Goal: Task Accomplishment & Management: Complete application form

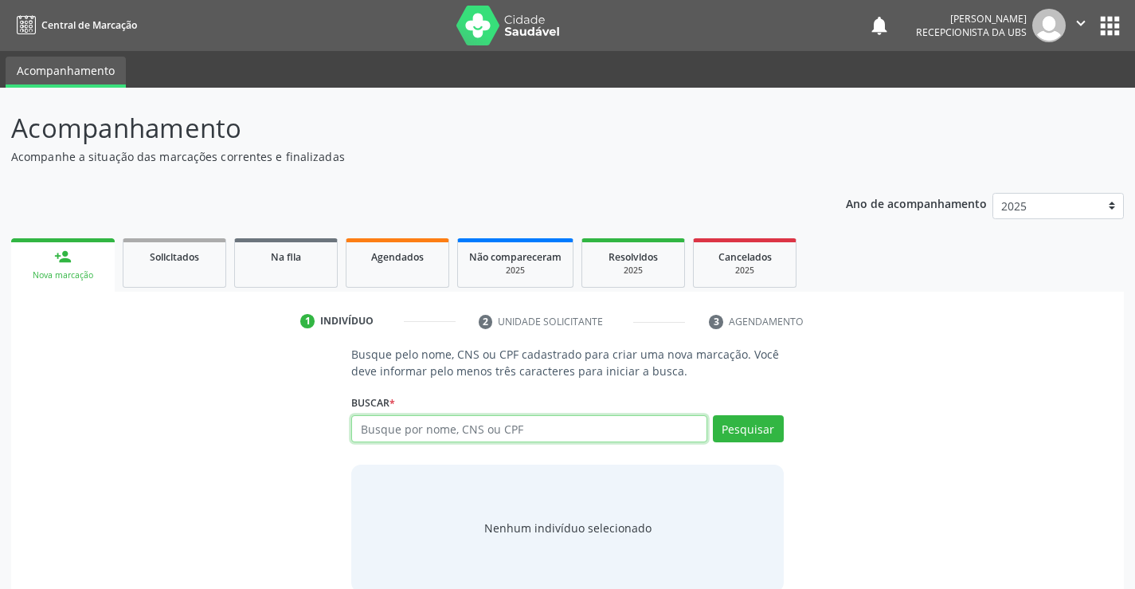
click at [419, 416] on input "text" at bounding box center [528, 428] width 355 height 27
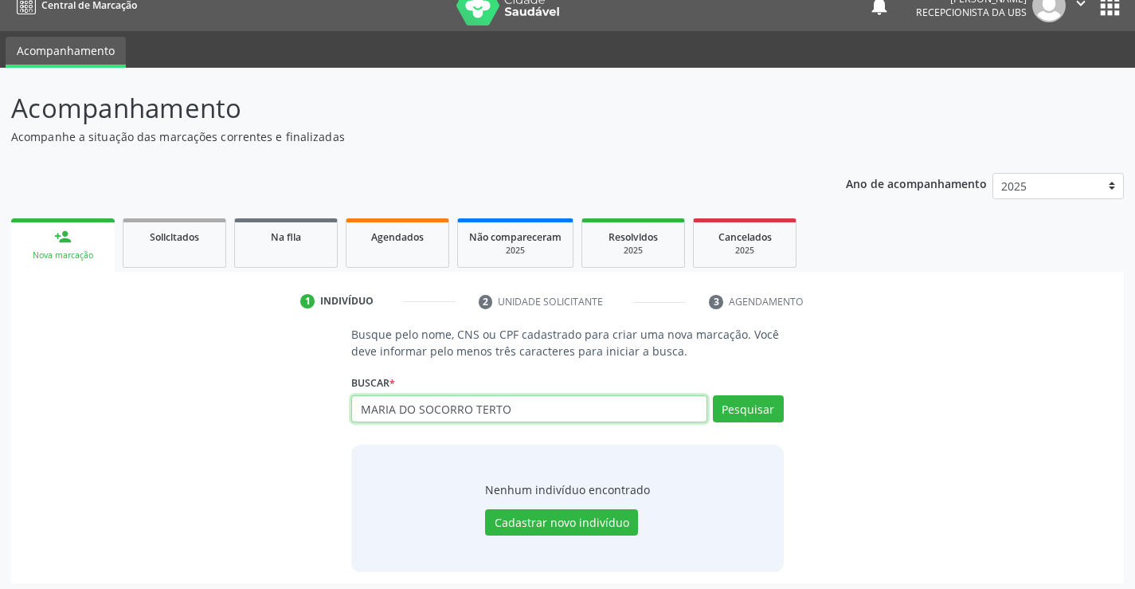
scroll to position [25, 0]
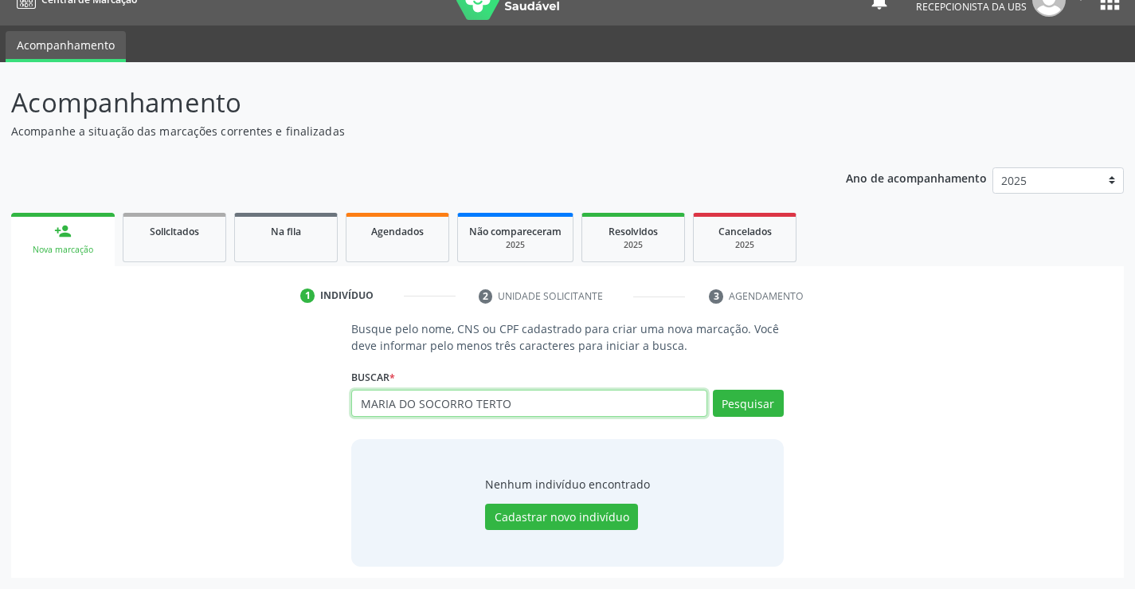
click at [591, 400] on input "MARIA DO SOCORRO TERTO" at bounding box center [528, 403] width 355 height 27
drag, startPoint x: 745, startPoint y: 483, endPoint x: 693, endPoint y: 409, distance: 90.4
click at [742, 472] on div "Nenhum indivíduo encontrado Cadastrar novo indivíduo" at bounding box center [567, 502] width 432 height 127
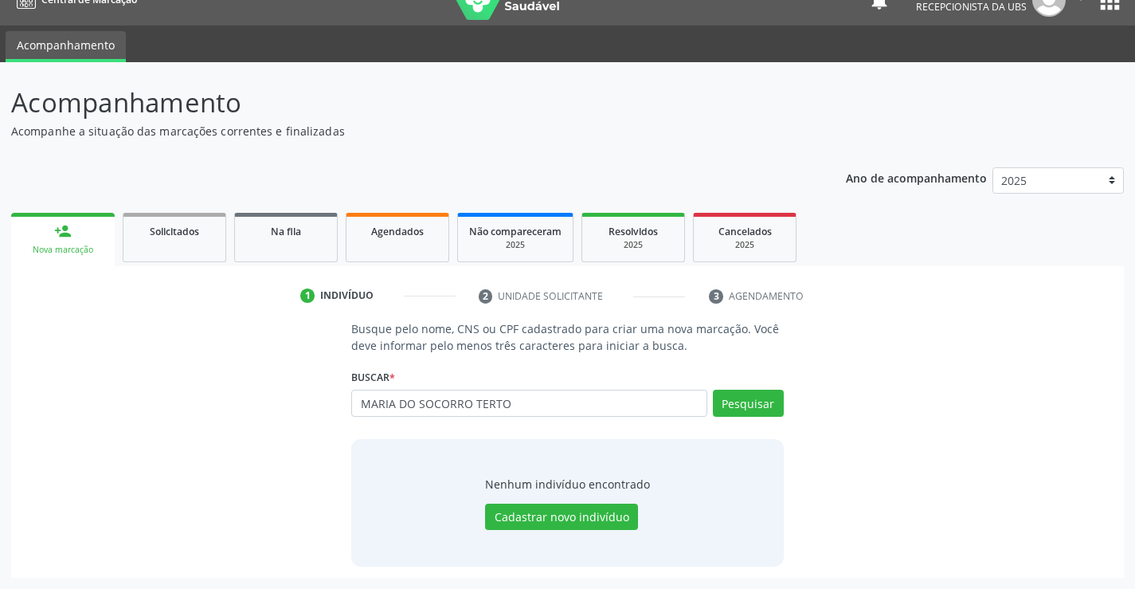
click at [651, 385] on div "Buscar * MARIA DO SOCORRO TERTO Busque por nome, CNS ou CPF Nenhum resultado en…" at bounding box center [567, 396] width 432 height 62
click at [648, 407] on input "MARIA DO SOCORRO TERTO" at bounding box center [528, 403] width 355 height 27
click at [521, 405] on input "MARIA DO SOCORRO TERTO" at bounding box center [528, 403] width 355 height 27
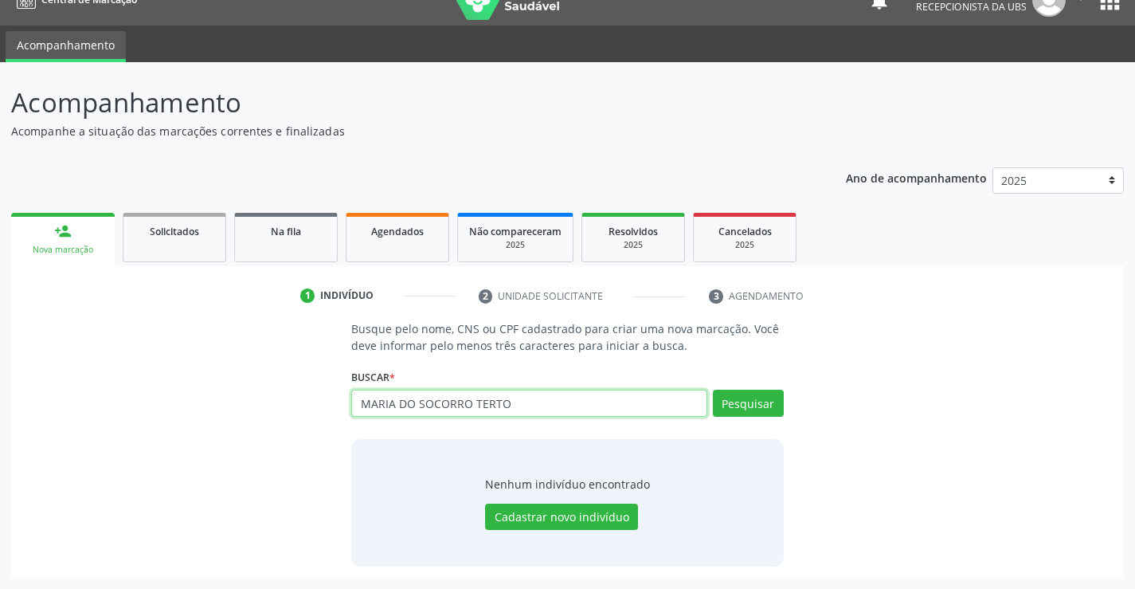
paste input "702401534081124"
type input "702401534081124"
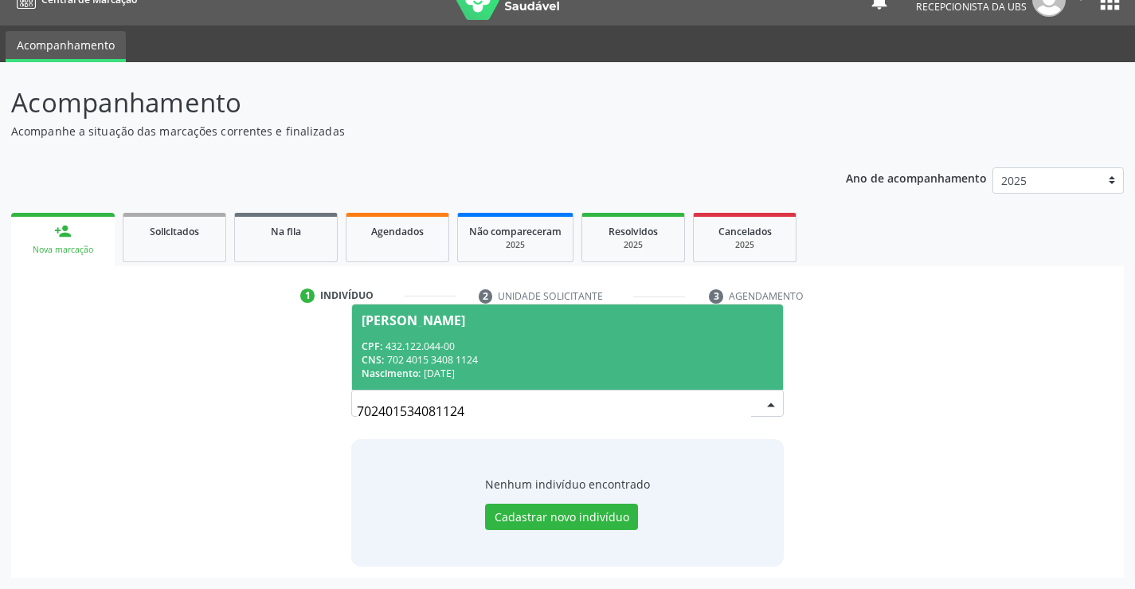
click at [607, 334] on span "Maria do Socorro Terto Melo CPF: 432.122.044-00 CNS: 702 4015 3408 1124 Nascime…" at bounding box center [567, 346] width 430 height 85
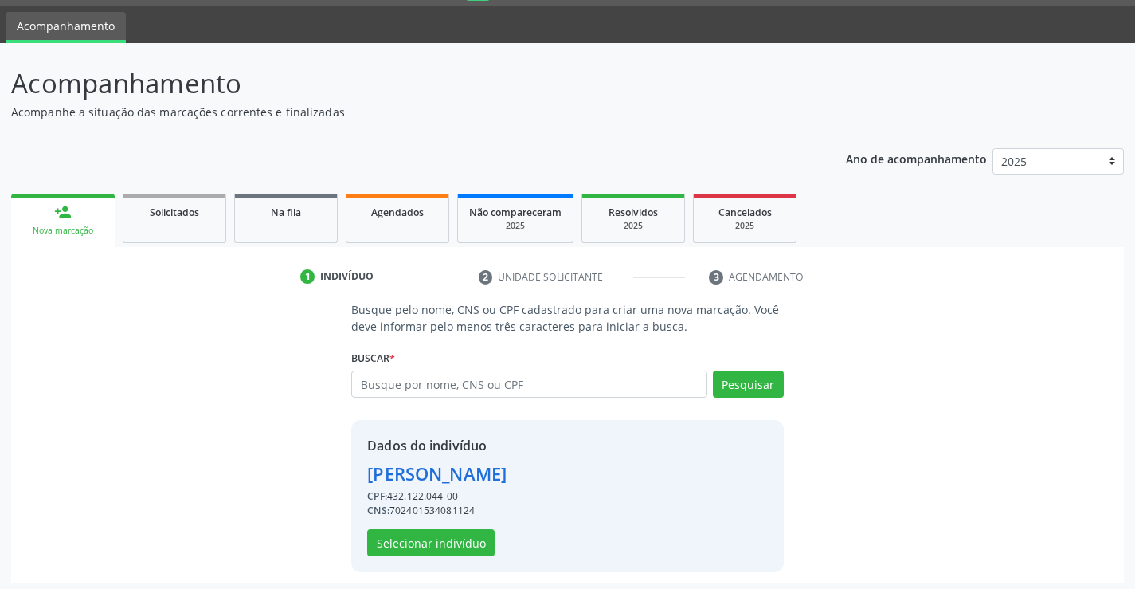
scroll to position [50, 0]
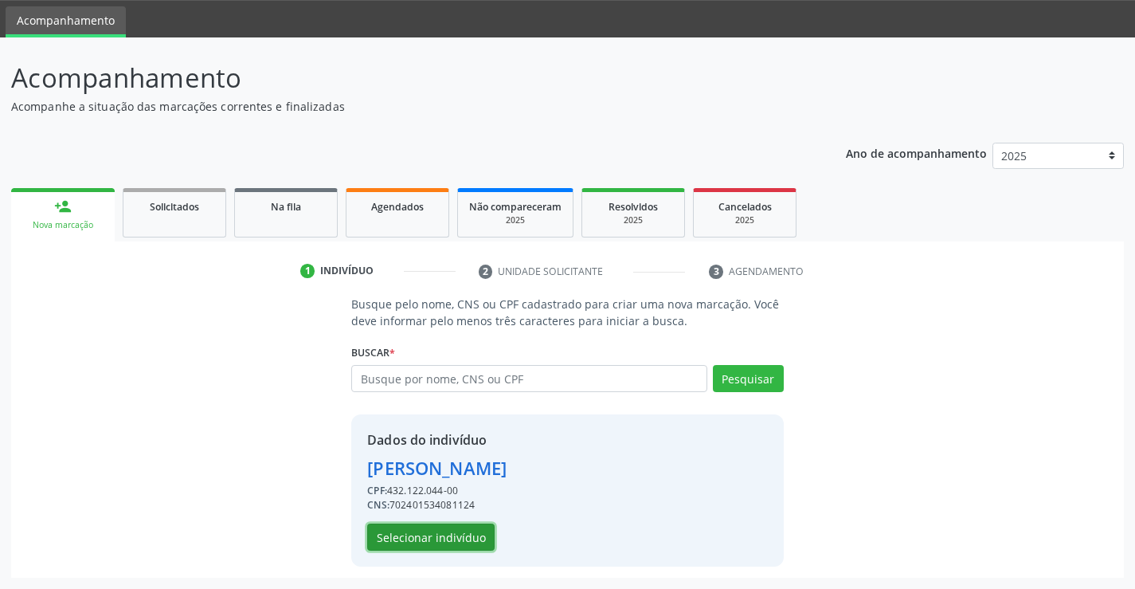
click at [437, 542] on button "Selecionar indivíduo" at bounding box center [430, 536] width 127 height 27
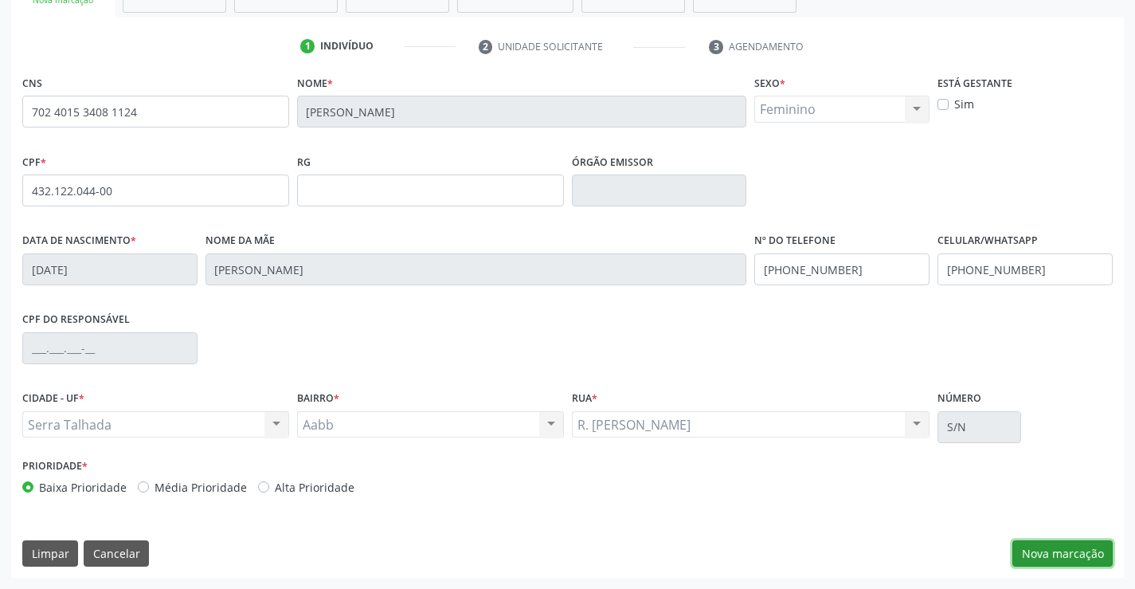
click at [1071, 555] on button "Nova marcação" at bounding box center [1063, 553] width 100 height 27
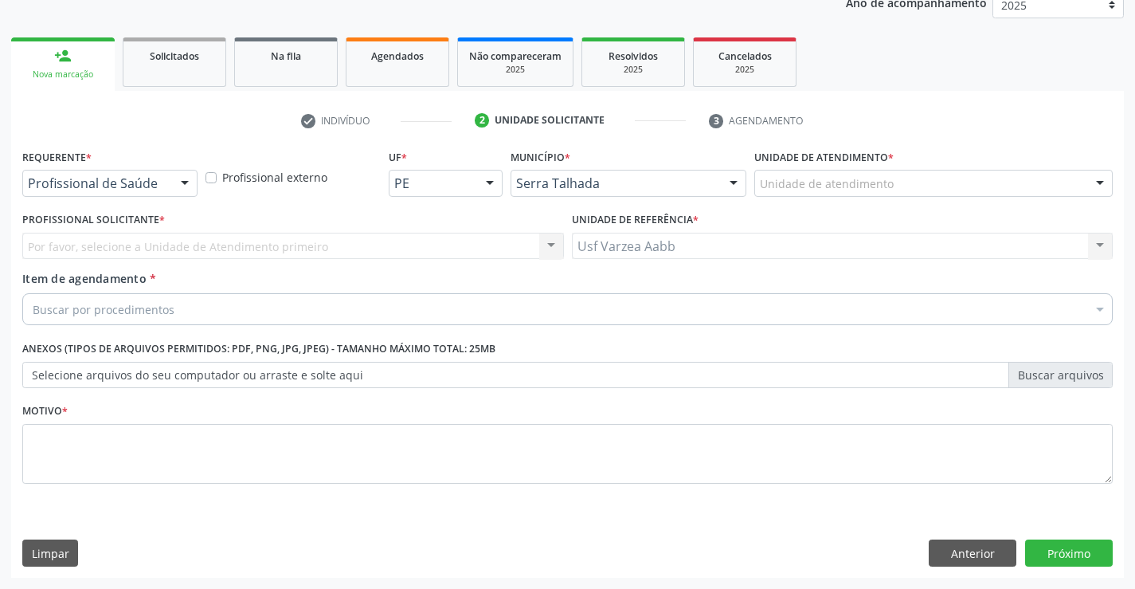
scroll to position [201, 0]
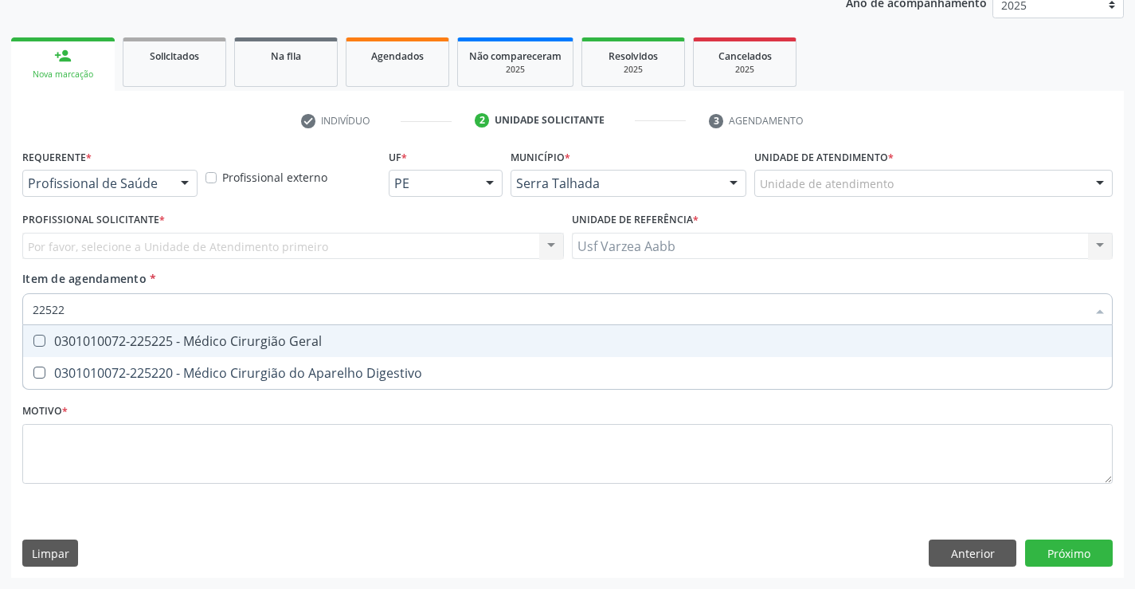
type input "225225"
click at [122, 325] on span "0301010072-225225 - Médico Cirurgião Geral" at bounding box center [567, 341] width 1089 height 32
checkbox Geral "true"
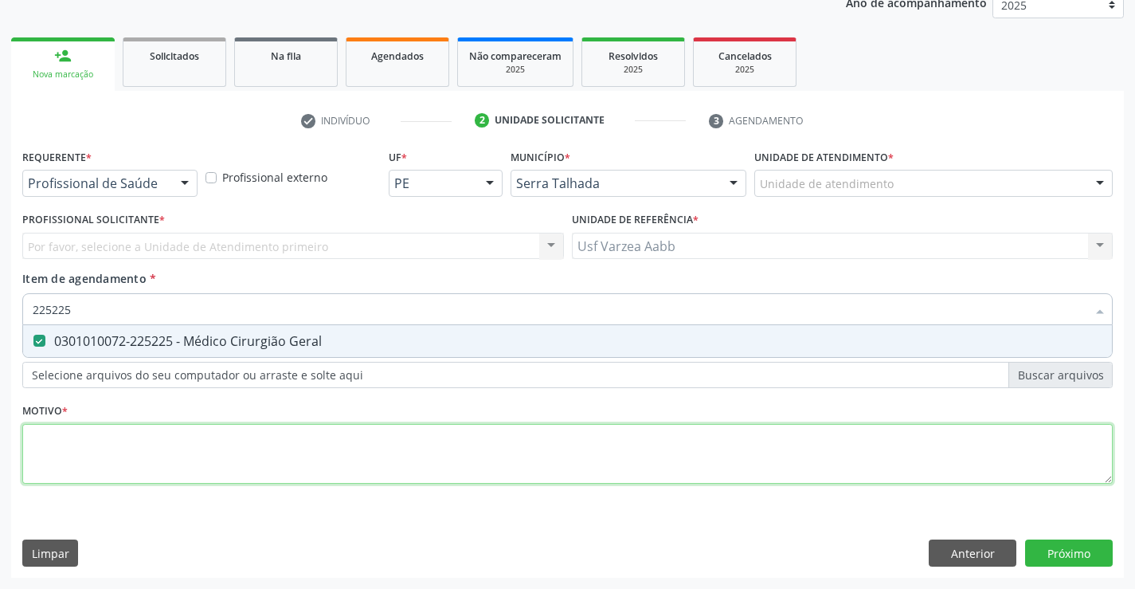
click at [147, 437] on div "Requerente * Profissional de Saúde Profissional de Saúde Paciente Nenhum result…" at bounding box center [567, 325] width 1091 height 361
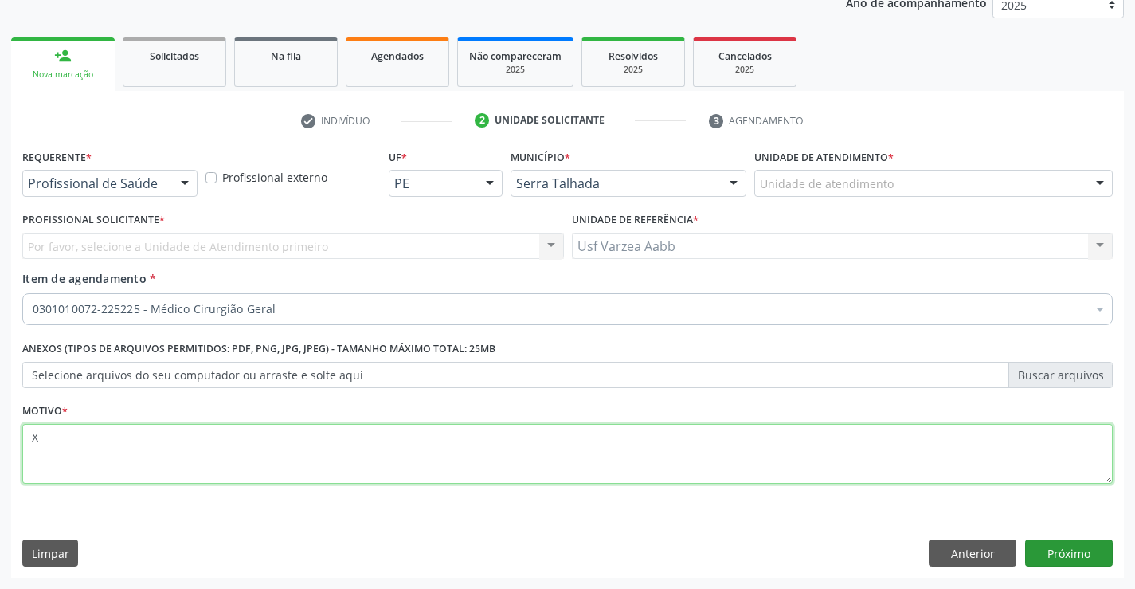
type textarea "X"
click at [1082, 551] on button "Próximo" at bounding box center [1069, 552] width 88 height 27
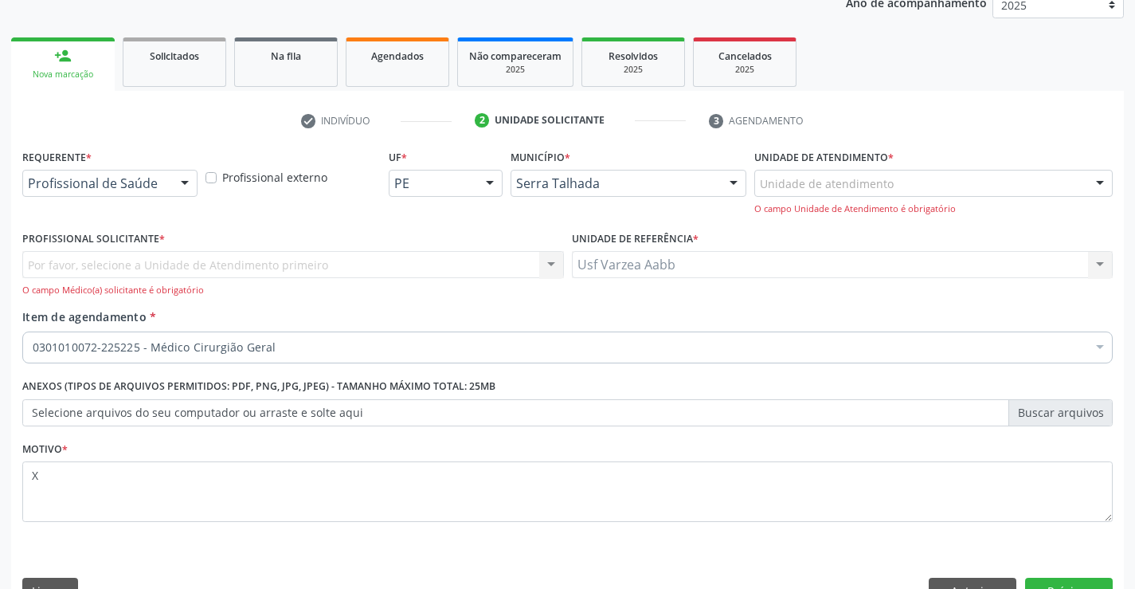
click at [190, 265] on div "Por favor, selecione a Unidade de Atendimento primeiro Nenhum resultado encontr…" at bounding box center [293, 273] width 542 height 45
drag, startPoint x: 133, startPoint y: 143, endPoint x: 133, endPoint y: 169, distance: 26.3
click at [133, 145] on div "check Indivíduo 2 Unidade solicitante 3 Agendamento CNS 702 4015 3408 1124 Nome…" at bounding box center [567, 361] width 1113 height 507
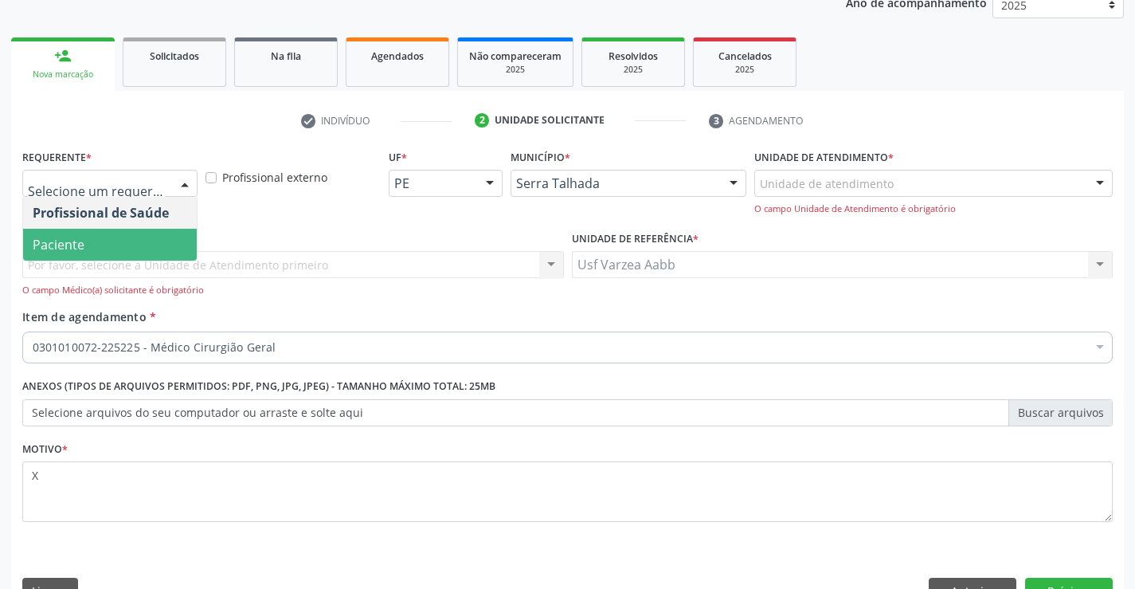
click at [119, 239] on span "Paciente" at bounding box center [110, 245] width 174 height 32
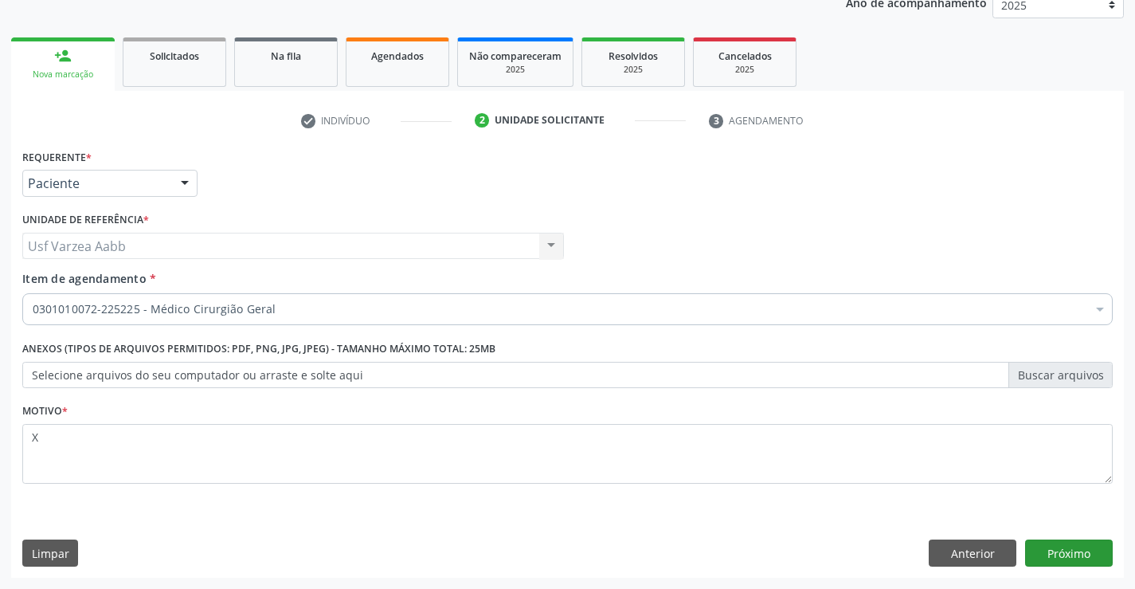
drag, startPoint x: 1016, startPoint y: 529, endPoint x: 1068, endPoint y: 556, distance: 59.1
click at [1021, 537] on div "Requerente * Paciente Profissional de Saúde Paciente Nenhum resultado encontrad…" at bounding box center [567, 361] width 1113 height 433
click at [1068, 556] on button "Próximo" at bounding box center [1069, 552] width 88 height 27
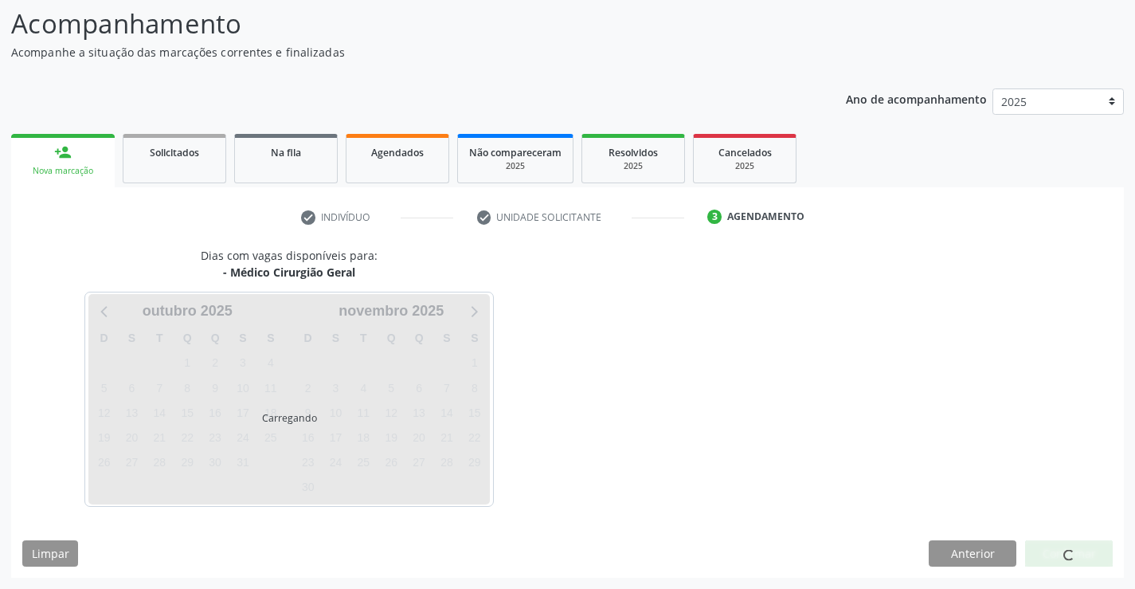
scroll to position [104, 0]
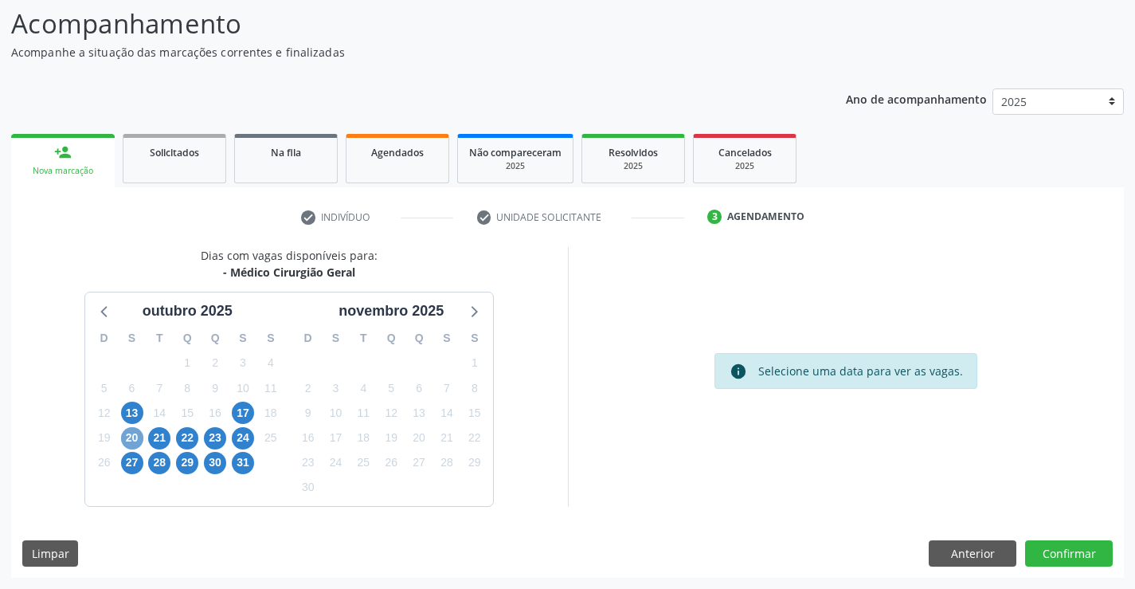
click at [127, 435] on span "20" at bounding box center [132, 438] width 22 height 22
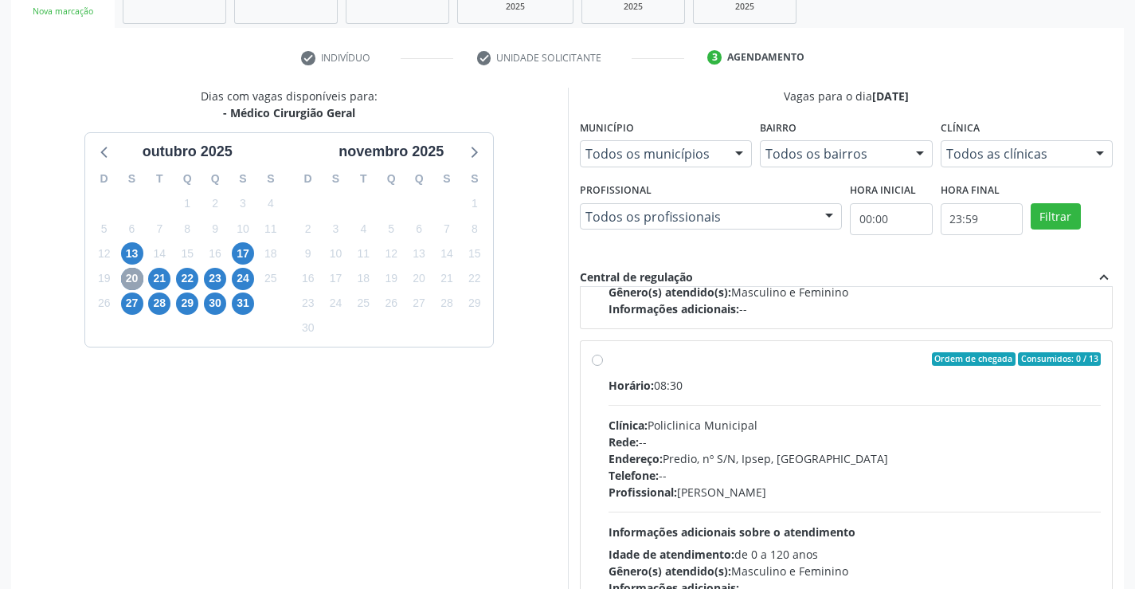
scroll to position [239, 0]
click at [606, 359] on div "Ordem de chegada Consumidos: 0 / 13 Horário: 08:30 Clínica: Policlinica Municip…" at bounding box center [847, 473] width 510 height 245
radio input "true"
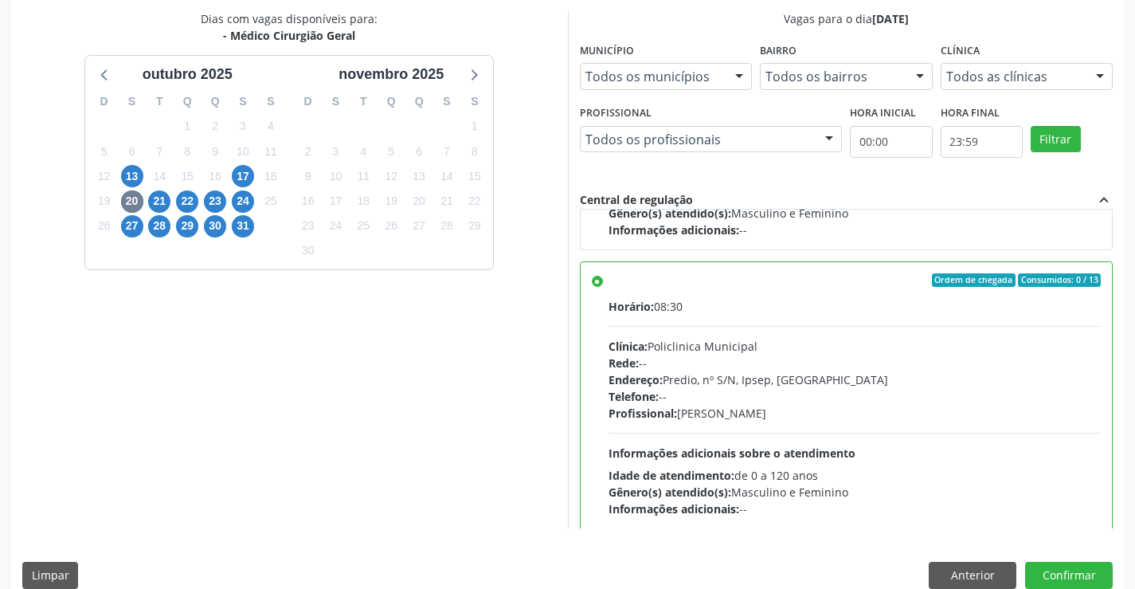
scroll to position [363, 0]
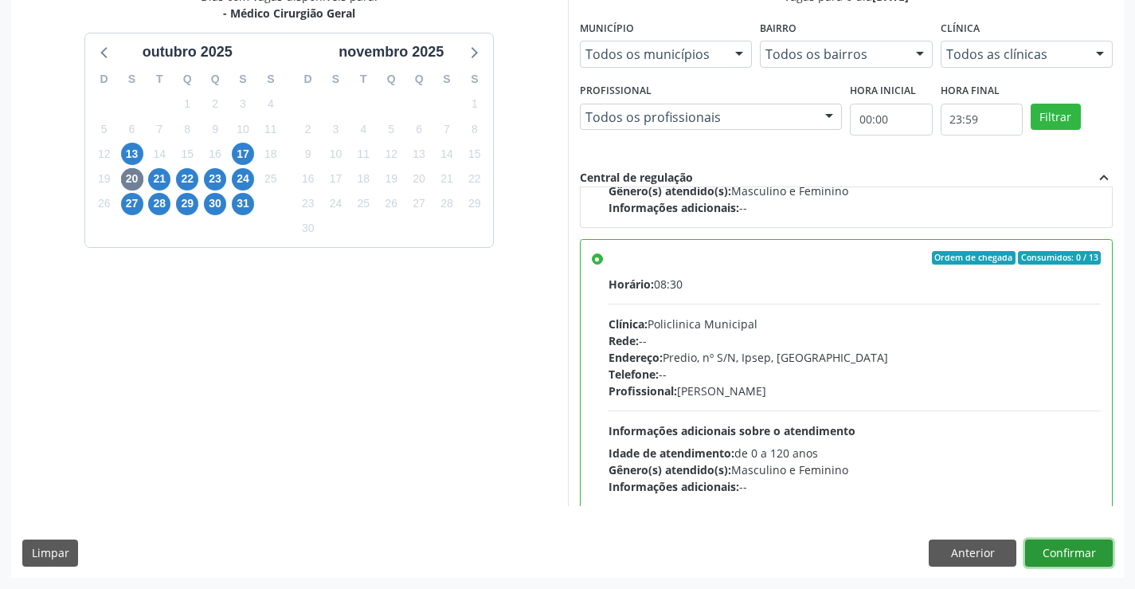
click at [1057, 552] on button "Confirmar" at bounding box center [1069, 552] width 88 height 27
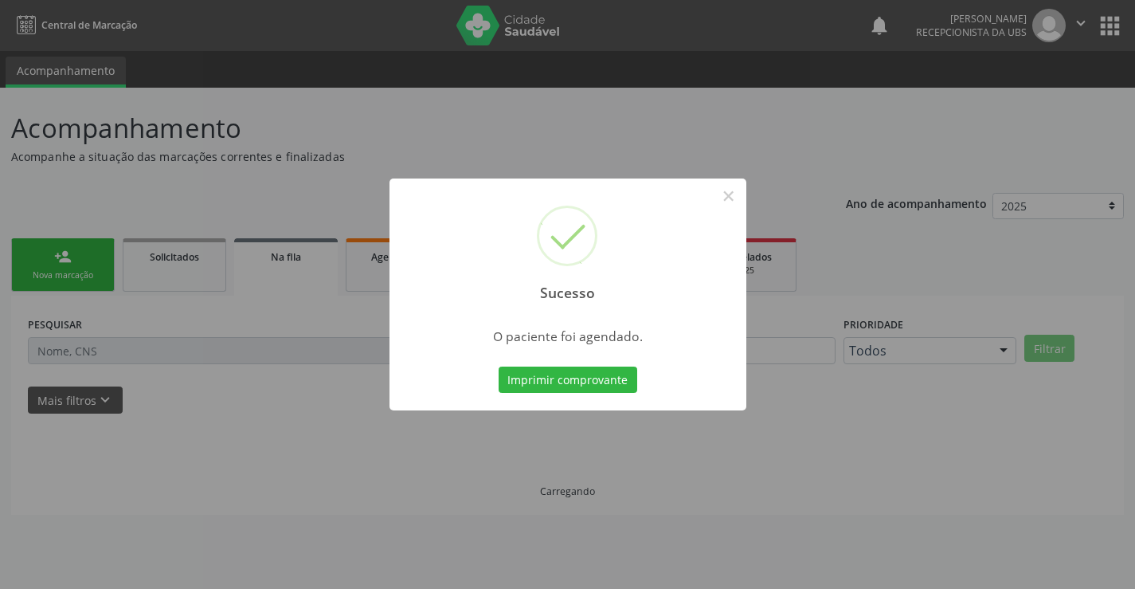
scroll to position [0, 0]
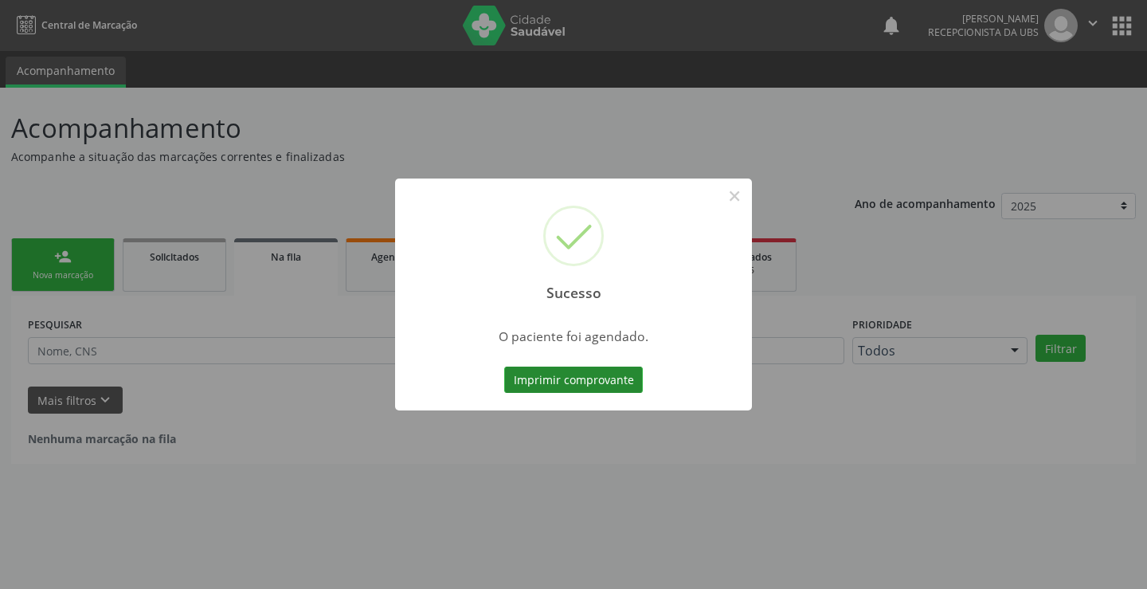
click at [579, 383] on button "Imprimir comprovante" at bounding box center [573, 379] width 139 height 27
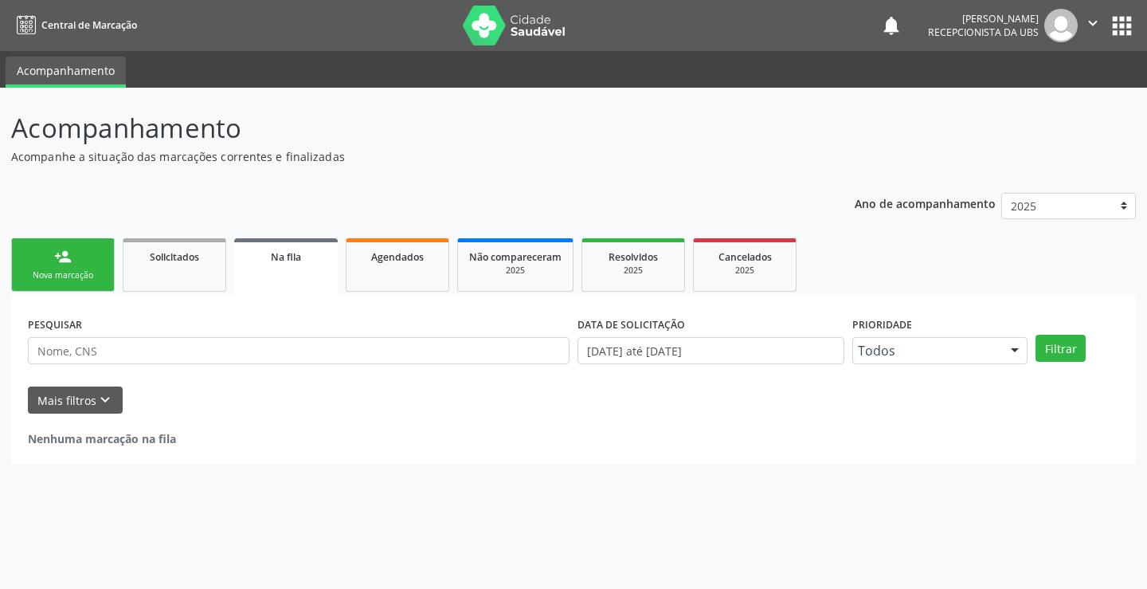
click at [66, 276] on div "Nova marcação" at bounding box center [63, 275] width 80 height 12
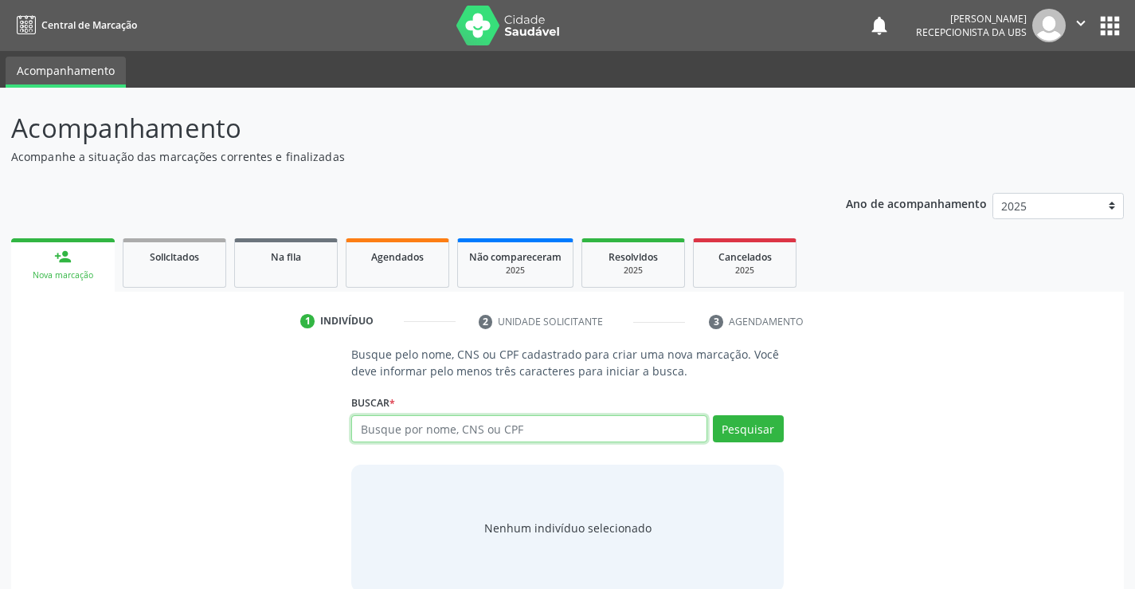
click at [464, 424] on input "text" at bounding box center [528, 428] width 355 height 27
type input "166019103770000"
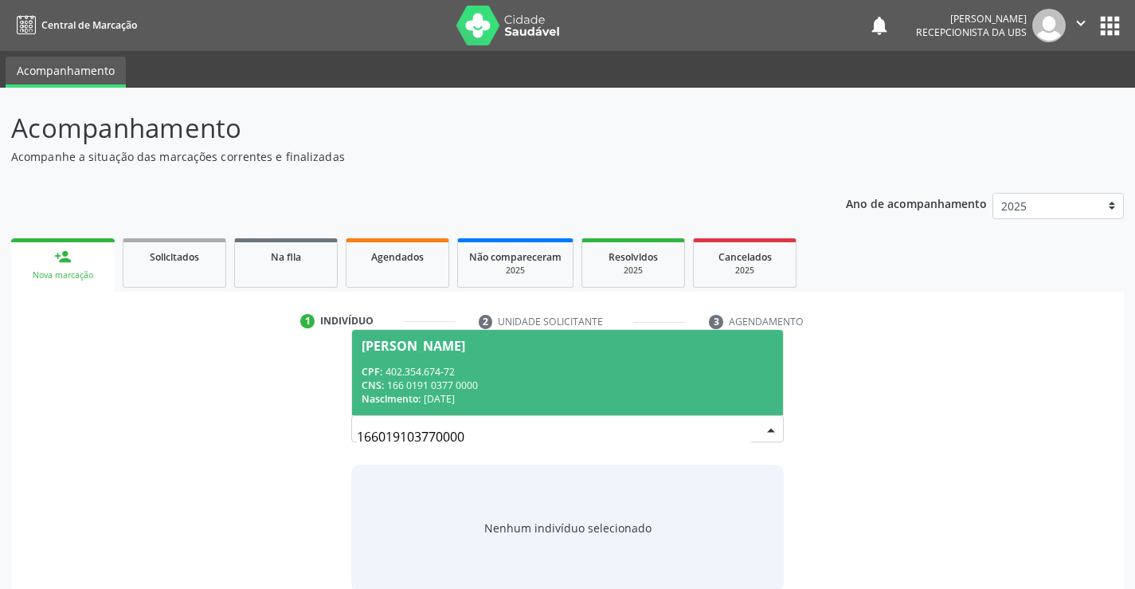
click at [544, 400] on div "Nascimento: 18/01/1965" at bounding box center [567, 399] width 411 height 14
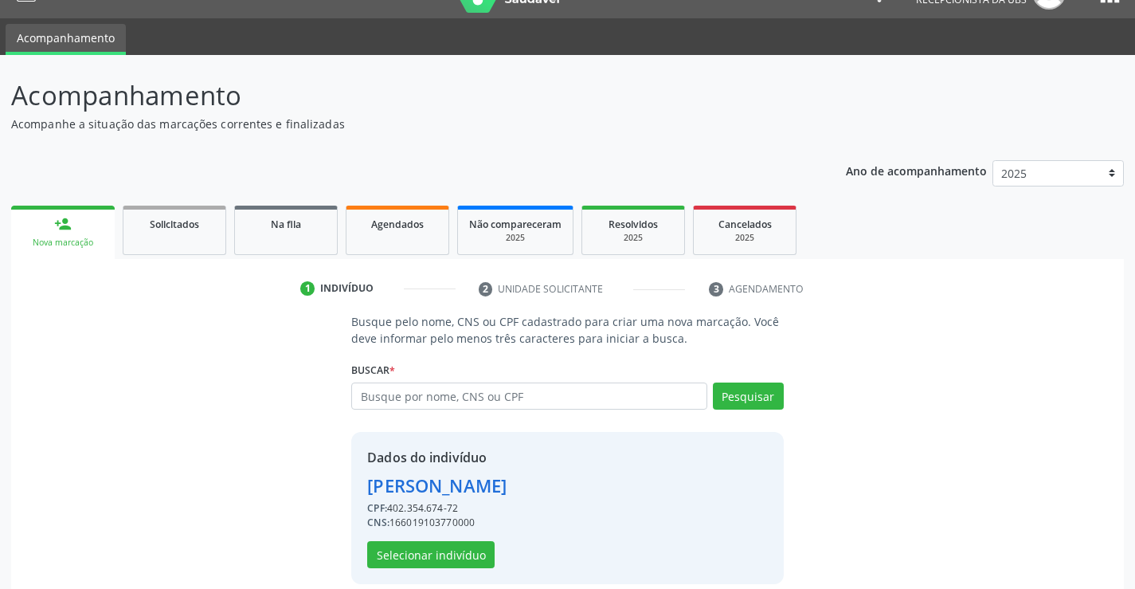
scroll to position [50, 0]
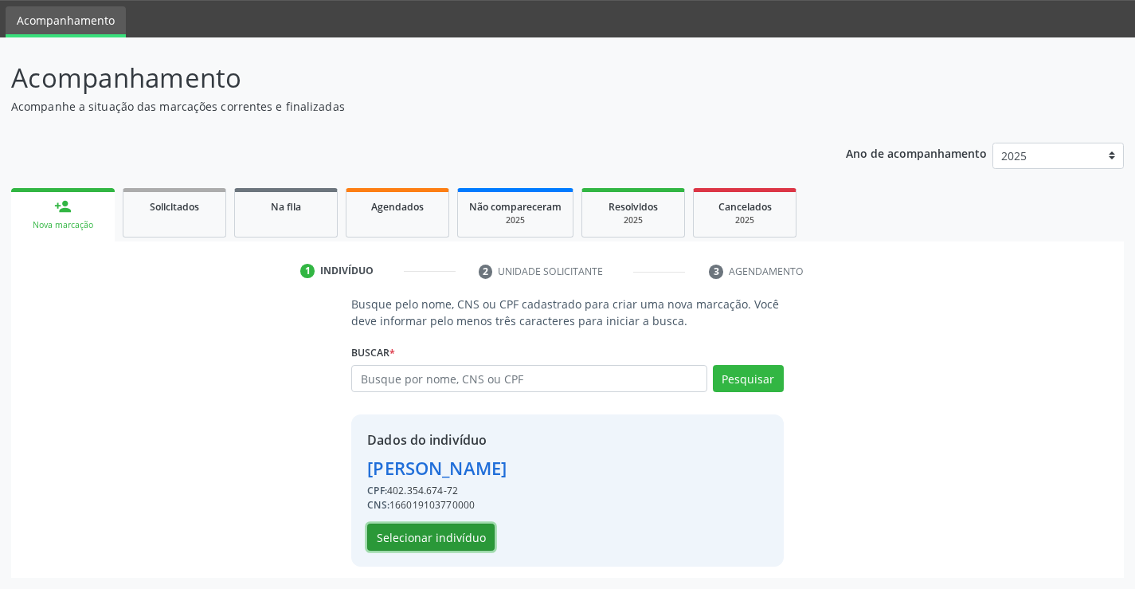
click at [461, 535] on button "Selecionar indivíduo" at bounding box center [430, 536] width 127 height 27
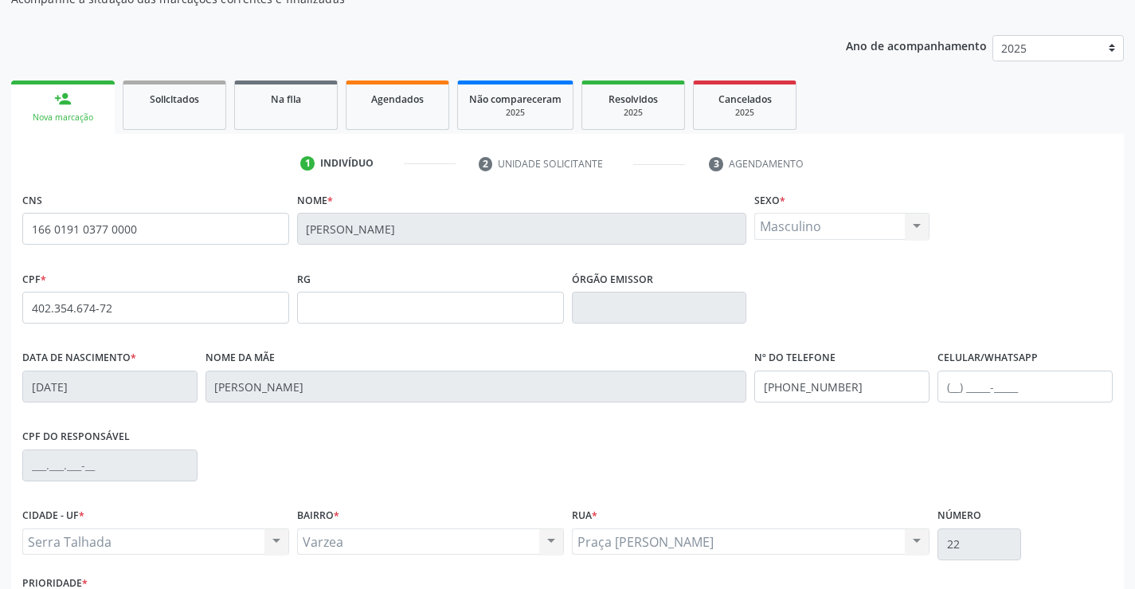
scroll to position [275, 0]
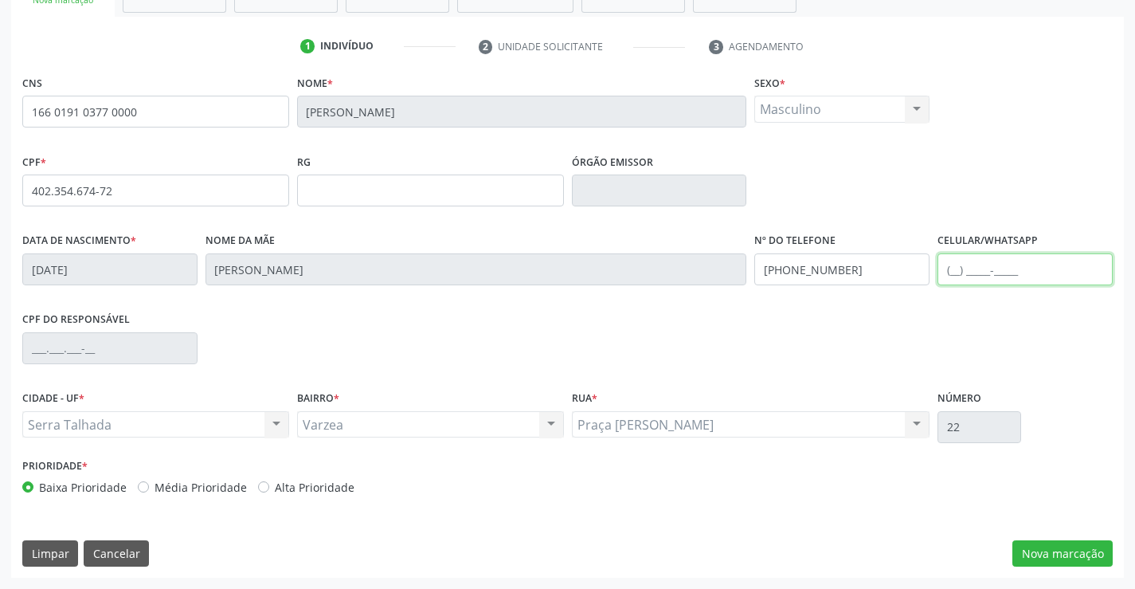
click at [959, 265] on input "text" at bounding box center [1025, 269] width 175 height 32
type input "(87) 99965-4561"
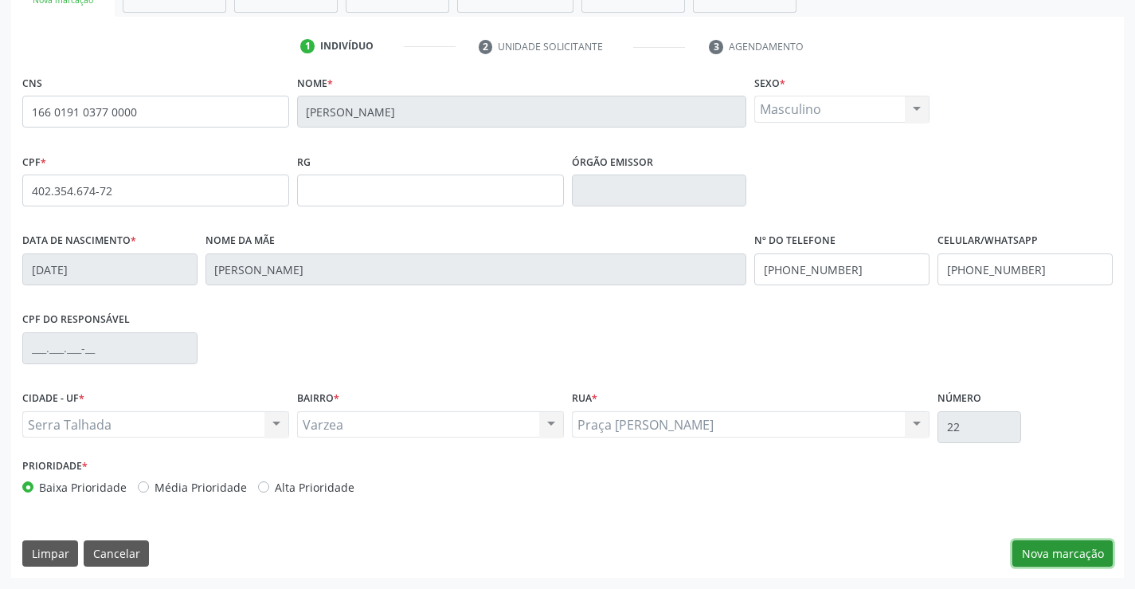
click at [1092, 561] on button "Nova marcação" at bounding box center [1063, 553] width 100 height 27
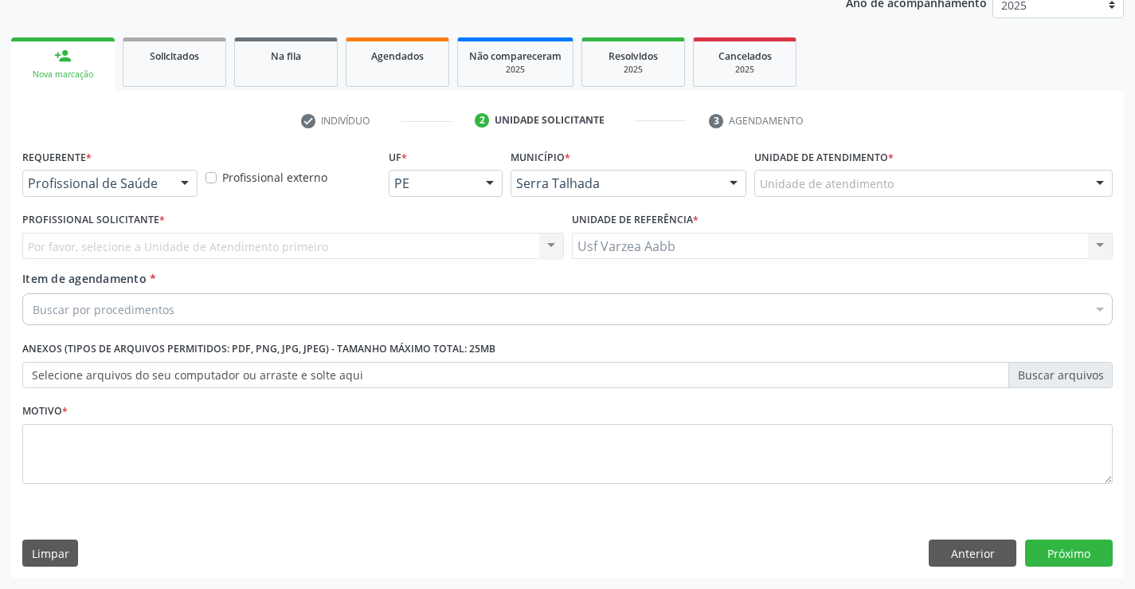
scroll to position [201, 0]
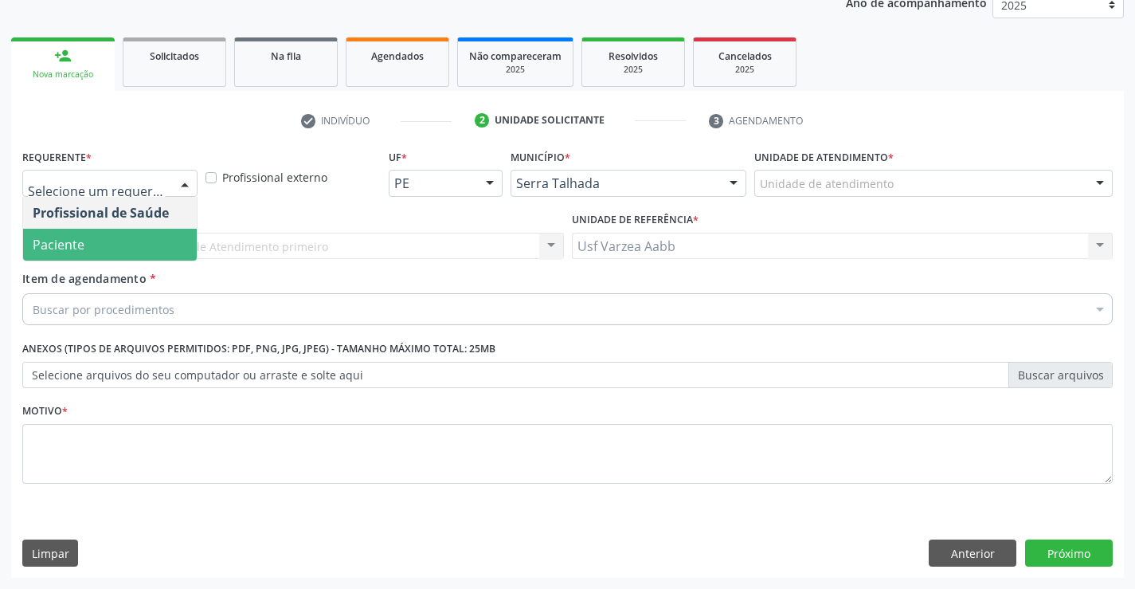
click at [135, 249] on span "Paciente" at bounding box center [110, 245] width 174 height 32
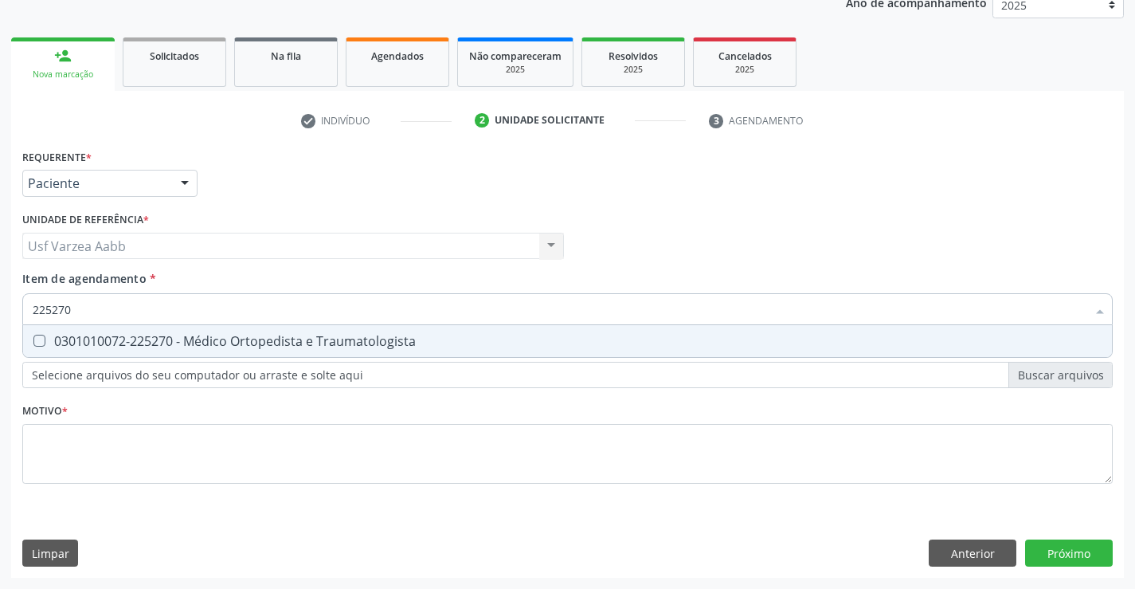
type input "225270"
drag, startPoint x: 351, startPoint y: 360, endPoint x: 315, endPoint y: 292, distance: 77.3
click at [351, 359] on div "Requerente * Paciente Profissional de Saúde Paciente Nenhum resultado encontrad…" at bounding box center [567, 325] width 1091 height 361
click at [0, 0] on div "Selecionar todos" at bounding box center [0, 0] width 0 height 0
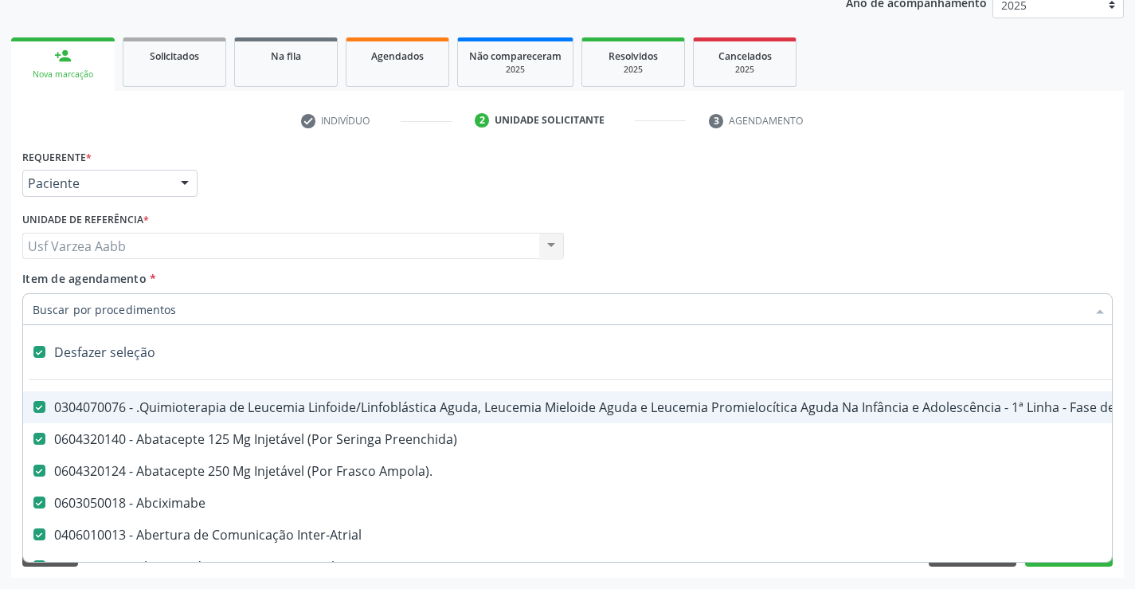
click at [315, 292] on div "Item de agendamento * Desfazer seleção 0304070076 - .Quimioterapia de Leucemia …" at bounding box center [567, 295] width 1091 height 50
click at [122, 365] on div "Desfazer seleção" at bounding box center [653, 352] width 1260 height 32
click at [40, 350] on label at bounding box center [39, 352] width 12 height 12
click at [41, 344] on div "Desfazer seleção" at bounding box center [653, 352] width 1260 height 32
click at [42, 350] on label at bounding box center [39, 352] width 12 height 12
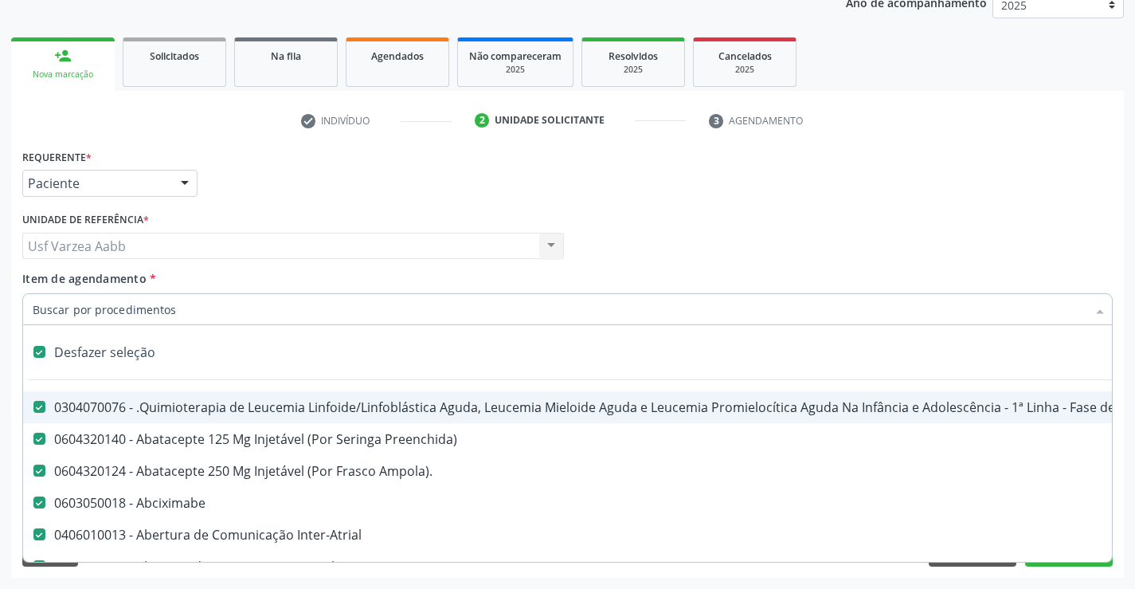
click at [42, 350] on label at bounding box center [39, 352] width 12 height 12
click at [60, 322] on input "Item de agendamento *" at bounding box center [560, 309] width 1054 height 32
click at [60, 317] on input "Item de agendamento *" at bounding box center [560, 309] width 1054 height 32
click at [60, 308] on input "Item de agendamento *" at bounding box center [560, 309] width 1054 height 32
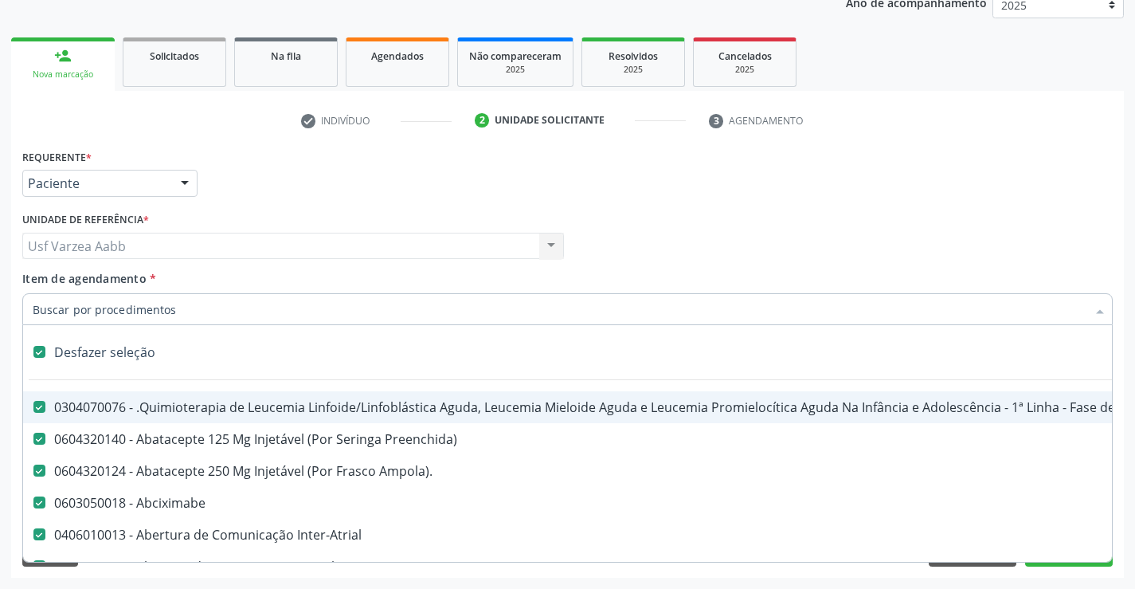
click at [60, 308] on input "Item de agendamento *" at bounding box center [560, 309] width 1054 height 32
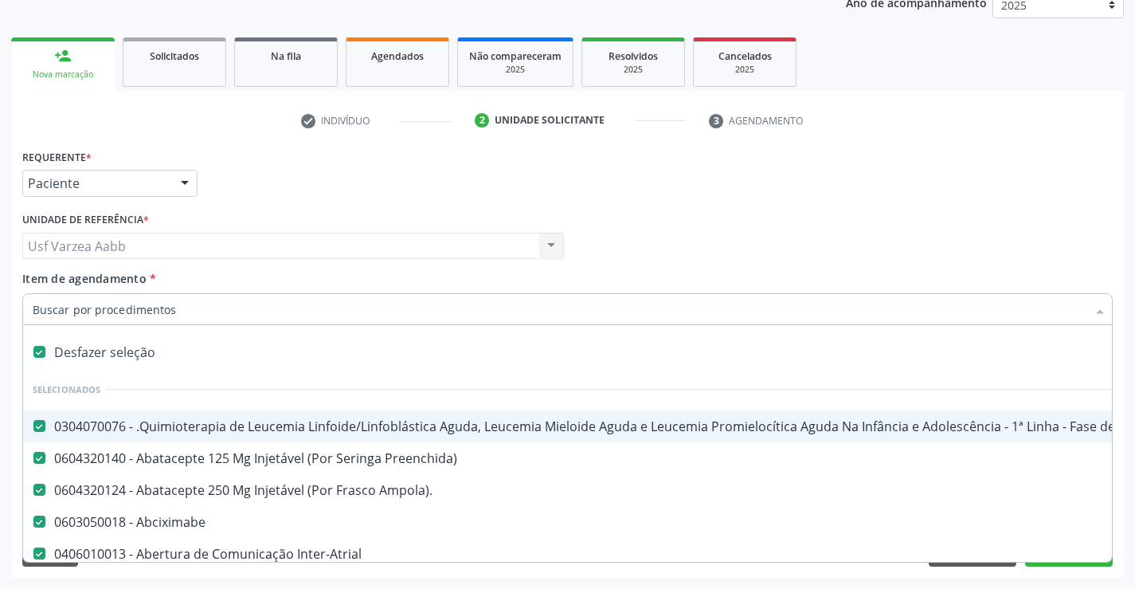
checkbox input "true"
checkbox Manutenção "true"
checkbox Preenchida\) "true"
checkbox Ampola\)\ "true"
checkbox Abciximabe "true"
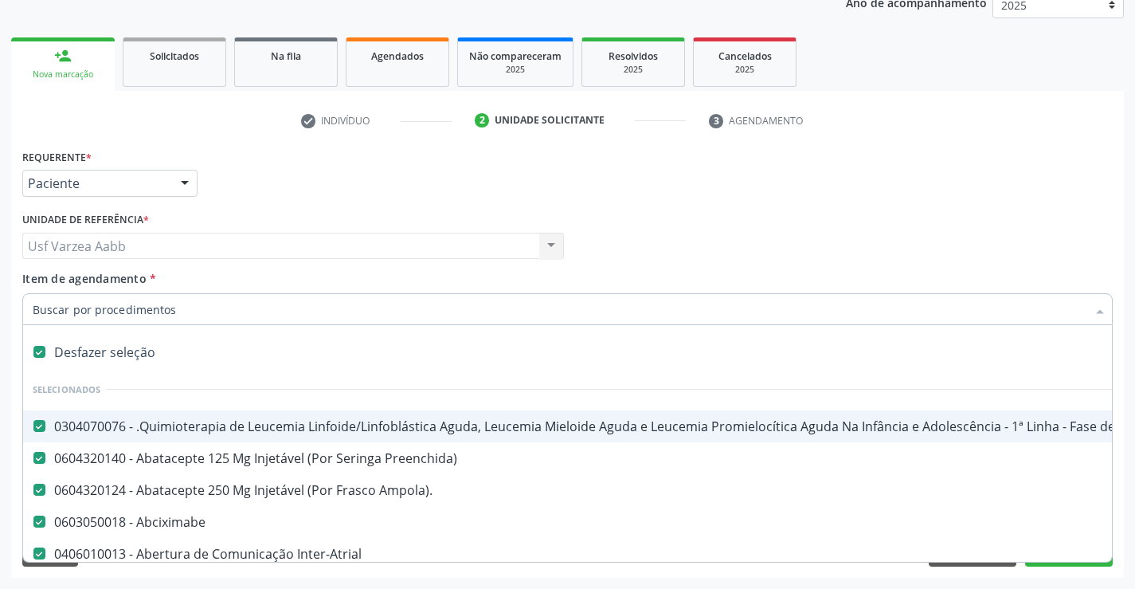
checkbox Inter-Atrial "true"
checkbox Valvar "true"
checkbox Adolescente\) "true"
checkbox Valvar "true"
checkbox Adolescente\) "true"
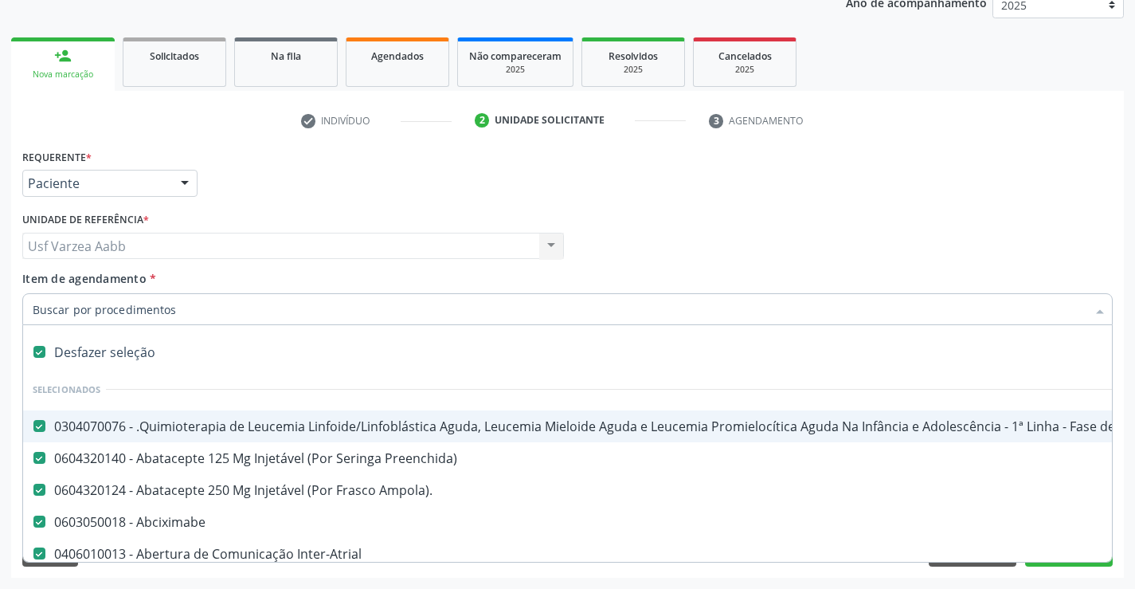
checkbox Paciente\) "true"
checkbox Dente\) "true"
checkbox Comprimido\) "true"
checkbox \(Dornic\) "true"
checkbox Capsula\) "true"
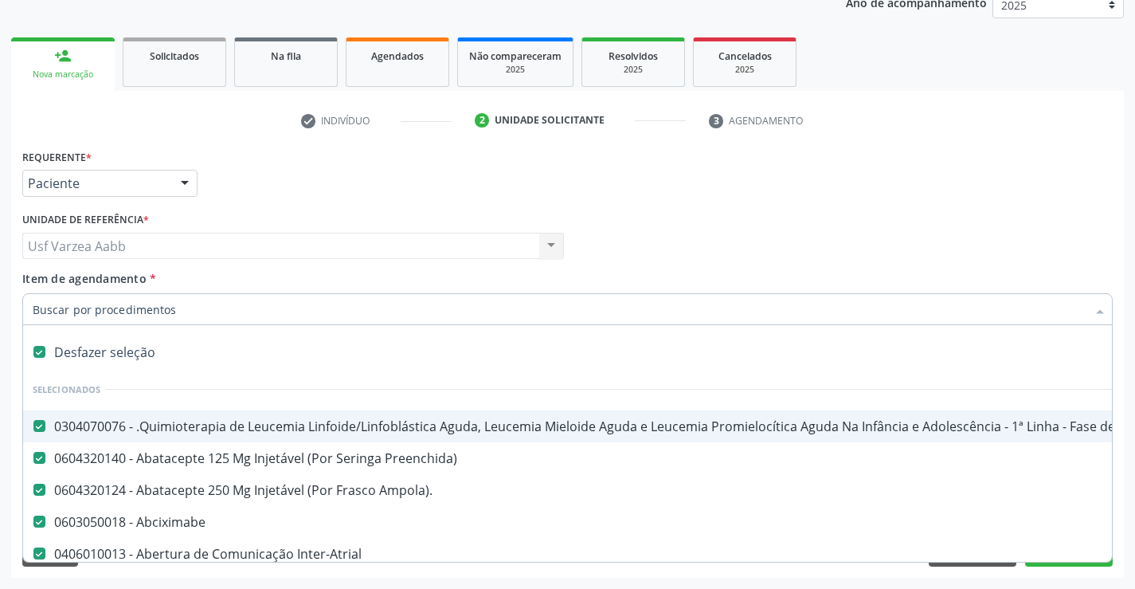
checkbox Capsula\) "true"
checkbox Psicossocial "true"
checkbox Risco "true"
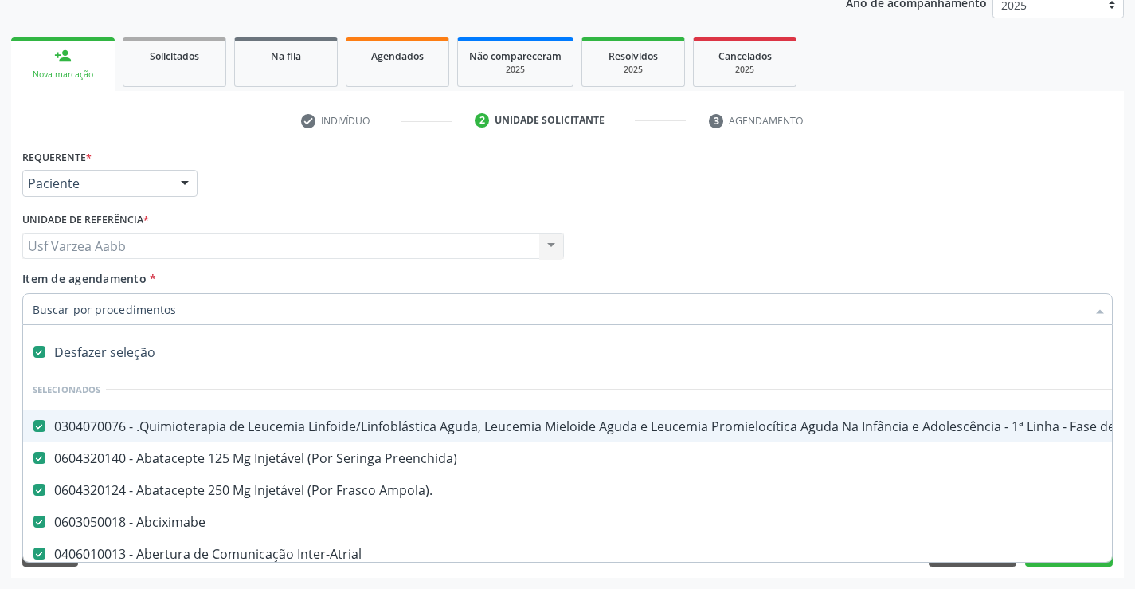
checkbox Lei "true"
checkbox Psicossocial "true"
checkbox Diálise "true"
checkbox Reabilitação "true"
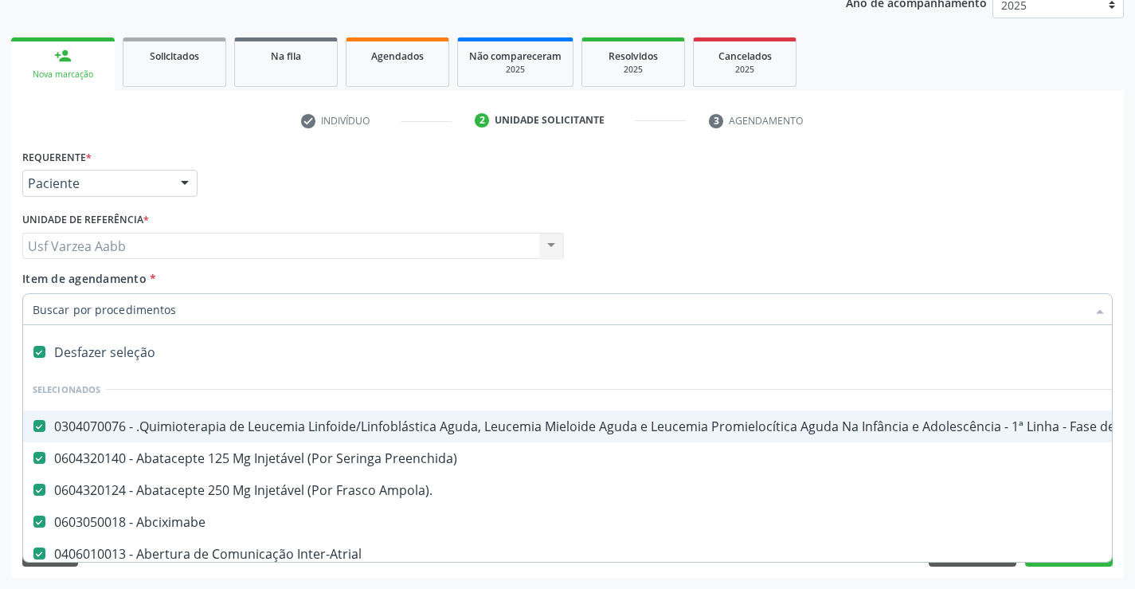
checkbox Reabilitacao "true"
checkbox \(Uai\)\ "true"
checkbox Fígado "true"
checkbox Pulmão "true"
checkbox Rim "true"
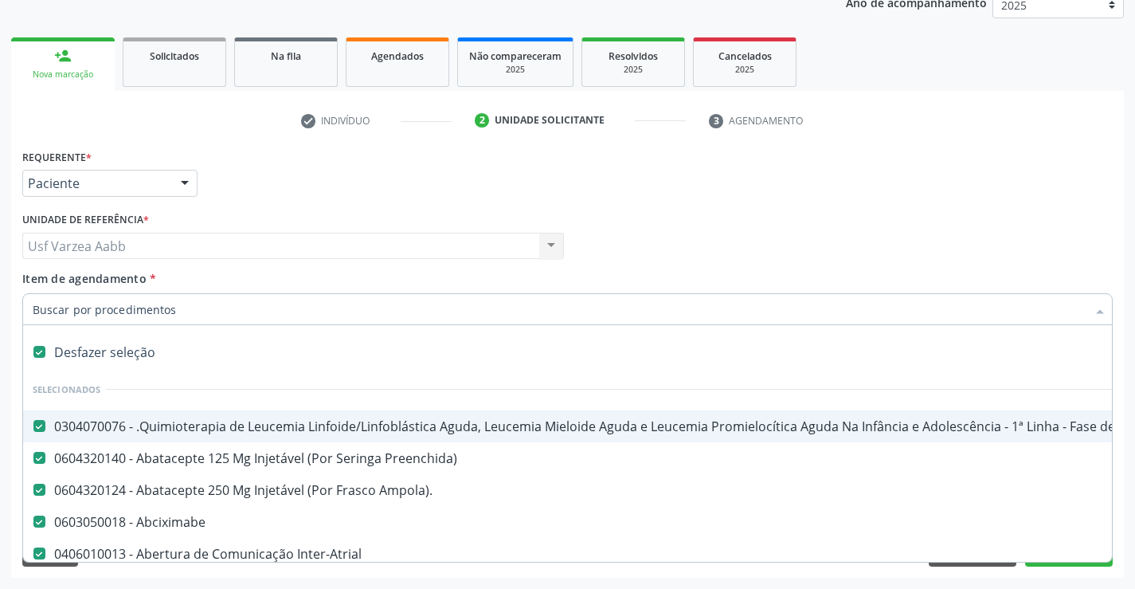
checkbox Coclear "true"
checkbox Queimado "true"
checkbox Bilateral "true"
checkbox Queimado "true"
checkbox Trabalho "true"
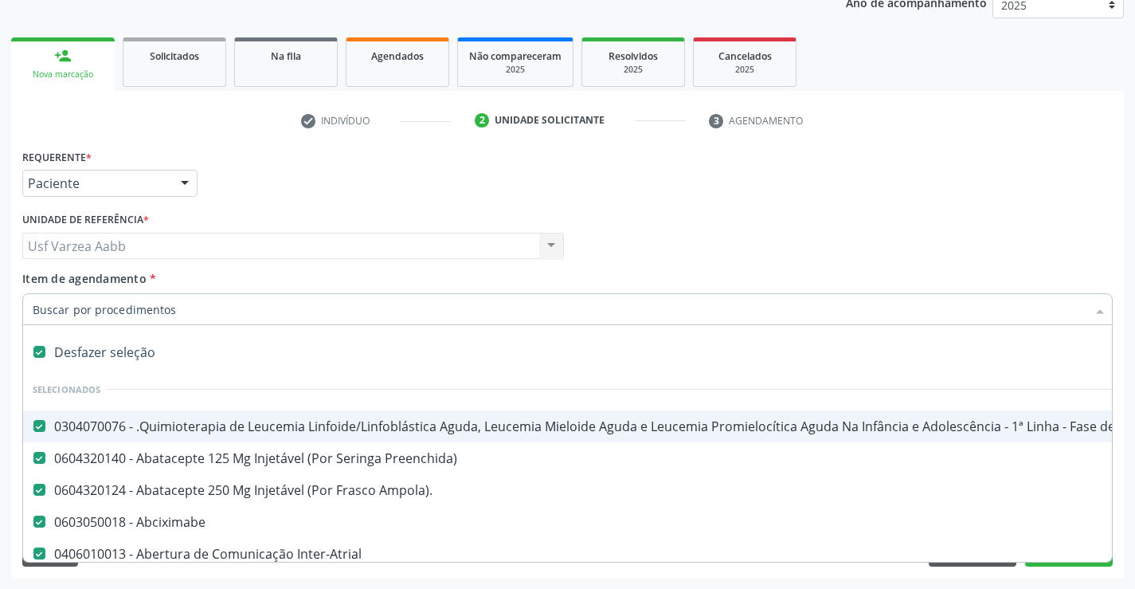
checkbox Coração "true"
checkbox Cornea "true"
checkbox Fígado "true"
checkbox Aparentado "true"
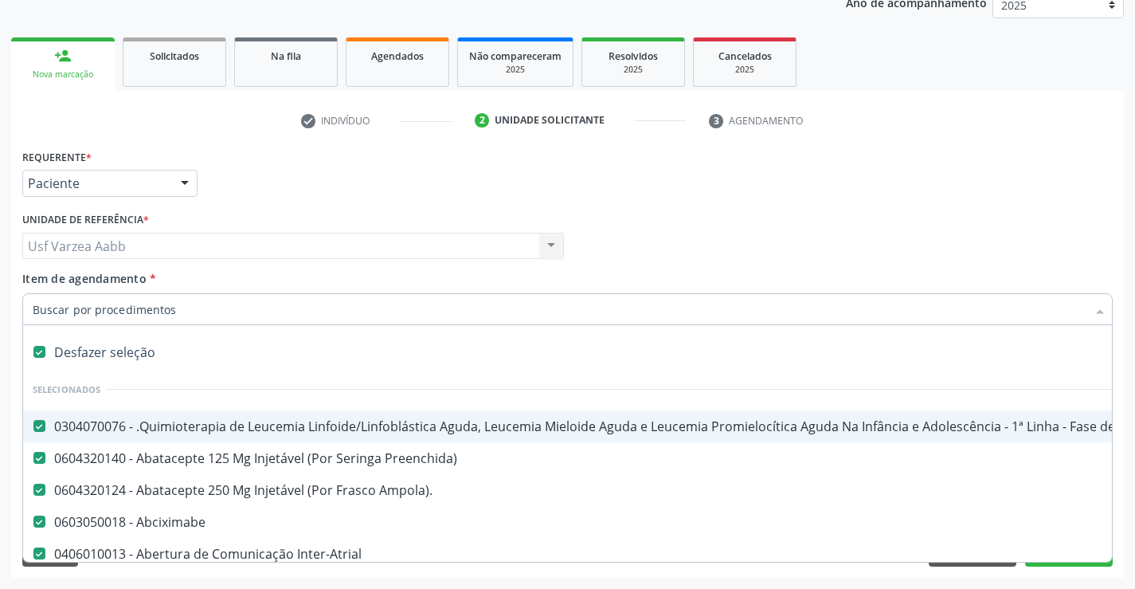
checkbox Autogênico "true"
checkbox Pulmão "true"
checkbox Pâncreas "true"
checkbox Rim "true"
checkbox Multiprofissional "true"
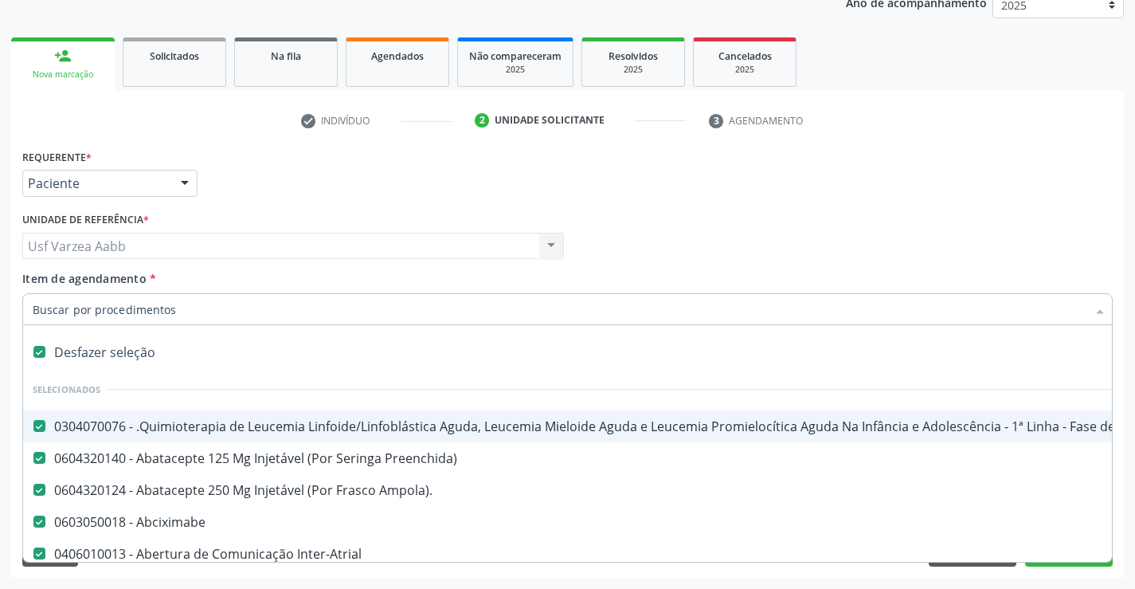
checkbox Multiprofissional "true"
checkbox Fenilcetonúria "true"
checkbox Cística "true"
checkbox Hemoglobinopatias "true"
checkbox Congênito "true"
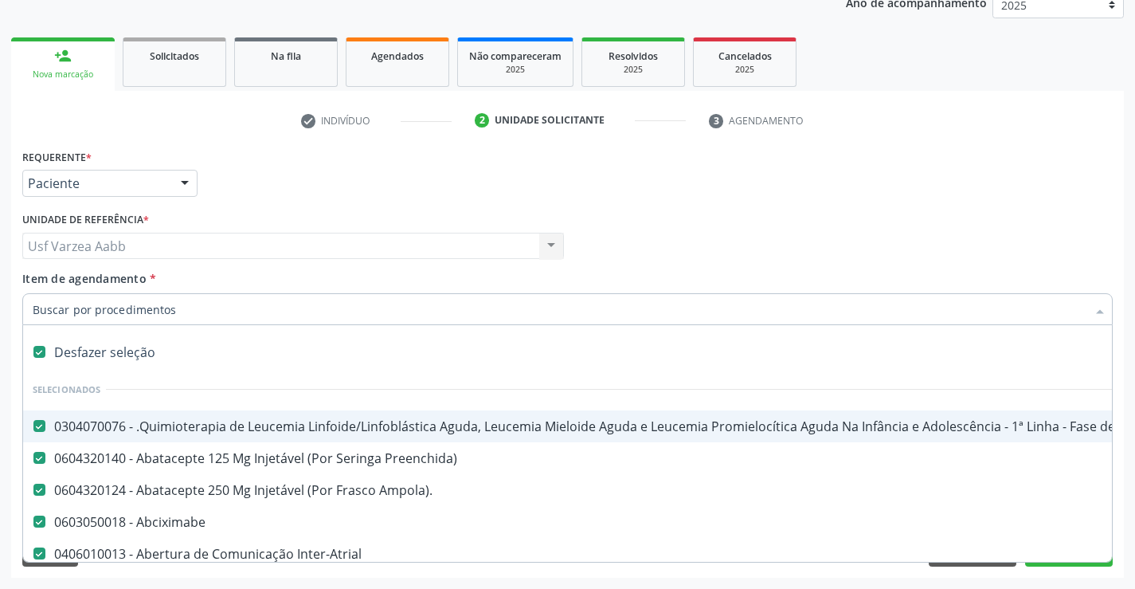
checkbox Coclear "true"
checkbox Osso "true"
checkbox Alternativa "true"
checkbox Terapeutica\) "true"
checkbox Nutricional "true"
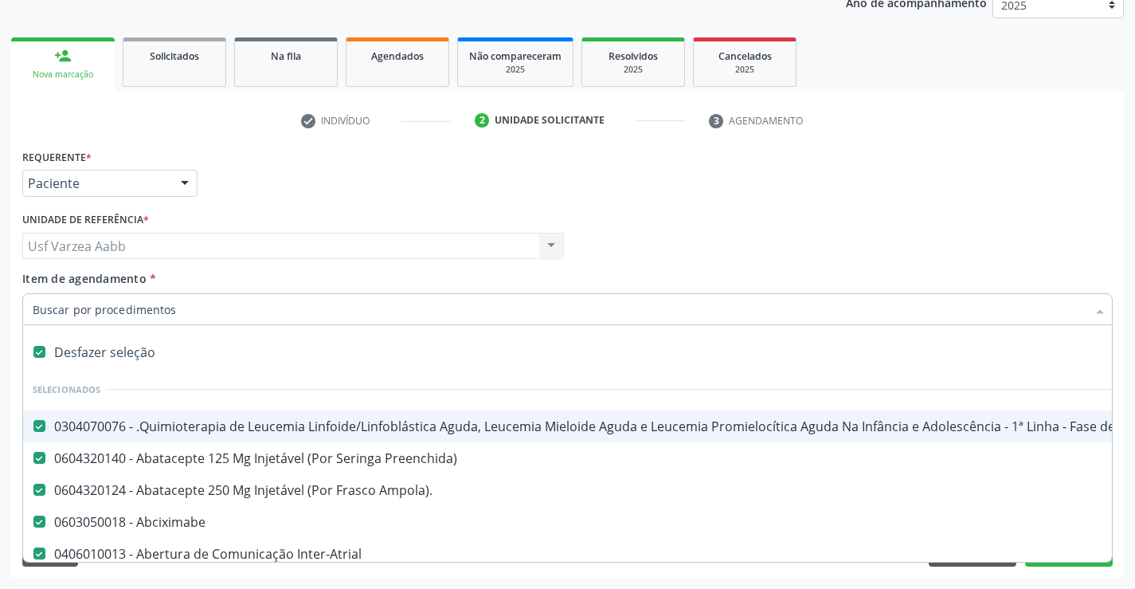
checkbox Bloco "true"
checkbox Coração "true"
checkbox Fígado "true"
checkbox Pulmão "true"
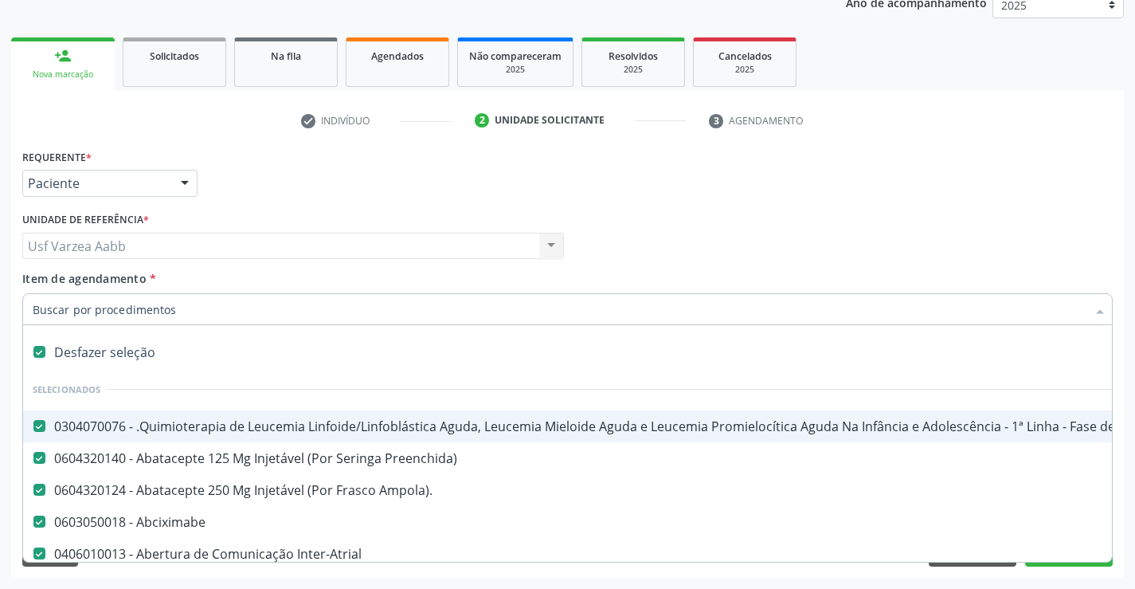
checkbox Pâncreas "true"
checkbox Rim "true"
checkbox \(Uaa\)\ "true"
checkbox Terapêuticas\)\ "true"
checkbox Psicossocial "true"
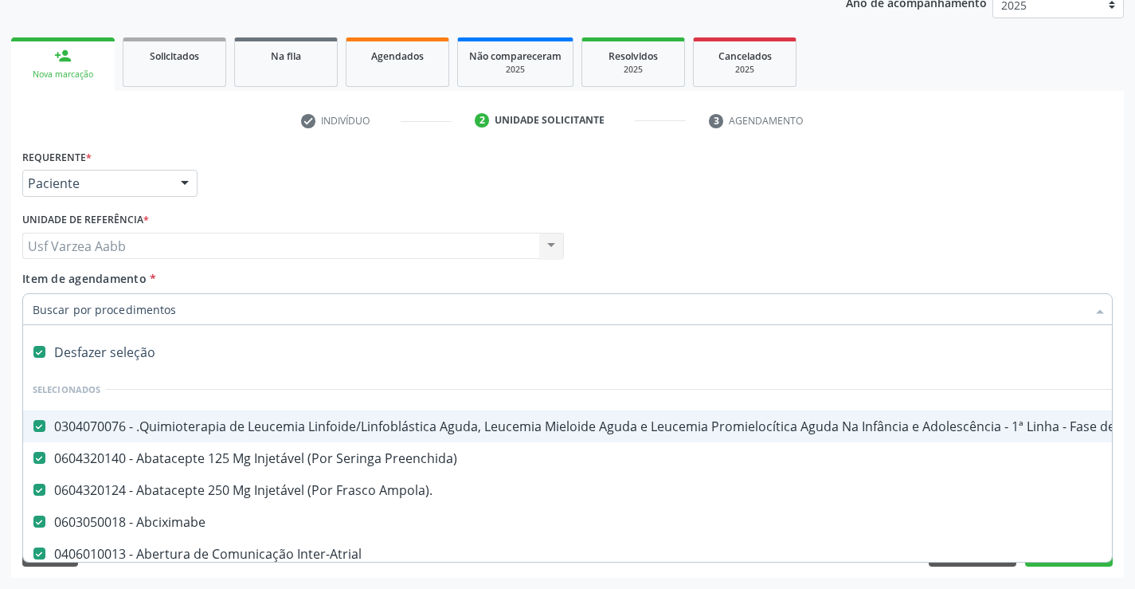
checkbox Complicada "true"
checkbox Tonometria "true"
checkbox Paciente\/Mês "true"
checkbox Biotinidase "true"
checkbox Congênita\ "true"
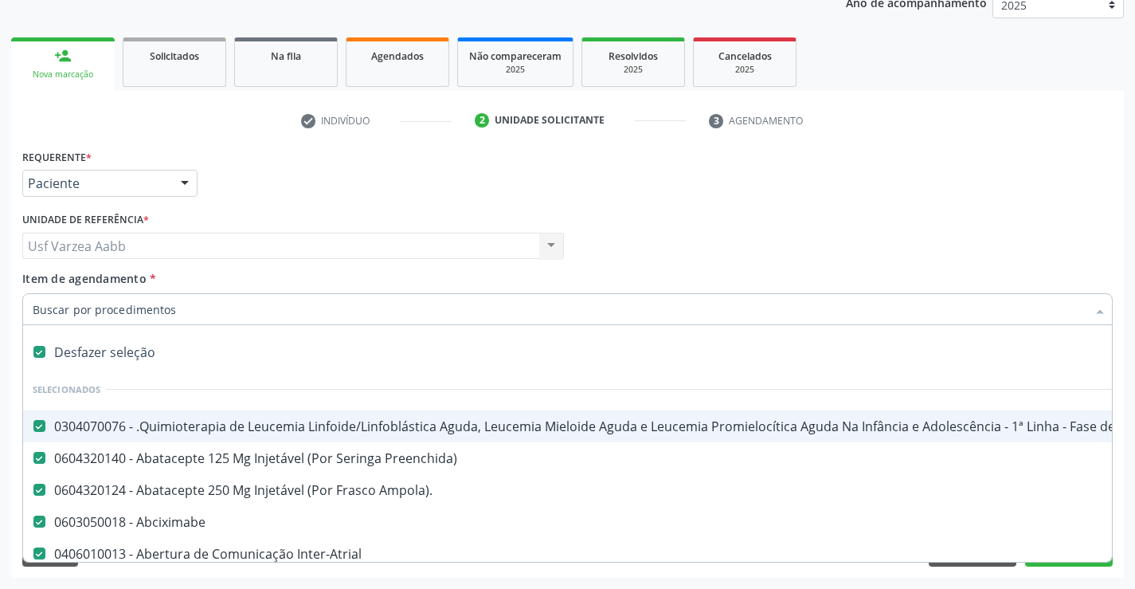
checkbox Clínico "true"
checkbox Pós-Operatório "true"
checkbox Trabalho "true"
checkbox Genético "true"
checkbox Preenchida\) "true"
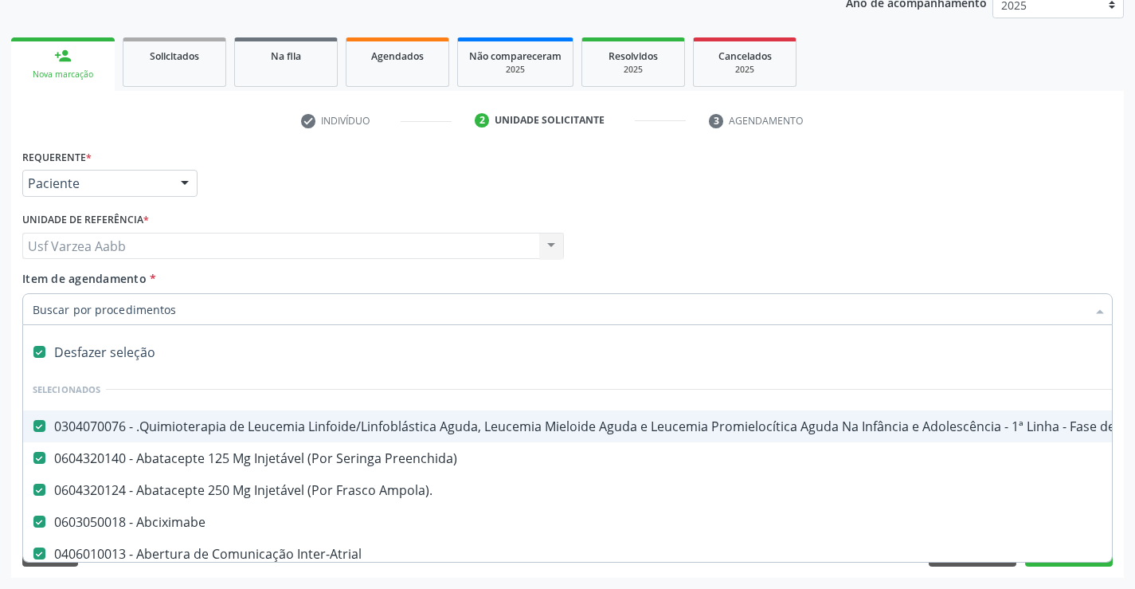
checkbox A\) "true"
checkbox Ampola\) "true"
checkbox Preenchida\) "true"
checkbox B\) "true"
checkbox Rodas "true"
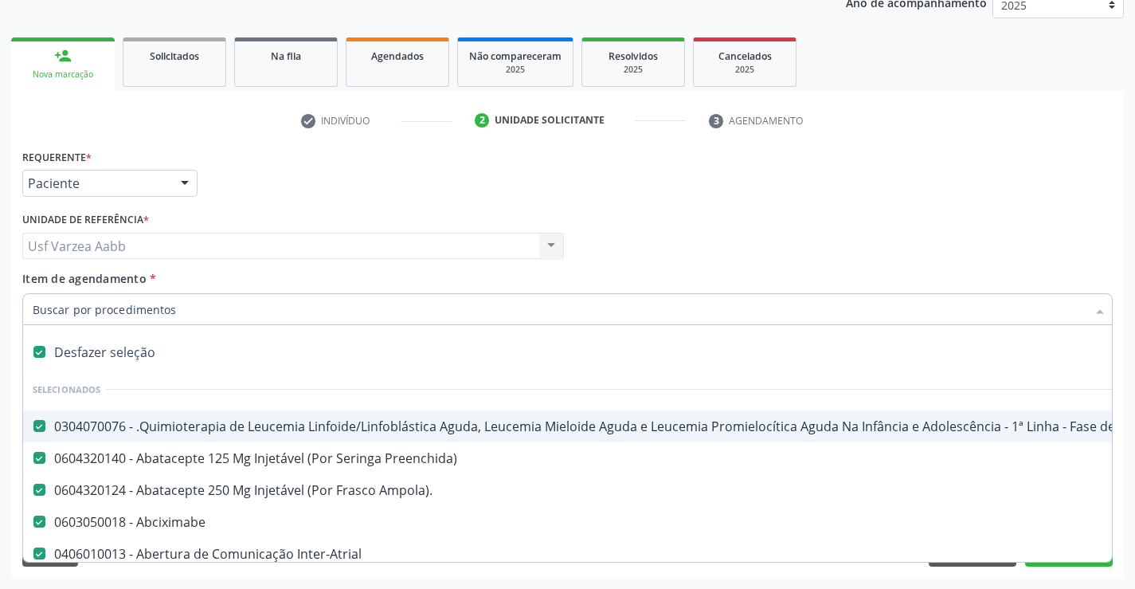
checkbox Quadril "true"
checkbox Tronco "true"
checkbox Locomoção "true"
checkbox Oftalmológica "true"
checkbox Ortopédica "true"
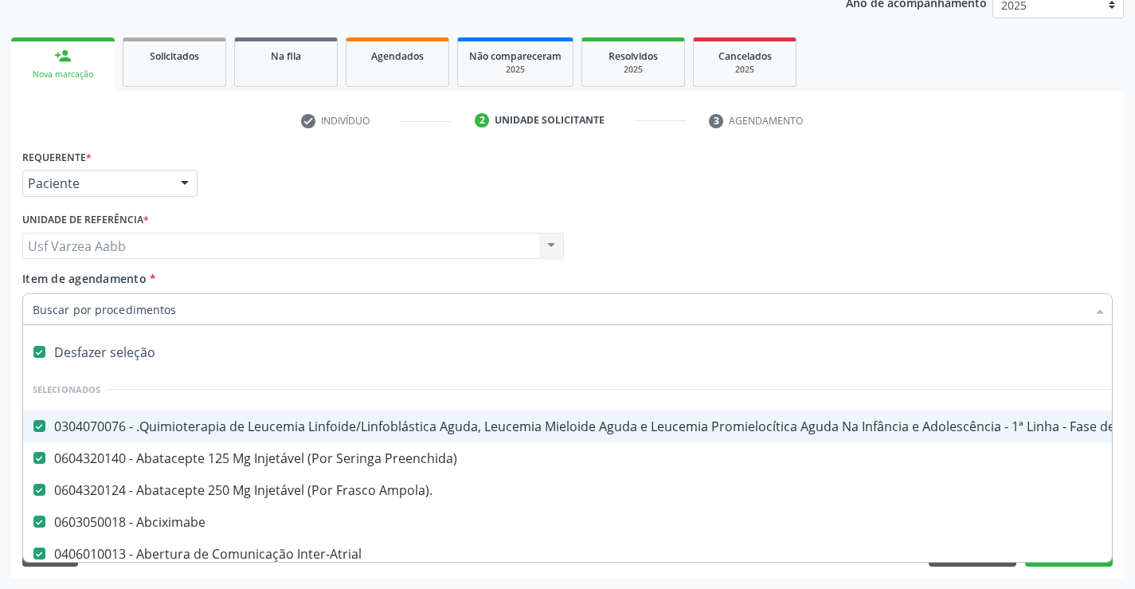
checkbox Dentária "true"
checkbox Rodas "true"
checkbox Adenograma "true"
checkbox Adenoidectomia "true"
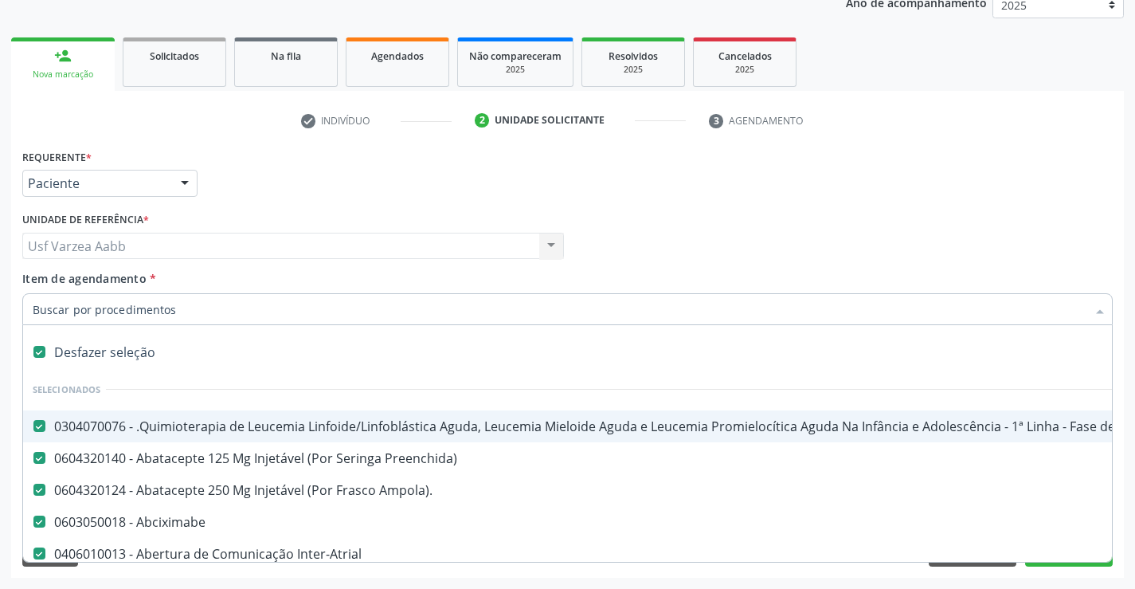
checkbox Deficiência "true"
checkbox Crianças "true"
checkbox I\) "true"
checkbox Especializada\ "true"
checkbox Medicamento\(S\) "true"
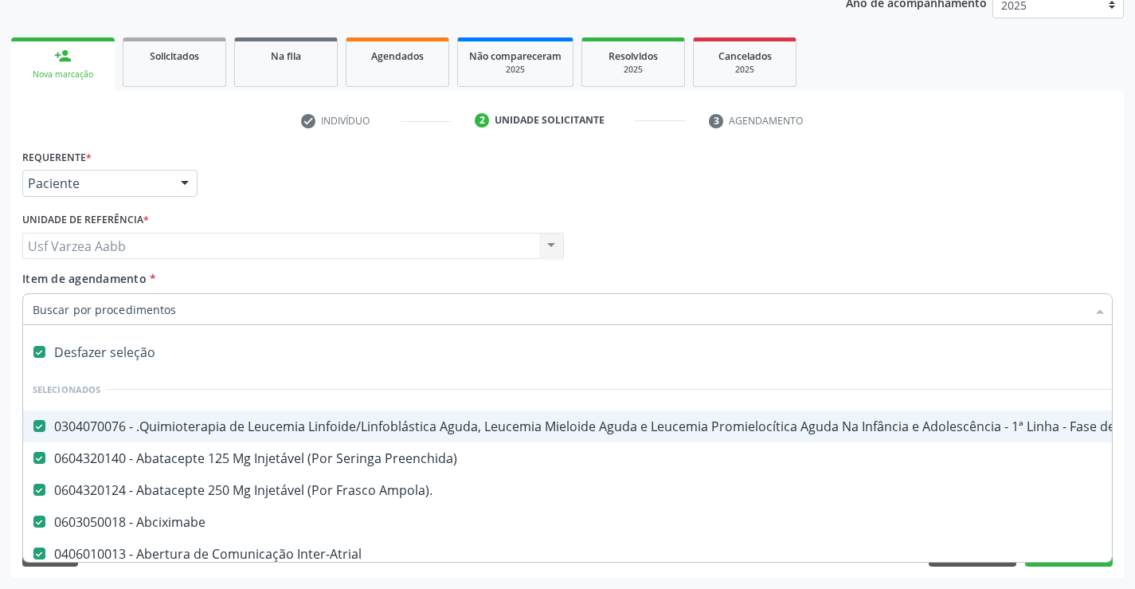
checkbox Parenteral\) "true"
checkbox Endovenosa "true"
checkbox Intramuscular "true"
checkbox Oral "true"
checkbox \(Sc\) "true"
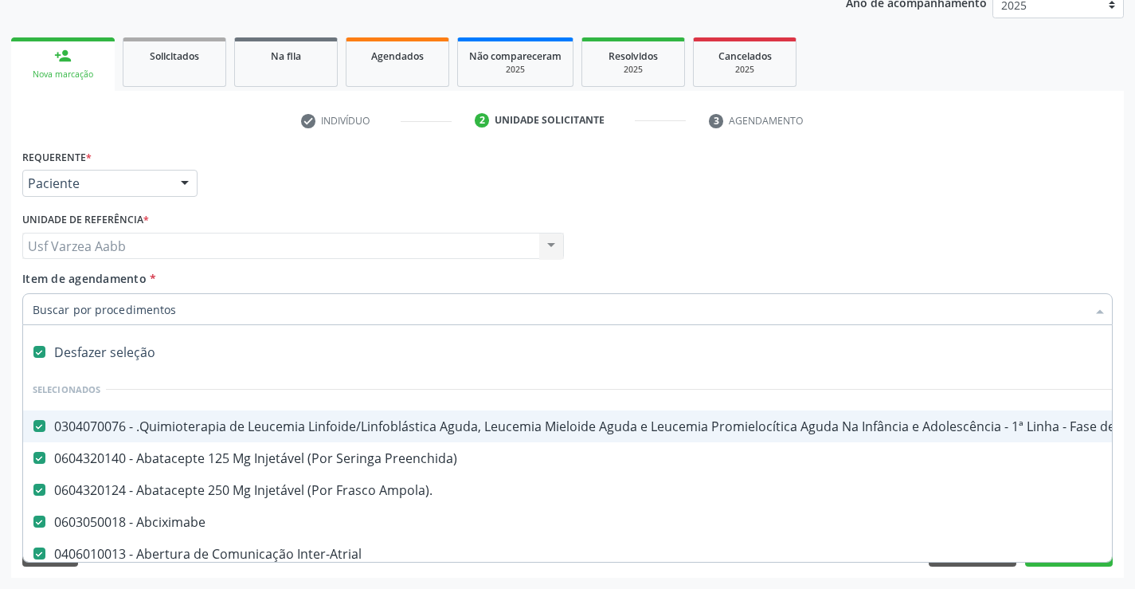
checkbox Sífilis "true"
checkbox A "true"
checkbox Terapeutica "true"
checkbox Arterial "true"
checkbox Temperatura "true"
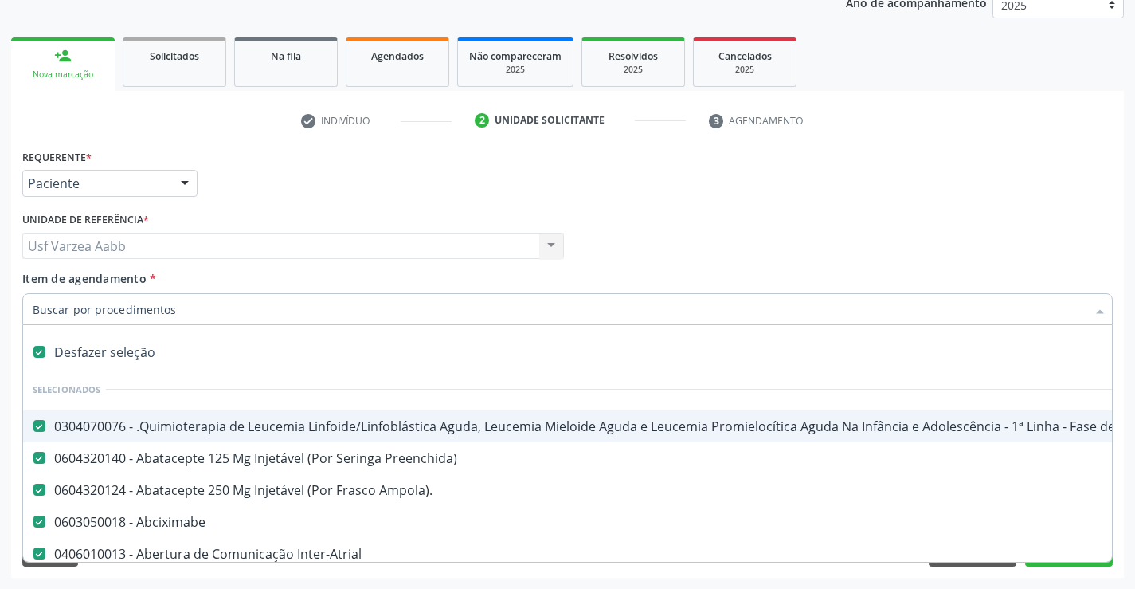
checkbox Transeptal "true"
checkbox Cnrac\) "true"
checkbox Paciente "true"
checkbox Cnrac\) "true"
checkbox S\/Pernoite "true"
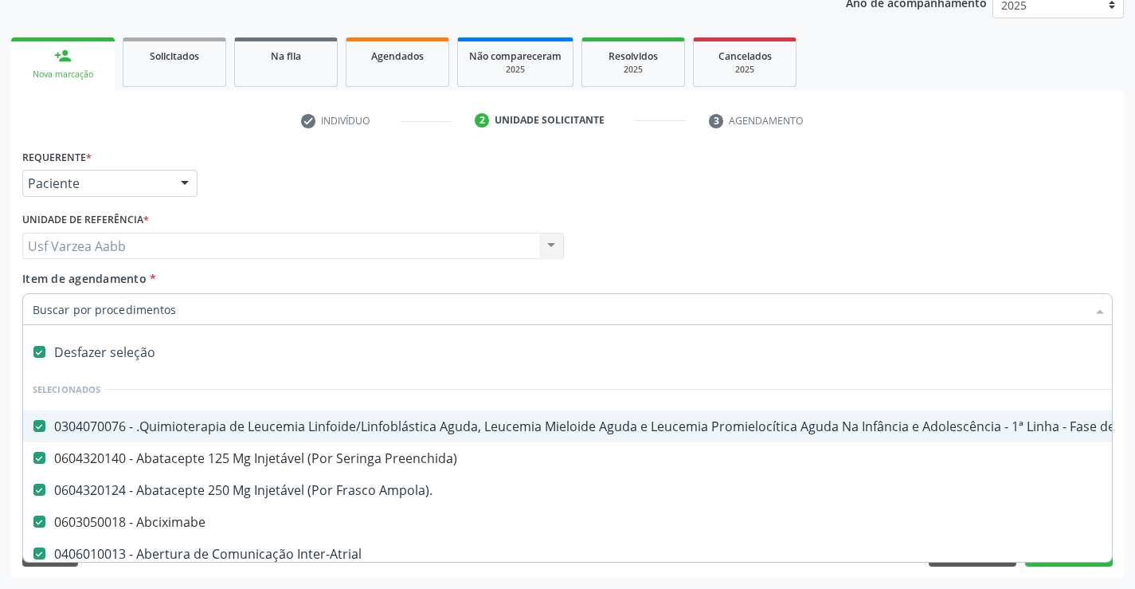
checkbox Pernoite "true"
checkbox Acompanhante "true"
checkbox Agudizadas "true"
checkbox Oclusal "true"
checkbox Vaginal "true"
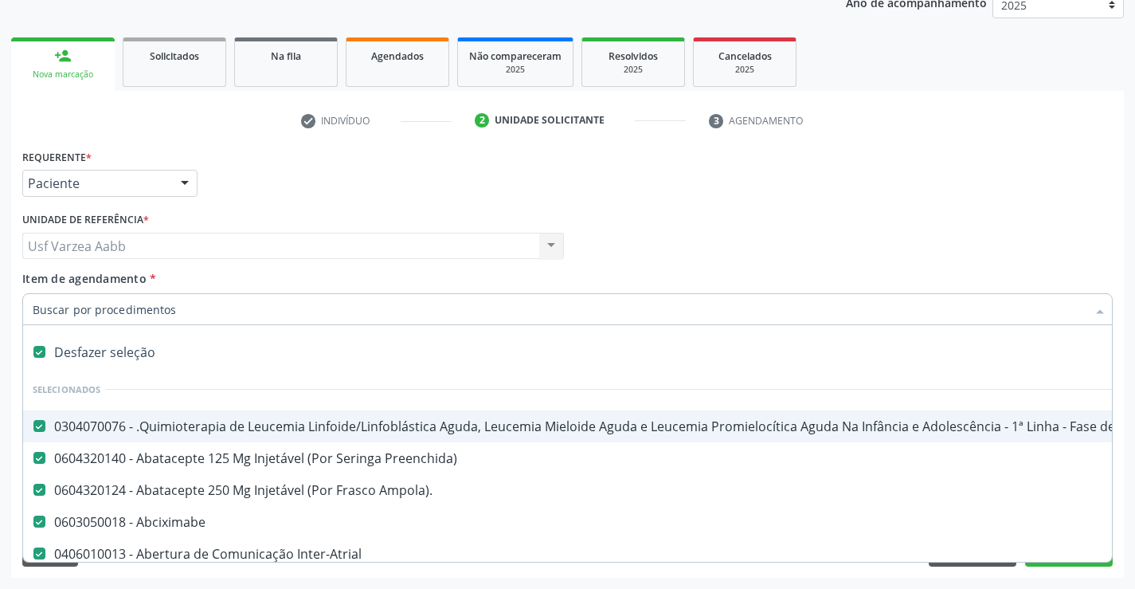
checkbox Ml\) "true"
checkbox Hepático "true"
checkbox Angiografico\) "true"
checkbox Craniano "true"
checkbox Ml\) "true"
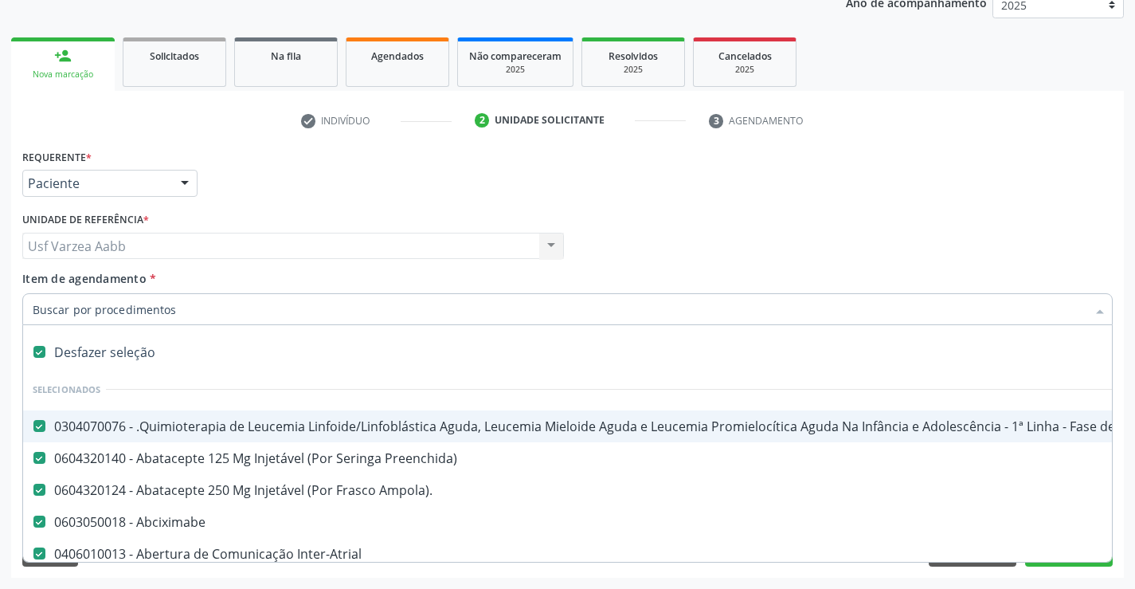
checkbox Injetável "true"
checkbox Capsula\) "true"
checkbox Ampola\) "true"
checkbox Ml\) "true"
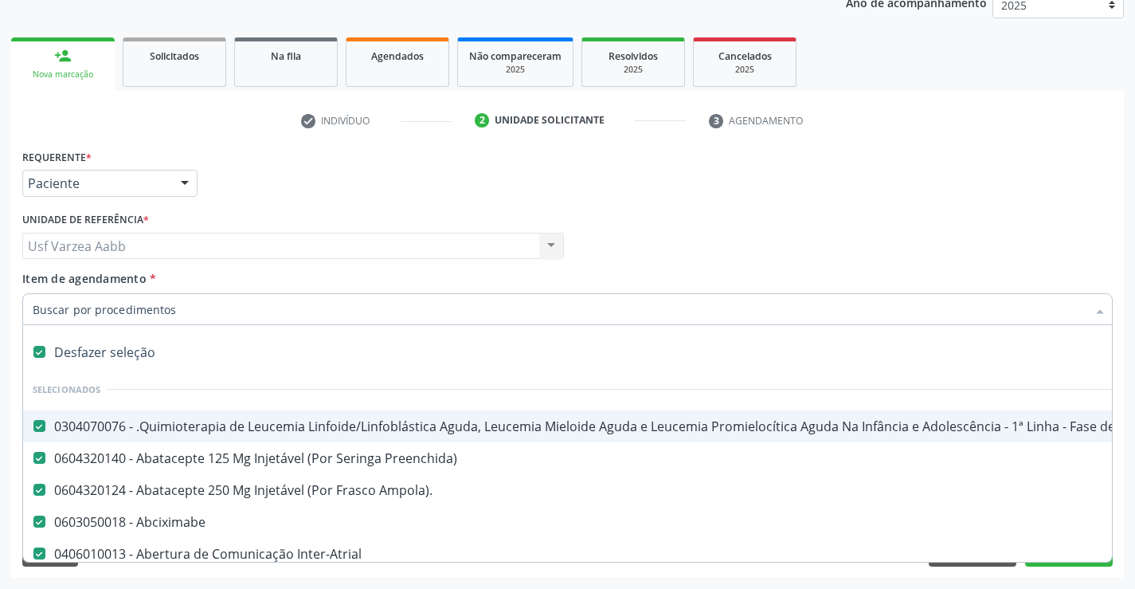
checkbox Frasco-Ampola\) "true"
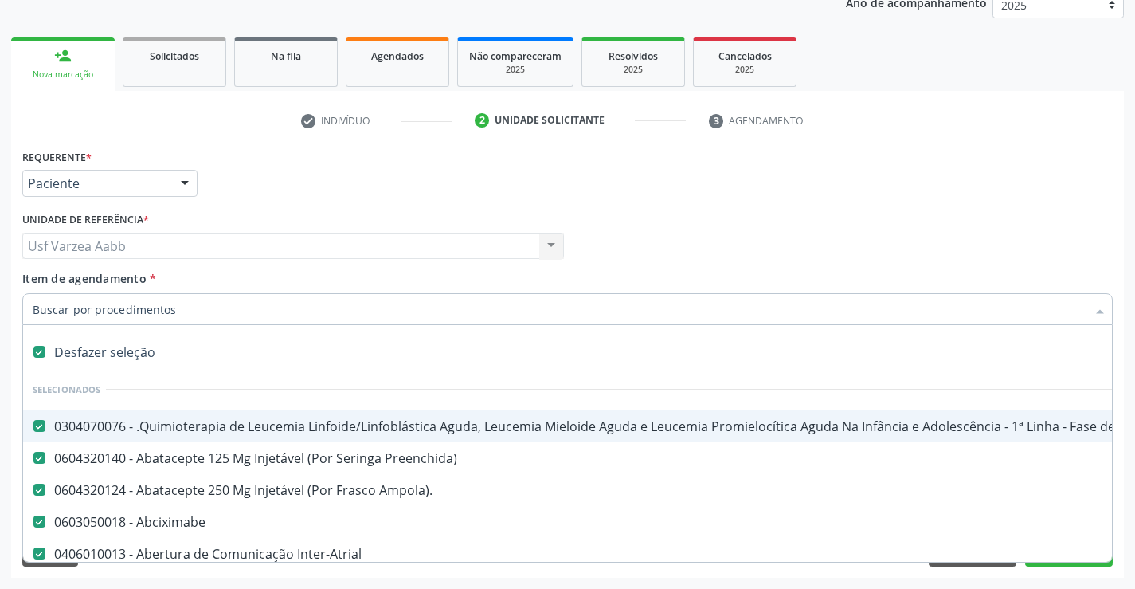
checkbox Ml\) "true"
checkbox Frasco-Ampola\) "true"
checkbox Ampola\) "true"
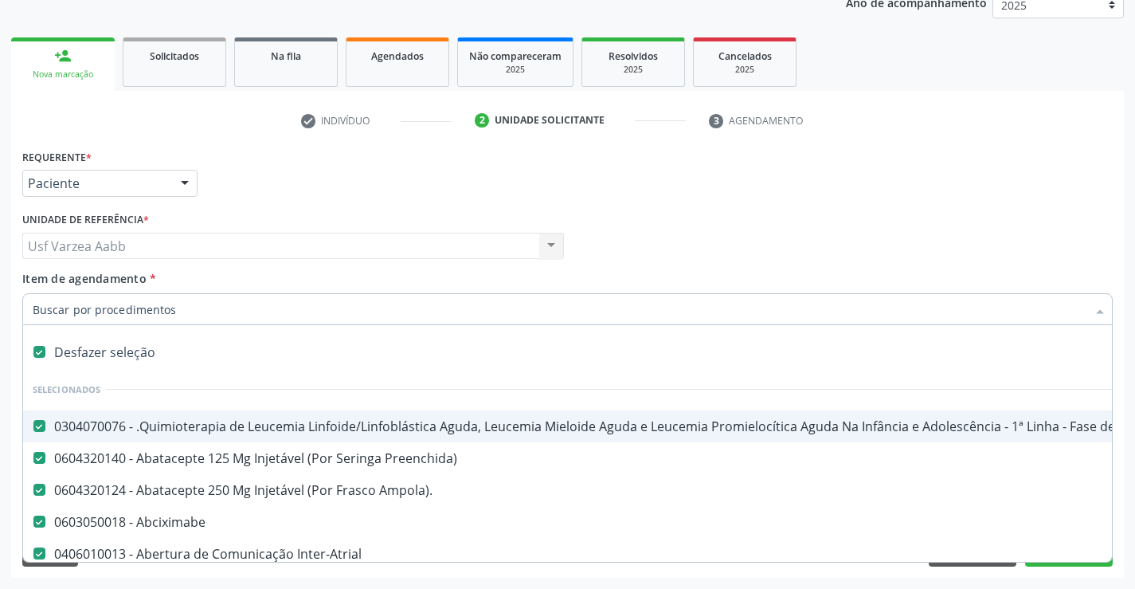
checkbox Ampola\) "true"
checkbox 5Ml\) "true"
checkbox Simples "true"
checkbox Ar "true"
checkbox Miotendinoso "true"
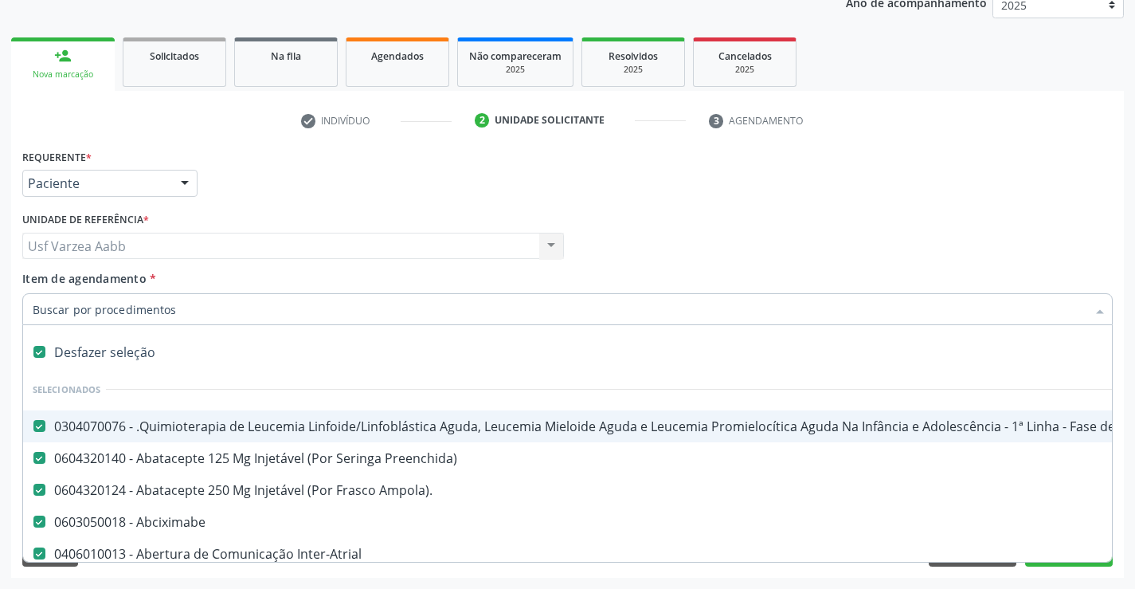
checkbox Pé "true"
checkbox Pé\) "true"
checkbox Columela "true"
checkbox Bucomaxilofacial "true"
checkbox Especializada "true"
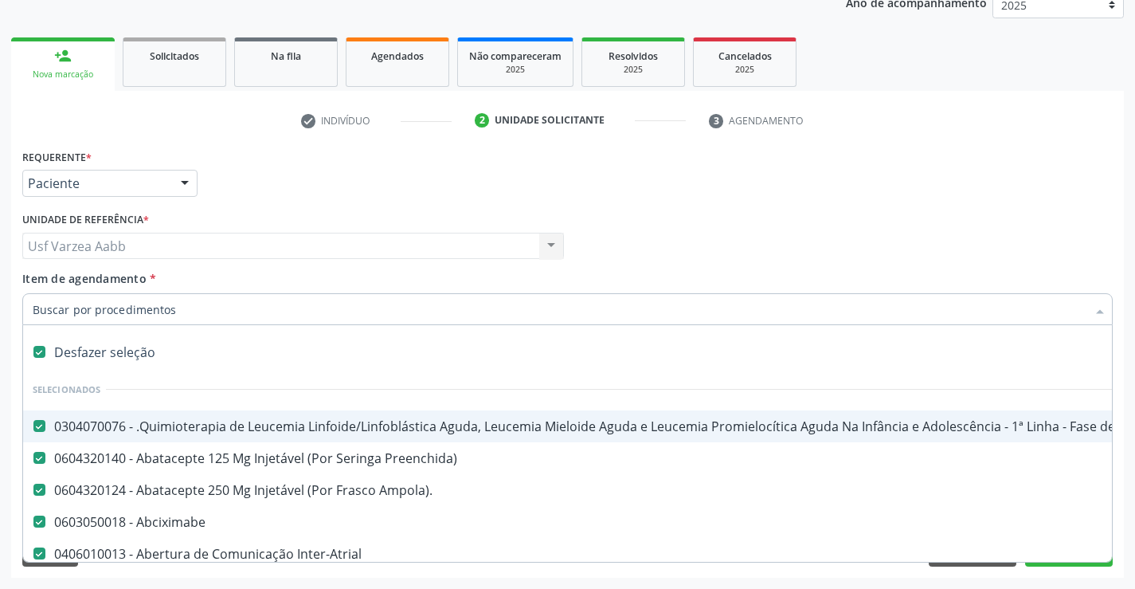
checkbox Ampola\) "true"
checkbox Crâniofacial "true"
checkbox Comprimido\) "true"
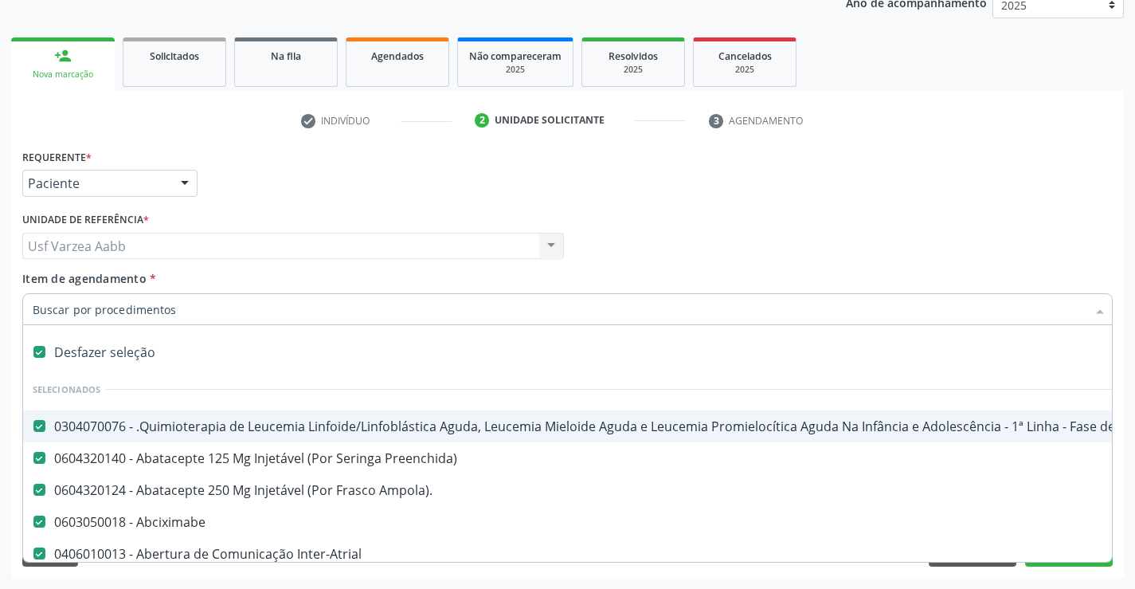
checkbox Revestido\) "true"
checkbox Amigdalectomia "true"
checkbox Adenoidectomia "true"
checkbox Amniocentese "true"
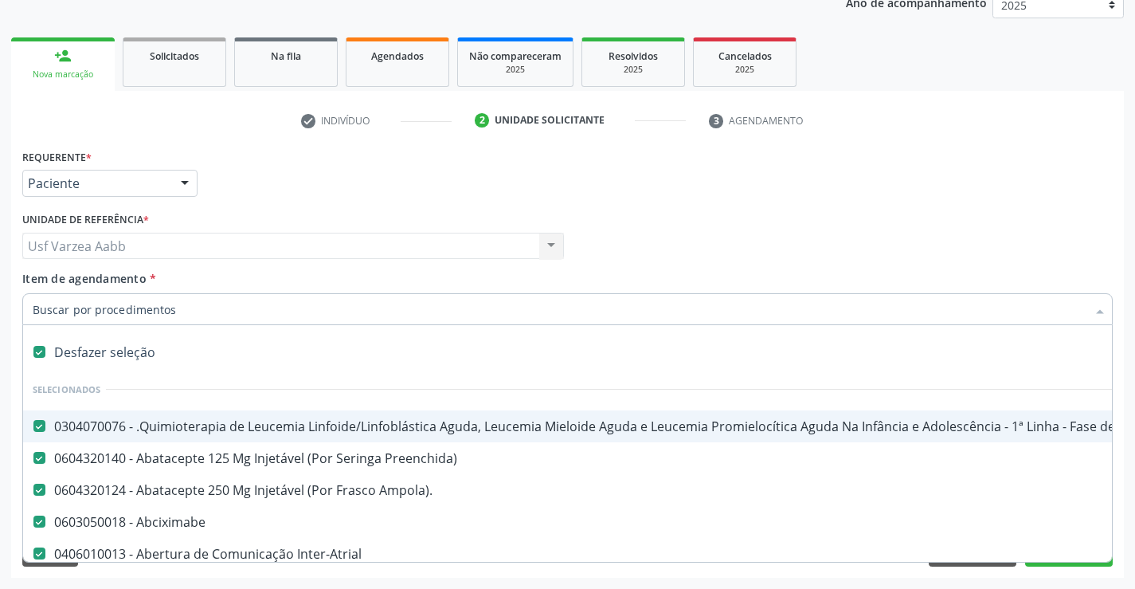
checkbox Amnioscopia "true"
checkbox Pulmonares "true"
checkbox Adolescente\) "true"
checkbox Esquerdo "true"
checkbox Adolescente\) "true"
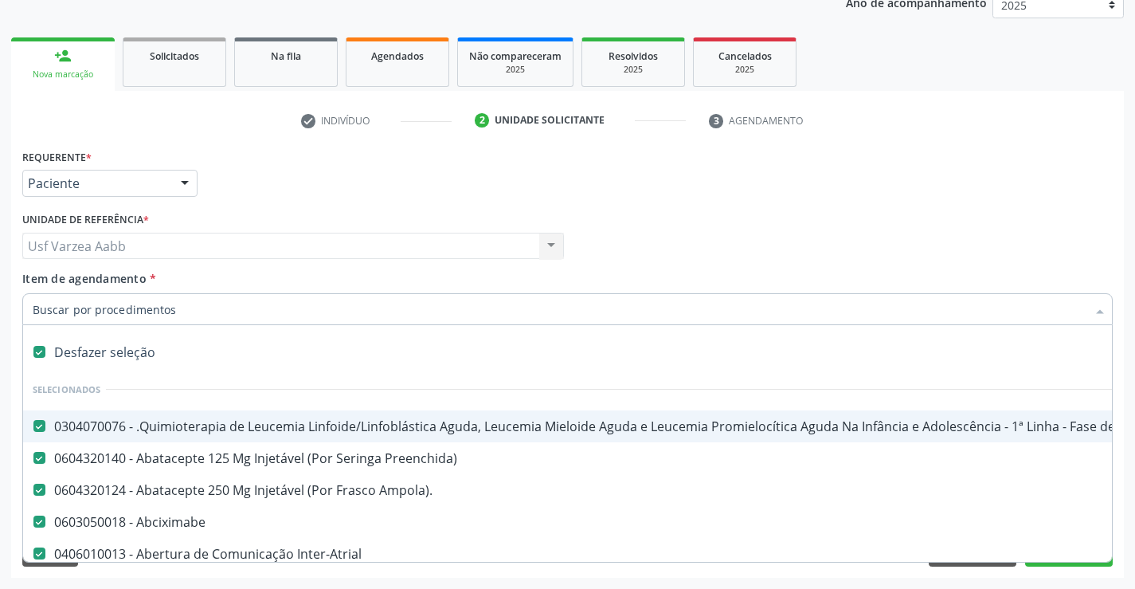
checkbox Inferiores "true"
checkbox Tarso "true"
checkbox Oncologia "true"
checkbox Dedo "true"
checkbox Oncologia "true"
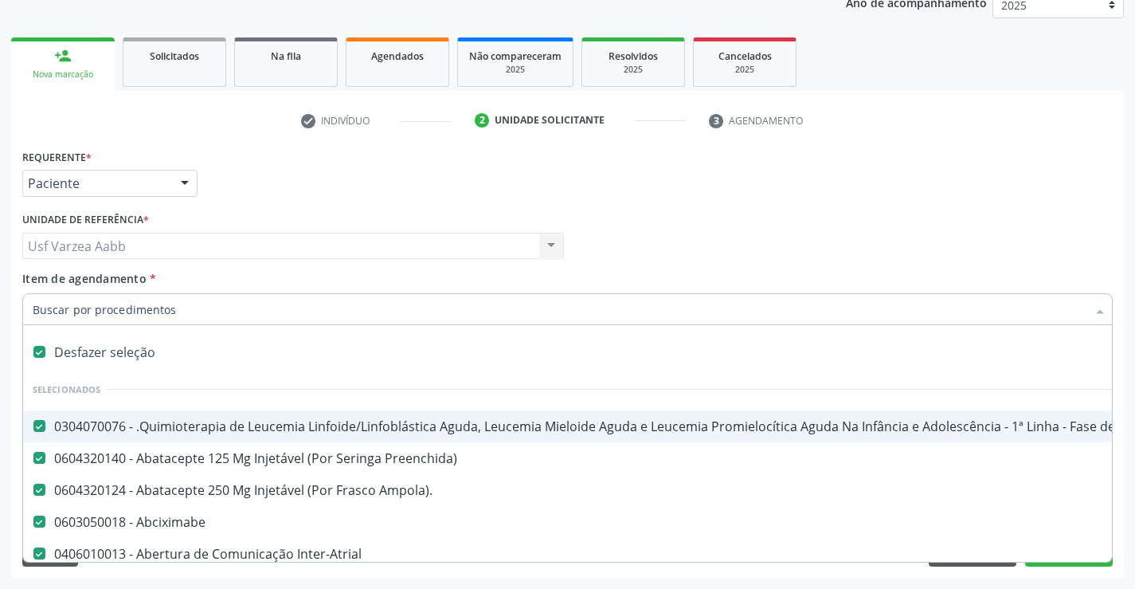
checkbox Superiores "true"
checkbox Oncologia "true"
checkbox Punho "true"
checkbox Oncologia "true"
checkbox Reto "true"
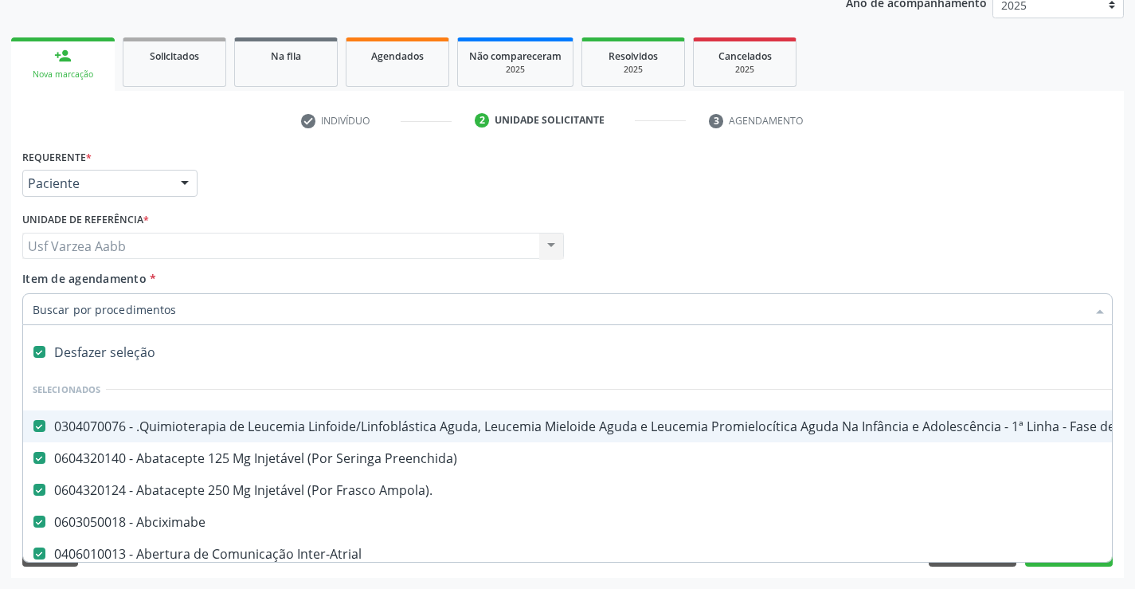
checkbox Reto "true"
checkbox Oncologia "true"
checkbox Pênis "true"
checkbox Oncologia "true"
checkbox Normal "true"
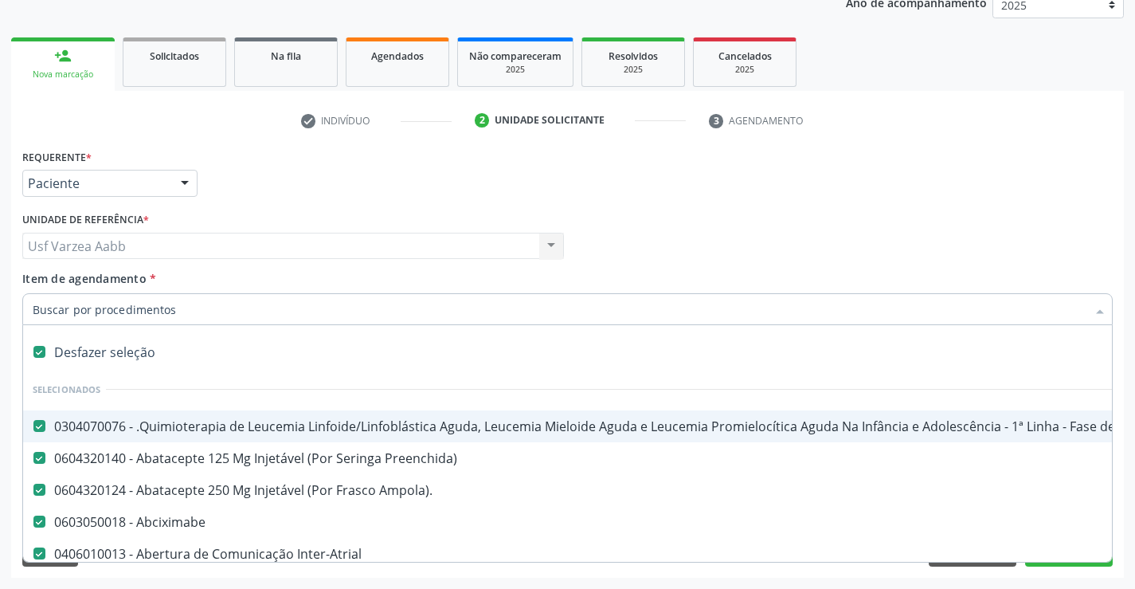
checkbox Voz "true"
checkbox Agua "true"
checkbox Solo "true"
checkbox Urina "true"
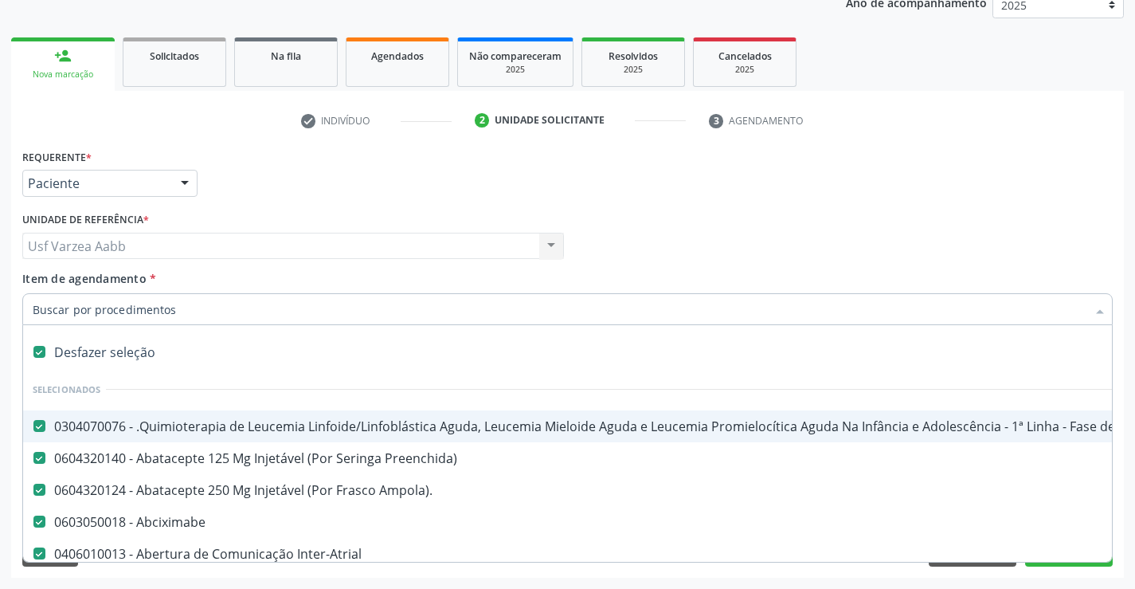
checkbox Agua "true"
checkbox Pesados "true"
checkbox Pesticidas "true"
checkbox Bileo-Digestiva "true"
checkbox Oncologia "true"
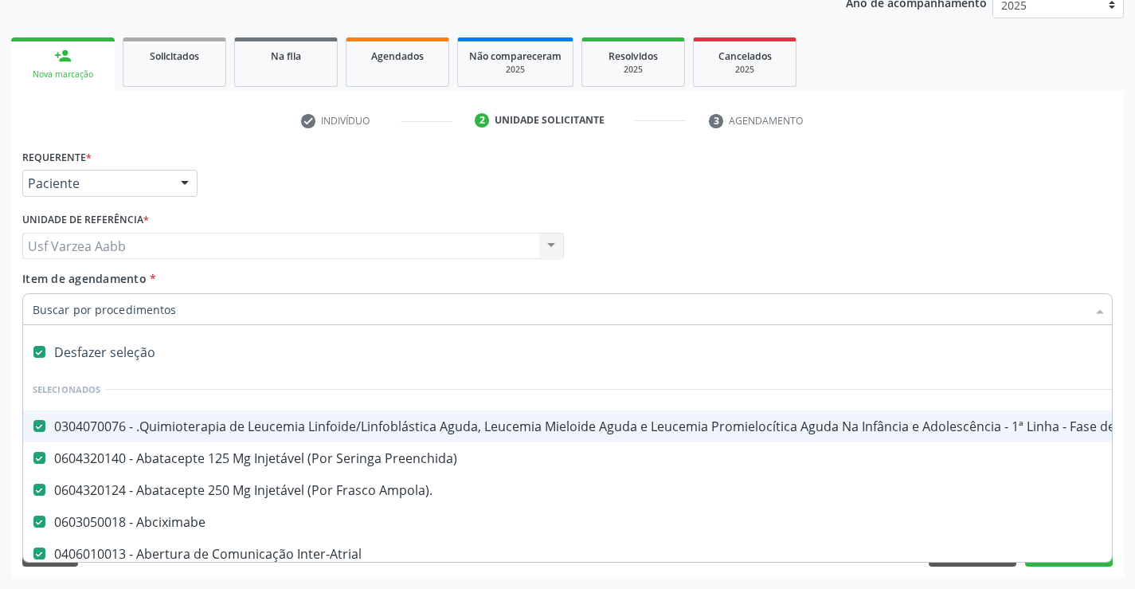
checkbox Bidirecional "true"
checkbox Adolescente\) "true"
checkbox Total "true"
checkbox Central "true"
checkbox Linfovenosa "true"
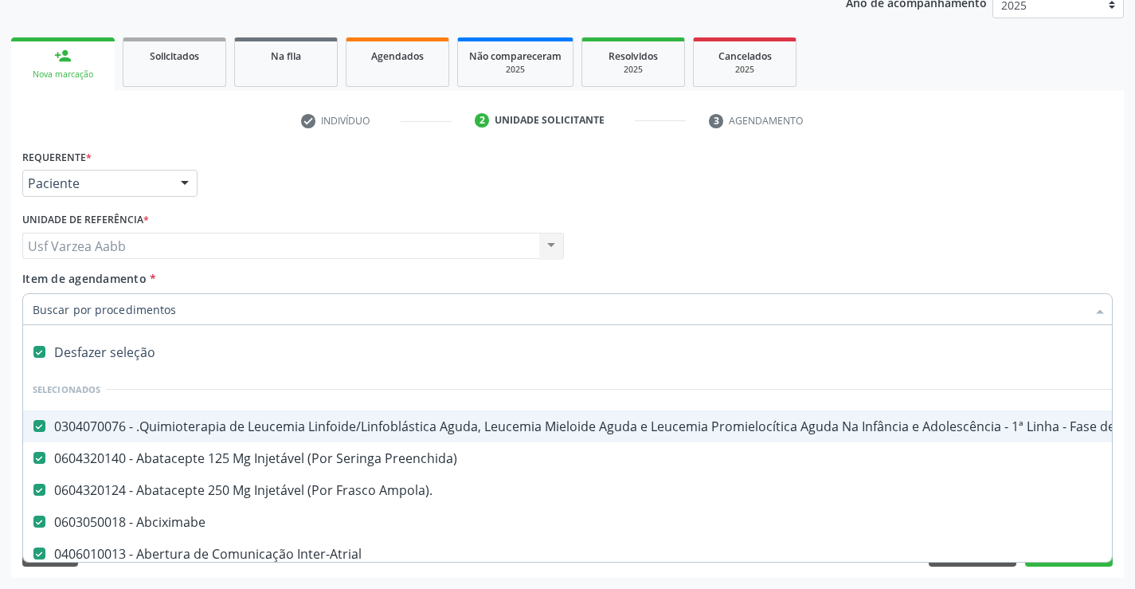
checkbox Porto-Cava "true"
click at [42, 353] on label at bounding box center [39, 352] width 12 height 12
click at [138, 311] on input "Item de agendamento *" at bounding box center [560, 309] width 1054 height 32
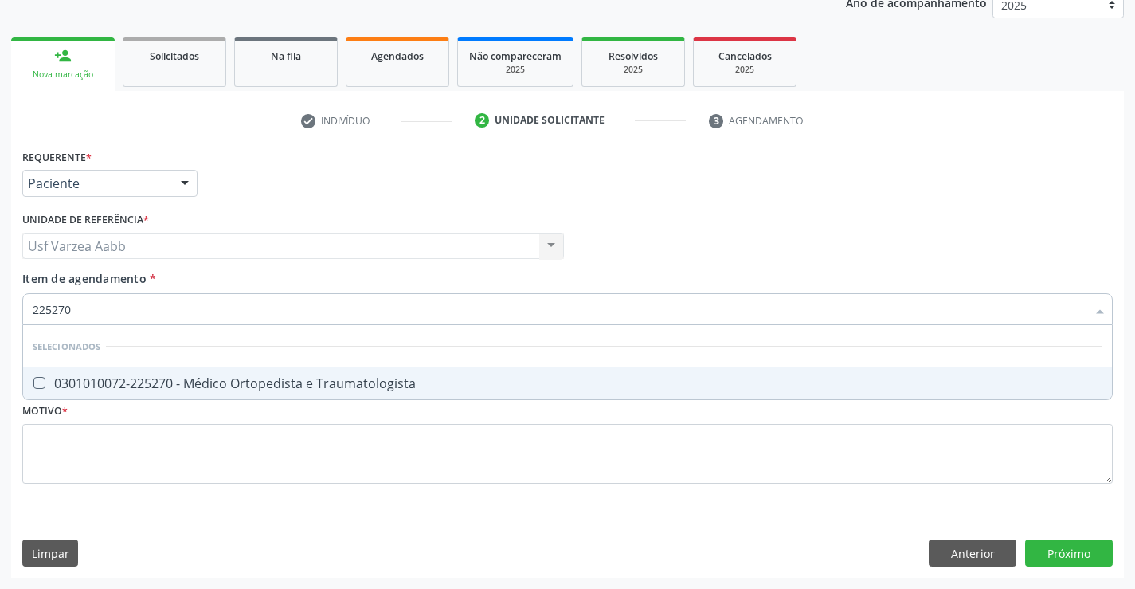
click at [475, 380] on div "0301010072-225270 - Médico Ortopedista e Traumatologista" at bounding box center [568, 383] width 1070 height 13
click at [506, 453] on div "Requerente * Paciente Profissional de Saúde Paciente Nenhum resultado encontrad…" at bounding box center [567, 325] width 1091 height 361
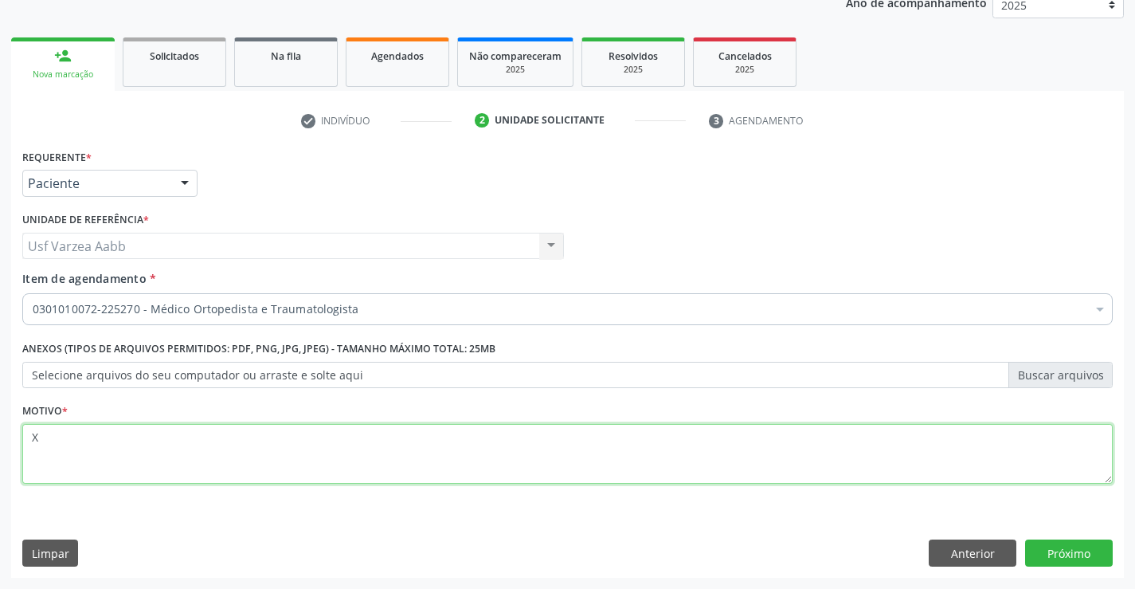
click at [1041, 549] on div "Requerente * Paciente Profissional de Saúde Paciente Nenhum resultado encontrad…" at bounding box center [567, 361] width 1113 height 433
click at [1052, 554] on button "Próximo" at bounding box center [1069, 552] width 88 height 27
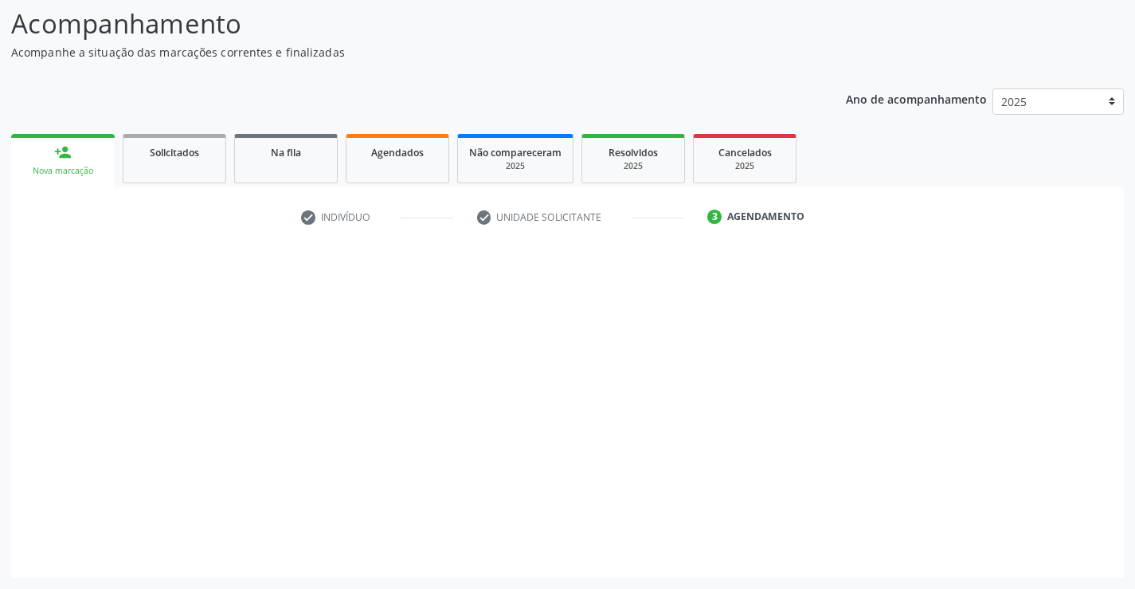
scroll to position [104, 0]
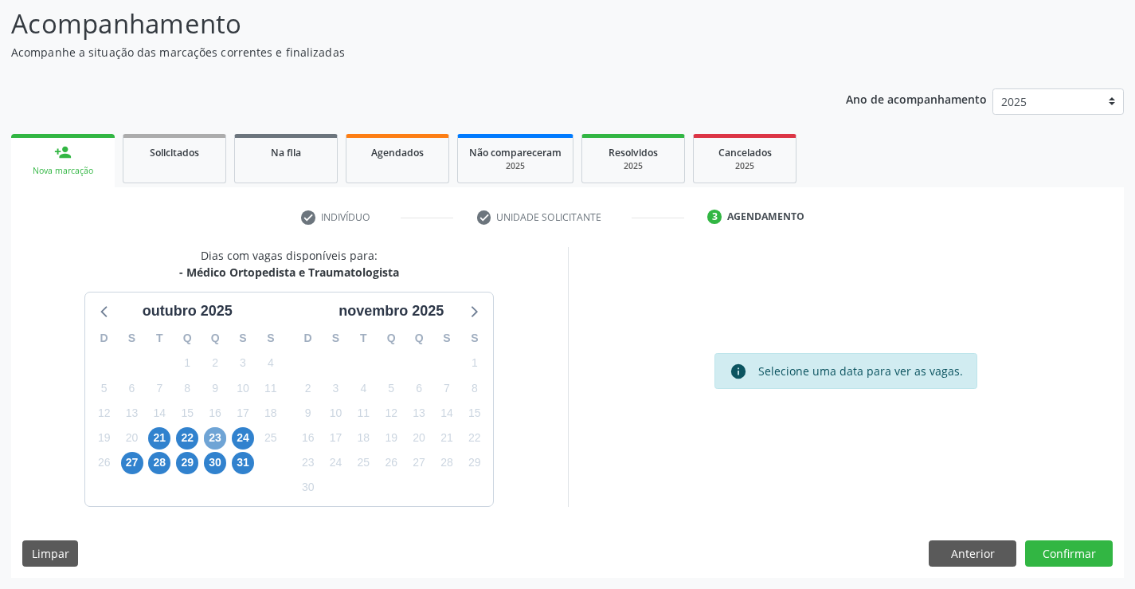
click at [210, 438] on span "23" at bounding box center [215, 438] width 22 height 22
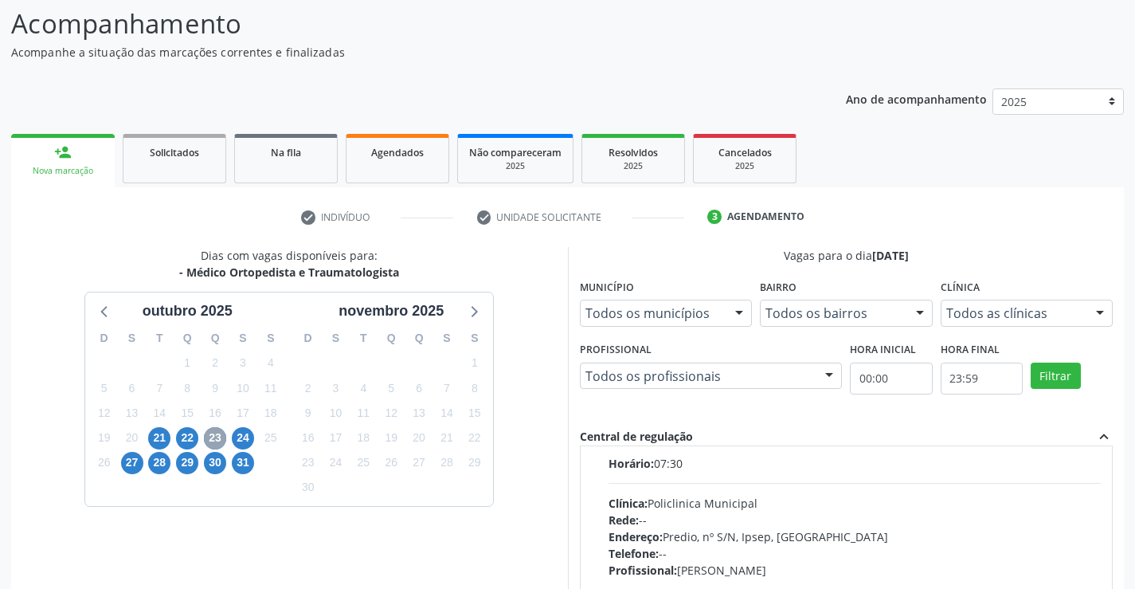
scroll to position [239, 0]
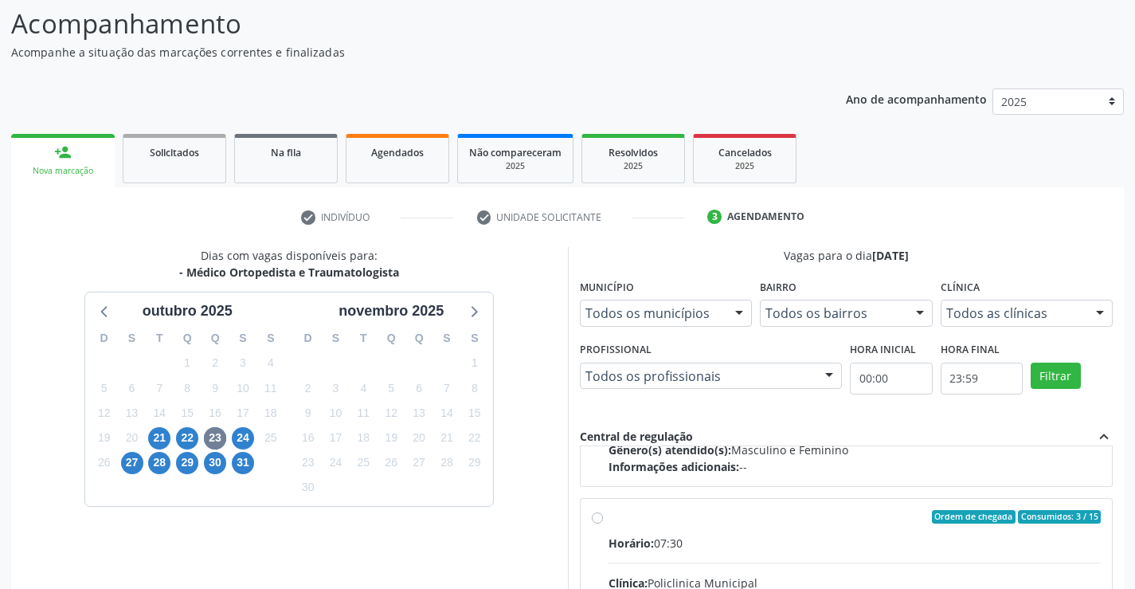
click at [601, 518] on input "Ordem de chegada Consumidos: 3 / 15 Horário: 07:30 Clínica: Policlinica Municip…" at bounding box center [597, 517] width 11 height 14
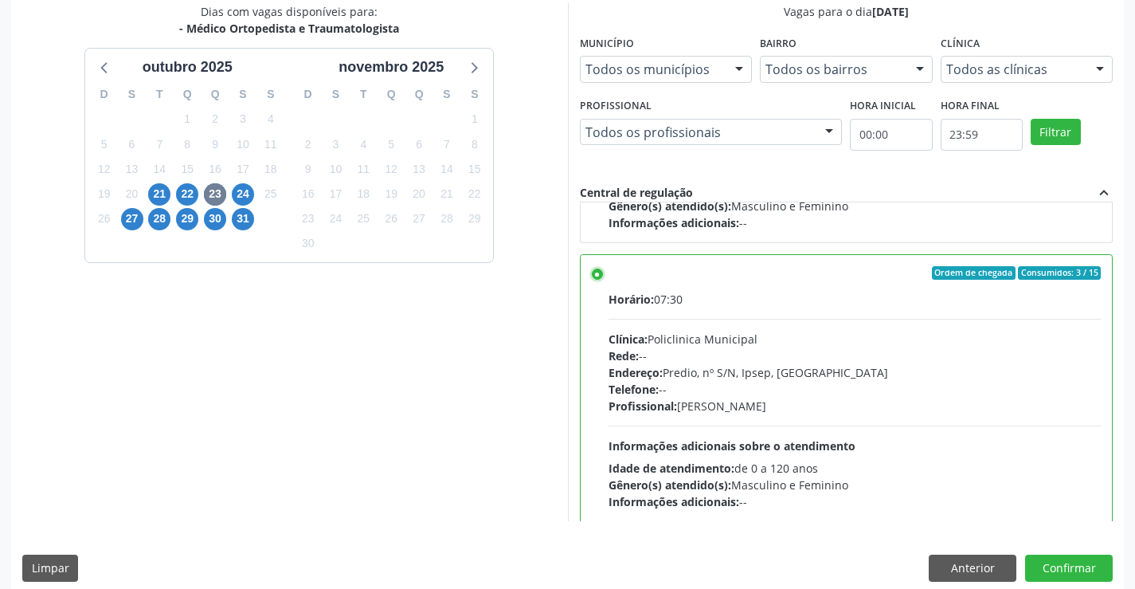
scroll to position [363, 0]
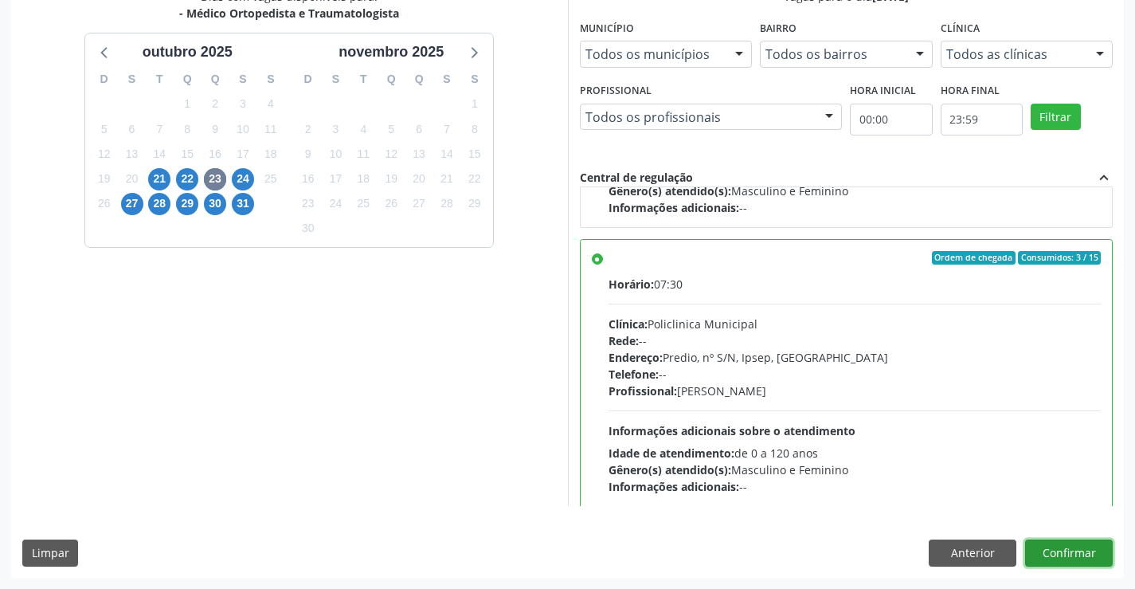
click at [1085, 543] on button "Confirmar" at bounding box center [1069, 552] width 88 height 27
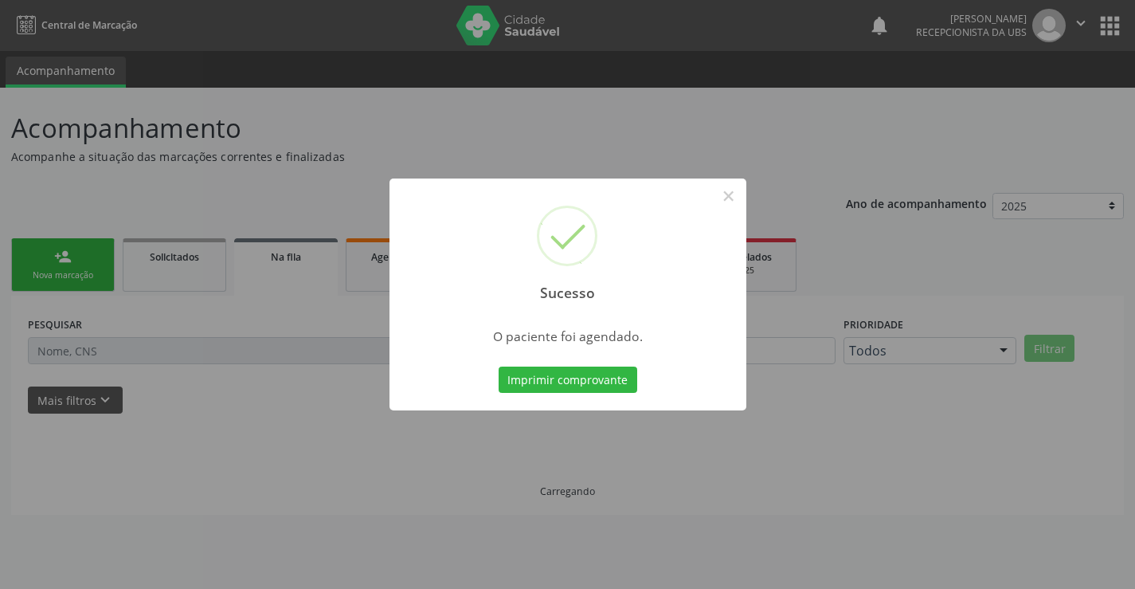
scroll to position [0, 0]
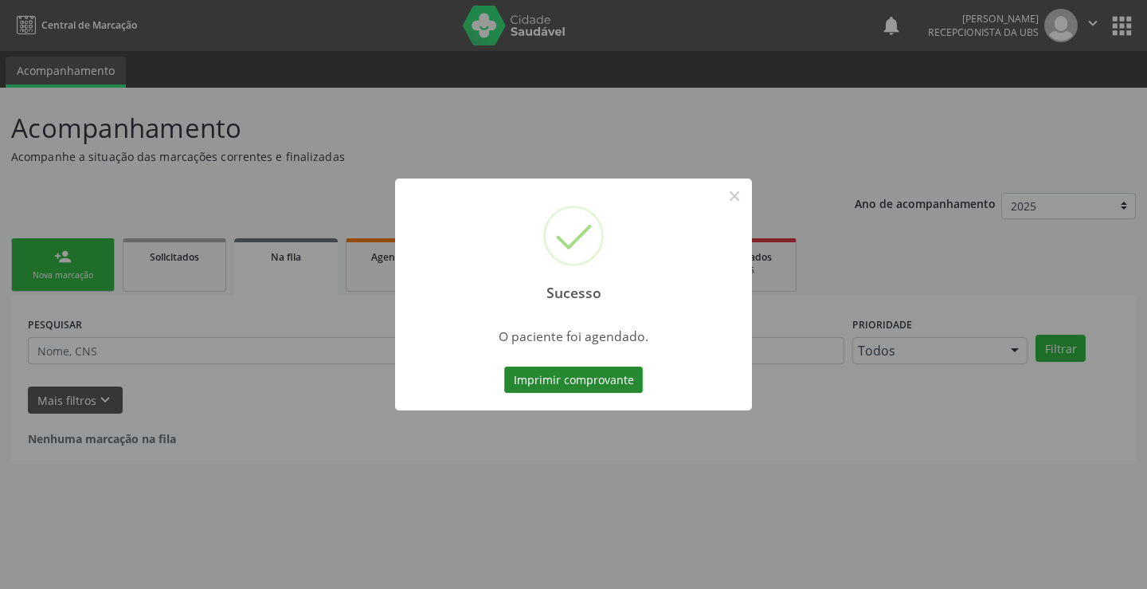
click at [633, 384] on button "Imprimir comprovante" at bounding box center [573, 379] width 139 height 27
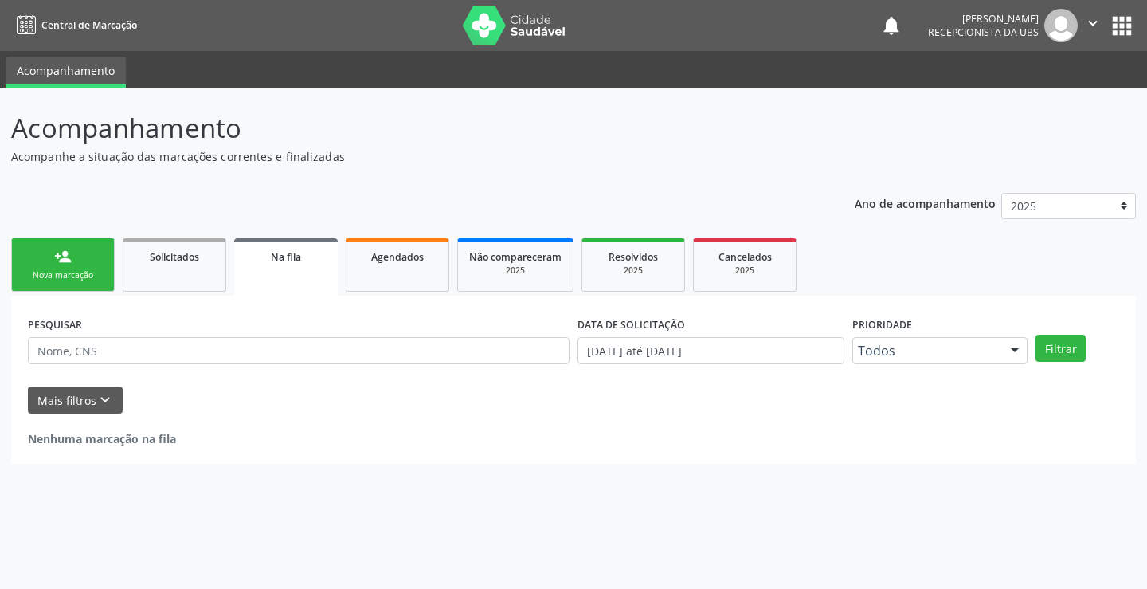
click at [41, 284] on link "person_add Nova marcação" at bounding box center [63, 264] width 104 height 53
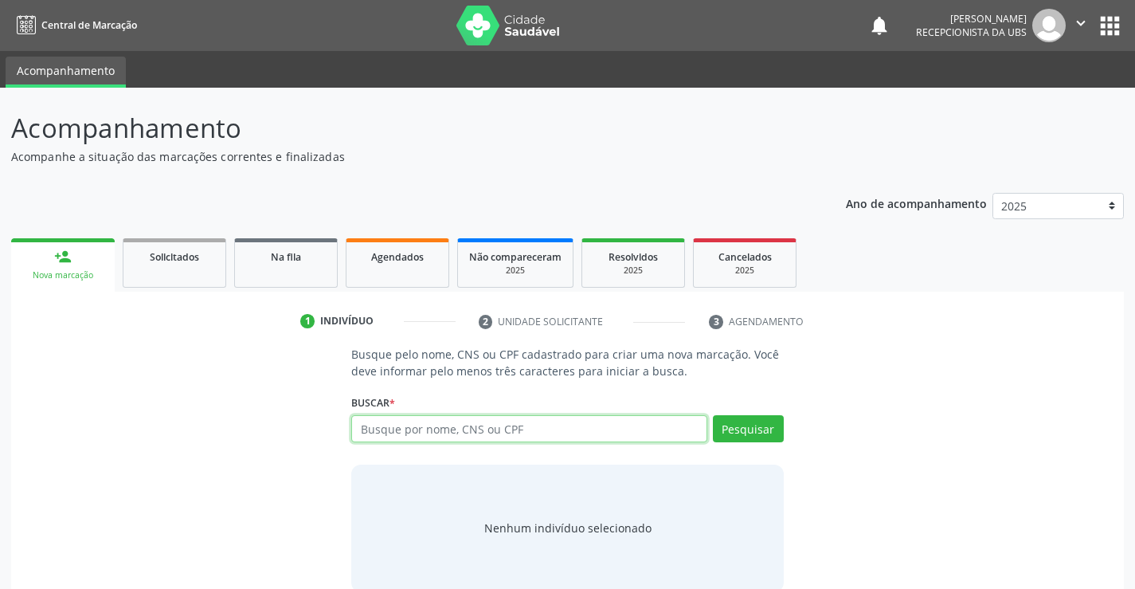
click at [437, 422] on input "text" at bounding box center [528, 428] width 355 height 27
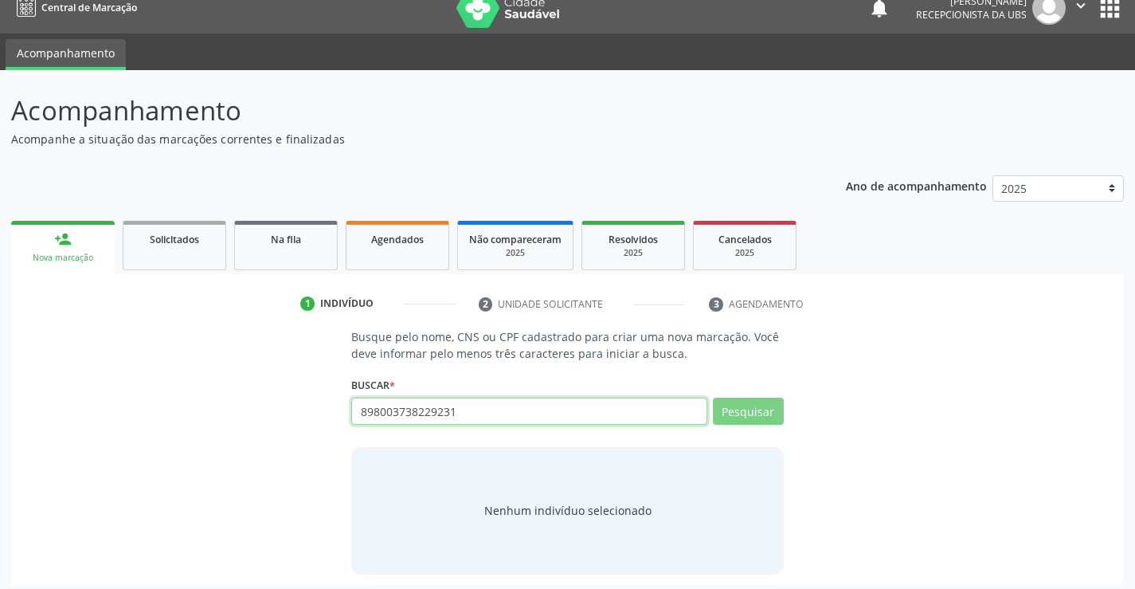
scroll to position [25, 0]
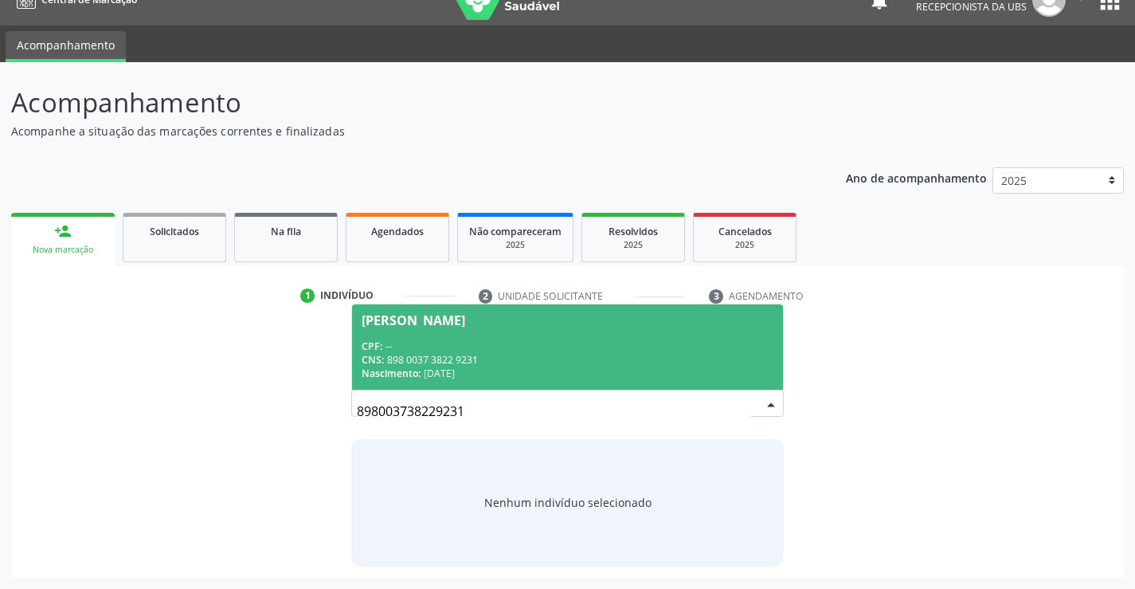
click at [563, 330] on span "Marileide Batista da Silva Moraes CPF: -- CNS: 898 0037 3822 9231 Nascimento: 0…" at bounding box center [567, 346] width 430 height 85
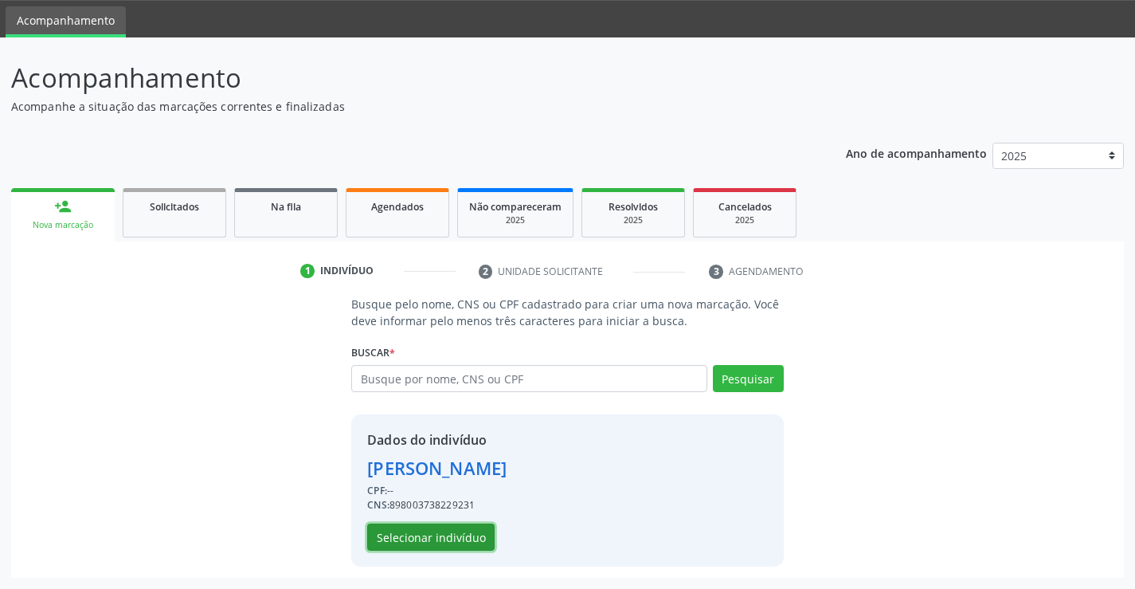
click at [465, 531] on button "Selecionar indivíduo" at bounding box center [430, 536] width 127 height 27
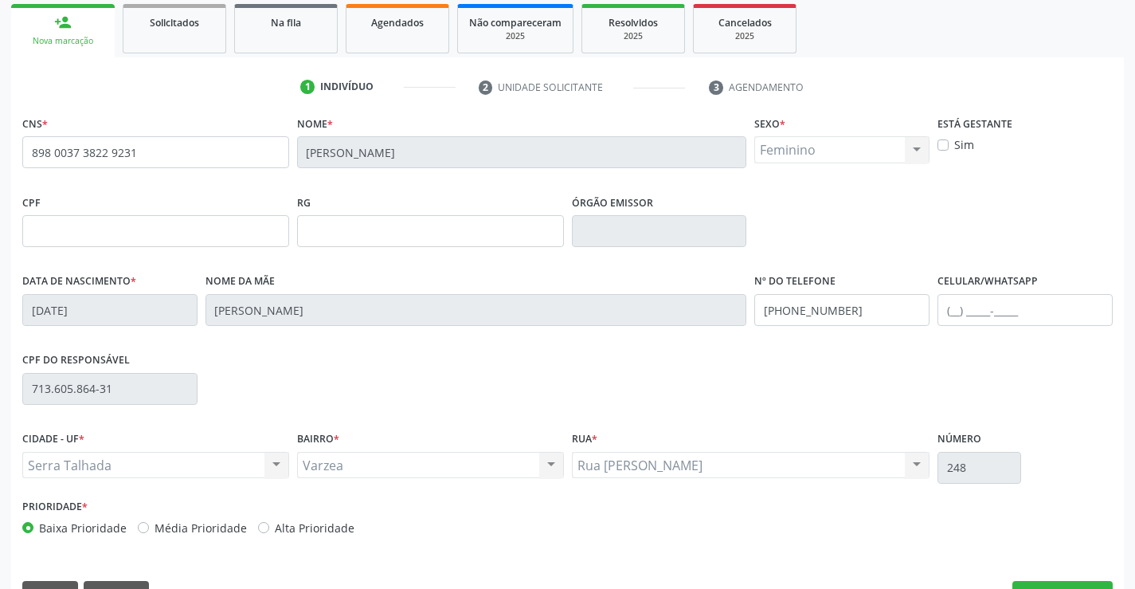
scroll to position [275, 0]
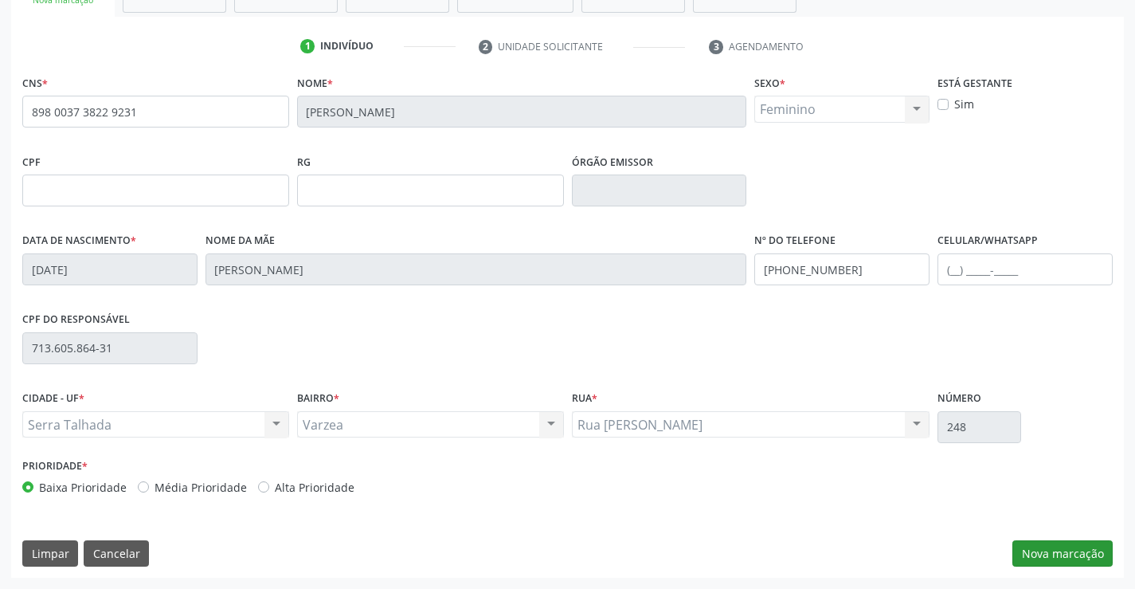
drag, startPoint x: 1085, startPoint y: 571, endPoint x: 1082, endPoint y: 561, distance: 10.8
click at [1084, 571] on div "CNS * 898 0037 3822 9231 Nome * Marileide Batista da Silva Moraes Sexo * Femini…" at bounding box center [567, 324] width 1113 height 507
drag, startPoint x: 1082, startPoint y: 560, endPoint x: 1060, endPoint y: 545, distance: 26.3
click at [1081, 558] on button "Nova marcação" at bounding box center [1063, 553] width 100 height 27
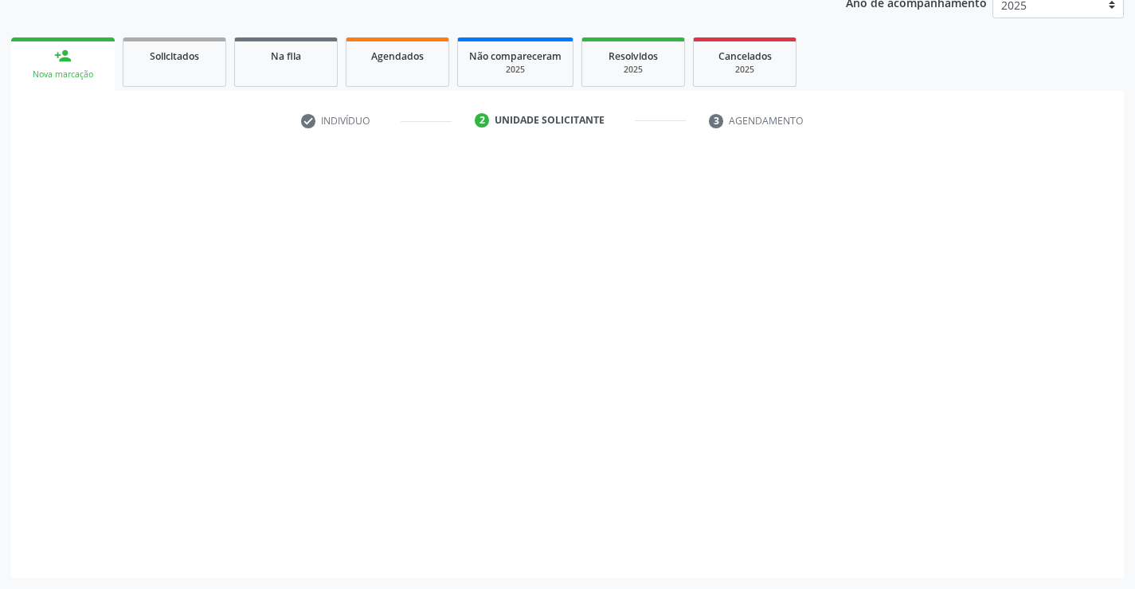
scroll to position [201, 0]
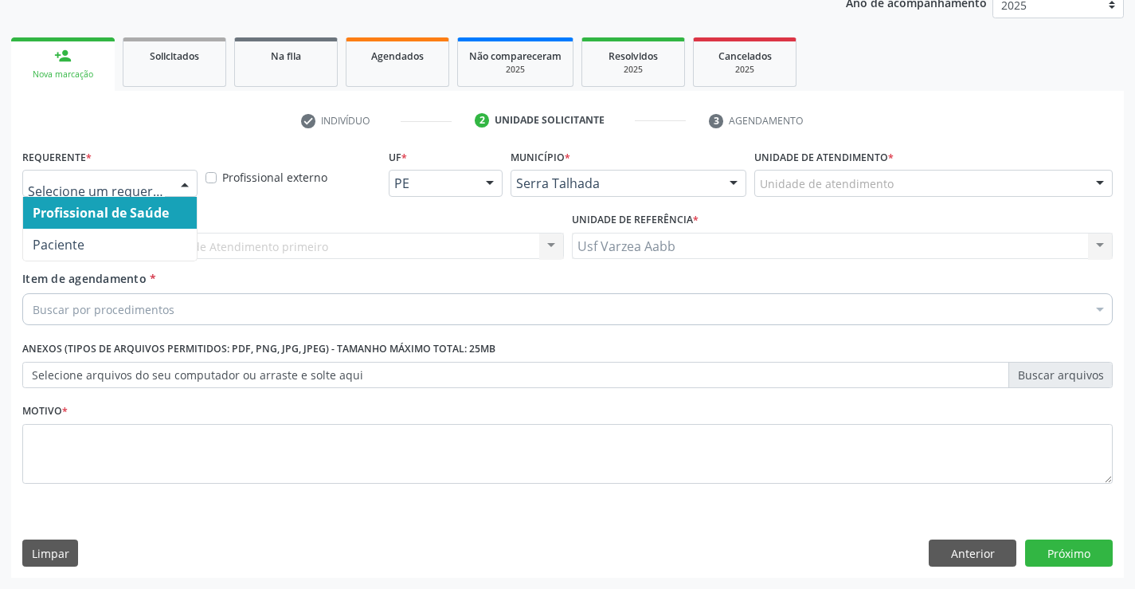
click at [172, 190] on div "Profissional de Saúde Paciente Nenhum resultado encontrado para: " " Não há nen…" at bounding box center [109, 183] width 175 height 27
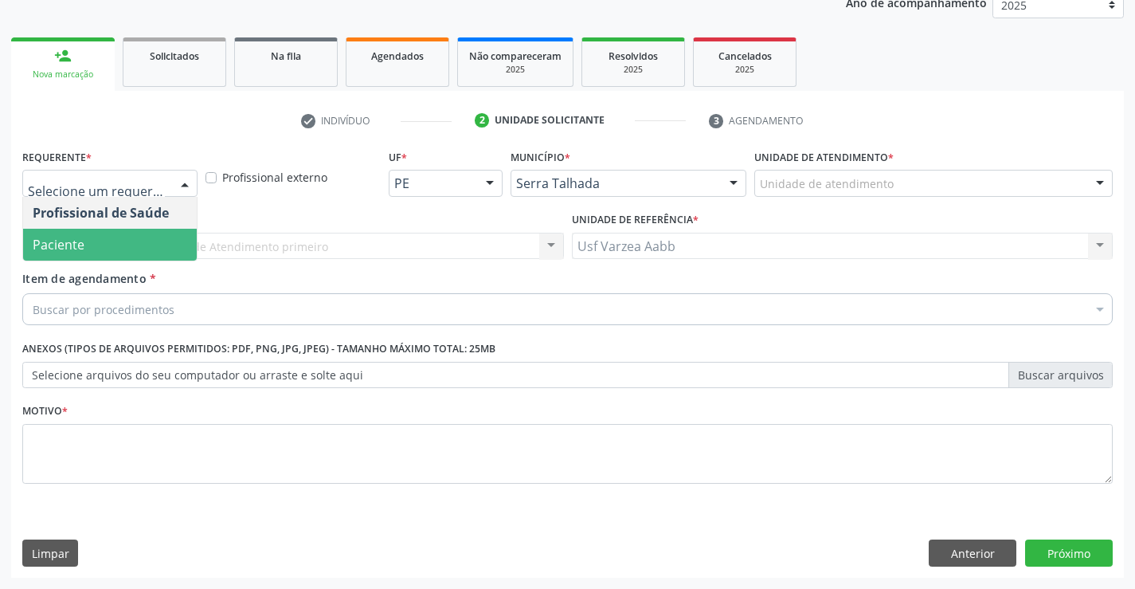
click at [174, 246] on span "Paciente" at bounding box center [110, 245] width 174 height 32
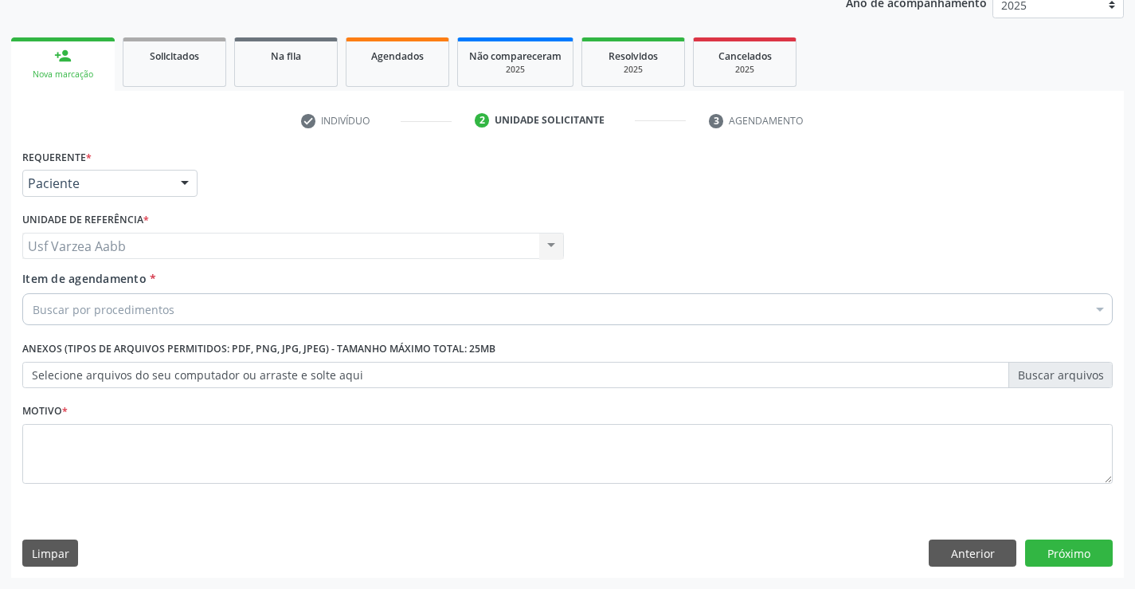
click at [188, 302] on div "Buscar por procedimentos" at bounding box center [567, 309] width 1091 height 32
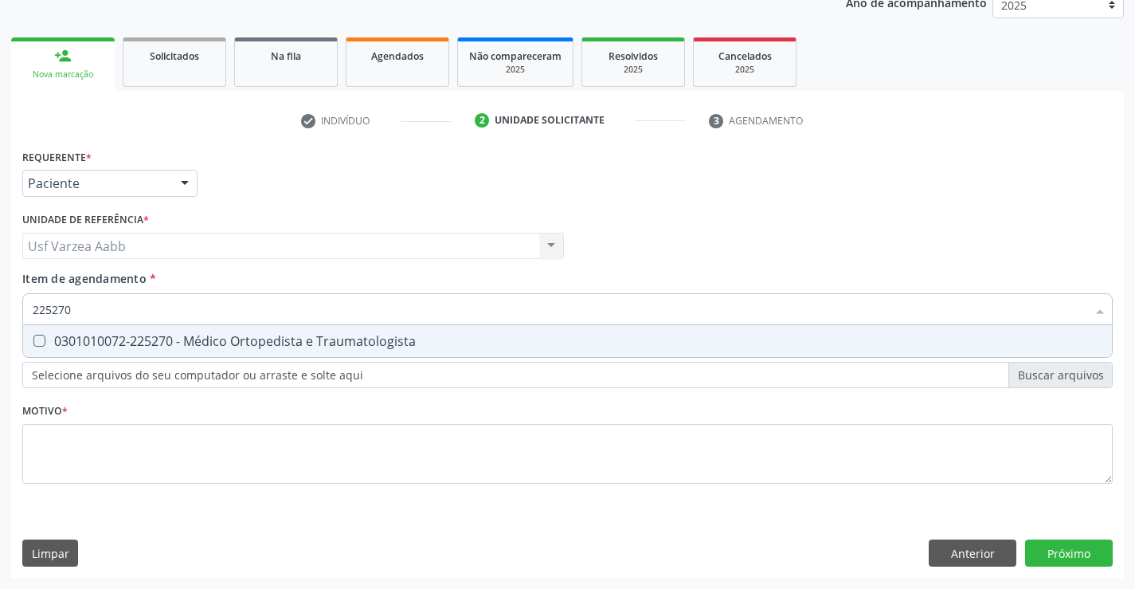
click at [425, 332] on span "0301010072-225270 - Médico Ortopedista e Traumatologista" at bounding box center [567, 341] width 1089 height 32
click at [422, 450] on div "Requerente * Paciente Profissional de Saúde Paciente Nenhum resultado encontrad…" at bounding box center [567, 325] width 1091 height 361
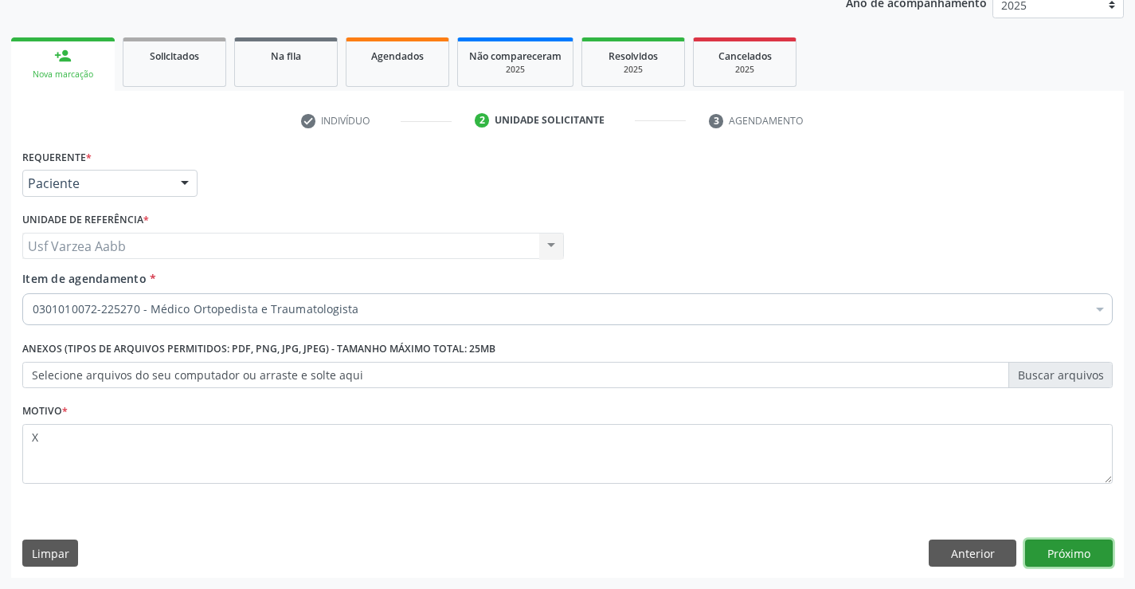
click at [1056, 555] on button "Próximo" at bounding box center [1069, 552] width 88 height 27
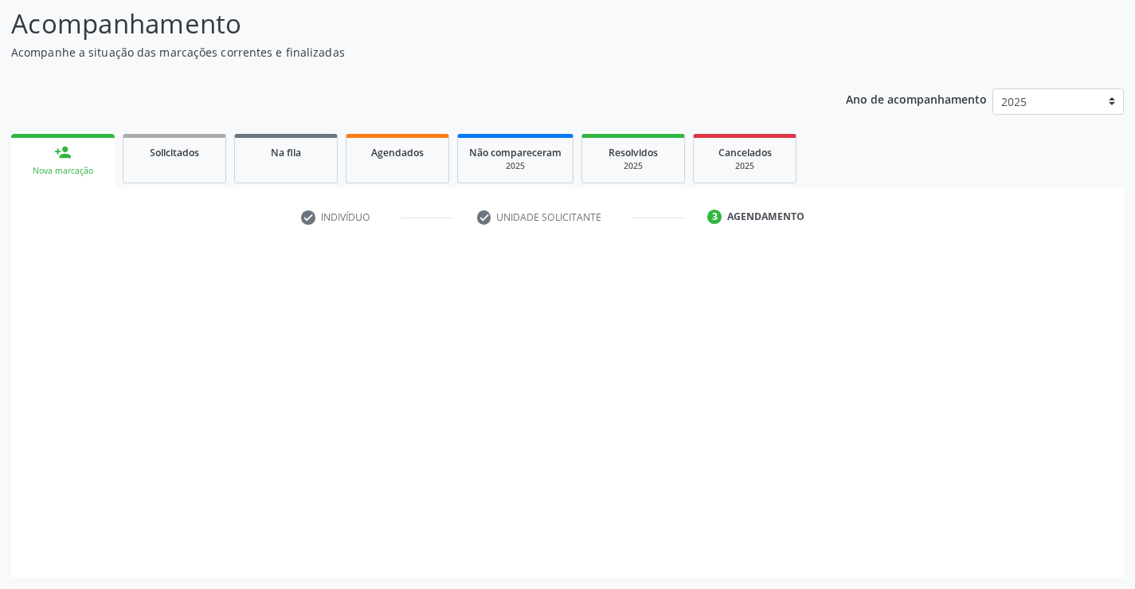
scroll to position [104, 0]
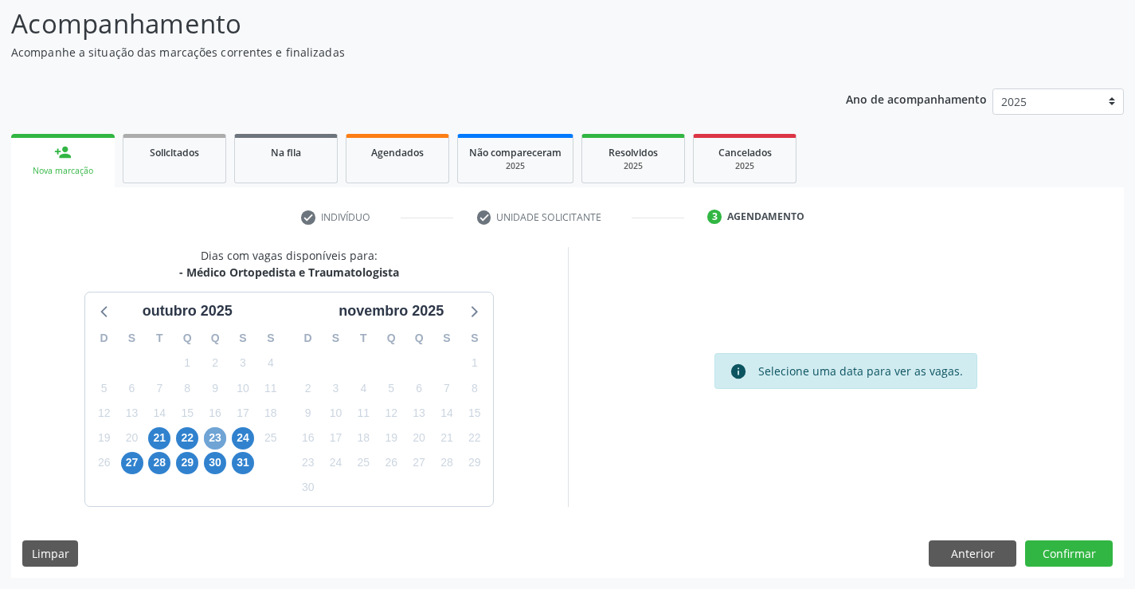
click at [214, 438] on span "23" at bounding box center [215, 438] width 22 height 22
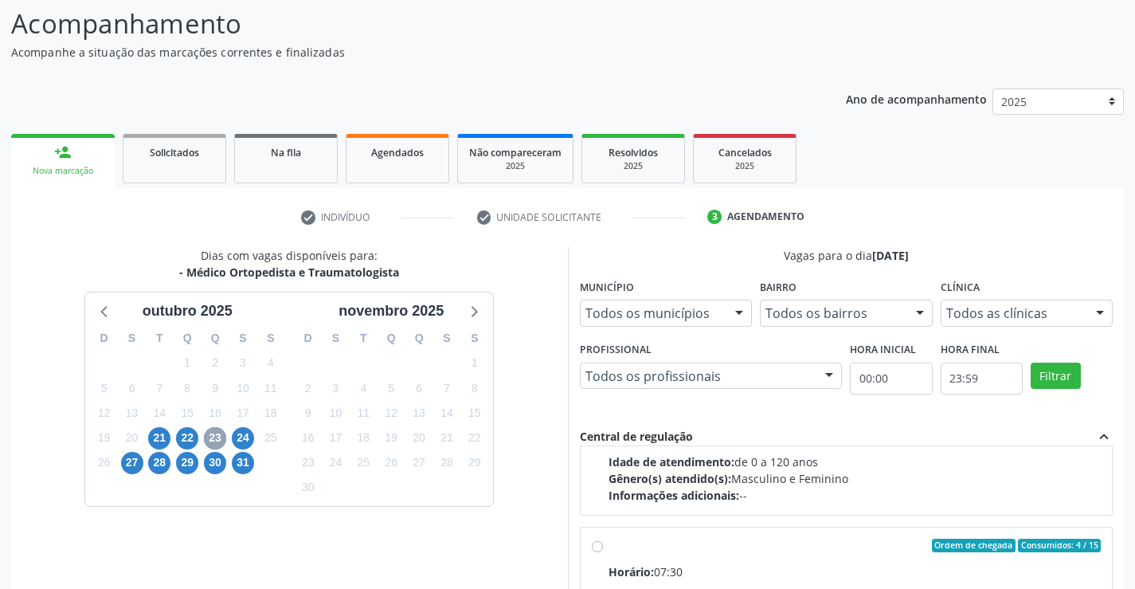
scroll to position [239, 0]
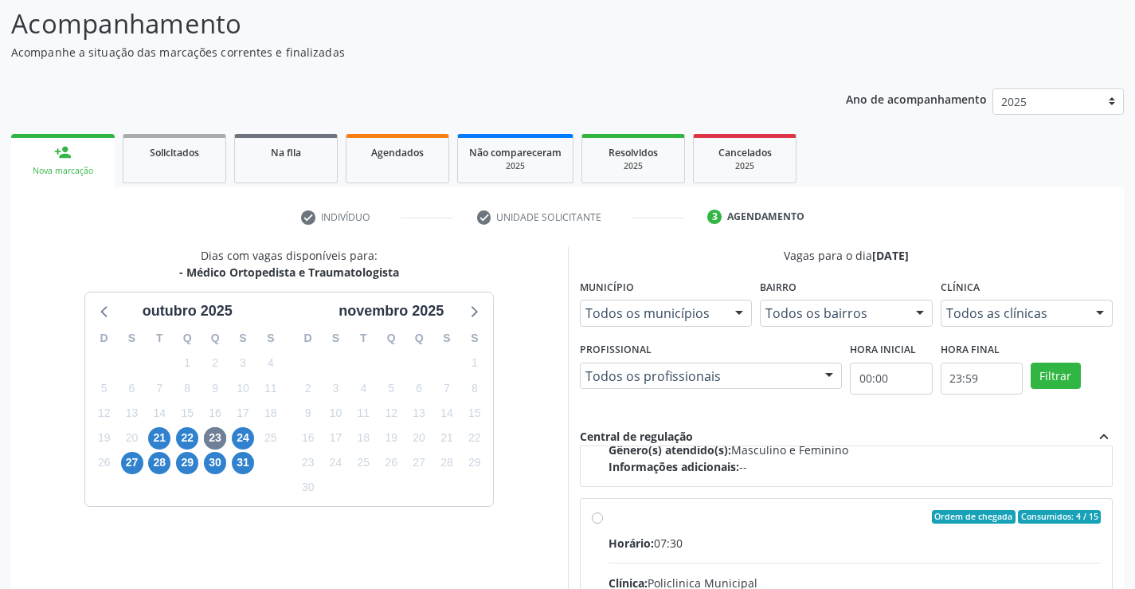
click at [610, 515] on div "Ordem de chegada Consumidos: 4 / 15" at bounding box center [855, 517] width 493 height 14
click at [603, 515] on input "Ordem de chegada Consumidos: 4 / 15 Horário: 07:30 Clínica: Policlinica Municip…" at bounding box center [597, 517] width 11 height 14
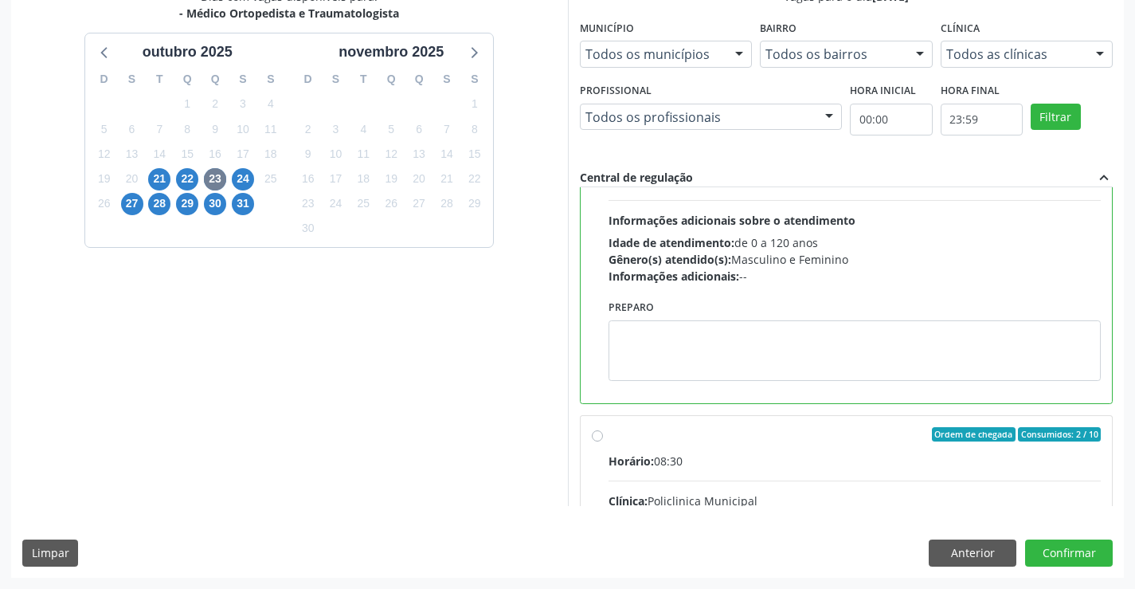
scroll to position [398, 0]
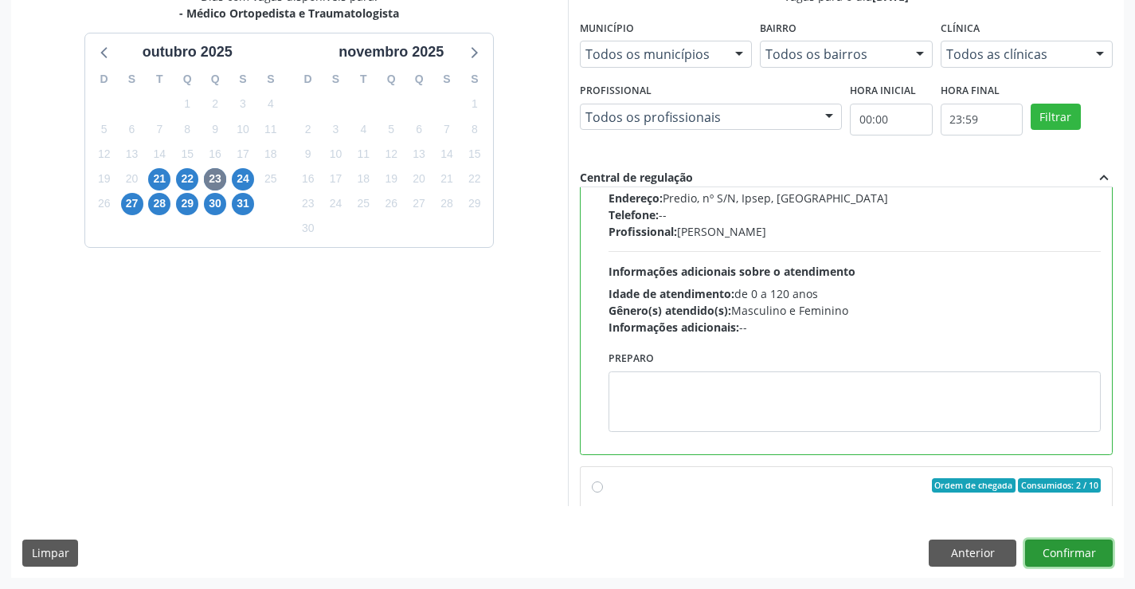
click at [1049, 546] on button "Confirmar" at bounding box center [1069, 552] width 88 height 27
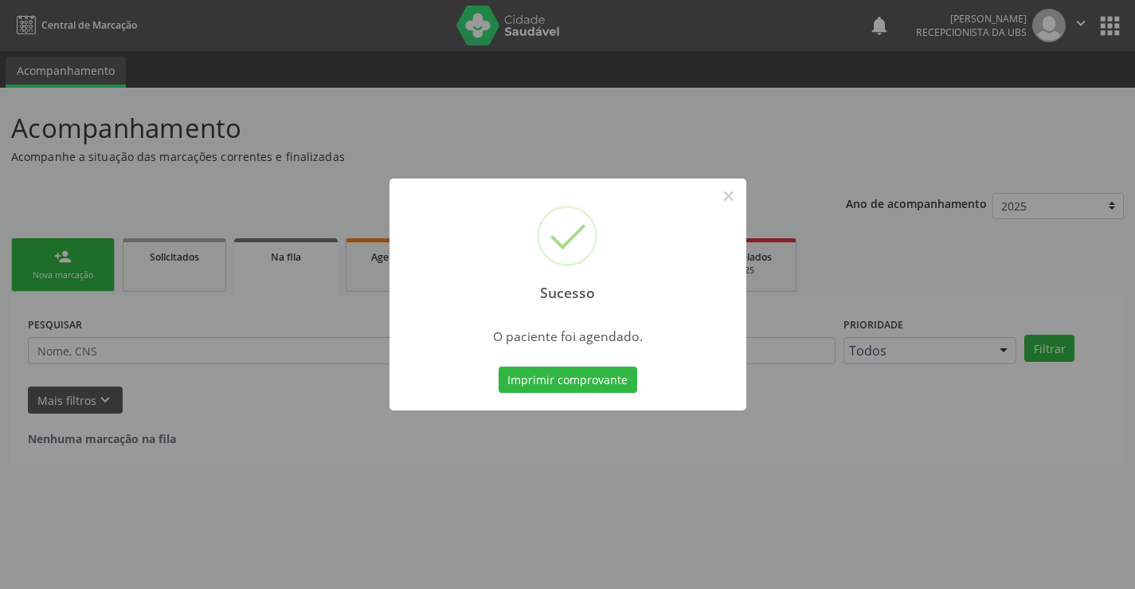
scroll to position [0, 0]
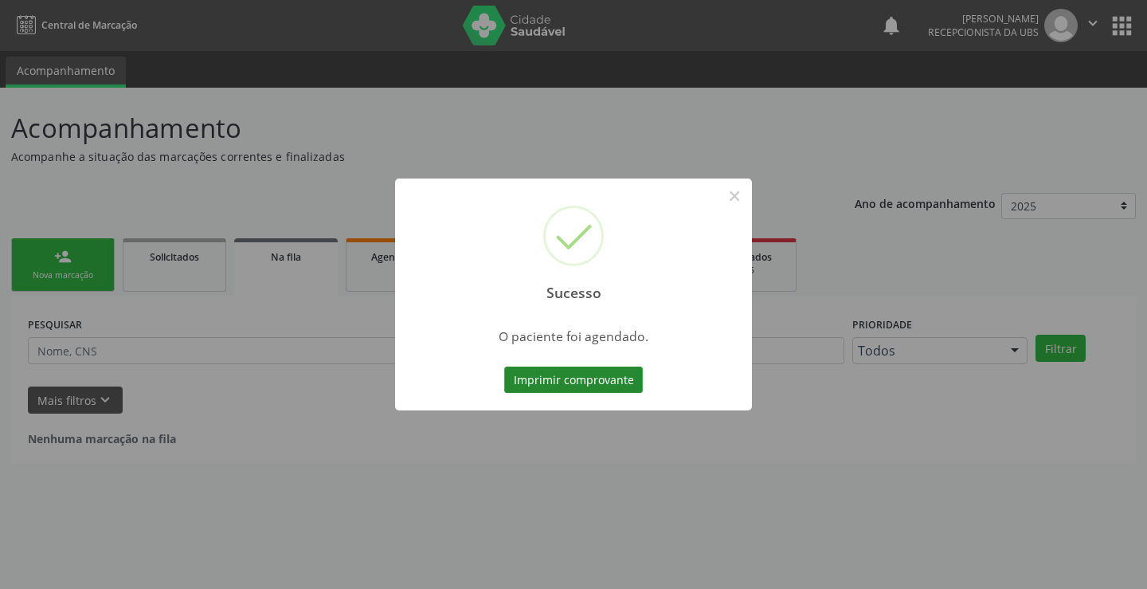
click at [605, 374] on button "Imprimir comprovante" at bounding box center [573, 379] width 139 height 27
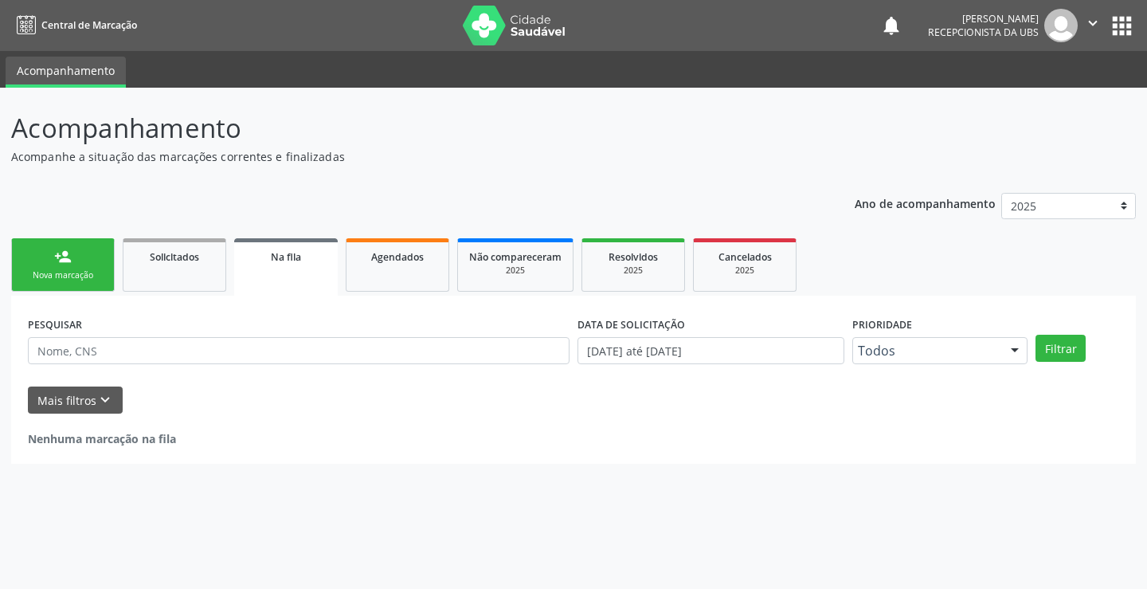
click at [22, 258] on link "person_add Nova marcação" at bounding box center [63, 264] width 104 height 53
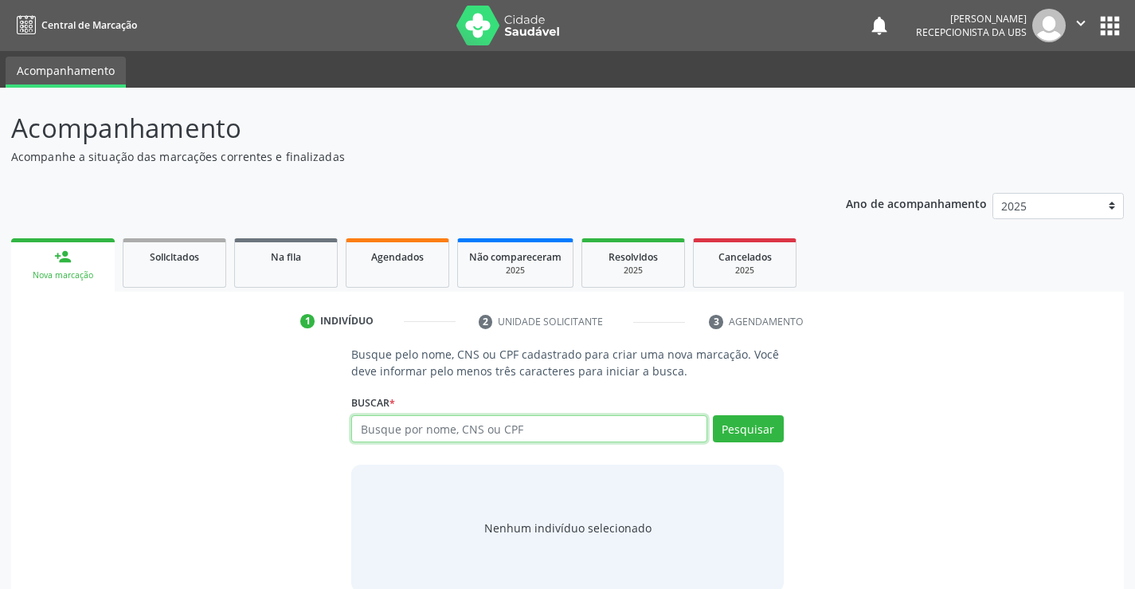
click at [441, 430] on input "text" at bounding box center [528, 428] width 355 height 27
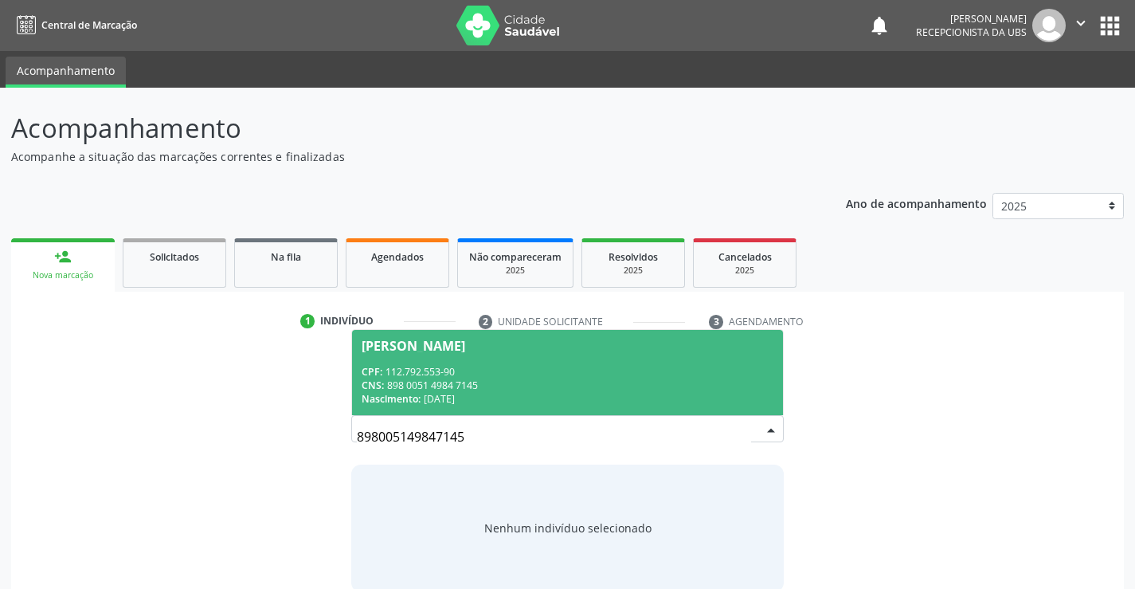
click at [583, 358] on span "Julia Rodrigues Conrad Romao CPF: 112.792.553-90 CNS: 898 0051 4984 7145 Nascim…" at bounding box center [567, 372] width 430 height 85
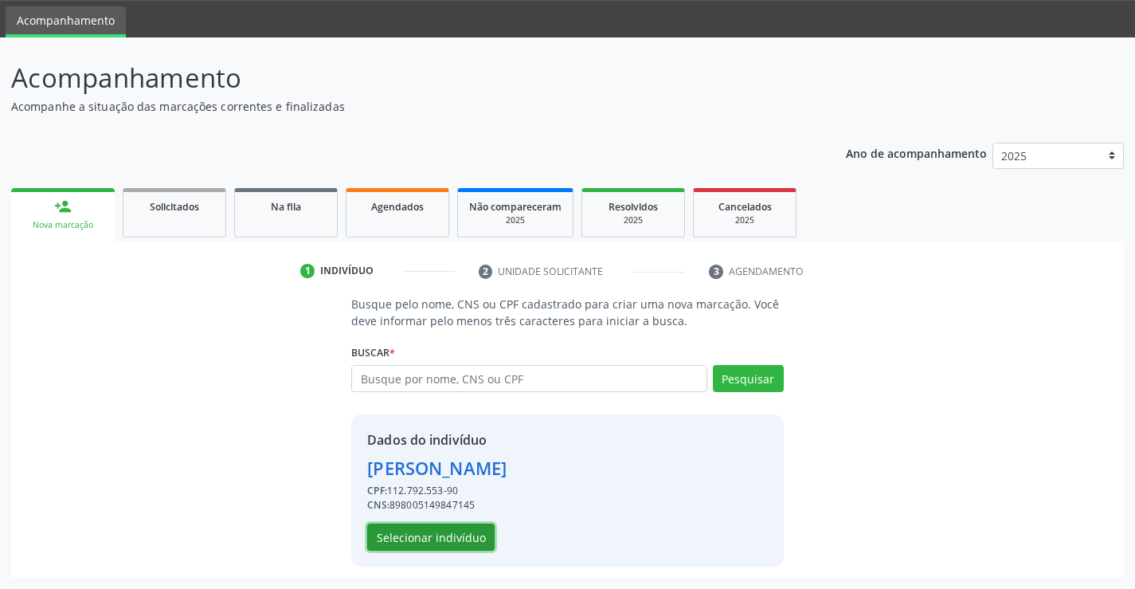
click at [430, 527] on button "Selecionar indivíduo" at bounding box center [430, 536] width 127 height 27
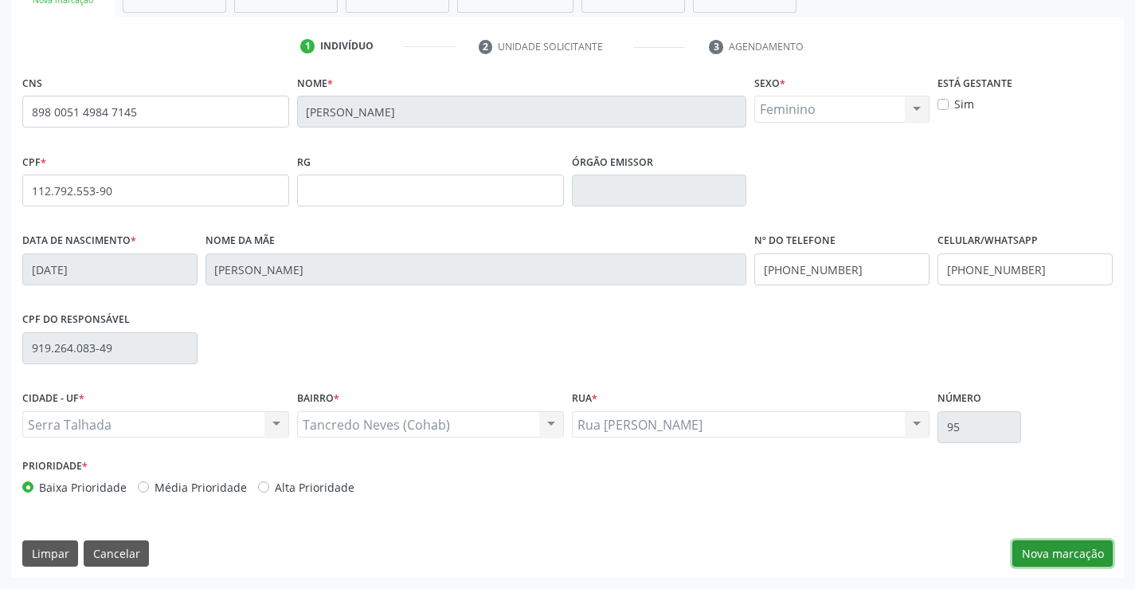
click at [1071, 549] on button "Nova marcação" at bounding box center [1063, 553] width 100 height 27
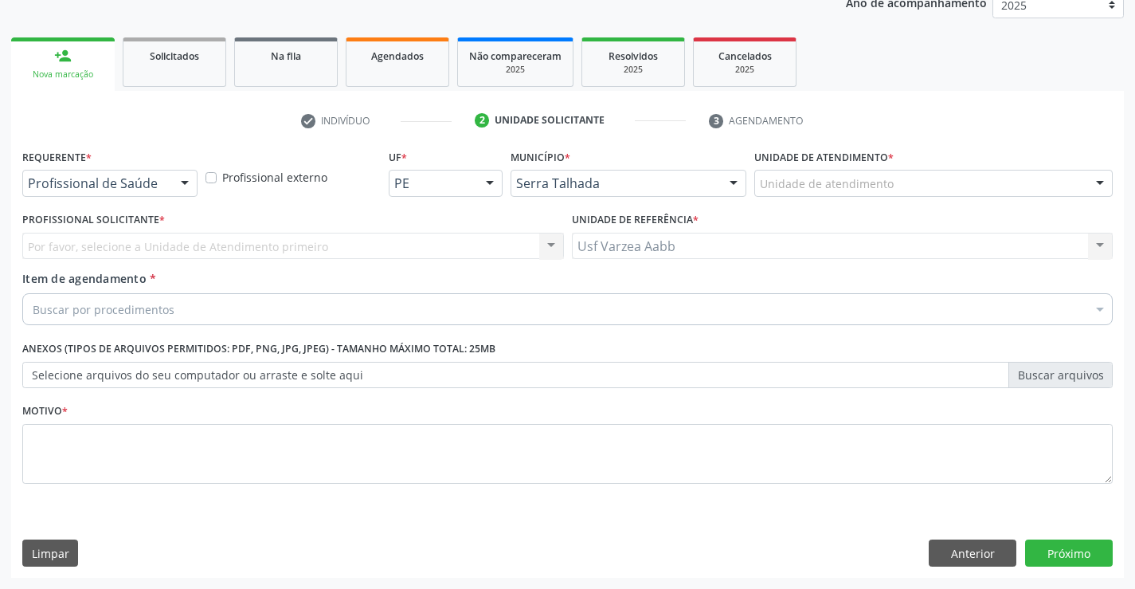
scroll to position [201, 0]
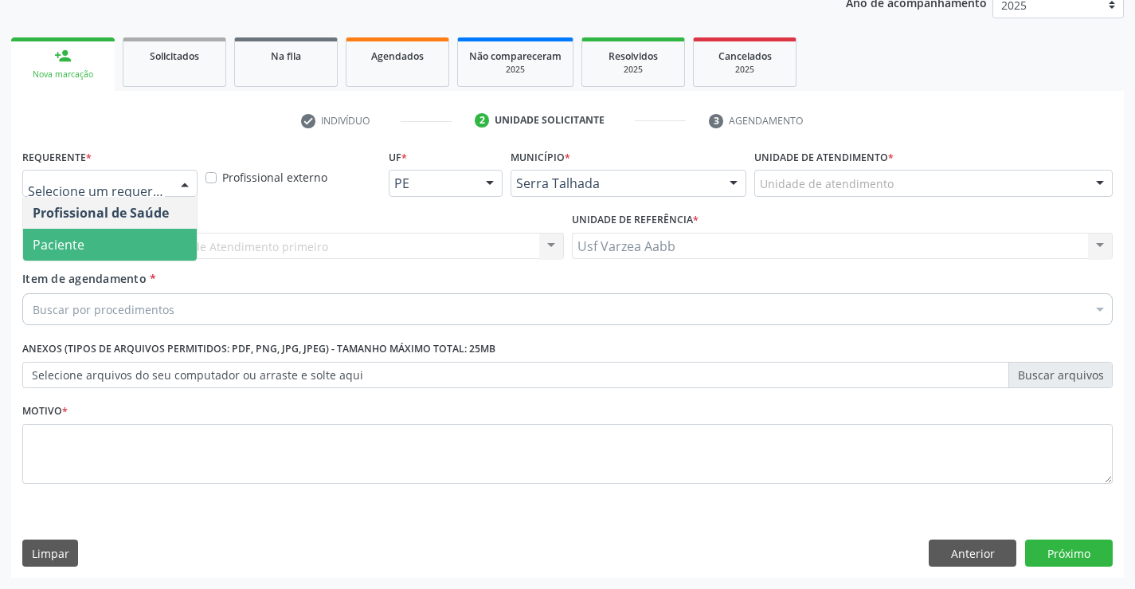
click at [141, 238] on span "Paciente" at bounding box center [110, 245] width 174 height 32
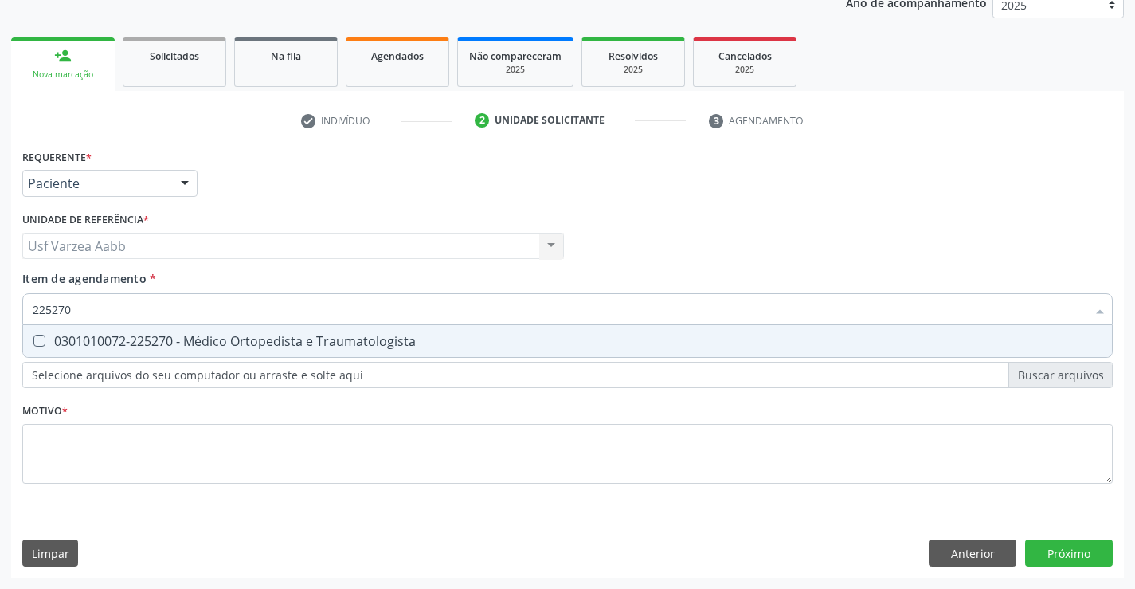
click at [496, 355] on div "Requerente * Paciente Profissional de Saúde Paciente Nenhum resultado encontrad…" at bounding box center [567, 325] width 1091 height 361
click at [0, 0] on div "Selecionar todos" at bounding box center [0, 0] width 0 height 0
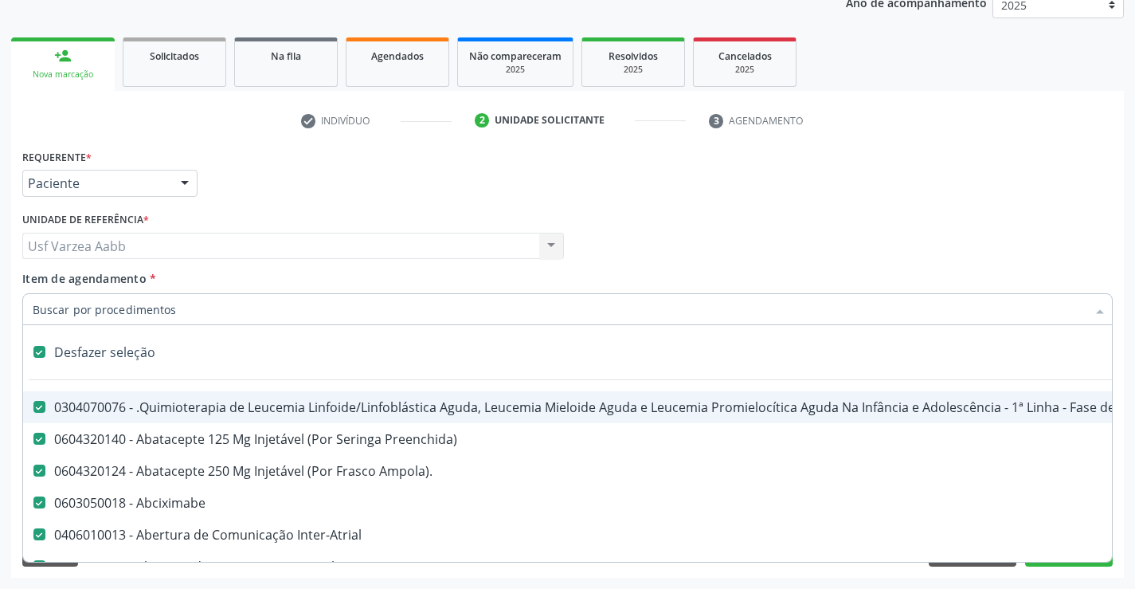
click at [81, 356] on div "Desfazer seleção" at bounding box center [653, 352] width 1260 height 32
click at [87, 318] on input "Item de agendamento *" at bounding box center [560, 309] width 1054 height 32
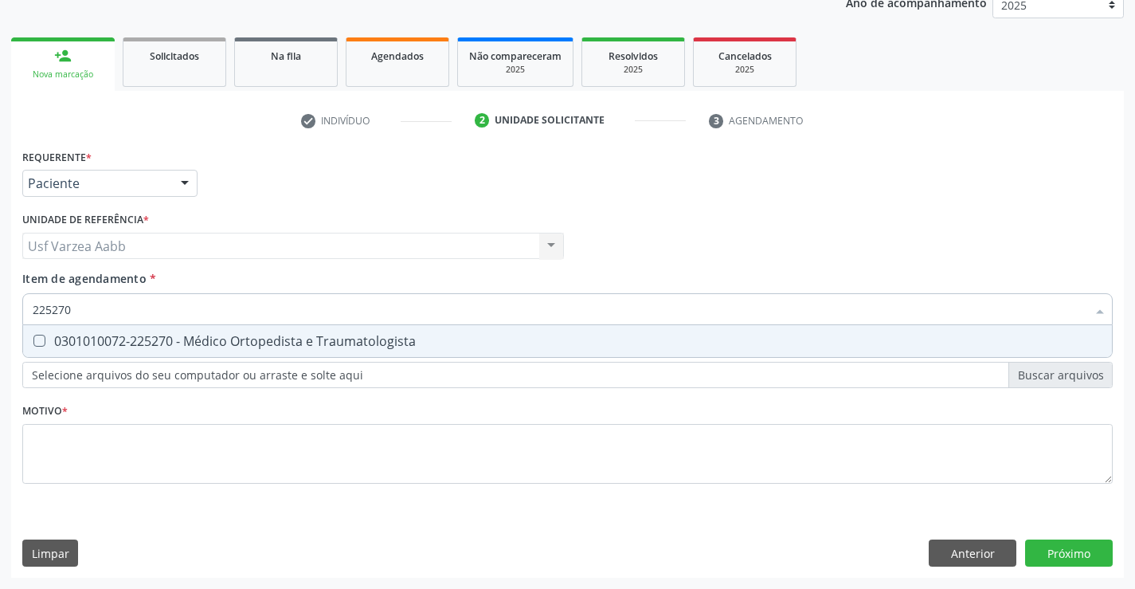
click at [104, 351] on span "0301010072-225270 - Médico Ortopedista e Traumatologista" at bounding box center [567, 341] width 1089 height 32
click at [127, 439] on div "Requerente * Paciente Profissional de Saúde Paciente Nenhum resultado encontrad…" at bounding box center [567, 325] width 1091 height 361
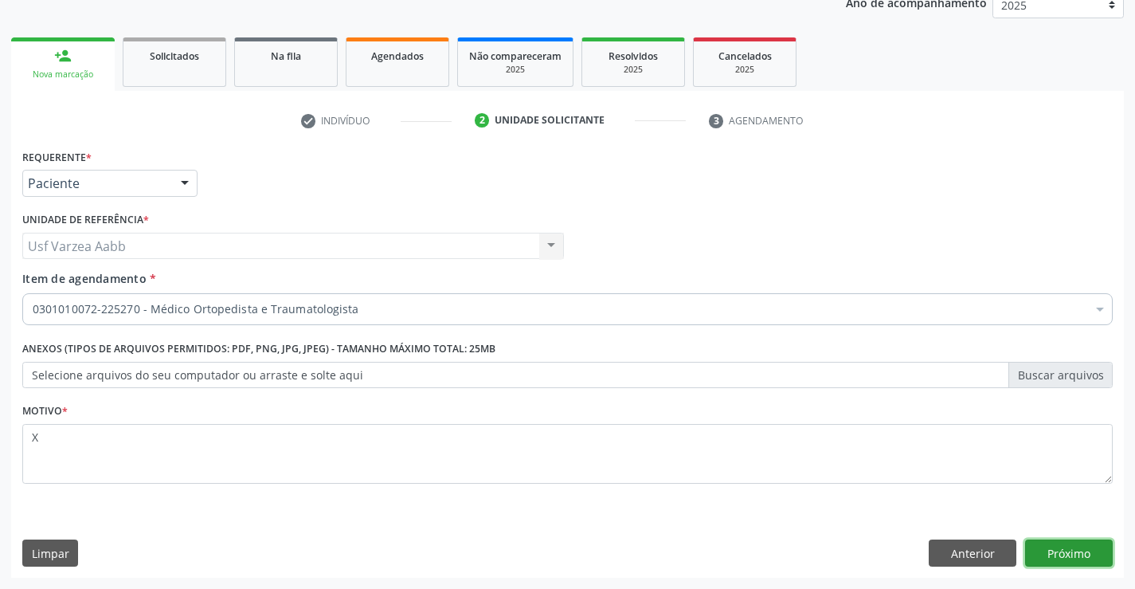
click at [1064, 544] on button "Próximo" at bounding box center [1069, 552] width 88 height 27
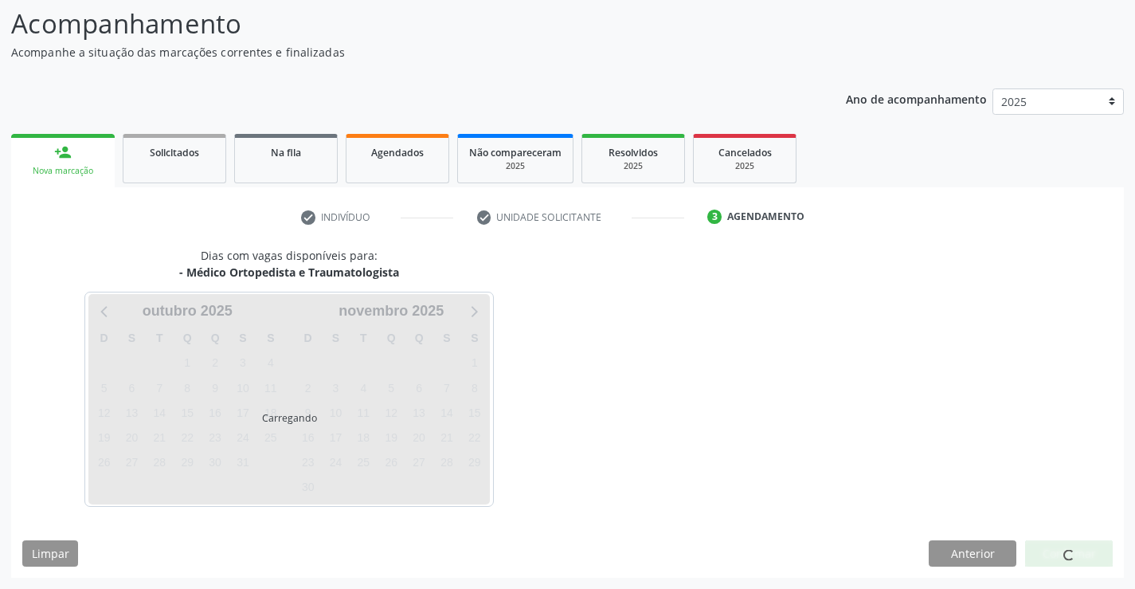
scroll to position [104, 0]
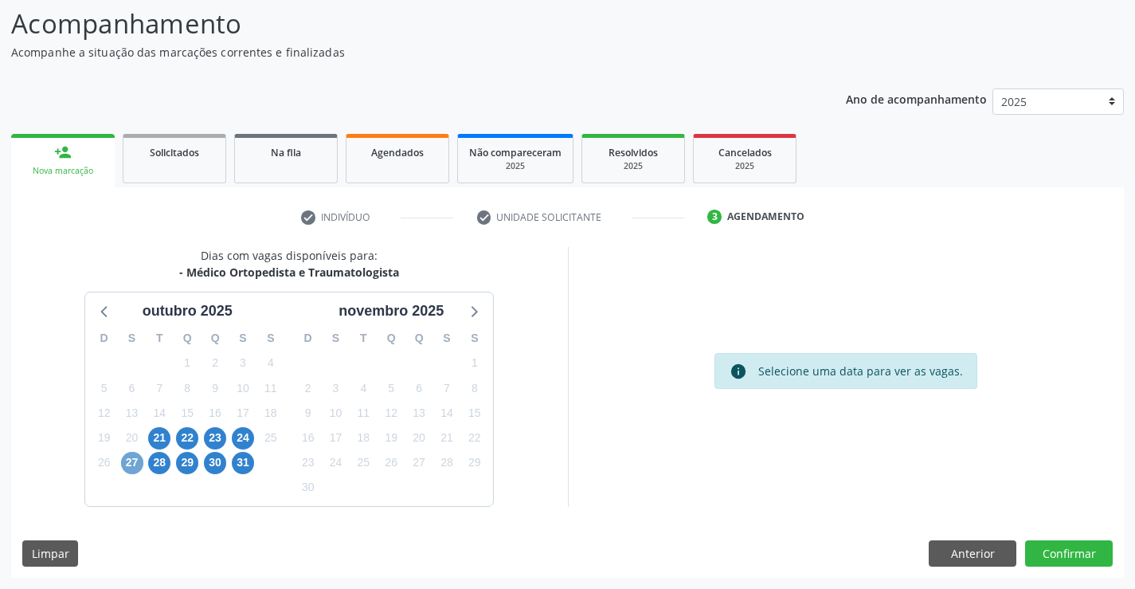
click at [137, 464] on span "27" at bounding box center [132, 463] width 22 height 22
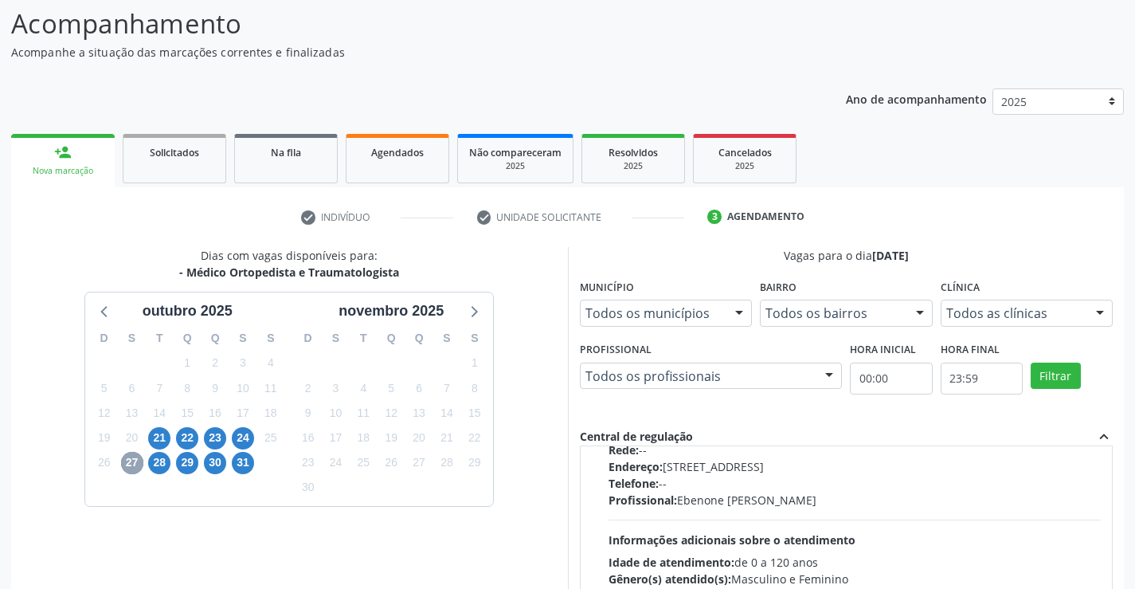
scroll to position [239, 0]
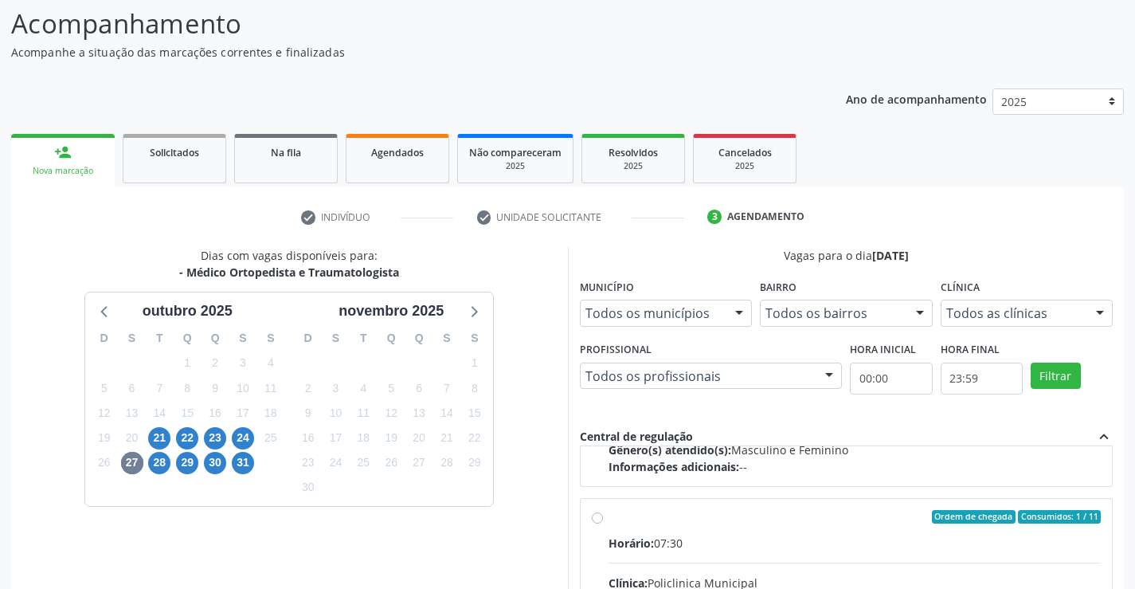
click at [614, 522] on div "Ordem de chegada Consumidos: 1 / 11" at bounding box center [855, 517] width 493 height 14
click at [603, 522] on input "Ordem de chegada Consumidos: 1 / 11 Horário: 07:30 Clínica: Policlinica Municip…" at bounding box center [597, 517] width 11 height 14
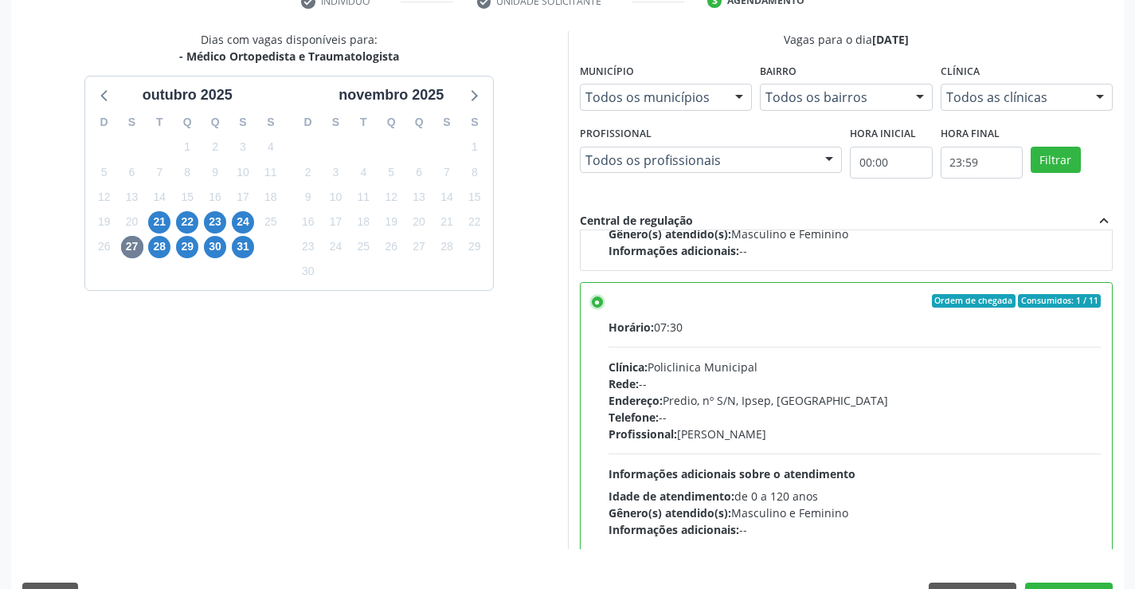
scroll to position [343, 0]
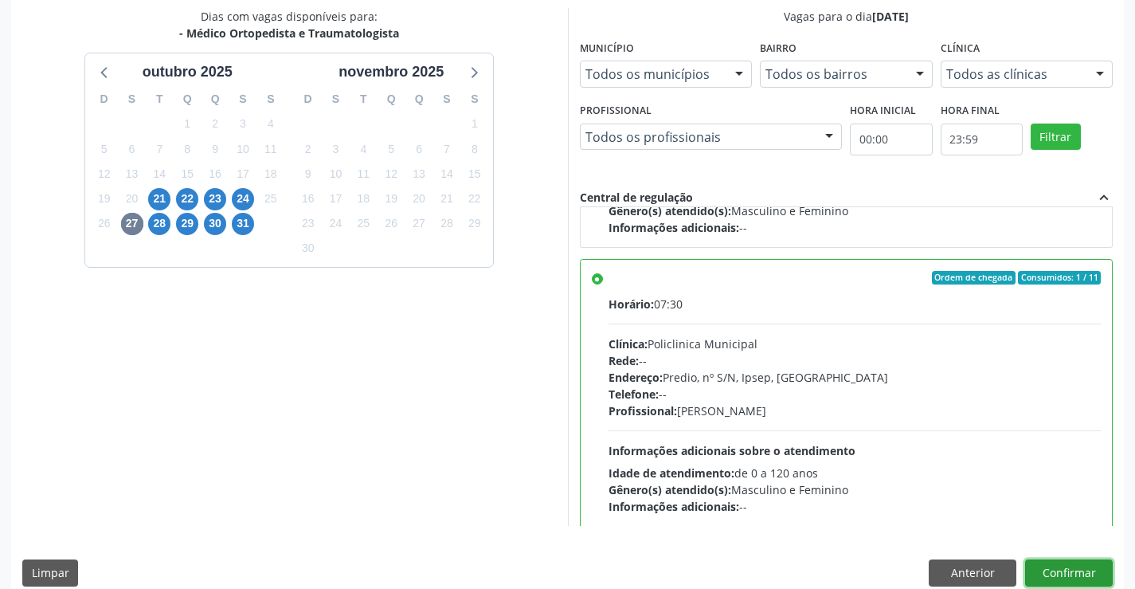
click at [1076, 572] on button "Confirmar" at bounding box center [1069, 572] width 88 height 27
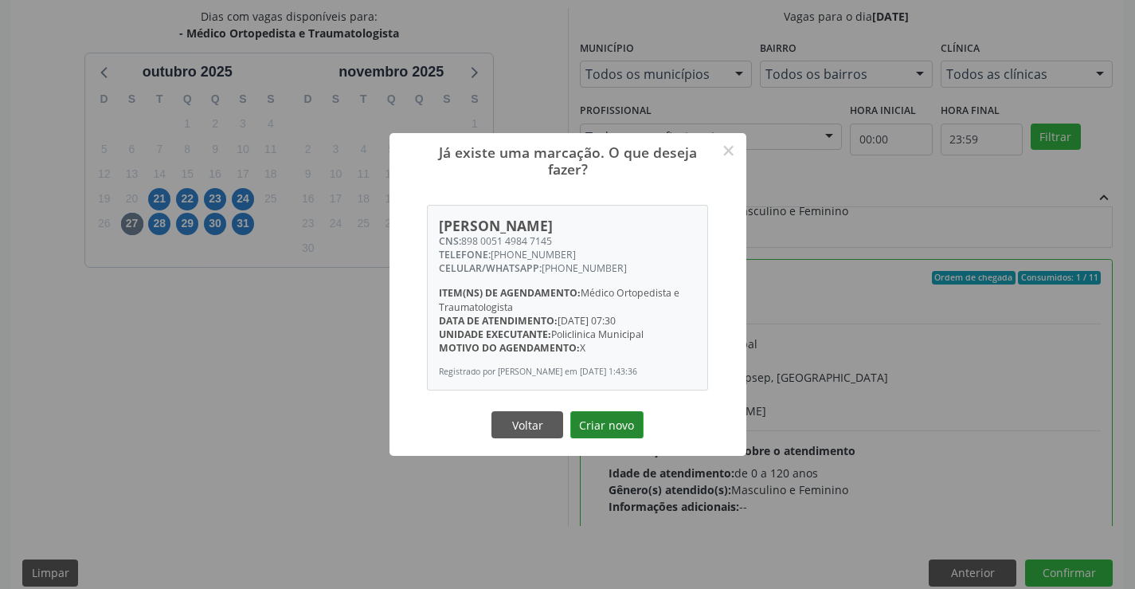
click at [605, 437] on button "Criar novo" at bounding box center [606, 424] width 73 height 27
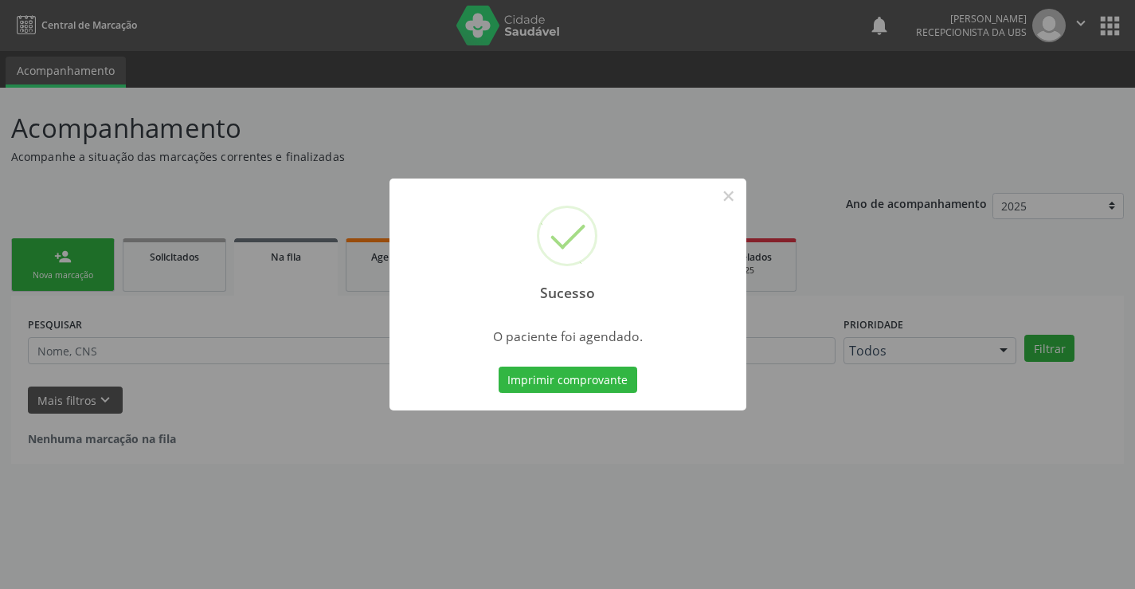
scroll to position [0, 0]
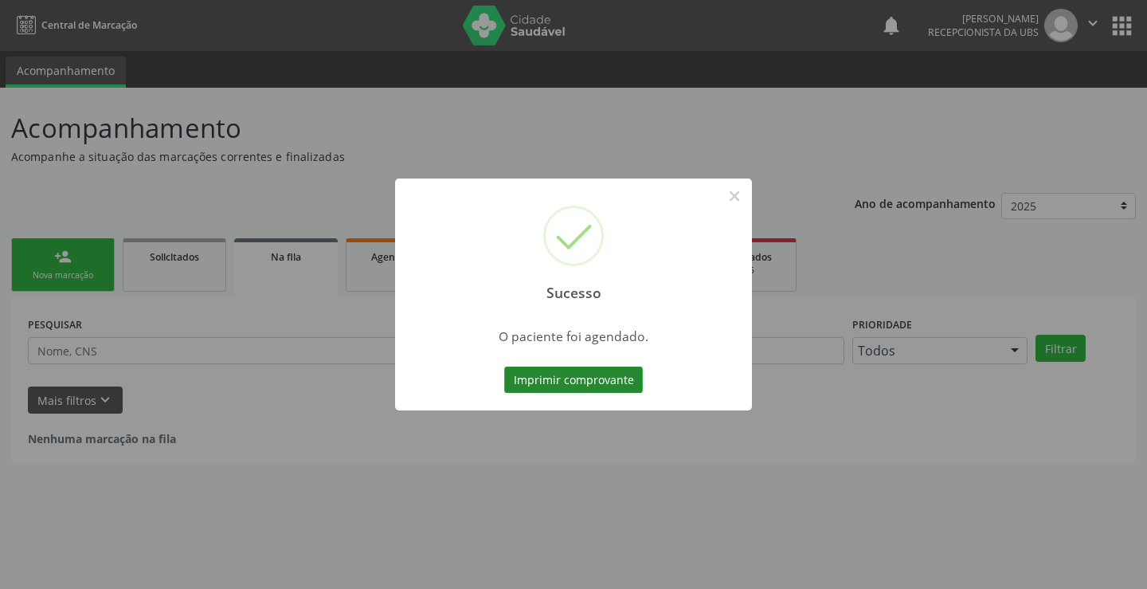
click at [616, 374] on button "Imprimir comprovante" at bounding box center [573, 379] width 139 height 27
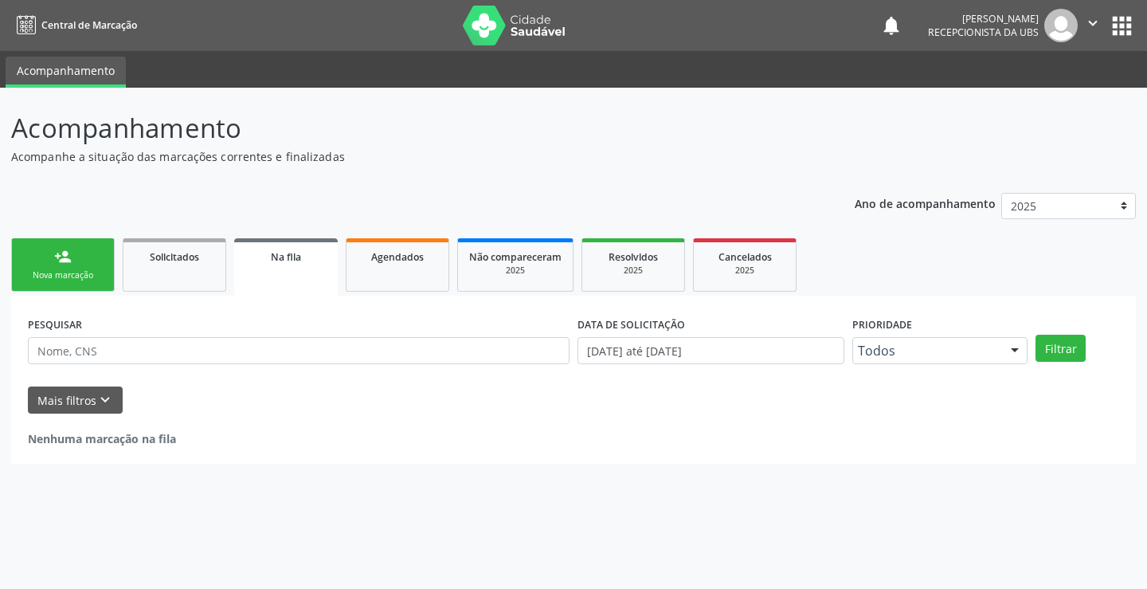
click at [49, 259] on link "person_add Nova marcação" at bounding box center [63, 264] width 104 height 53
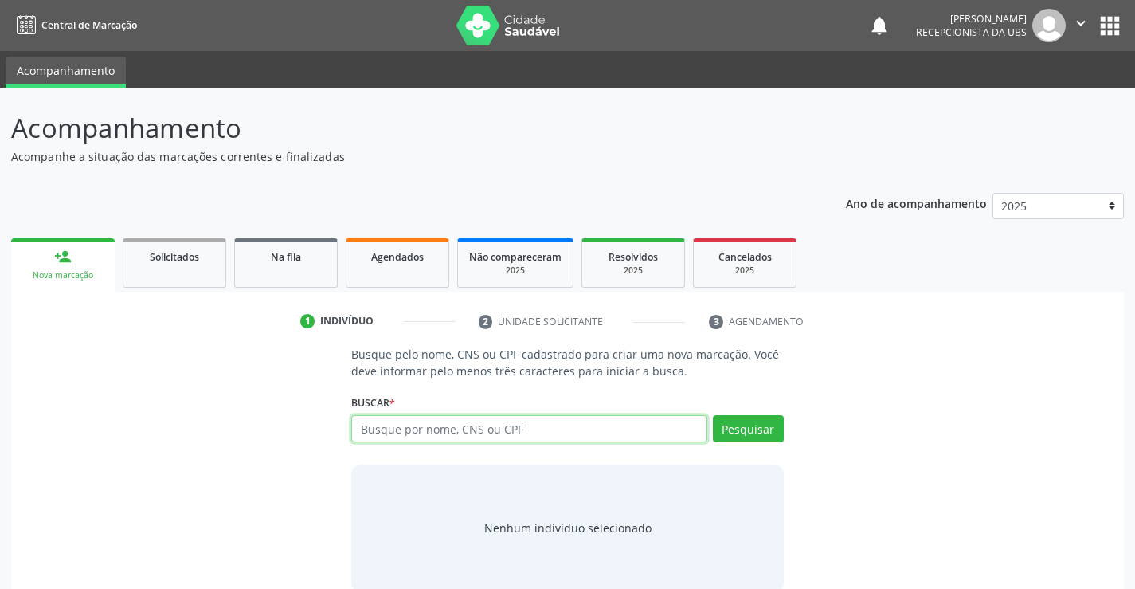
click at [433, 427] on input "text" at bounding box center [528, 428] width 355 height 27
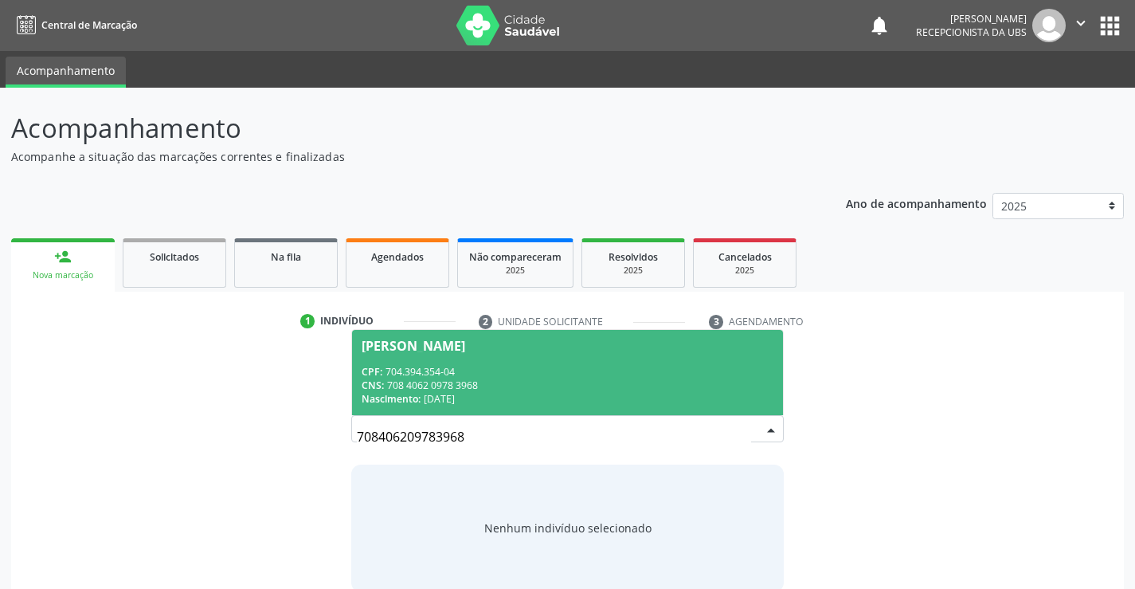
scroll to position [25, 0]
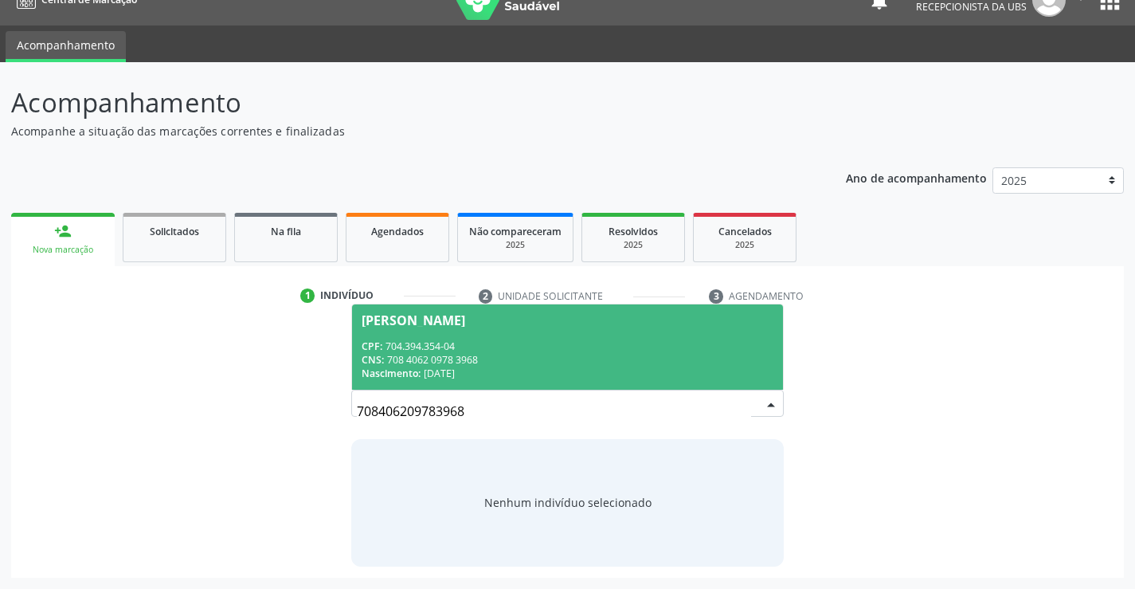
click at [726, 333] on span "Maria Elenice da Silva CPF: 704.394.354-04 CNS: 708 4062 0978 3968 Nascimento: …" at bounding box center [567, 346] width 430 height 85
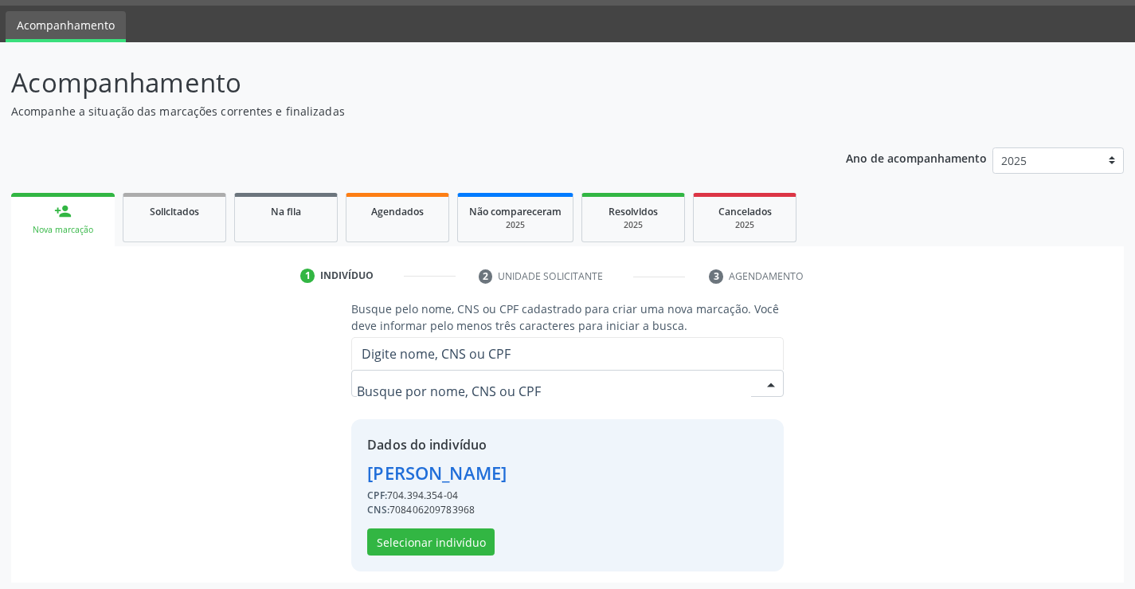
scroll to position [50, 0]
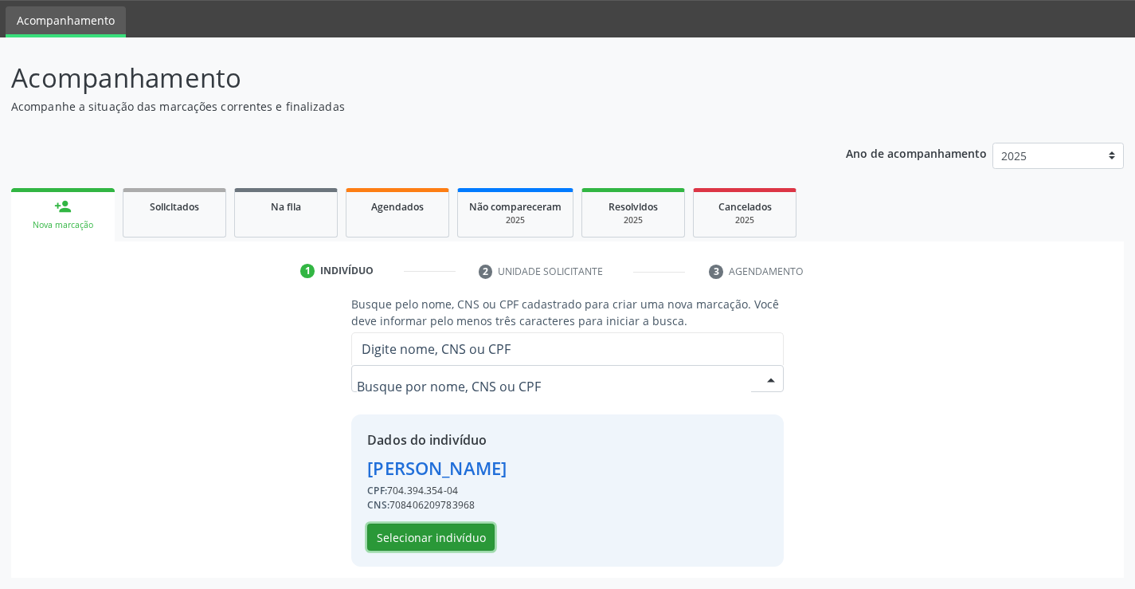
click at [432, 535] on button "Selecionar indivíduo" at bounding box center [430, 536] width 127 height 27
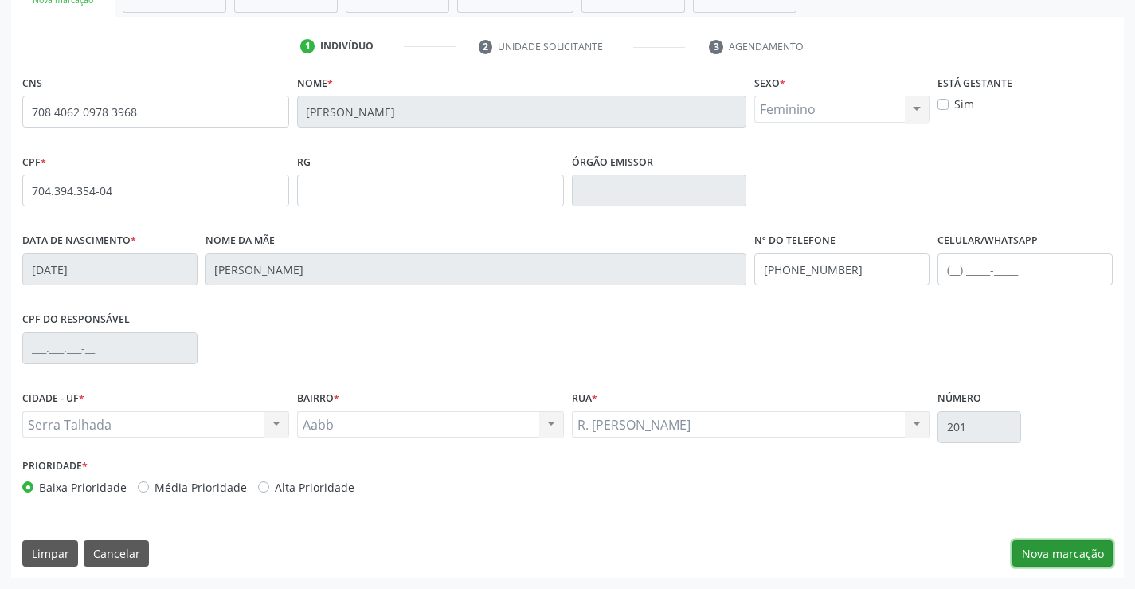
click at [1069, 555] on button "Nova marcação" at bounding box center [1063, 553] width 100 height 27
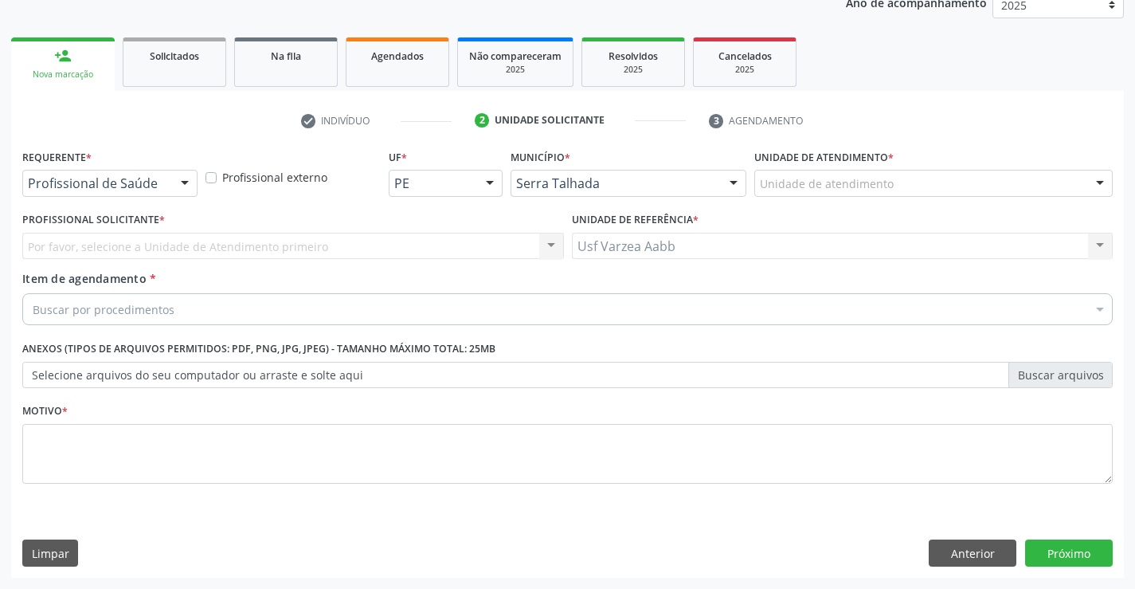
scroll to position [201, 0]
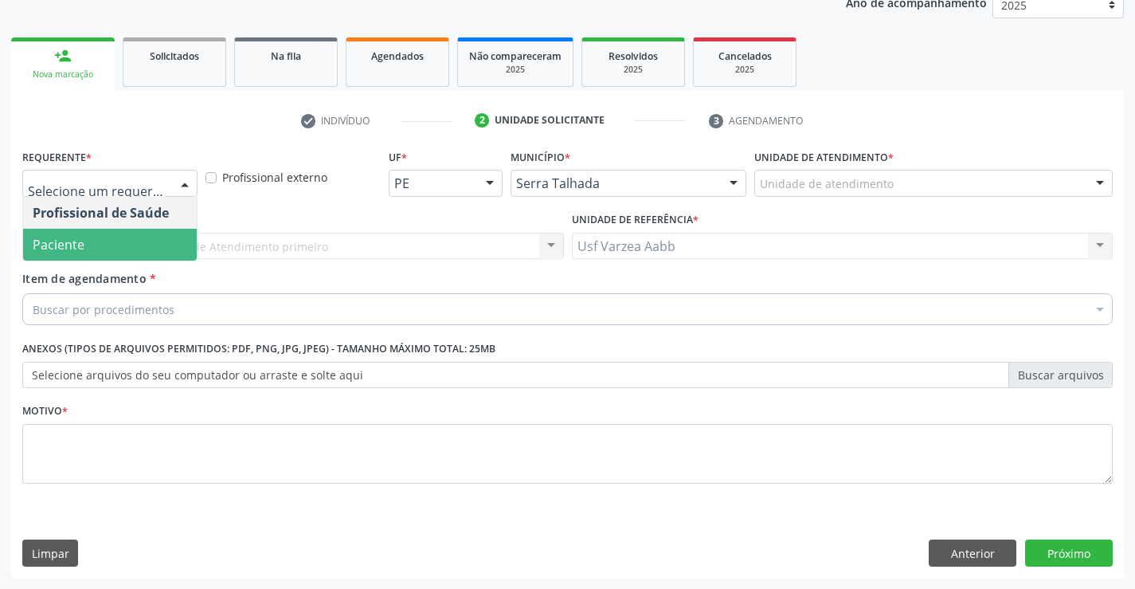
click at [132, 233] on span "Paciente" at bounding box center [110, 245] width 174 height 32
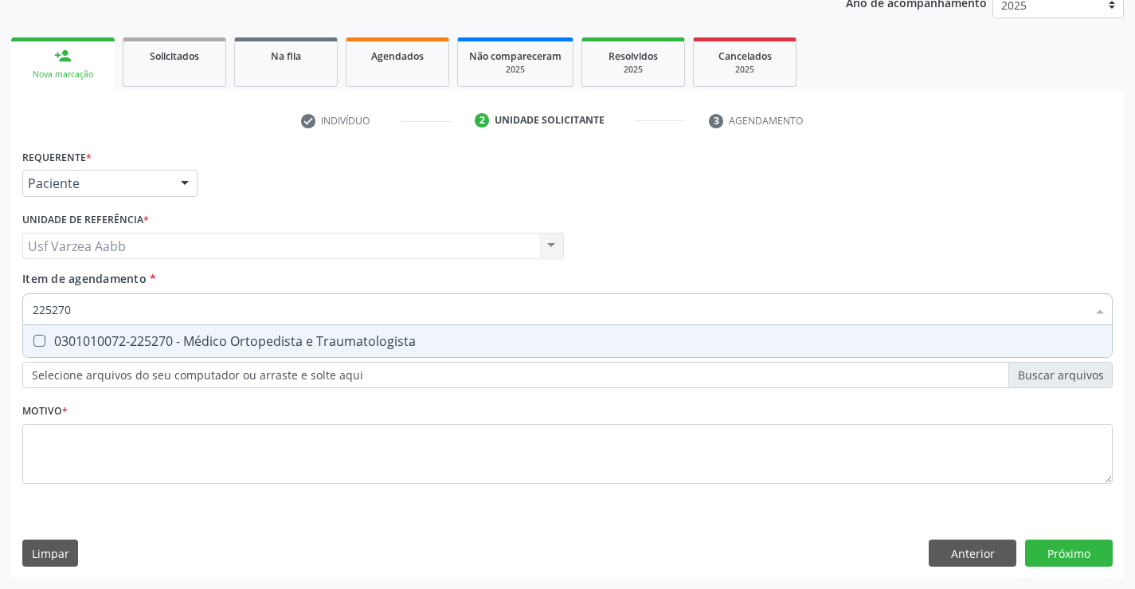
click at [86, 347] on div "0301010072-225270 - Médico Ortopedista e Traumatologista" at bounding box center [568, 341] width 1070 height 13
click at [118, 464] on div "Requerente * Paciente Profissional de Saúde Paciente Nenhum resultado encontrad…" at bounding box center [567, 325] width 1091 height 361
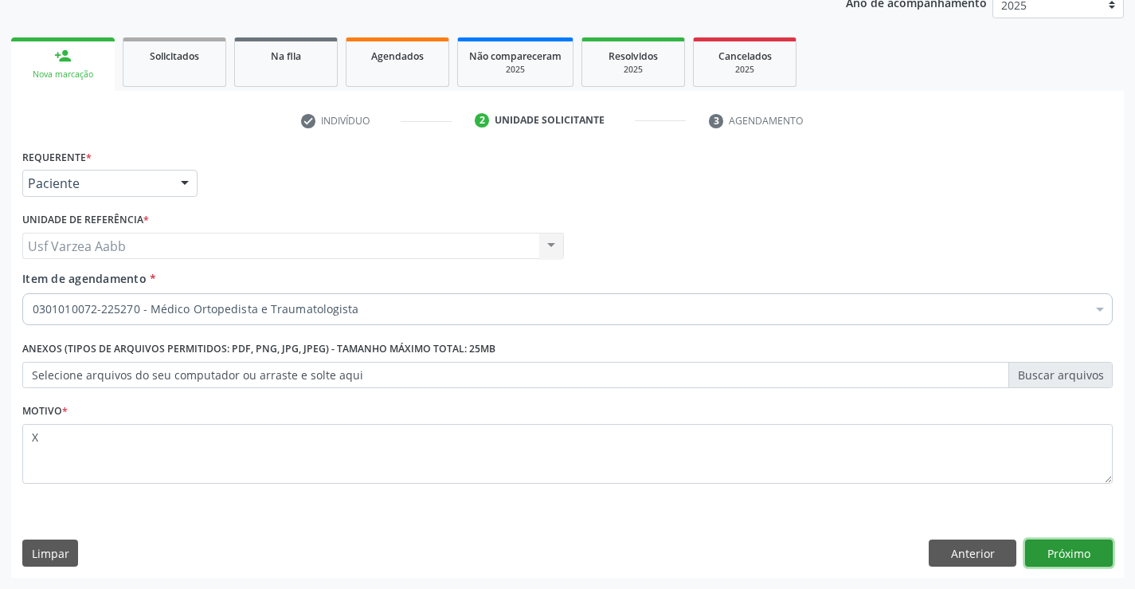
click at [1083, 547] on button "Próximo" at bounding box center [1069, 552] width 88 height 27
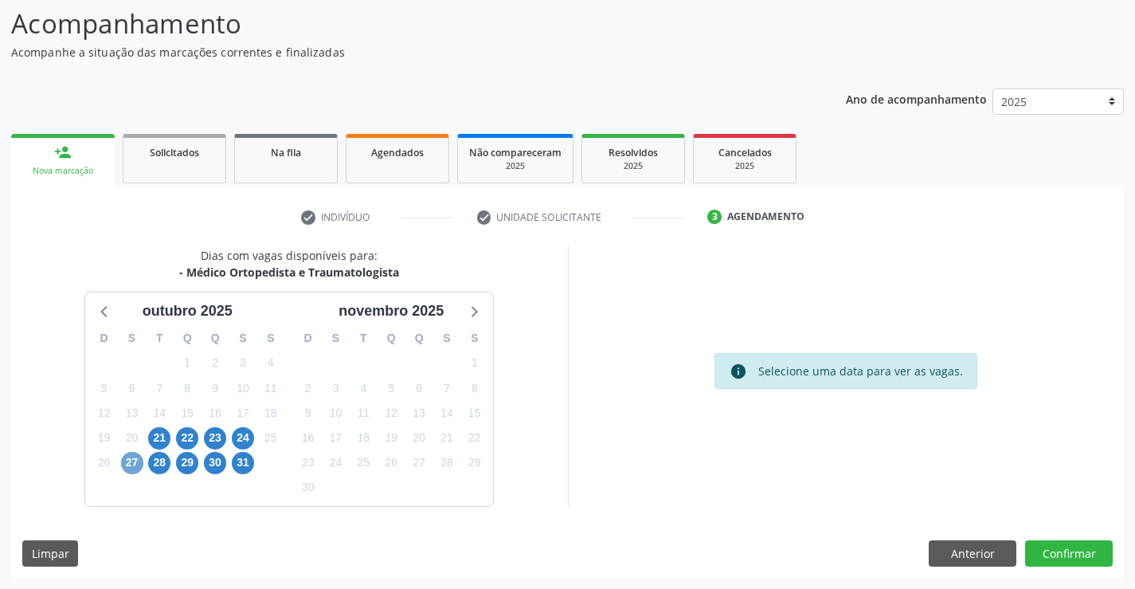
click at [133, 464] on span "27" at bounding box center [132, 463] width 22 height 22
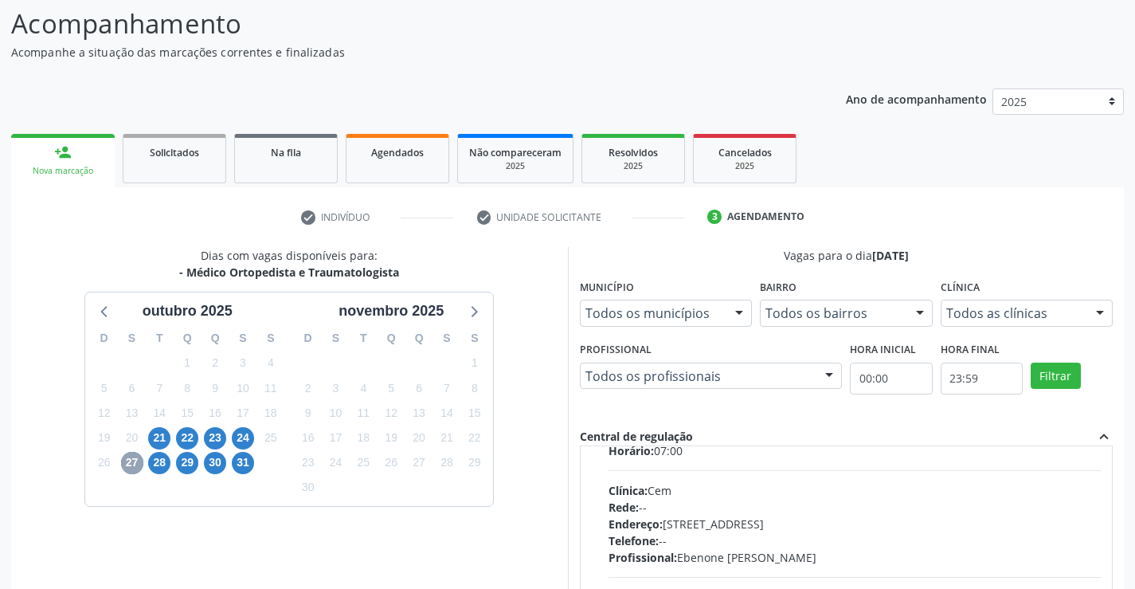
scroll to position [239, 0]
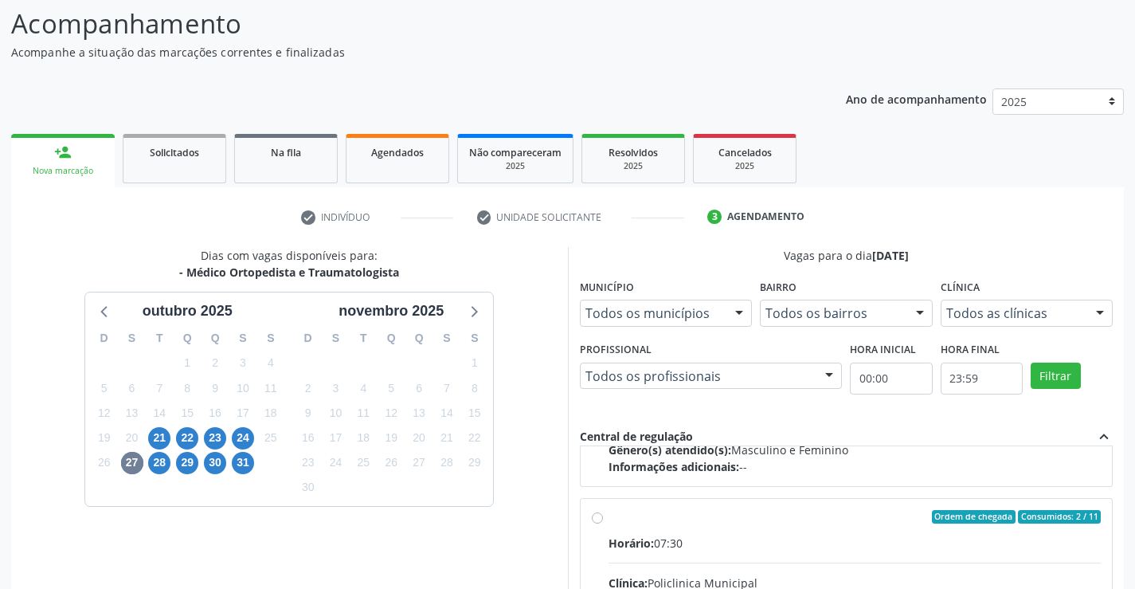
click at [595, 512] on input "Ordem de chegada Consumidos: 2 / 11 Horário: 07:30 Clínica: Policlinica Municip…" at bounding box center [597, 517] width 11 height 14
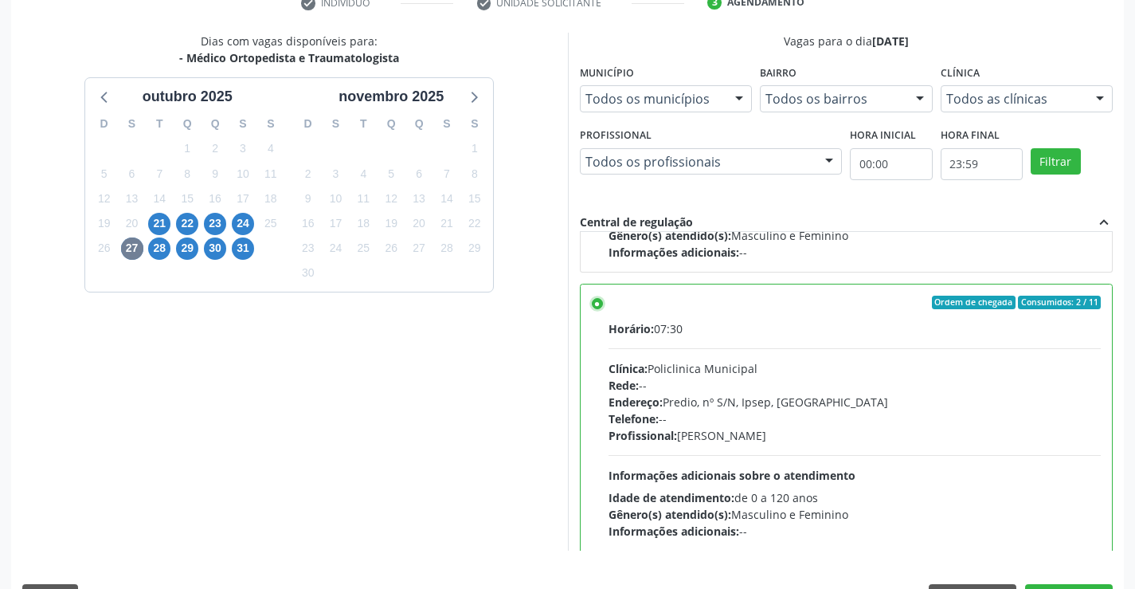
scroll to position [363, 0]
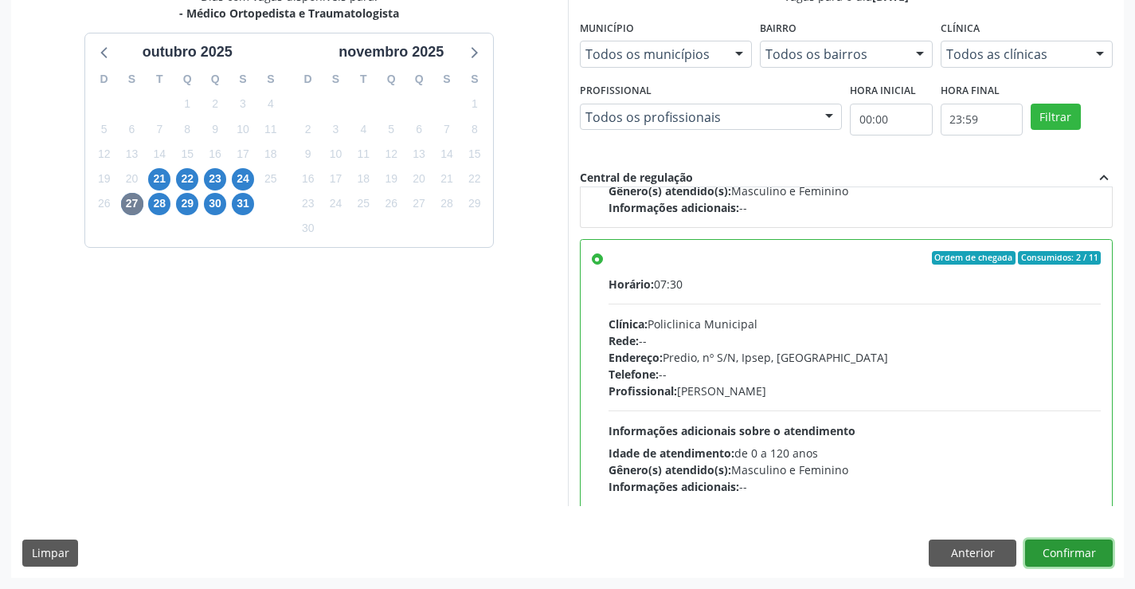
click at [1060, 542] on button "Confirmar" at bounding box center [1069, 552] width 88 height 27
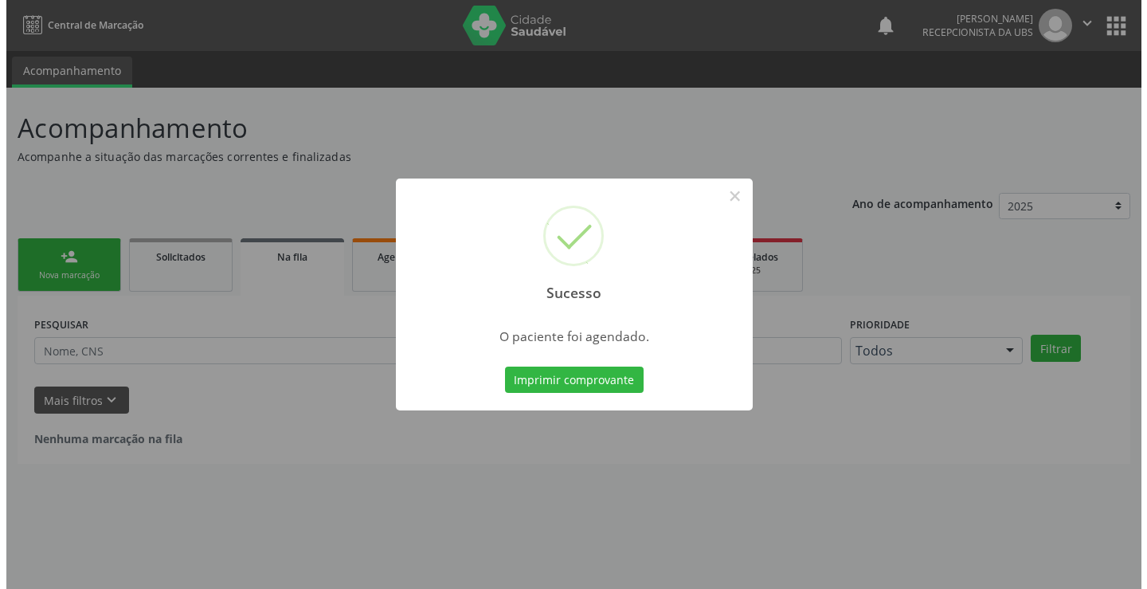
scroll to position [0, 0]
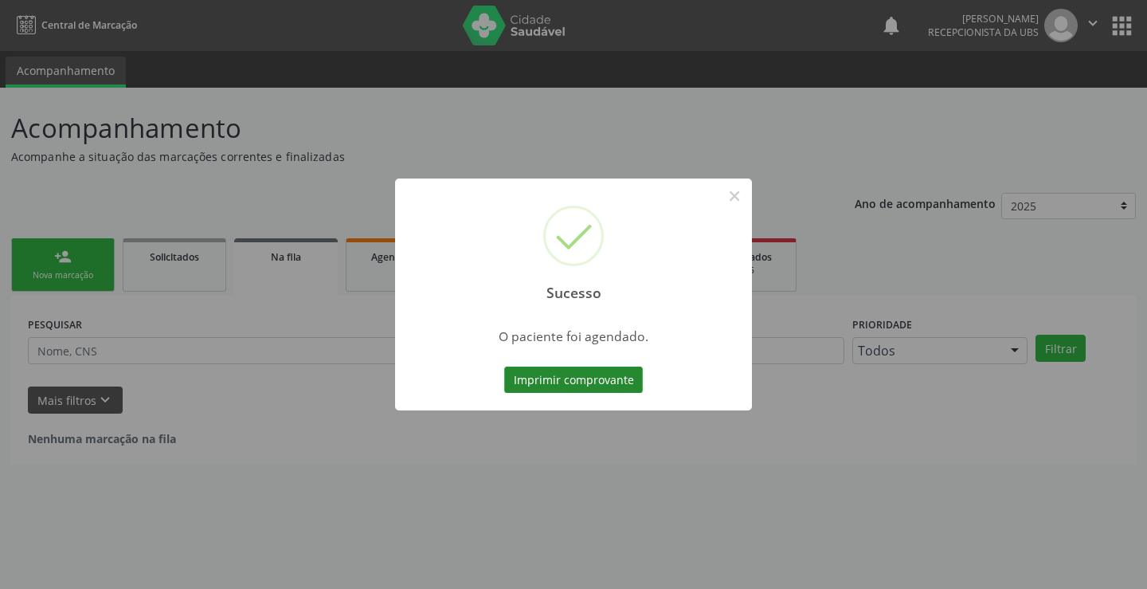
click at [613, 374] on button "Imprimir comprovante" at bounding box center [573, 379] width 139 height 27
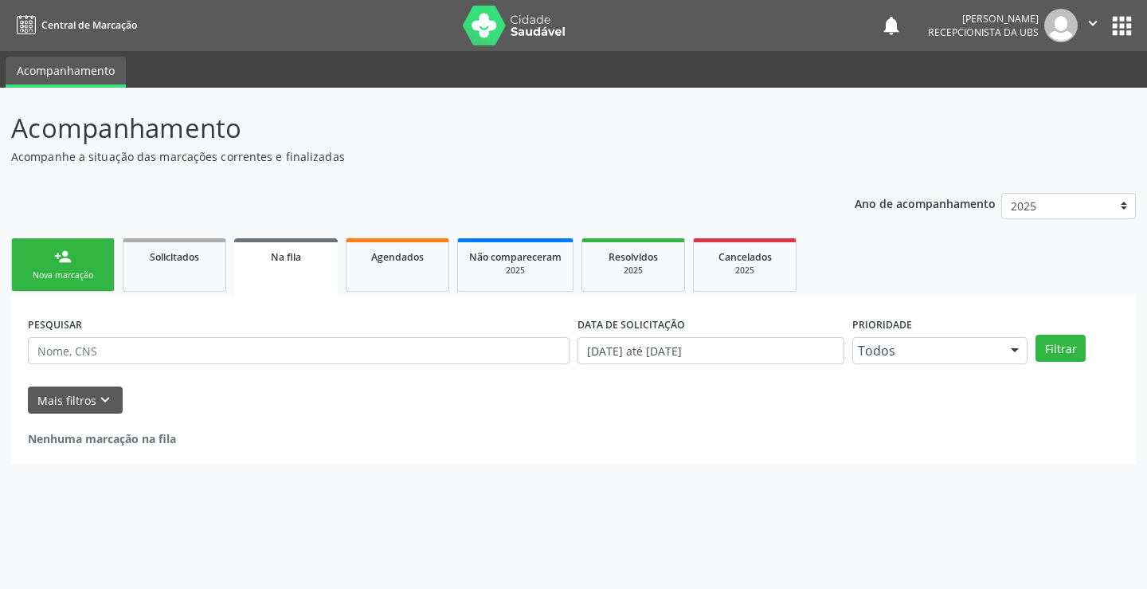
click at [61, 268] on link "person_add Nova marcação" at bounding box center [63, 264] width 104 height 53
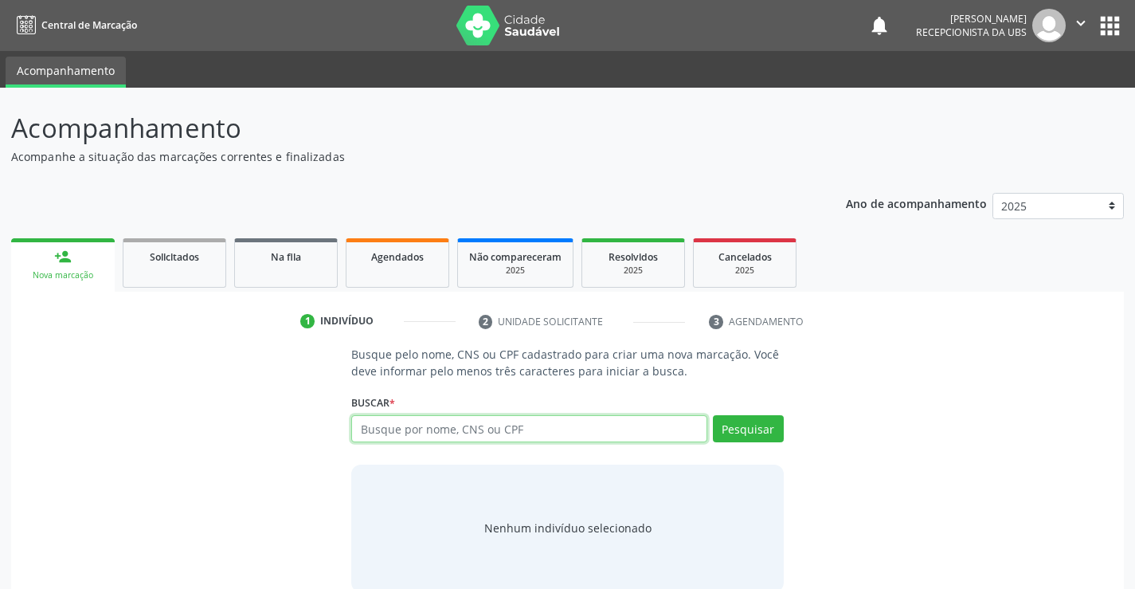
click at [413, 441] on input "text" at bounding box center [528, 428] width 355 height 27
type input "708503318483171"
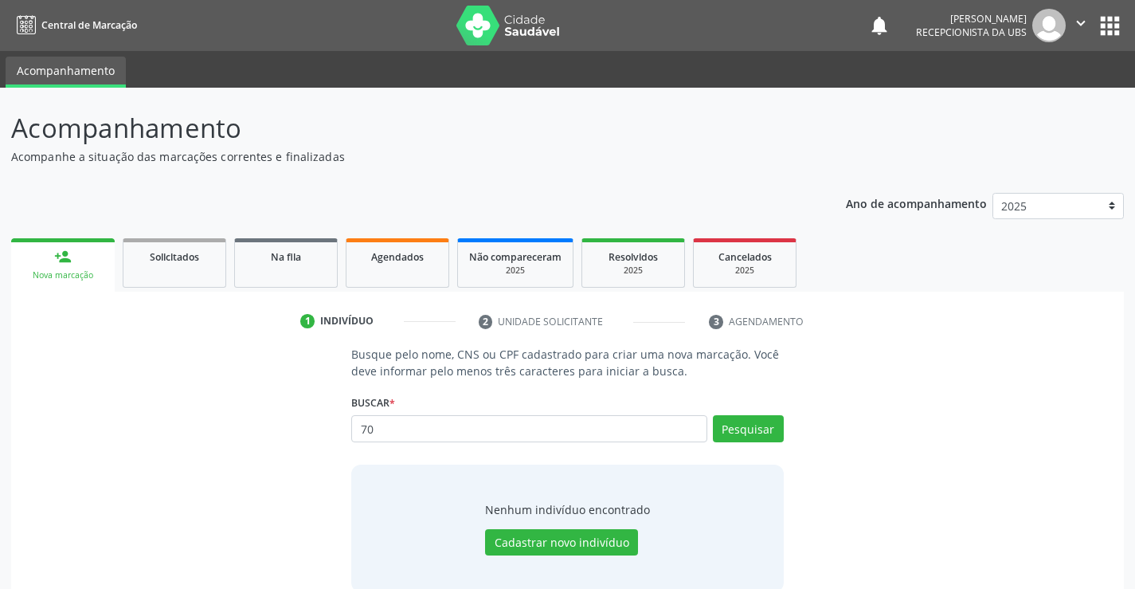
type input "7"
type input "708503318483171"
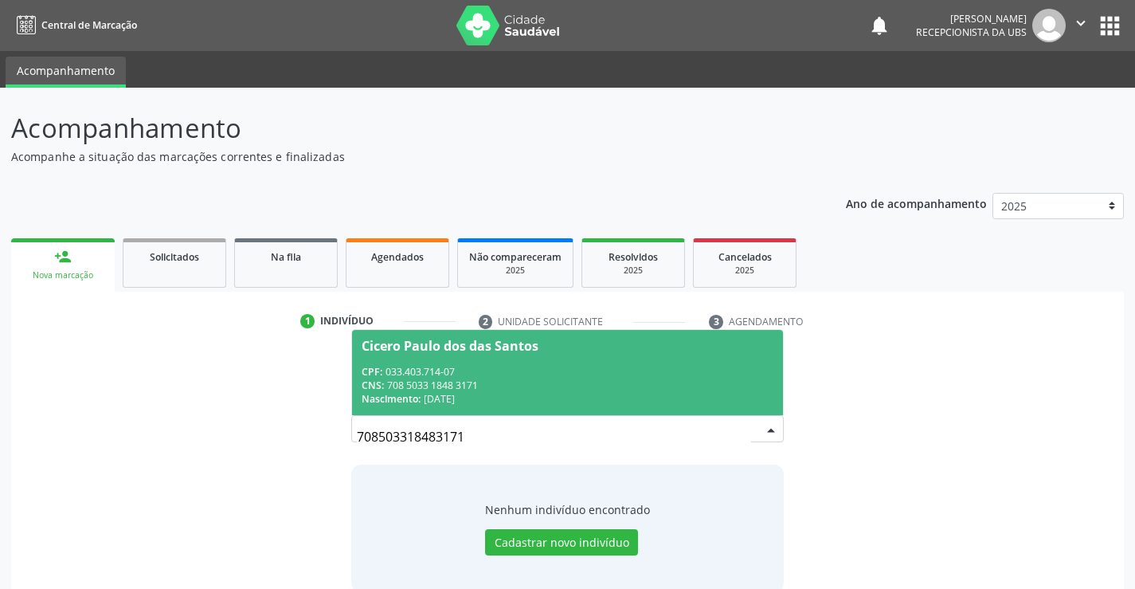
click at [558, 360] on span "Cicero Paulo dos das Santos CPF: 033.403.714-07 CNS: 708 5033 1848 3171 Nascime…" at bounding box center [567, 372] width 430 height 85
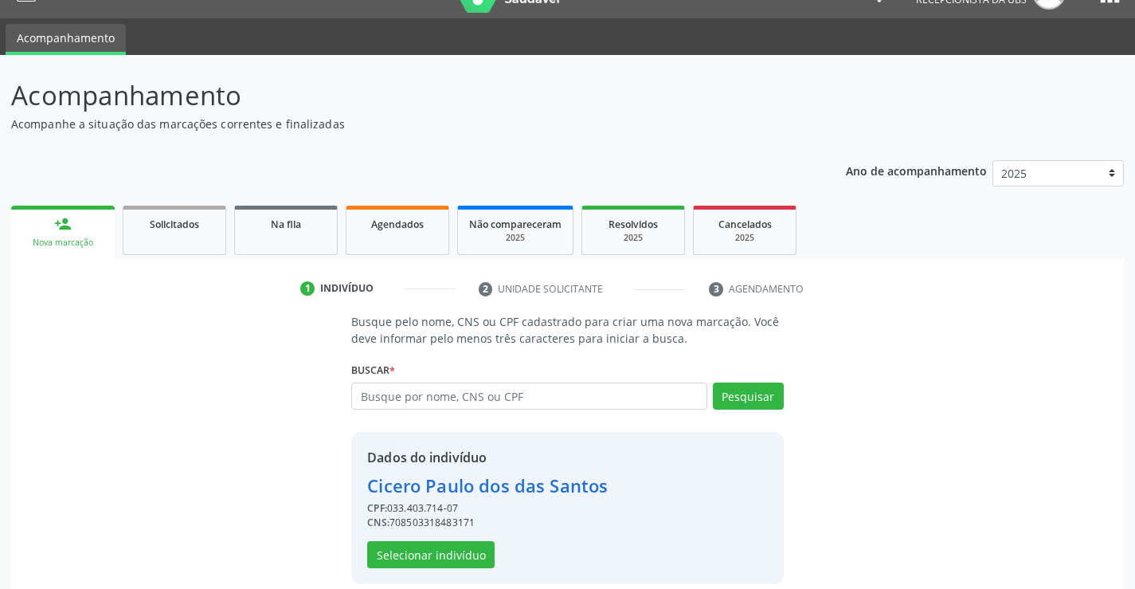
scroll to position [50, 0]
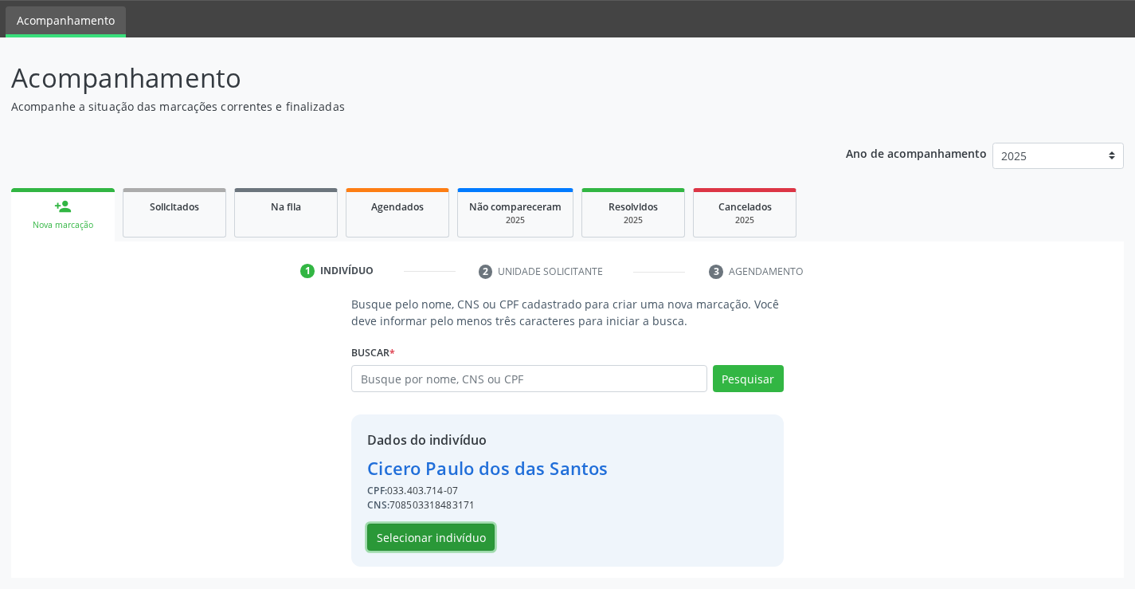
click at [391, 534] on button "Selecionar indivíduo" at bounding box center [430, 536] width 127 height 27
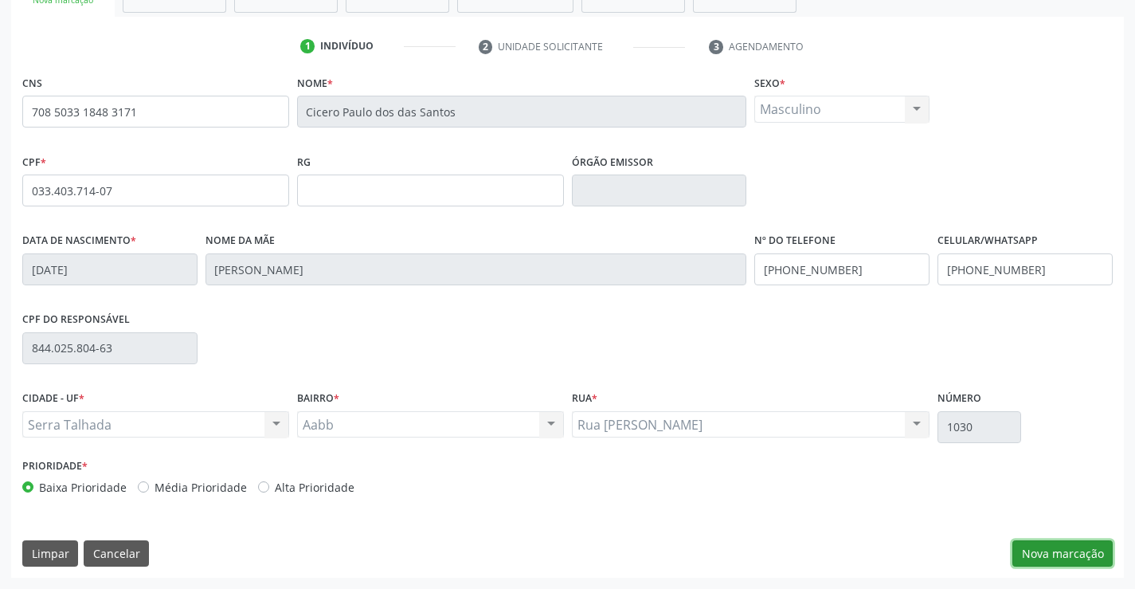
click at [1048, 542] on button "Nova marcação" at bounding box center [1063, 553] width 100 height 27
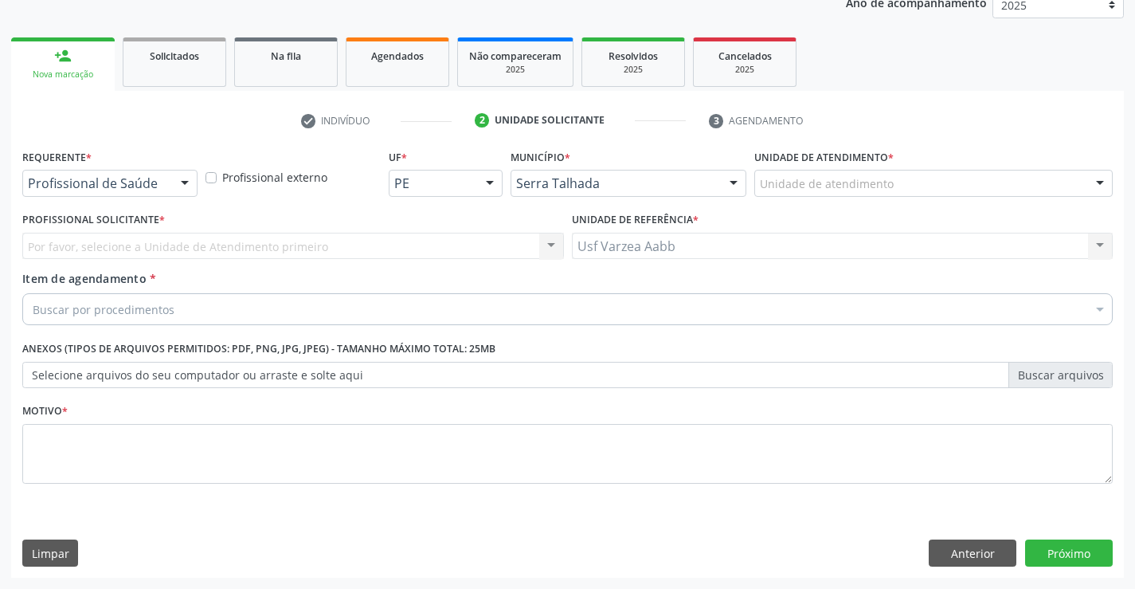
scroll to position [201, 0]
click at [170, 194] on div at bounding box center [109, 183] width 175 height 27
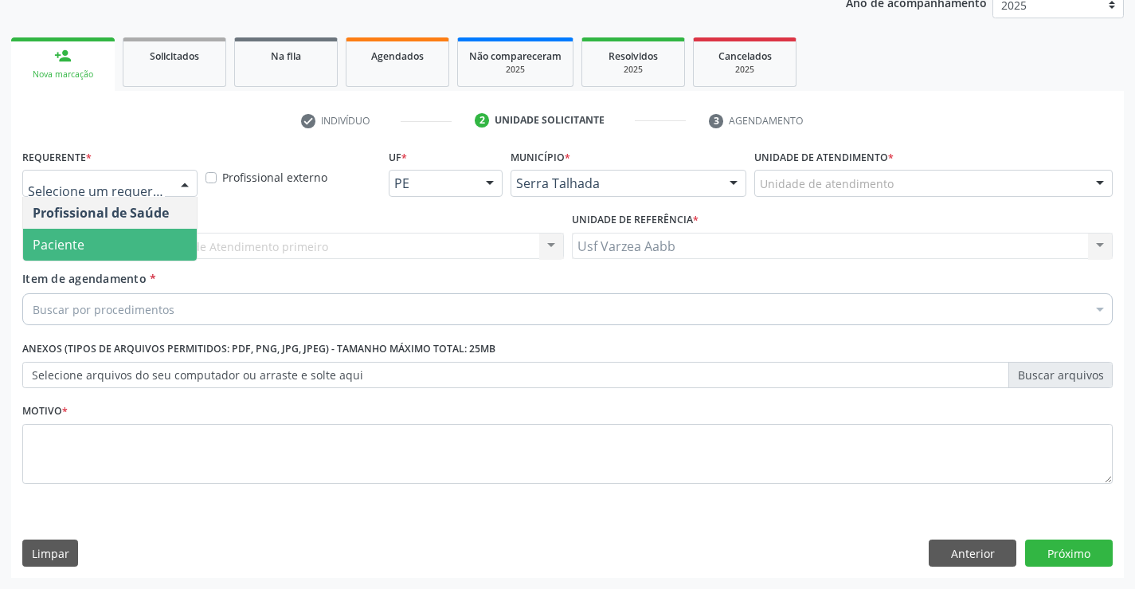
click at [171, 244] on span "Paciente" at bounding box center [110, 245] width 174 height 32
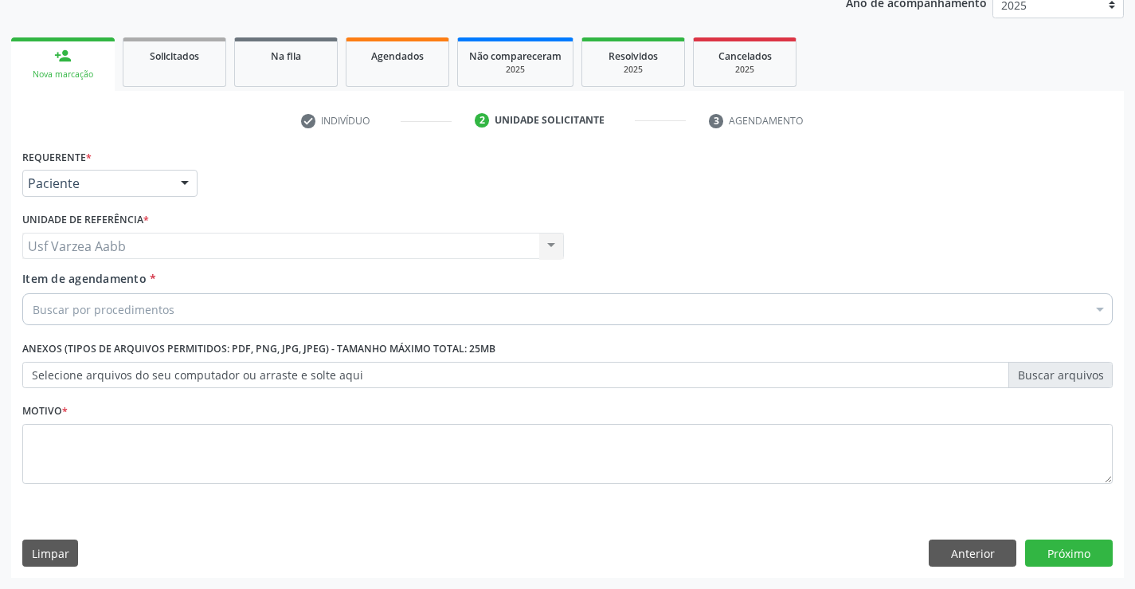
click at [171, 310] on div "Buscar por procedimentos" at bounding box center [567, 309] width 1091 height 32
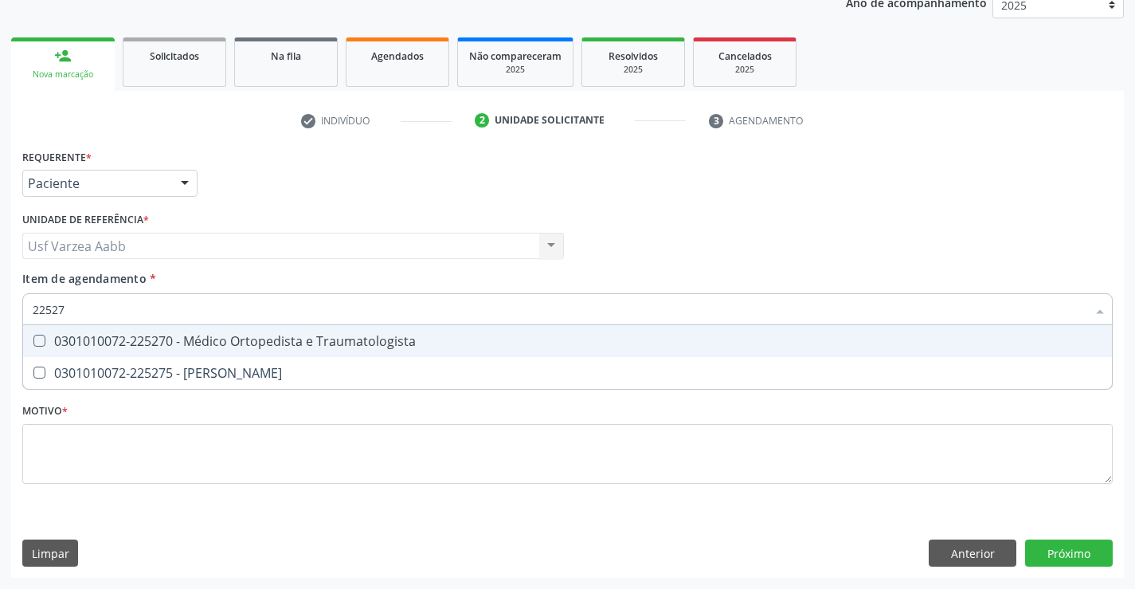
type input "225270"
click at [409, 340] on div "0301010072-225270 - Médico Ortopedista e Traumatologista" at bounding box center [568, 341] width 1070 height 13
checkbox Traumatologista "true"
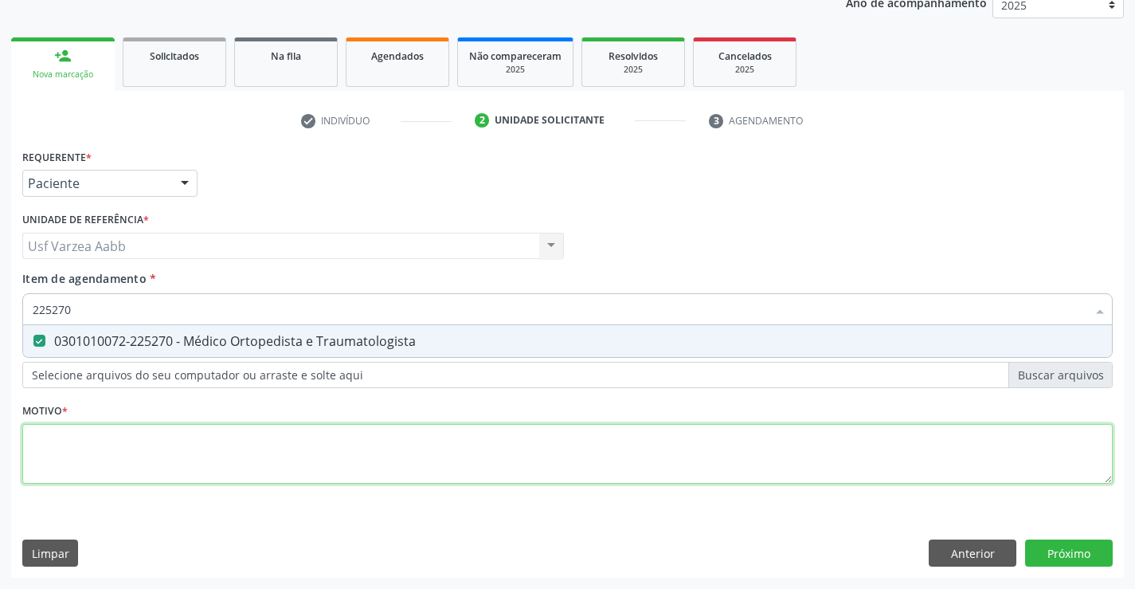
click at [399, 433] on div "Requerente * Paciente Profissional de Saúde Paciente Nenhum resultado encontrad…" at bounding box center [567, 325] width 1091 height 361
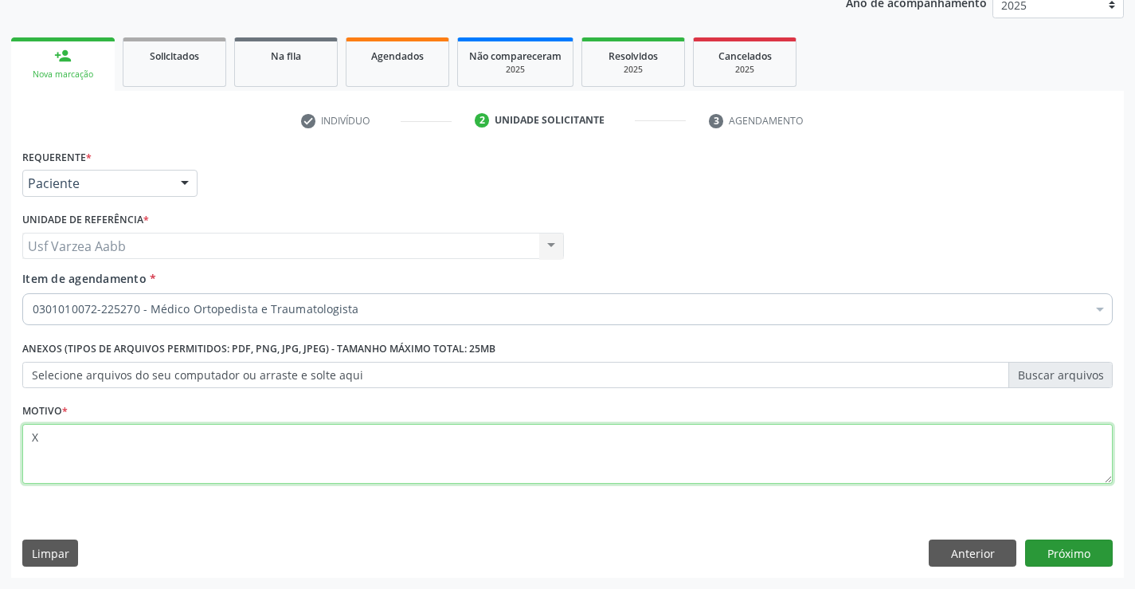
type textarea "X"
click at [1042, 550] on button "Próximo" at bounding box center [1069, 552] width 88 height 27
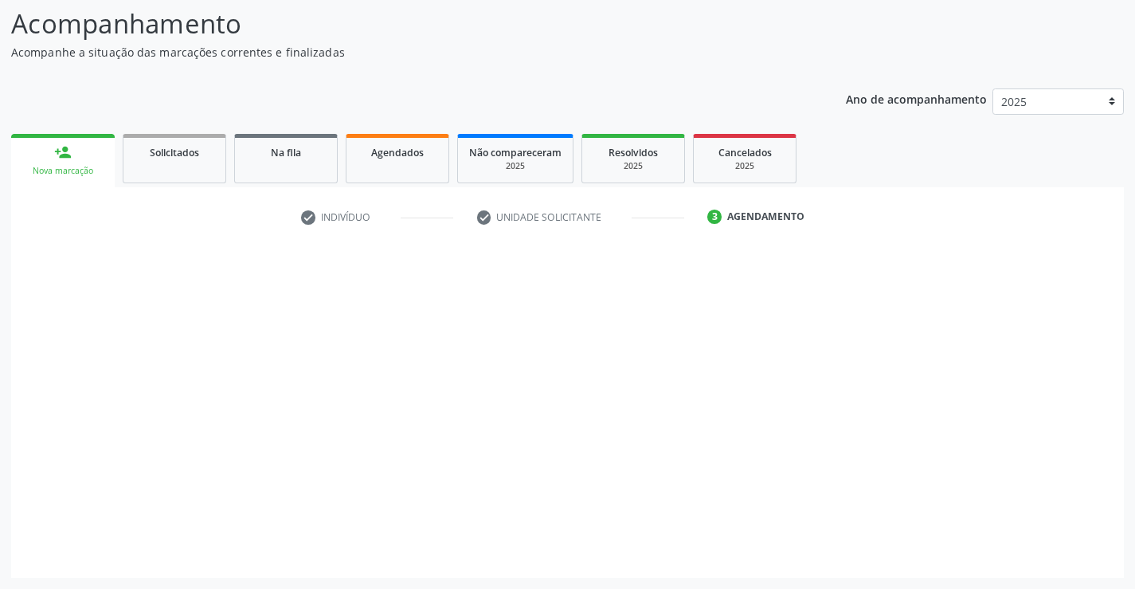
scroll to position [104, 0]
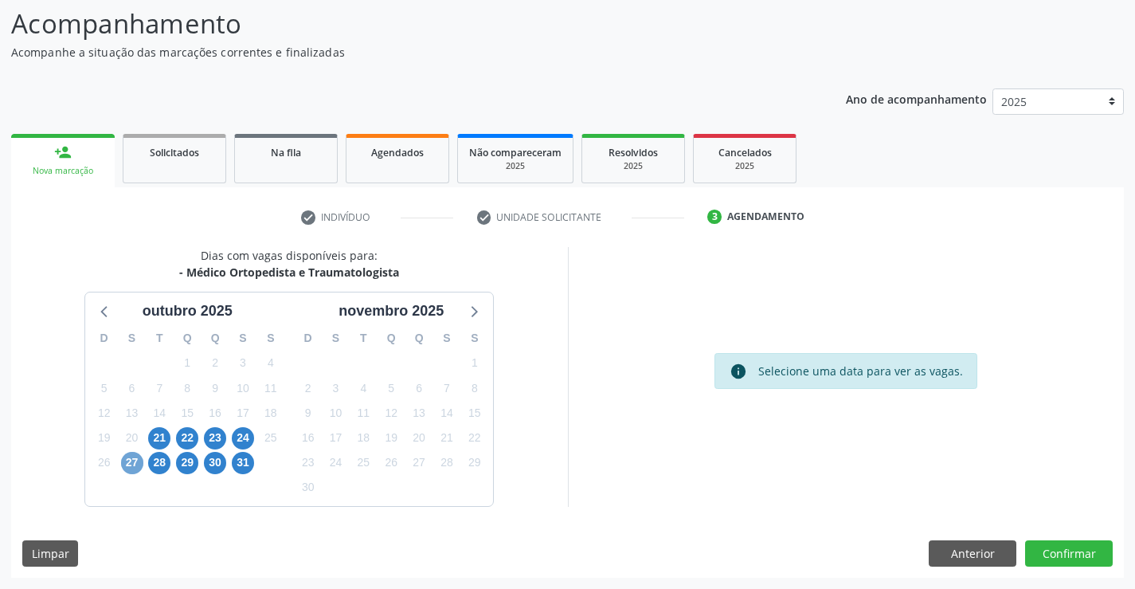
click at [128, 457] on span "27" at bounding box center [132, 463] width 22 height 22
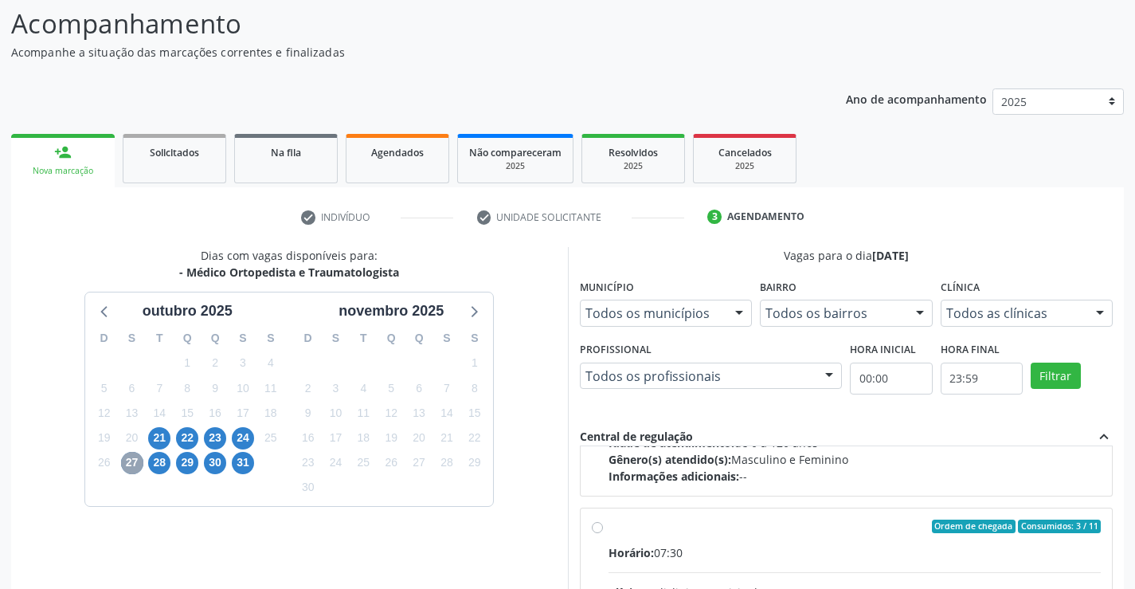
scroll to position [239, 0]
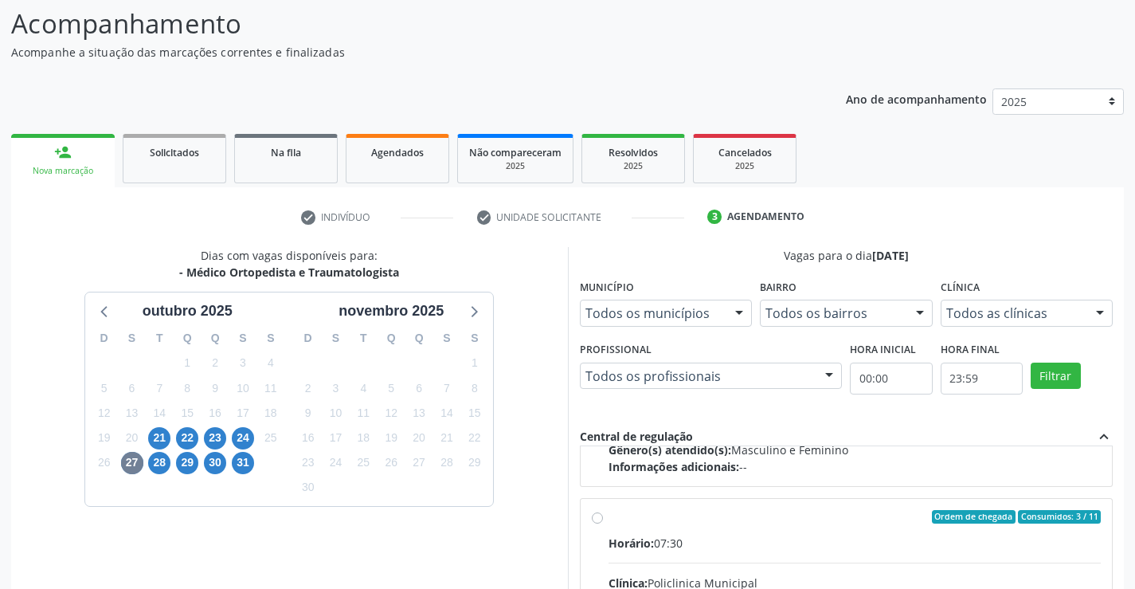
radio input "true"
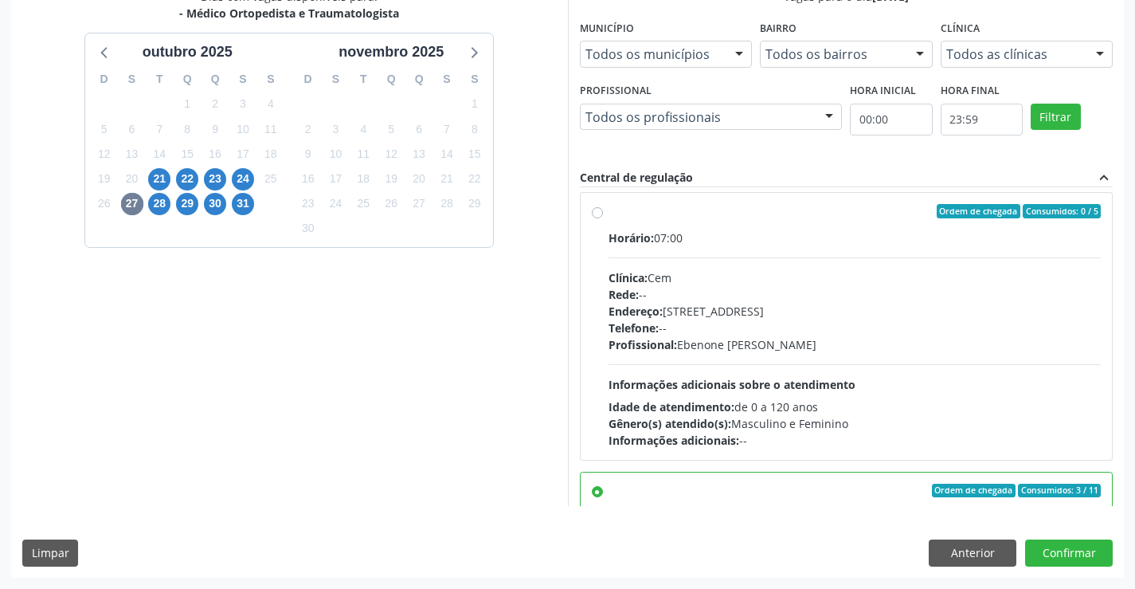
scroll to position [0, 0]
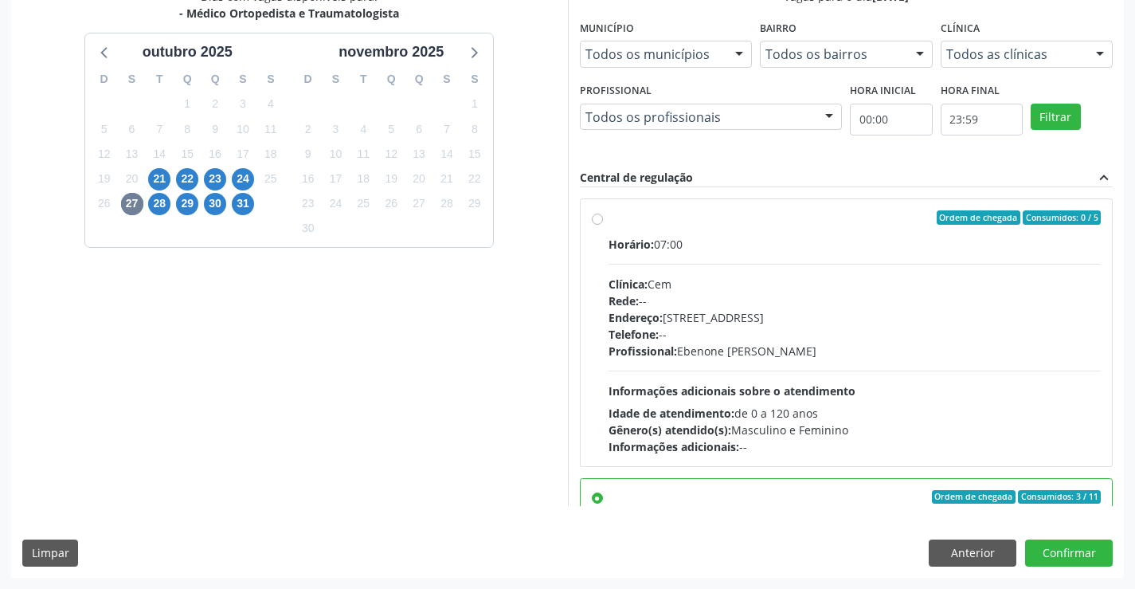
click at [607, 242] on div "Ordem de chegada Consumidos: 0 / 5 Horário: 07:00 Clínica: Cem Rede: -- Endereç…" at bounding box center [847, 332] width 510 height 245
radio input "true"
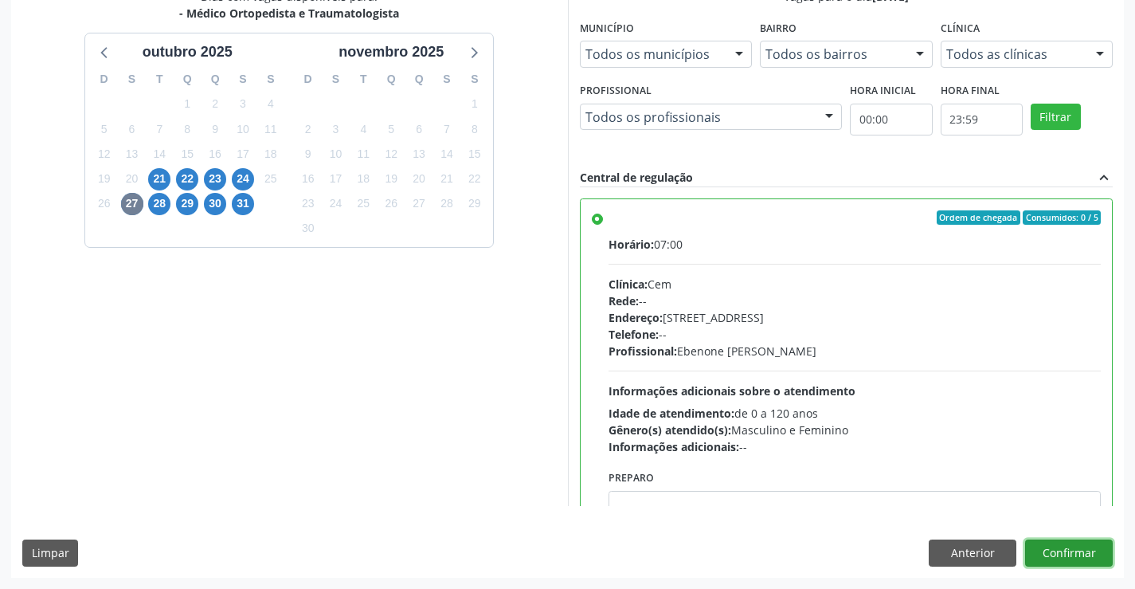
click at [1072, 547] on button "Confirmar" at bounding box center [1069, 552] width 88 height 27
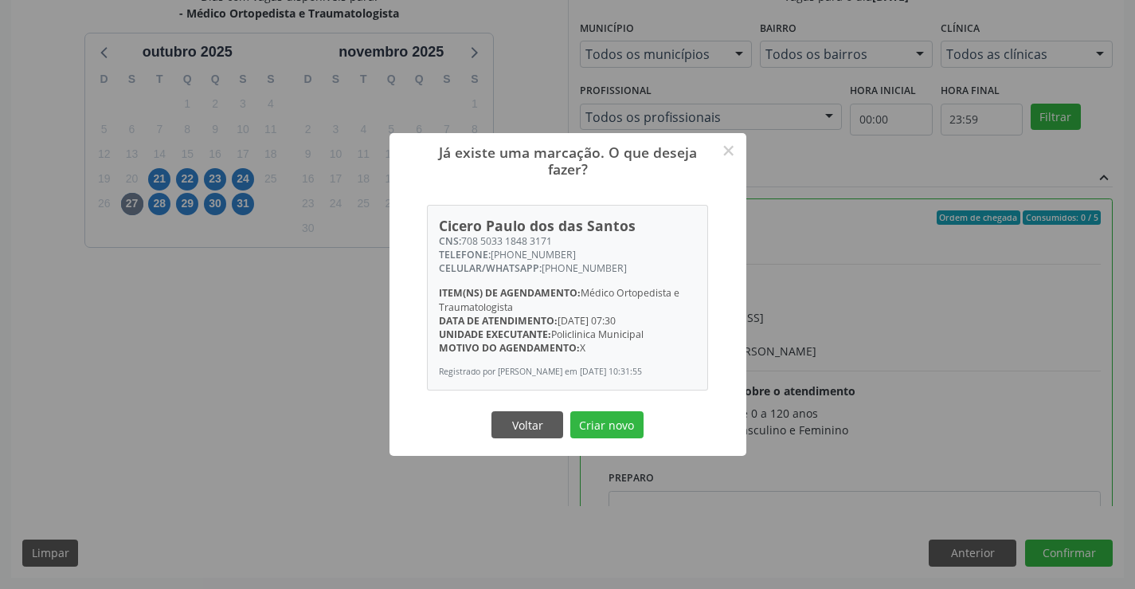
drag, startPoint x: 605, startPoint y: 427, endPoint x: 735, endPoint y: 180, distance: 279.4
click at [735, 180] on div "Já existe uma marcação. O que deseja fazer? × Cicero Paulo dos das Santos CNS: …" at bounding box center [568, 294] width 357 height 322
click at [527, 438] on button "Voltar" at bounding box center [528, 424] width 72 height 27
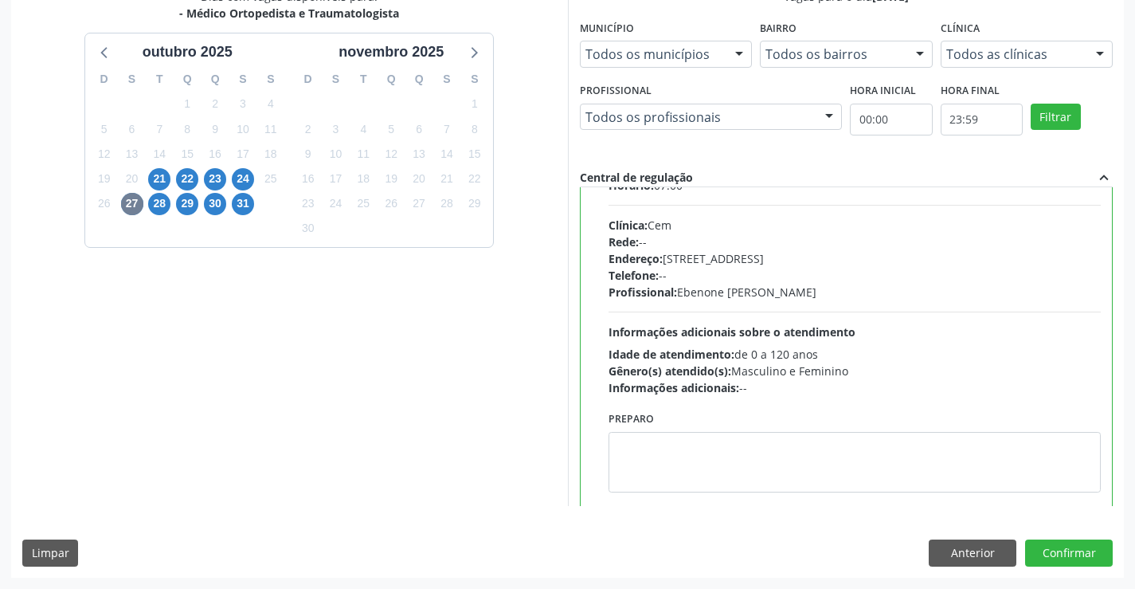
scroll to position [159, 0]
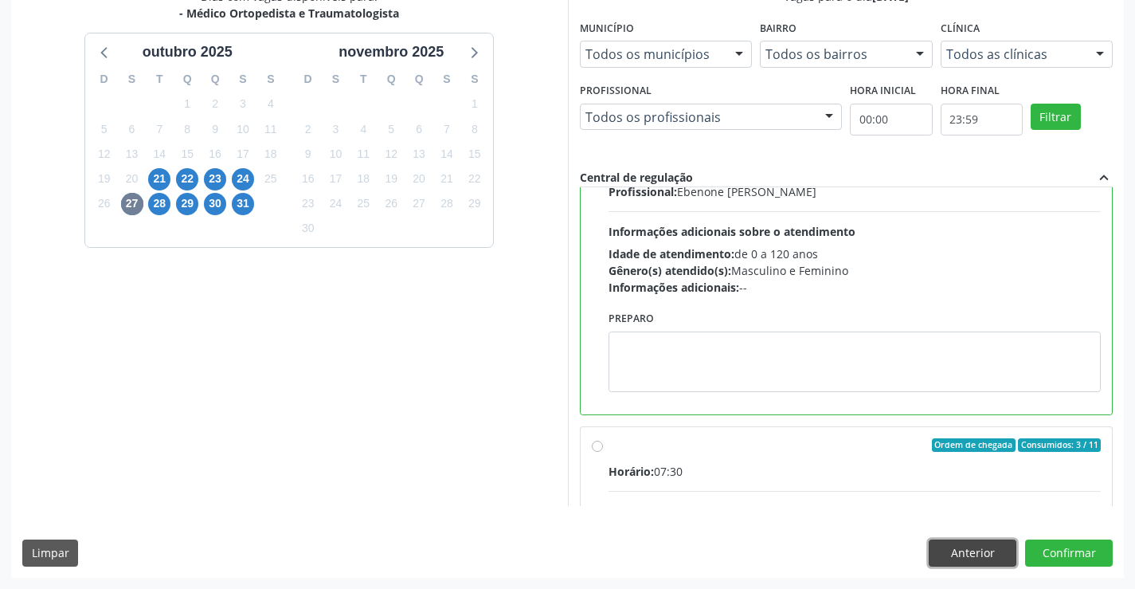
click at [989, 548] on button "Anterior" at bounding box center [973, 552] width 88 height 27
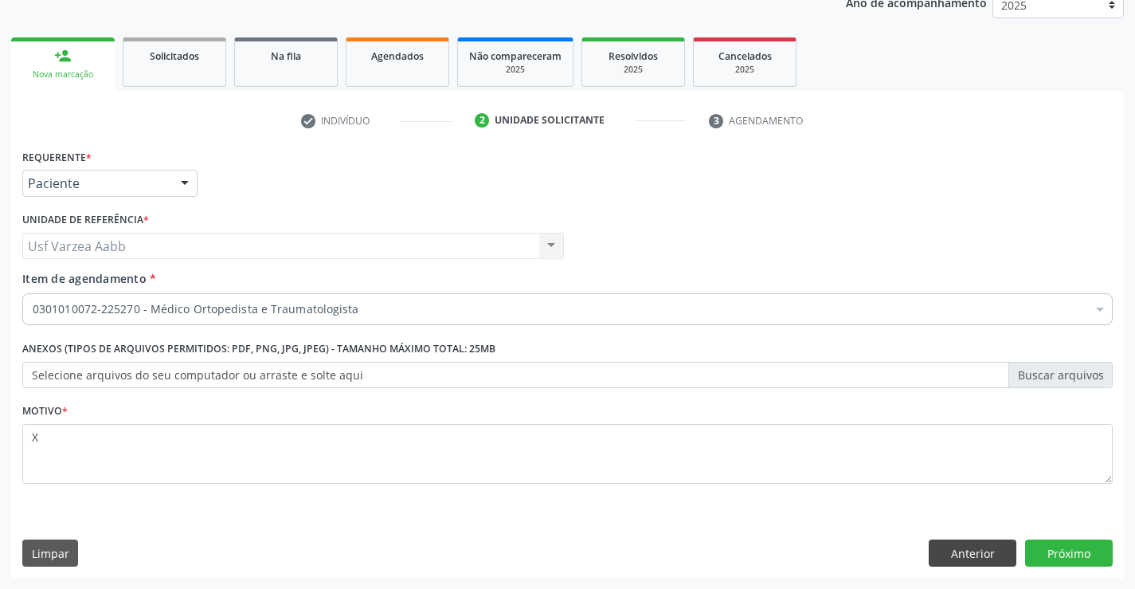
scroll to position [201, 0]
click at [970, 543] on button "Anterior" at bounding box center [973, 552] width 88 height 27
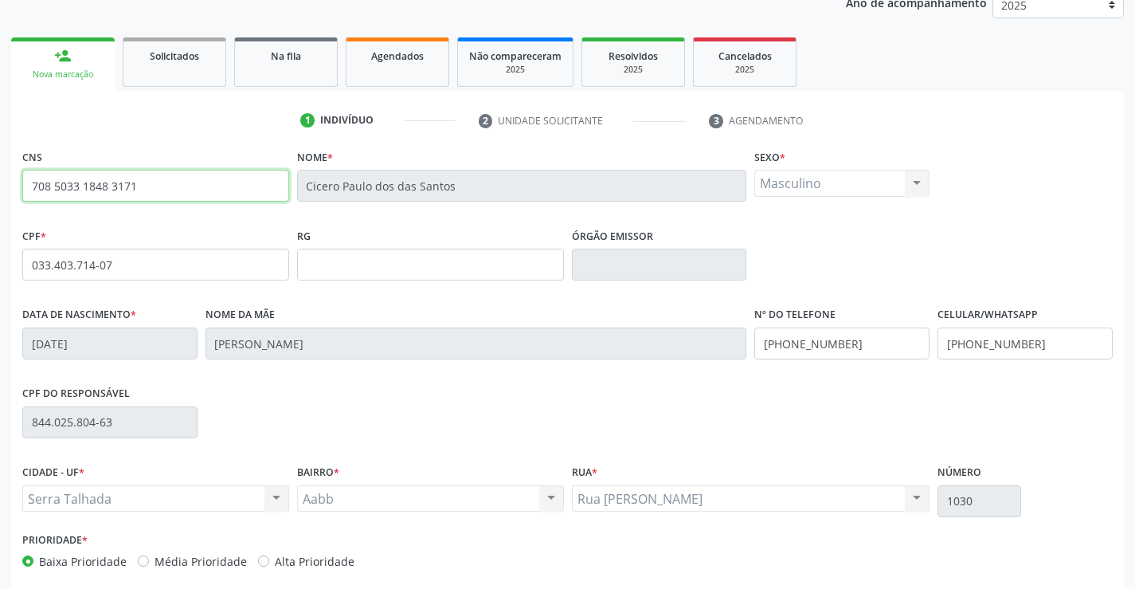
click at [188, 191] on input "708 5033 1848 3171" at bounding box center [155, 186] width 267 height 32
click at [53, 67] on link "person_add Nova marcação" at bounding box center [63, 63] width 104 height 53
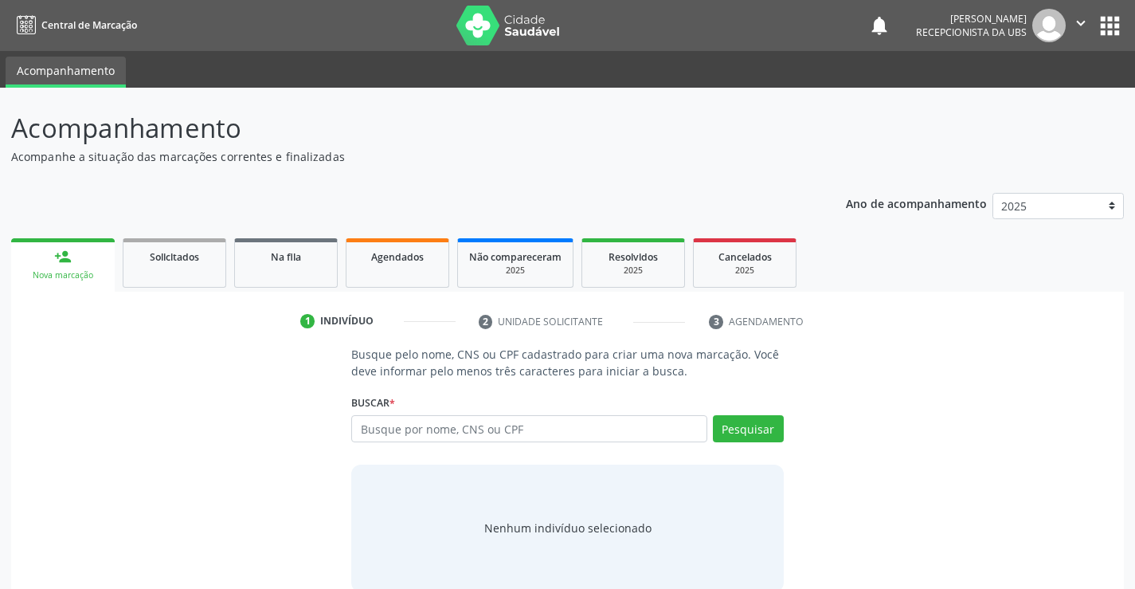
click at [443, 431] on input "text" at bounding box center [528, 428] width 355 height 27
type input "705001871052756"
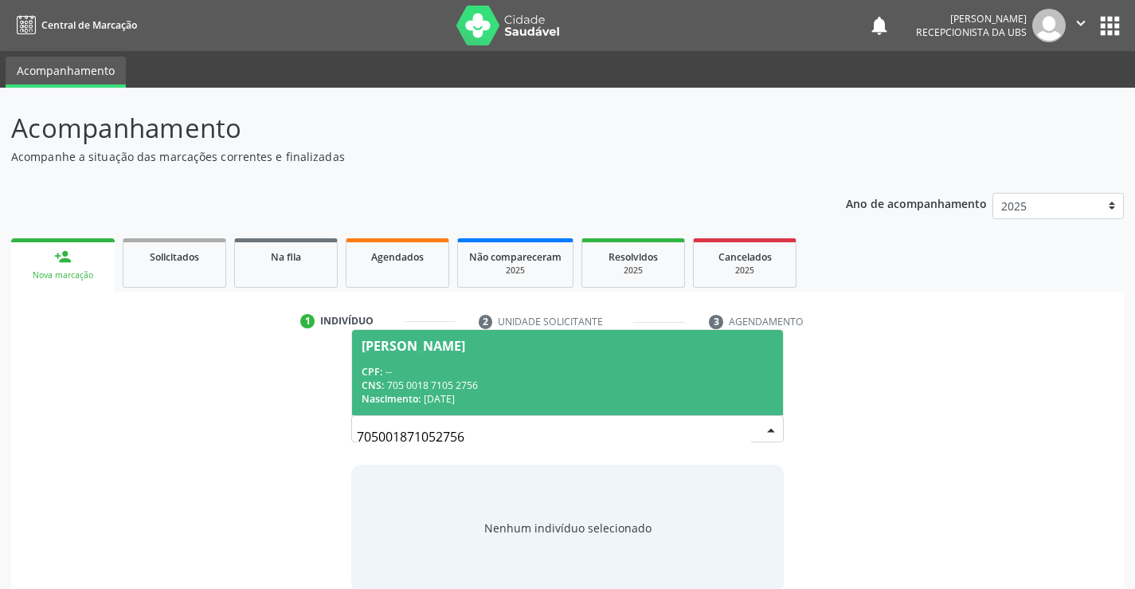
click at [621, 380] on div "CNS: 705 0018 7105 2756" at bounding box center [567, 385] width 411 height 14
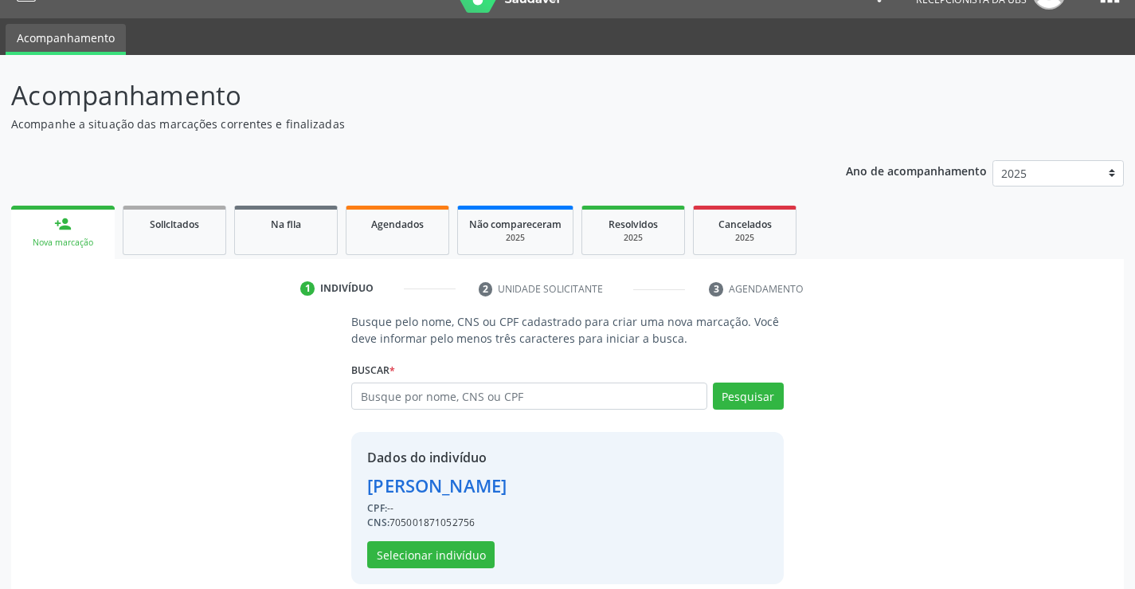
scroll to position [50, 0]
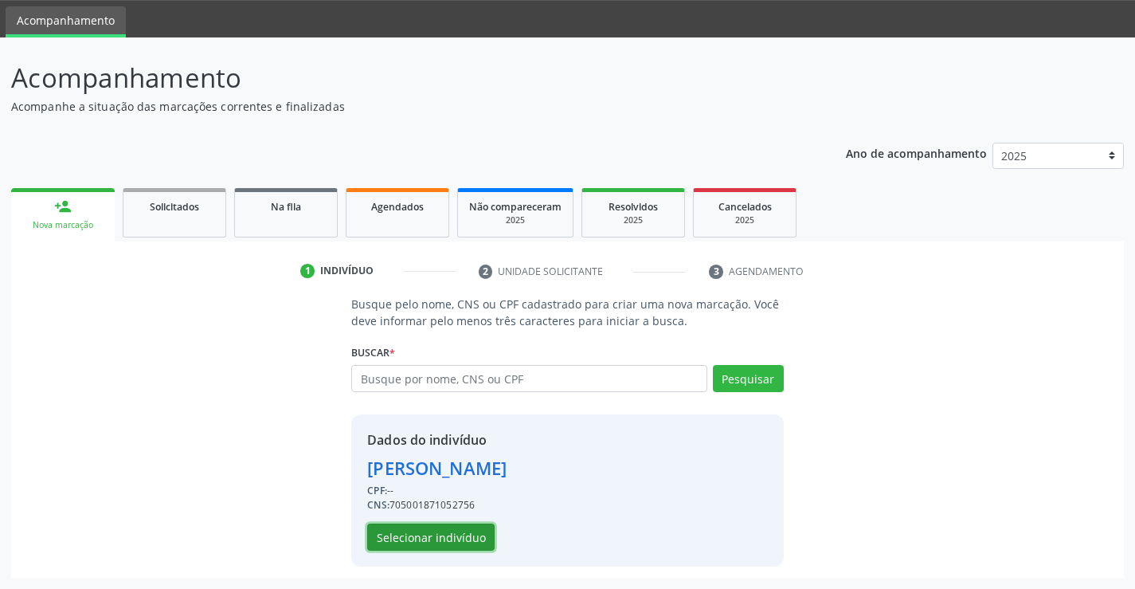
click at [464, 541] on button "Selecionar indivíduo" at bounding box center [430, 536] width 127 height 27
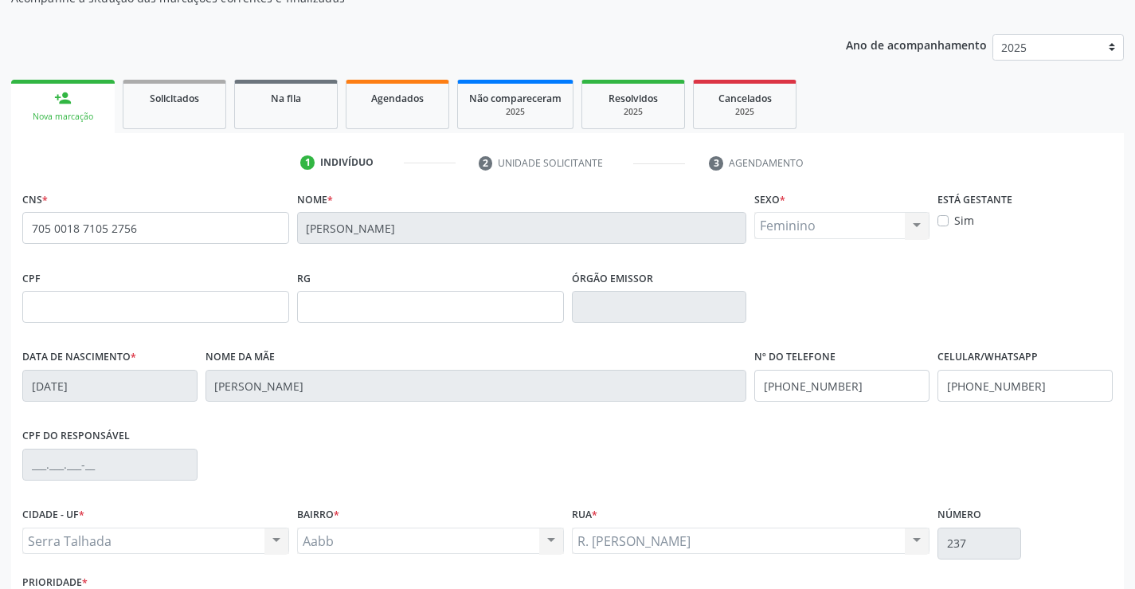
scroll to position [275, 0]
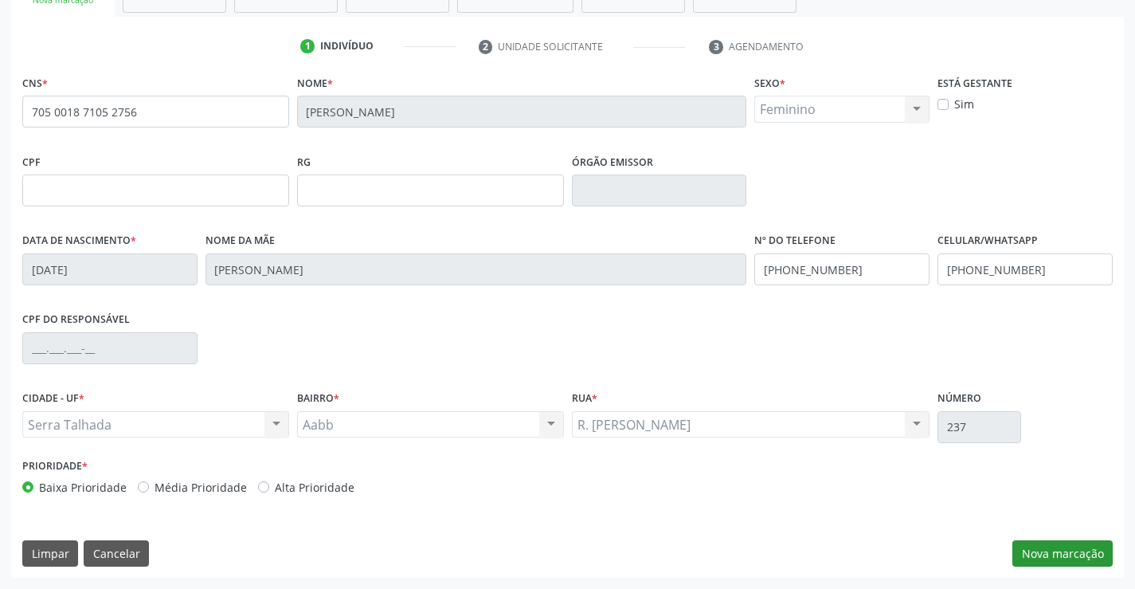
drag, startPoint x: 1094, startPoint y: 572, endPoint x: 1094, endPoint y: 559, distance: 12.7
click at [1092, 565] on div "CNS * 705 0018 7105 2756 Nome * Maria Alyssa Rufino de Franca Sexo * Feminino M…" at bounding box center [567, 324] width 1113 height 507
click at [1094, 559] on button "Nova marcação" at bounding box center [1063, 553] width 100 height 27
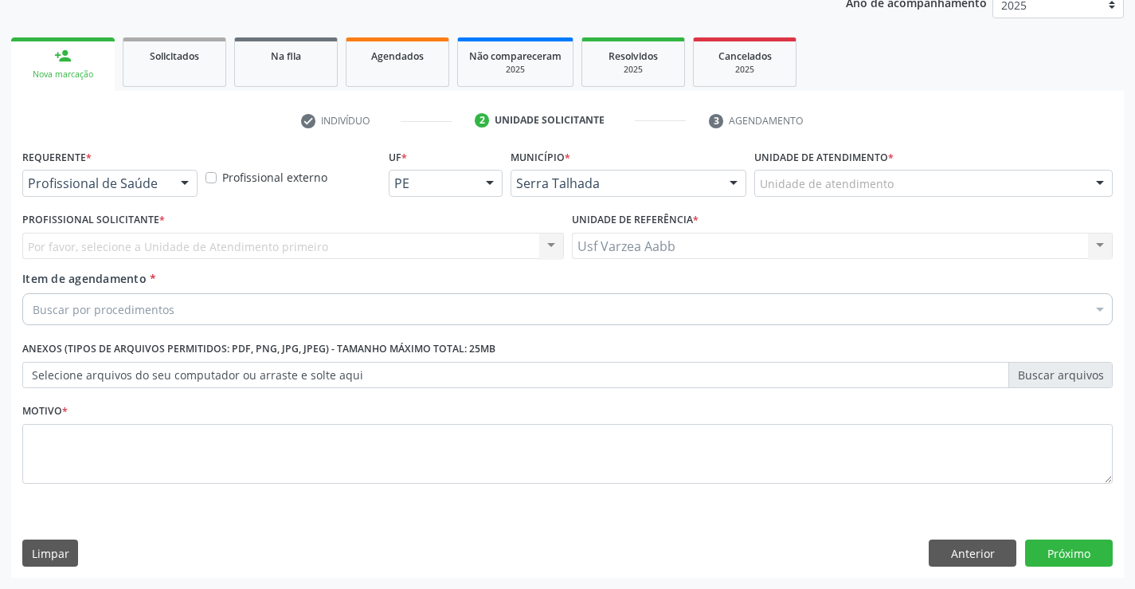
scroll to position [201, 0]
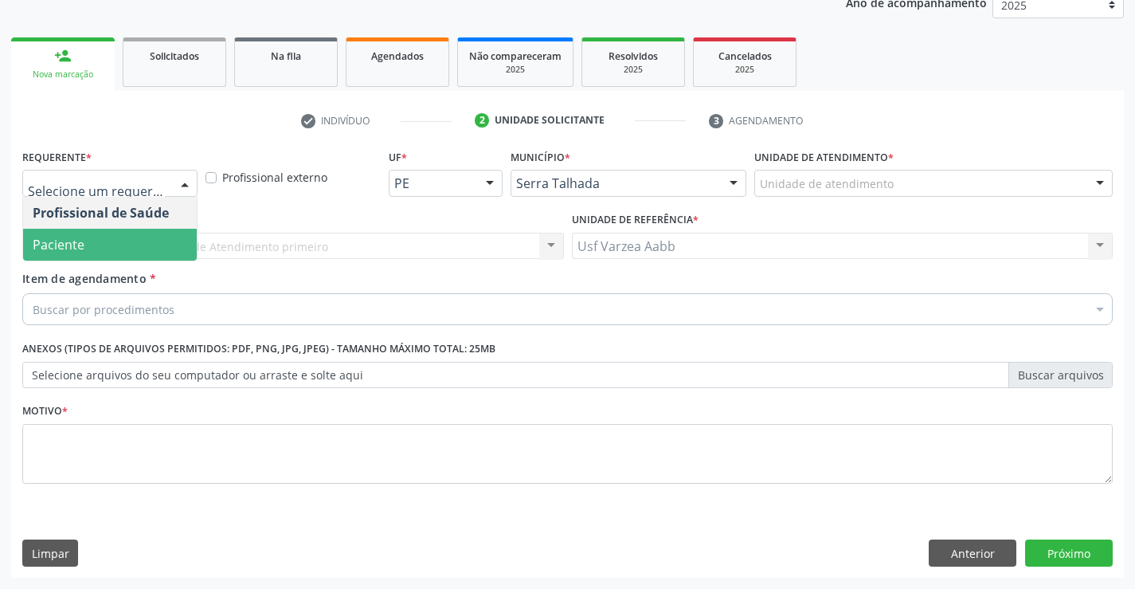
click at [127, 236] on span "Paciente" at bounding box center [110, 245] width 174 height 32
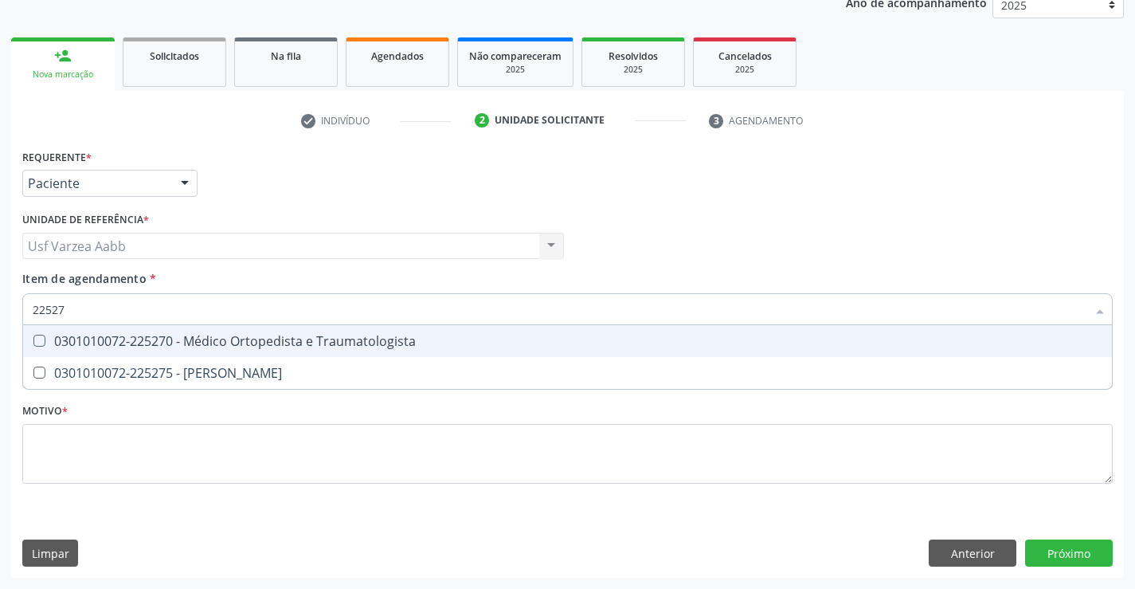
type input "225270"
click at [145, 344] on div "0301010072-225270 - Médico Ortopedista e Traumatologista" at bounding box center [568, 341] width 1070 height 13
checkbox Traumatologista "true"
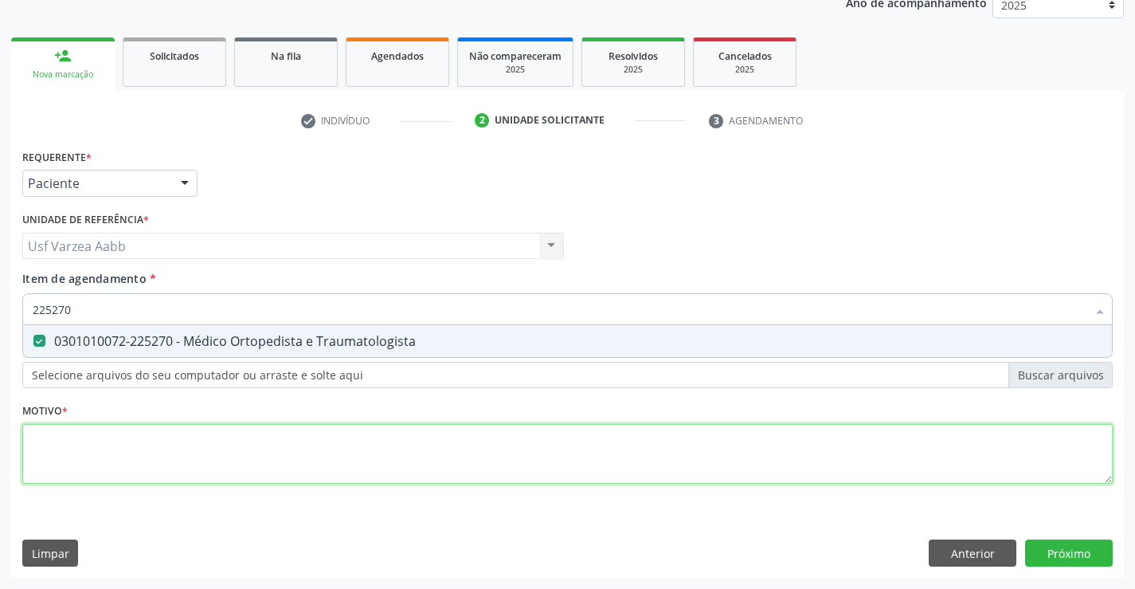
click at [151, 451] on div "Requerente * Paciente Profissional de Saúde Paciente Nenhum resultado encontrad…" at bounding box center [567, 325] width 1091 height 361
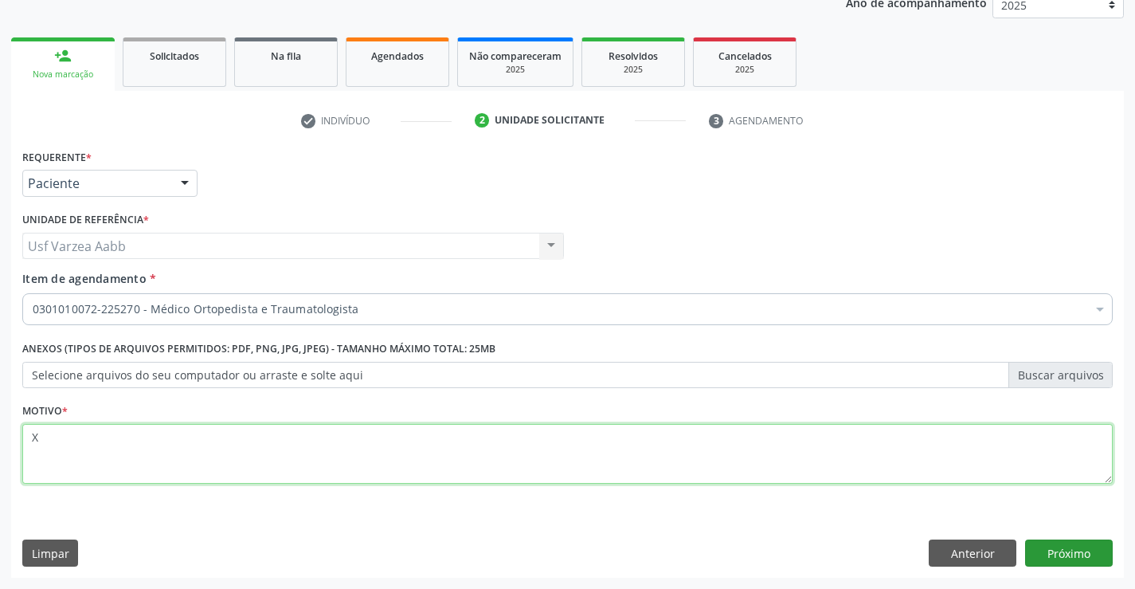
type textarea "X"
click at [1094, 553] on button "Próximo" at bounding box center [1069, 552] width 88 height 27
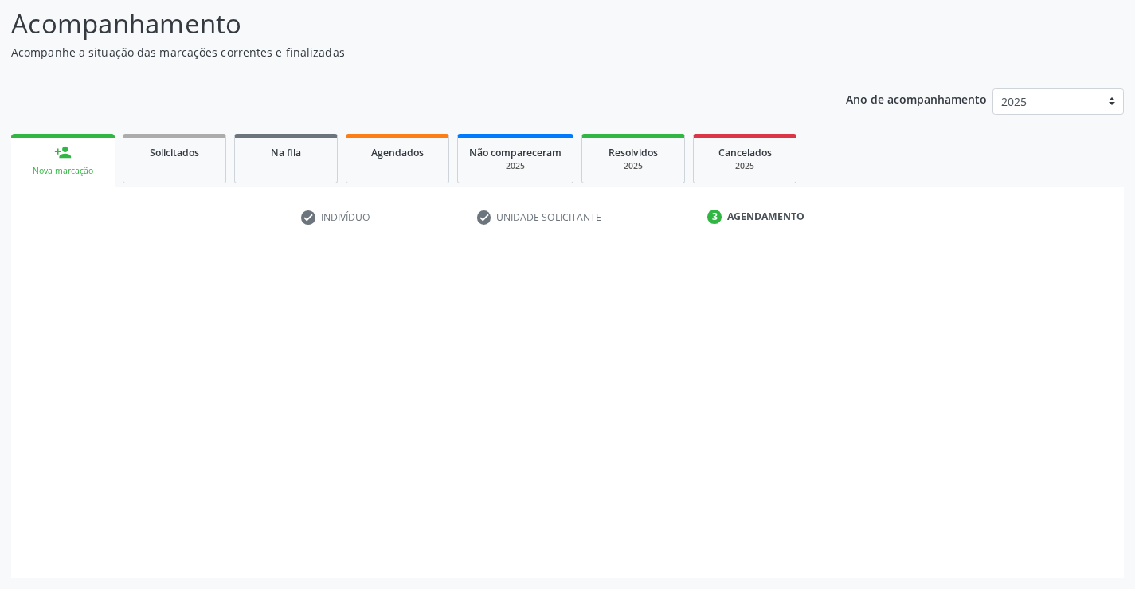
scroll to position [104, 0]
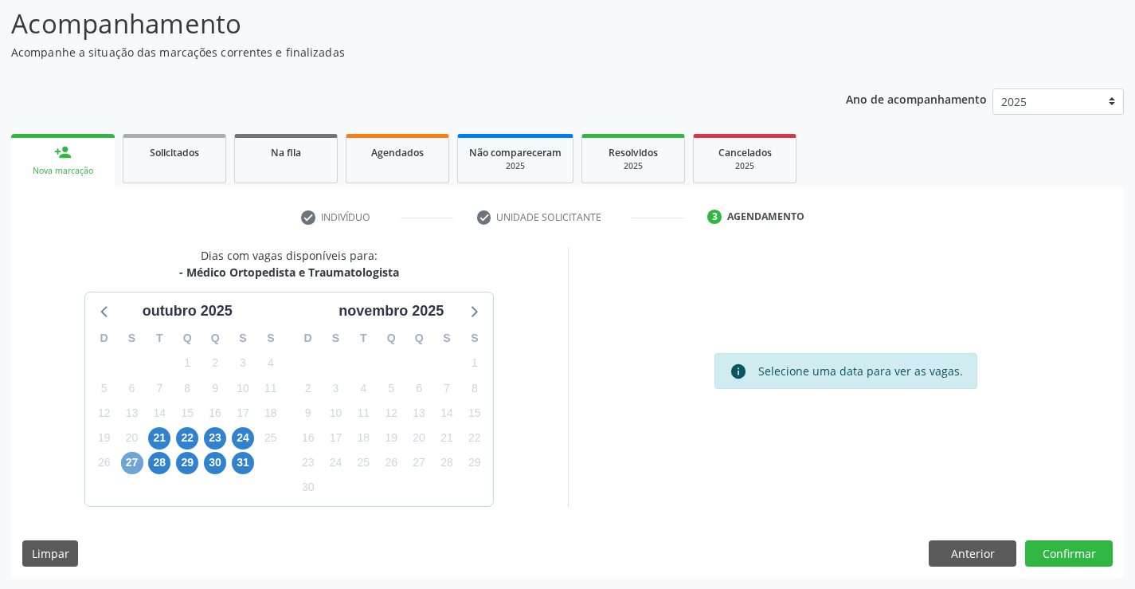
click at [138, 453] on span "27" at bounding box center [132, 463] width 22 height 22
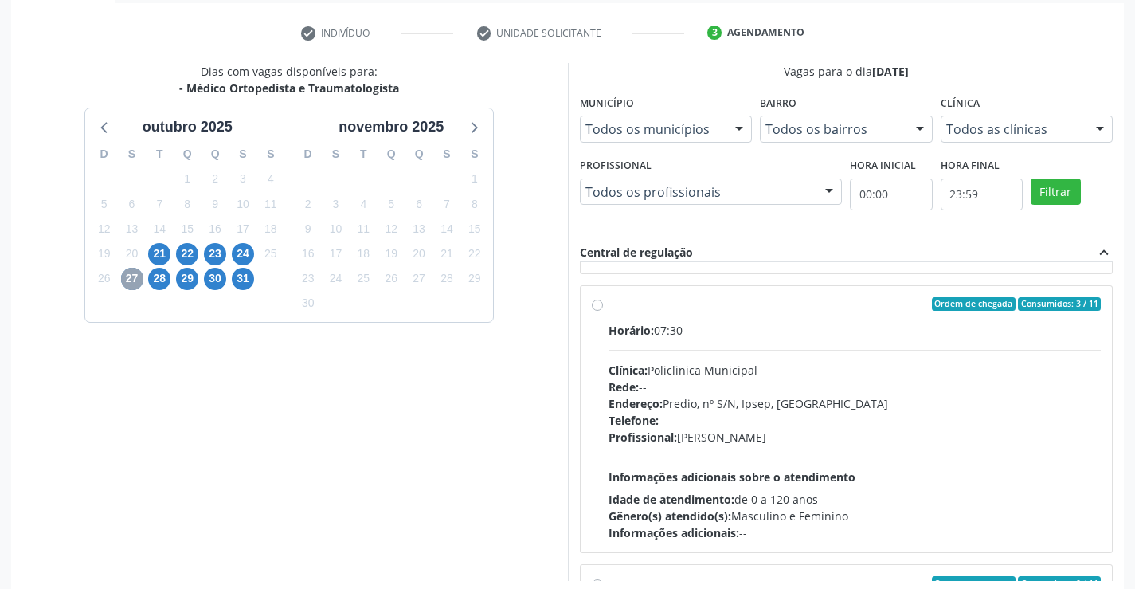
scroll to position [239, 0]
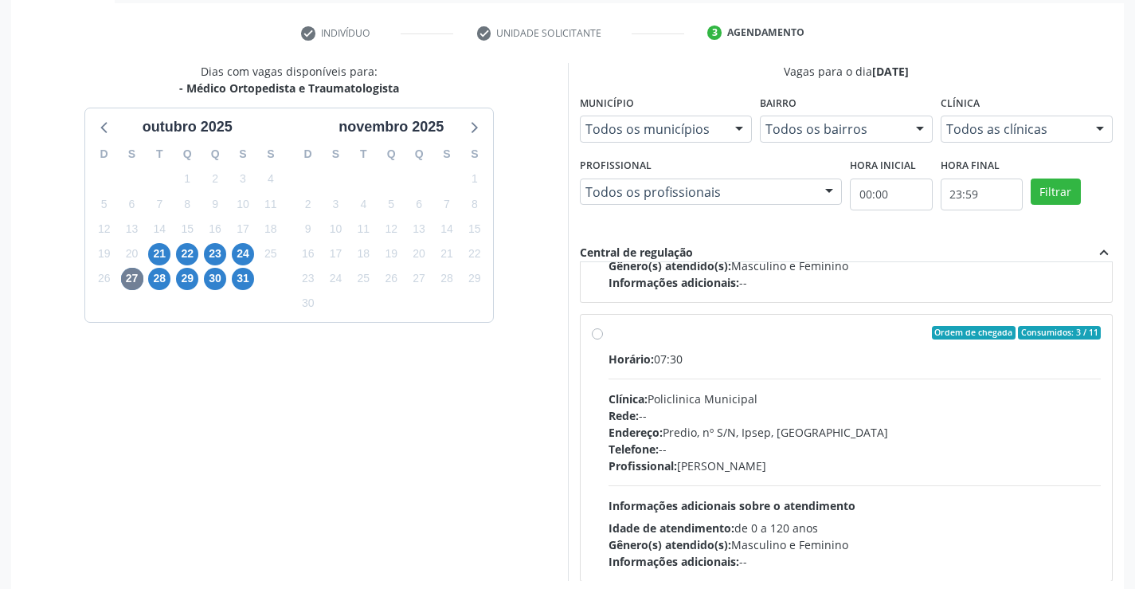
click at [609, 332] on label "Ordem de chegada Consumidos: 3 / 11 Horário: 07:30 Clínica: Policlinica Municip…" at bounding box center [855, 448] width 493 height 245
click at [600, 332] on input "Ordem de chegada Consumidos: 3 / 11 Horário: 07:30 Clínica: Policlinica Municip…" at bounding box center [597, 333] width 11 height 14
radio input "true"
click at [1127, 476] on div "Acompanhamento Acompanhe a situação das marcações correntes e finalizadas Relat…" at bounding box center [567, 231] width 1135 height 864
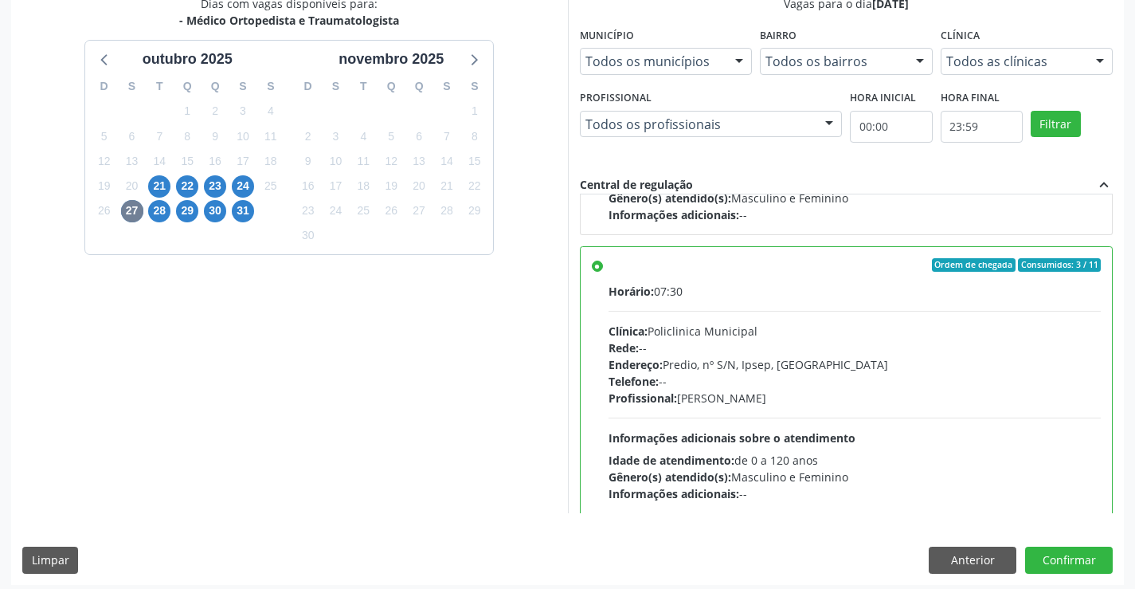
scroll to position [363, 0]
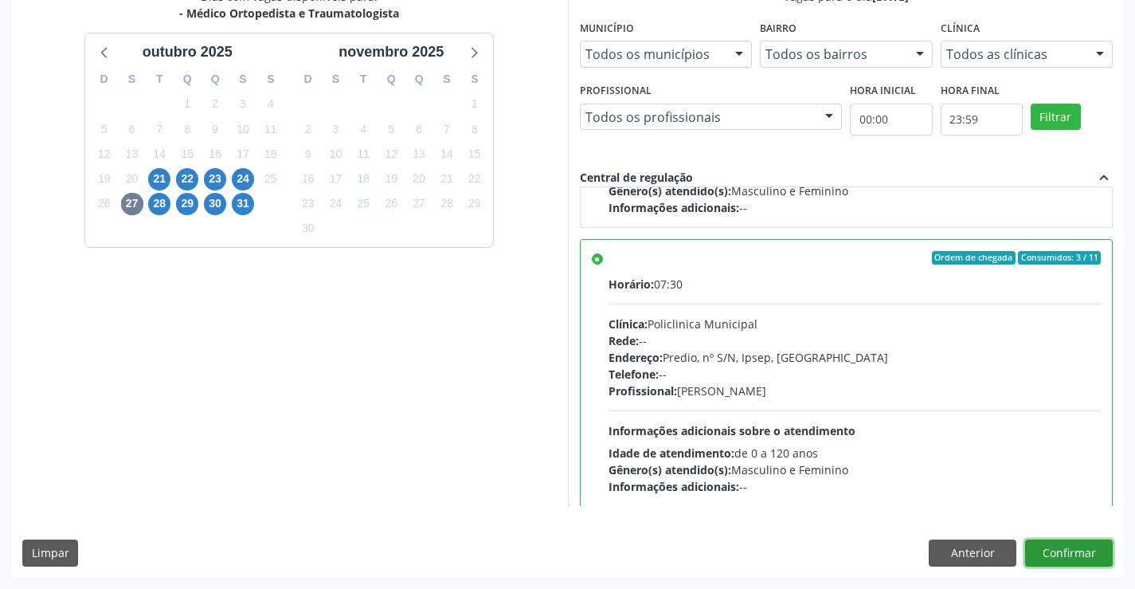
click at [1068, 565] on button "Confirmar" at bounding box center [1069, 552] width 88 height 27
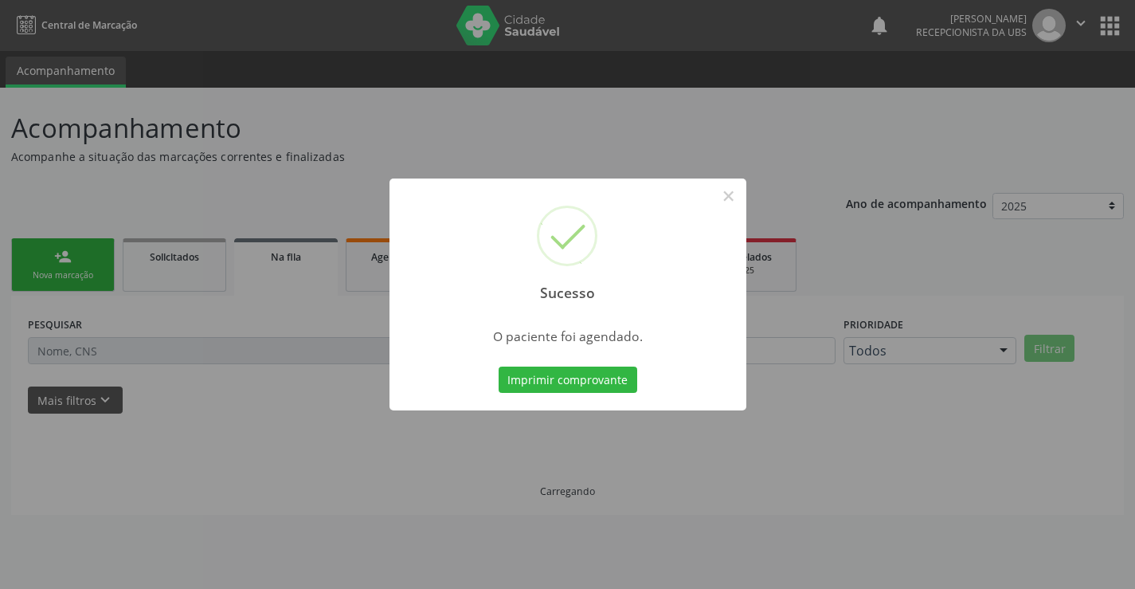
scroll to position [0, 0]
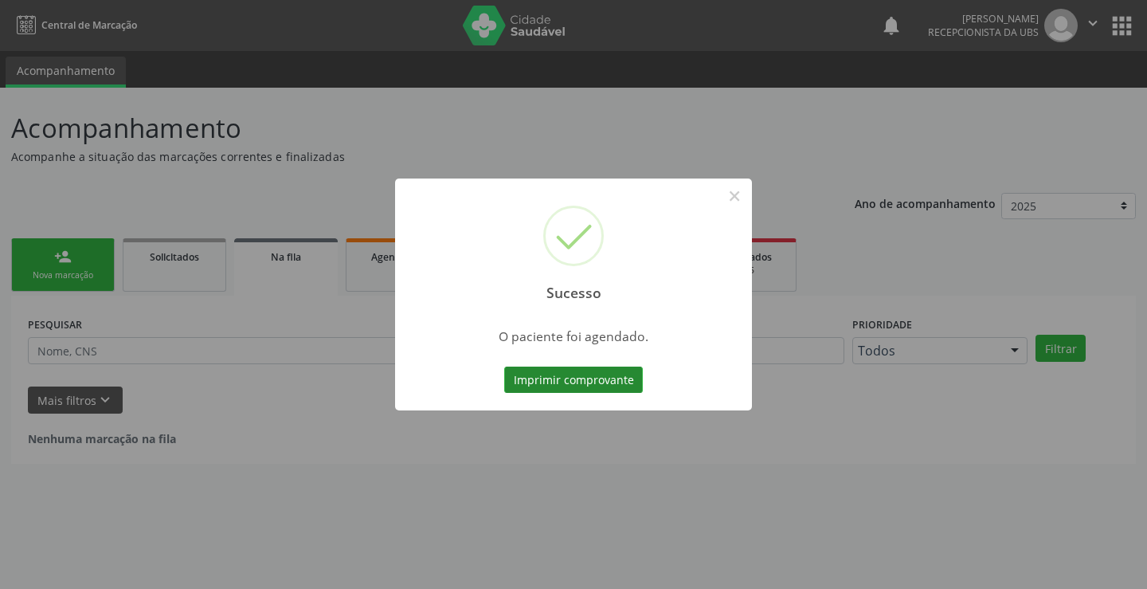
click at [567, 379] on button "Imprimir comprovante" at bounding box center [573, 379] width 139 height 27
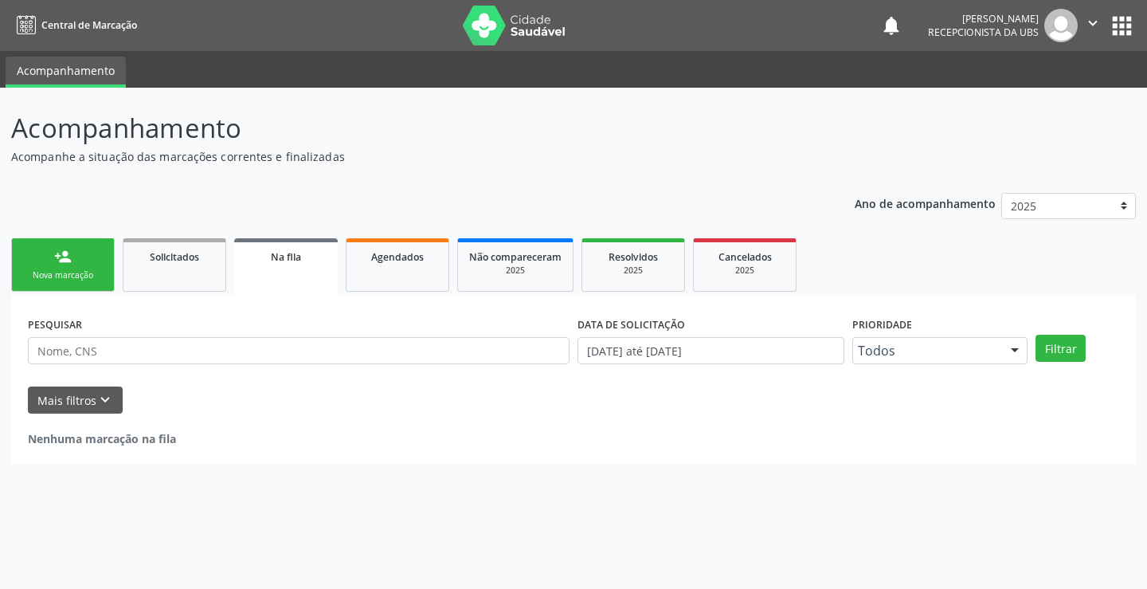
click at [86, 272] on div "Nova marcação" at bounding box center [63, 275] width 80 height 12
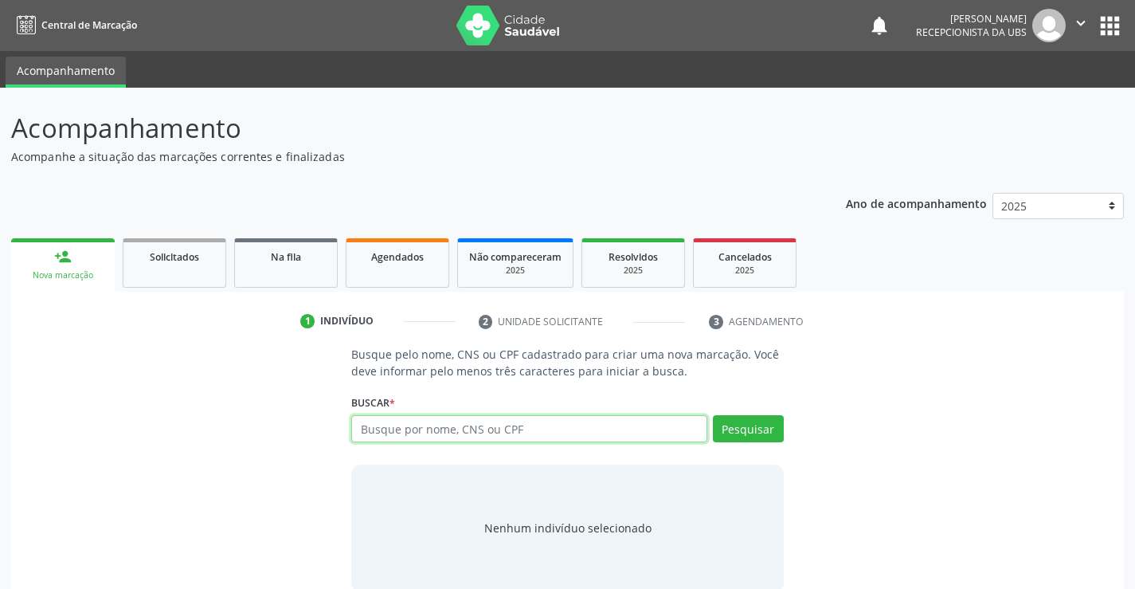
click at [425, 429] on input "text" at bounding box center [528, 428] width 355 height 27
paste input "007.010.474-37"
type input "007.010.474-37"
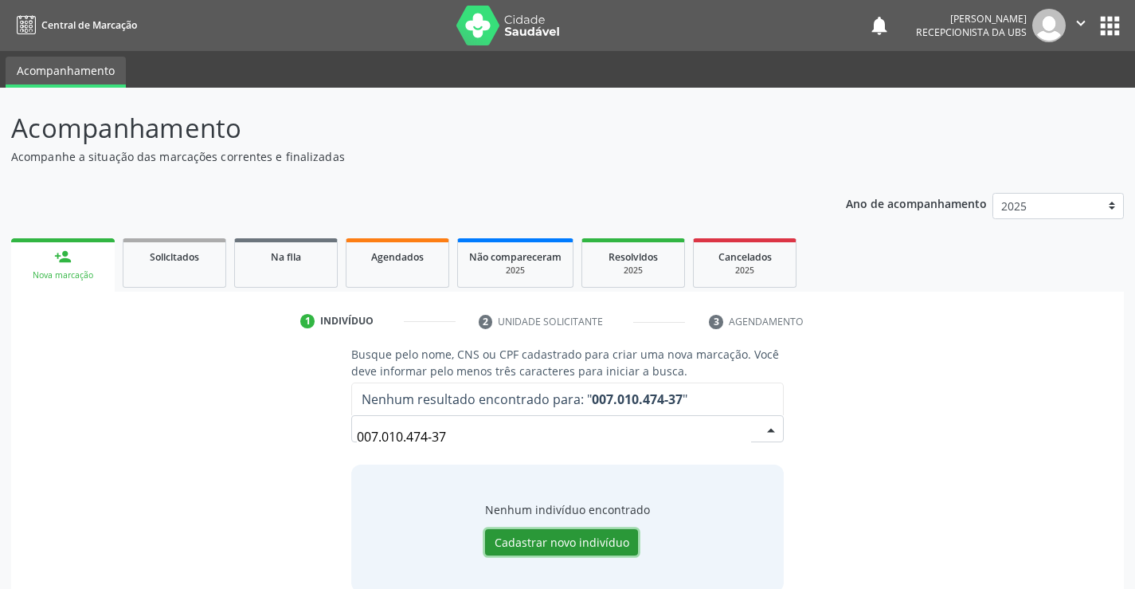
click at [609, 541] on button "Cadastrar novo indivíduo" at bounding box center [561, 542] width 153 height 27
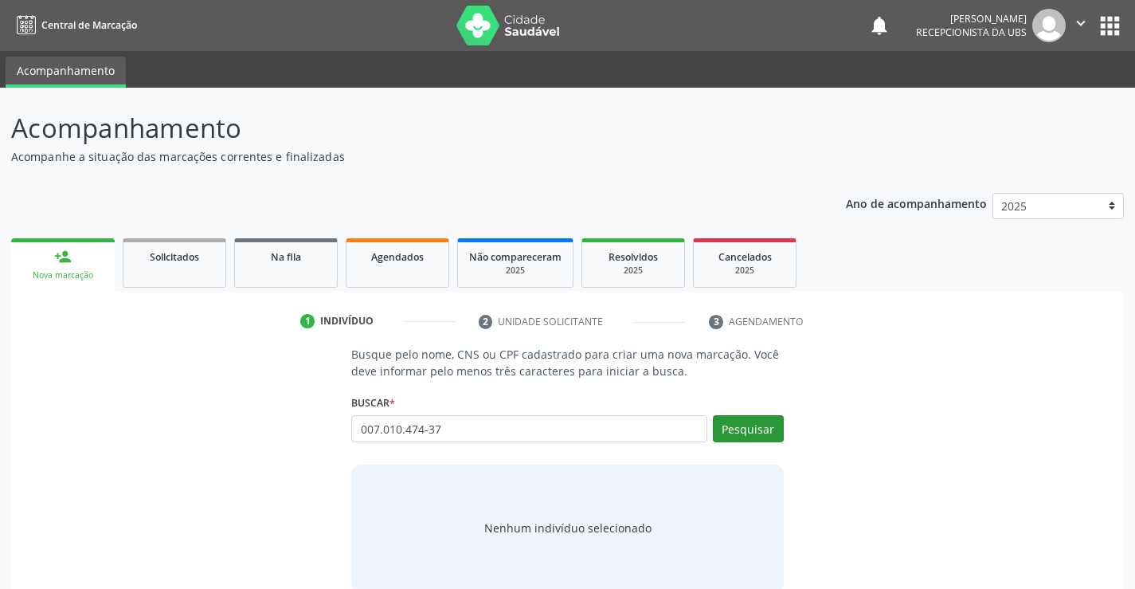
type input "007.010.474-37"
click at [734, 426] on button "Pesquisar" at bounding box center [748, 428] width 71 height 27
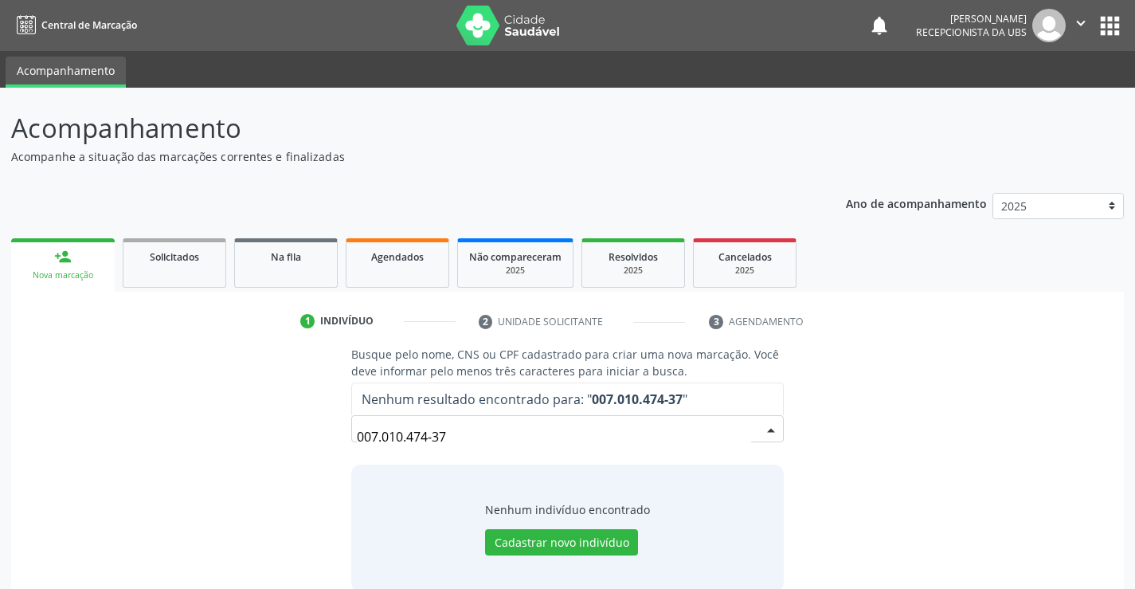
click at [494, 437] on input "007.010.474-37" at bounding box center [554, 437] width 394 height 32
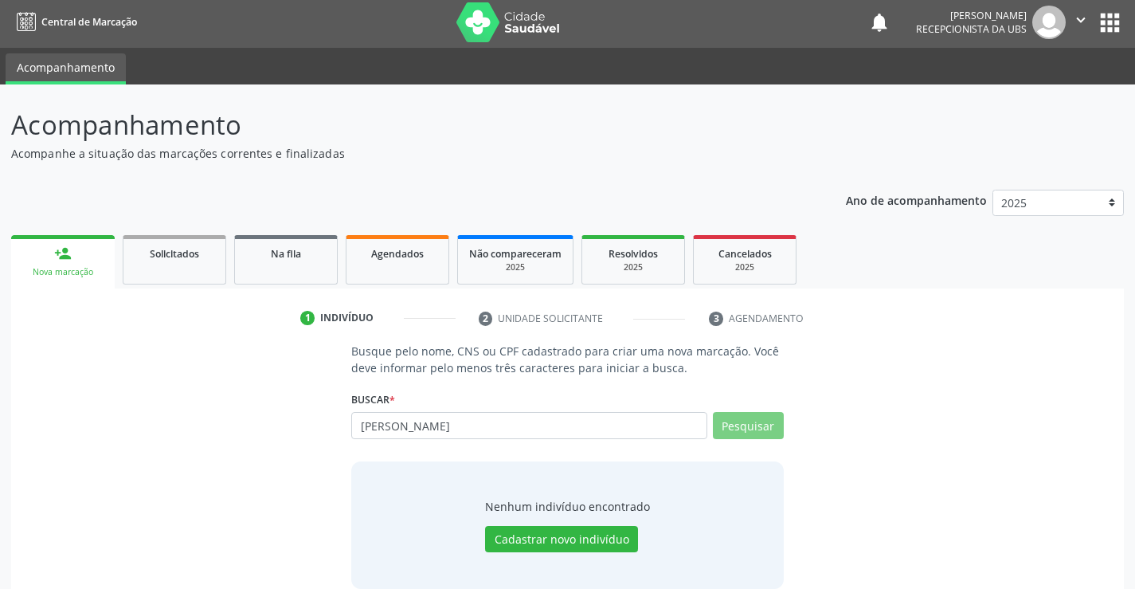
scroll to position [25, 0]
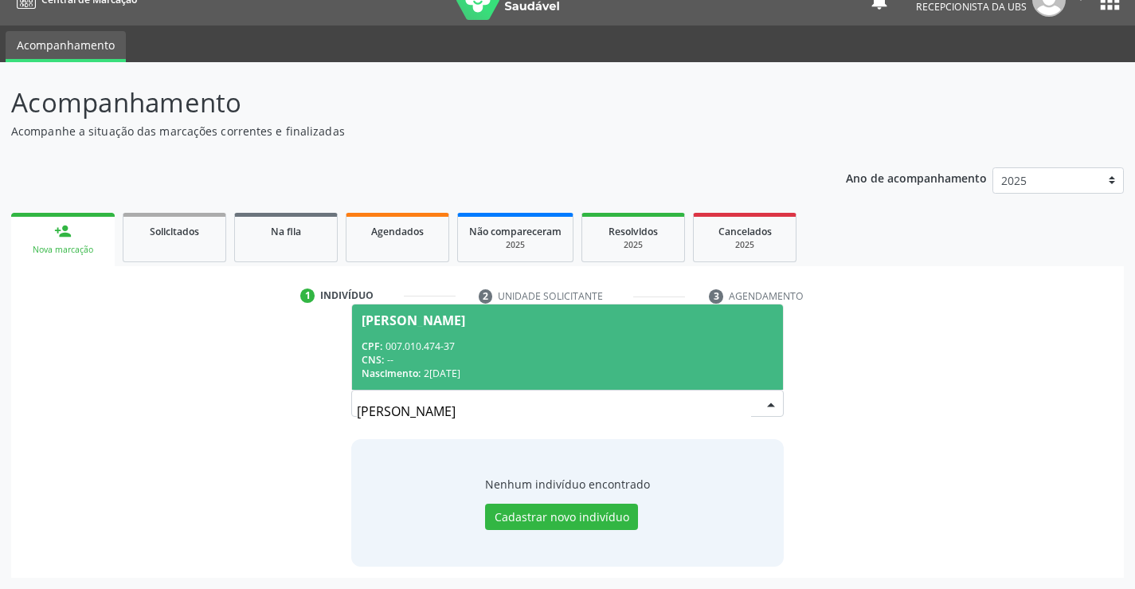
click at [568, 356] on div "CNS: --" at bounding box center [567, 360] width 411 height 14
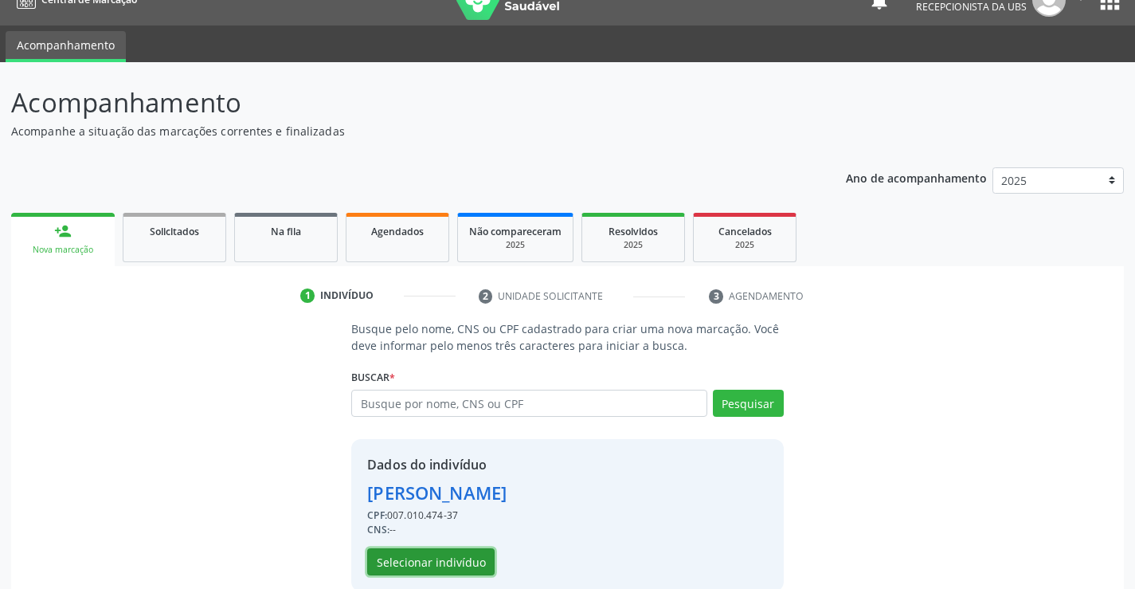
click at [484, 562] on button "Selecionar indivíduo" at bounding box center [430, 561] width 127 height 27
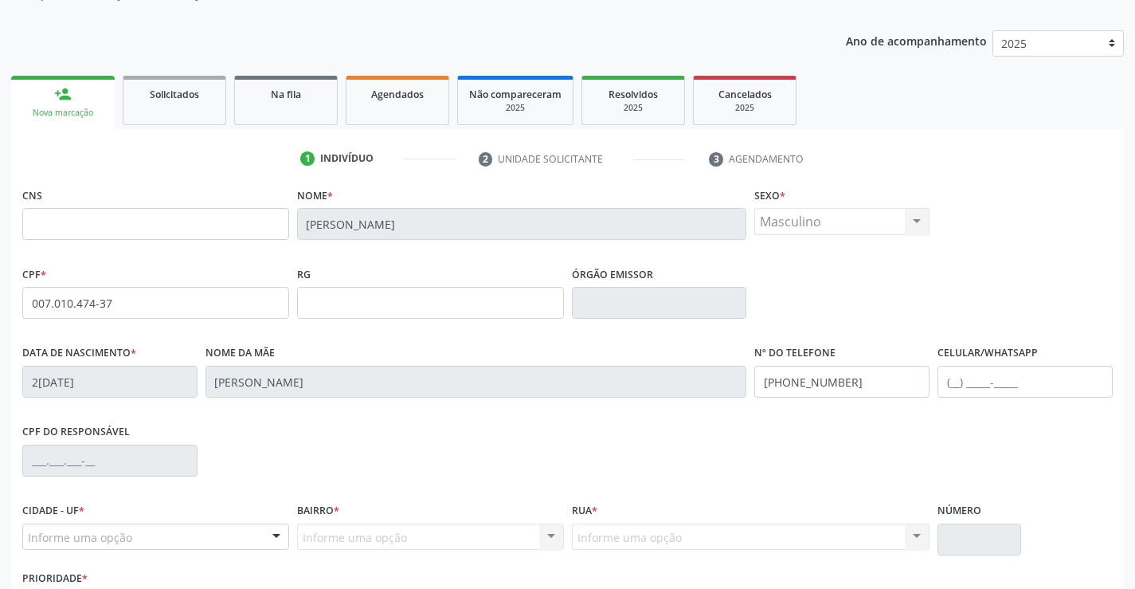
scroll to position [275, 0]
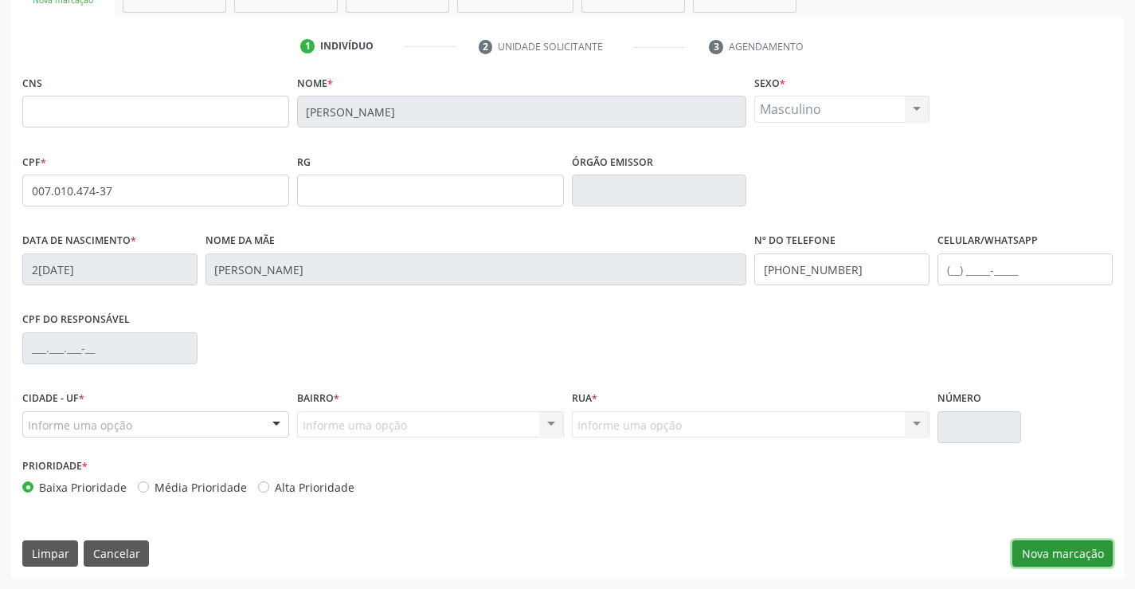
click at [1062, 547] on button "Nova marcação" at bounding box center [1063, 553] width 100 height 27
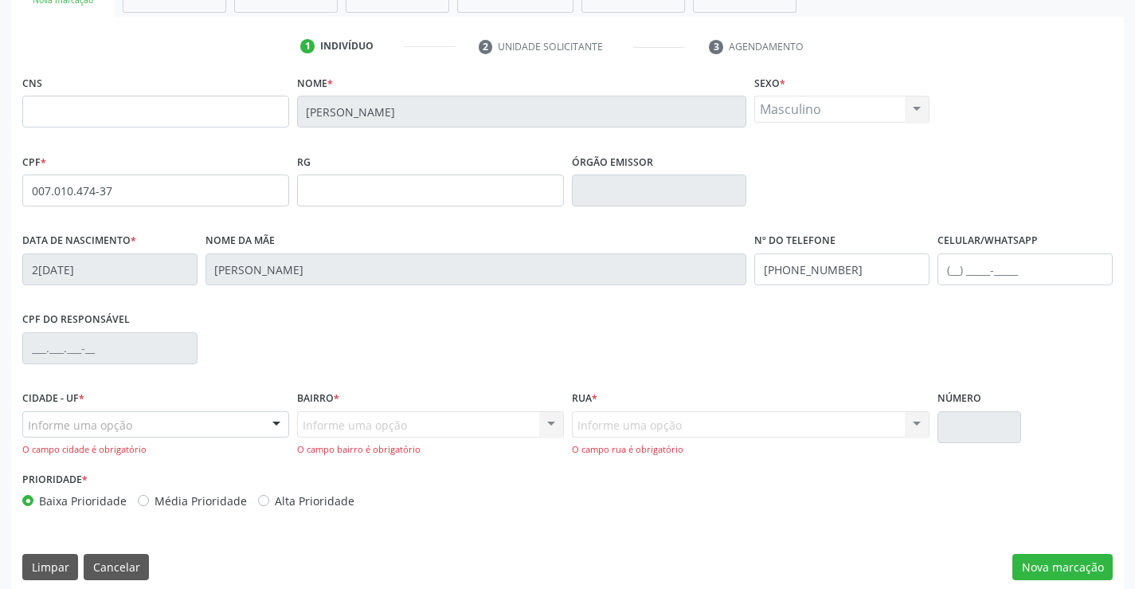
click at [202, 429] on div "Informe uma opção" at bounding box center [155, 424] width 267 height 27
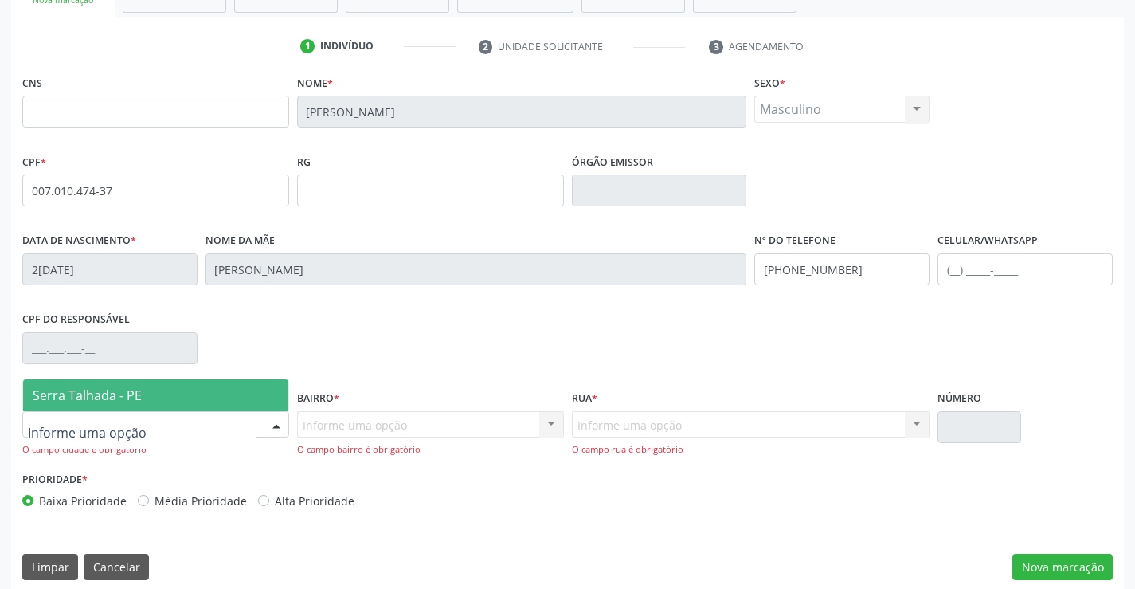
click at [190, 390] on span "Serra Talhada - PE" at bounding box center [155, 395] width 265 height 32
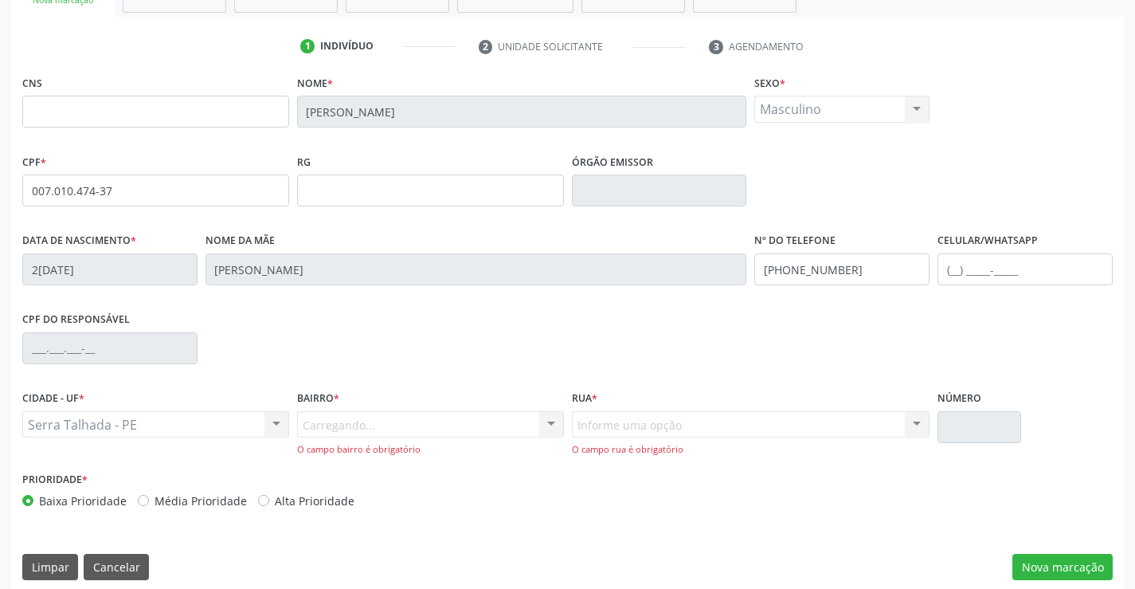
click at [354, 433] on div "Carregando... Nenhum resultado encontrado para: " " Nenhuma opção encontrada. D…" at bounding box center [430, 433] width 267 height 45
click at [425, 430] on div "Informe uma opção" at bounding box center [430, 424] width 267 height 27
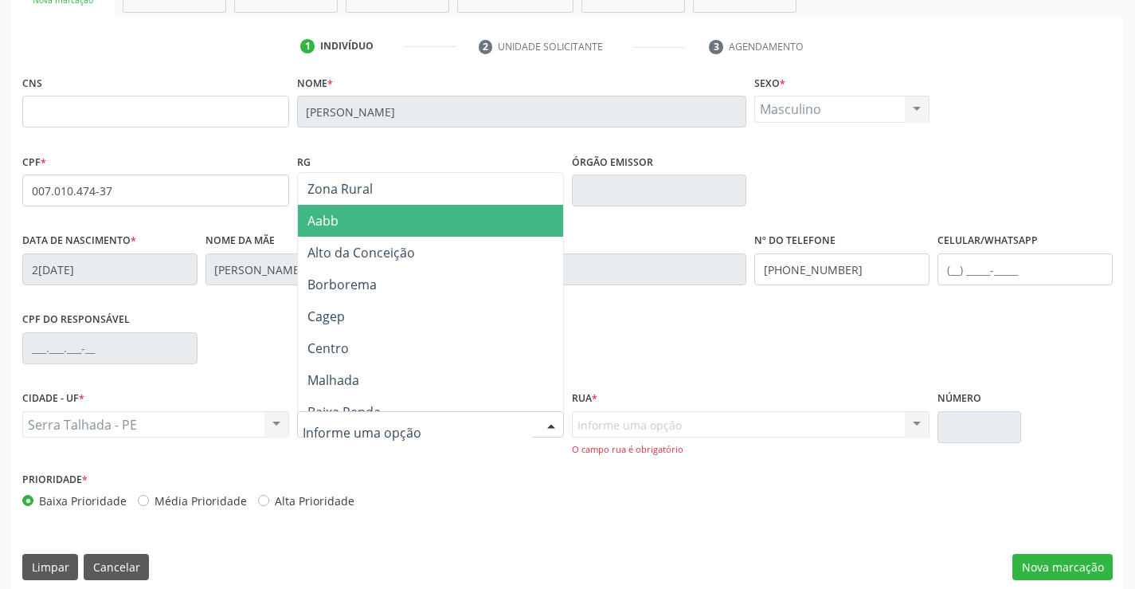
click at [409, 221] on span "Aabb" at bounding box center [430, 221] width 265 height 32
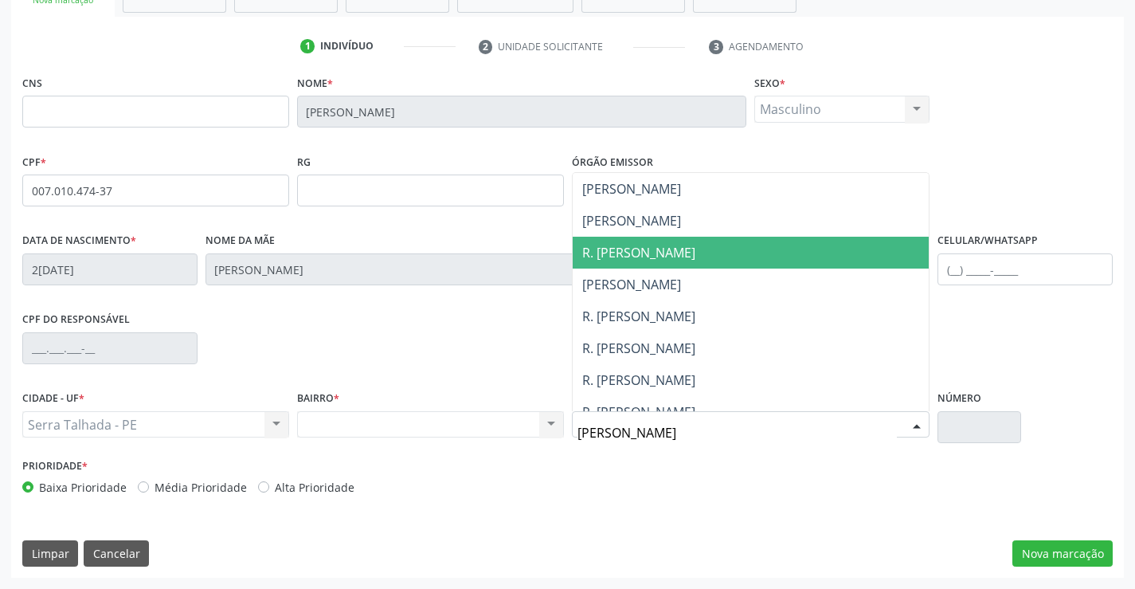
type input "JOSE"
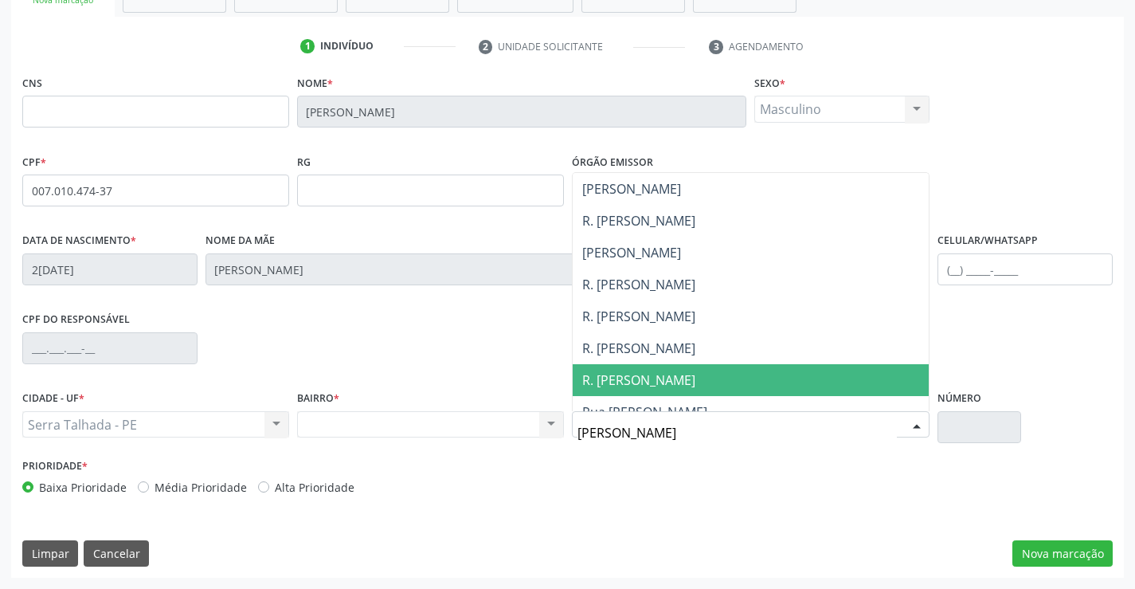
click at [734, 370] on span "R. Jose Joaquim de Lima" at bounding box center [751, 380] width 357 height 32
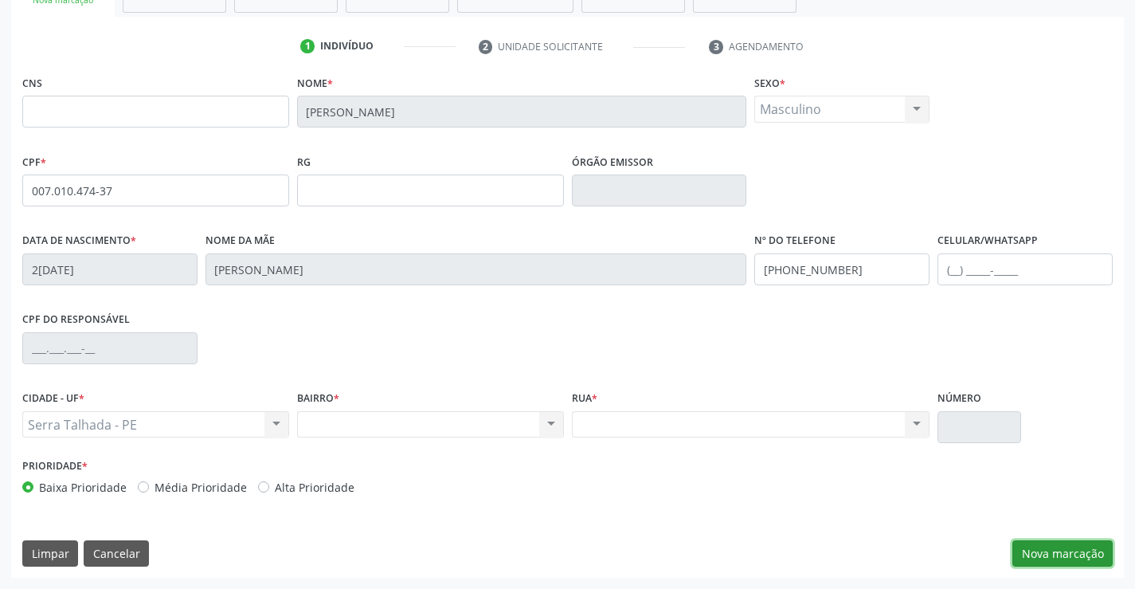
click at [1112, 549] on button "Nova marcação" at bounding box center [1063, 553] width 100 height 27
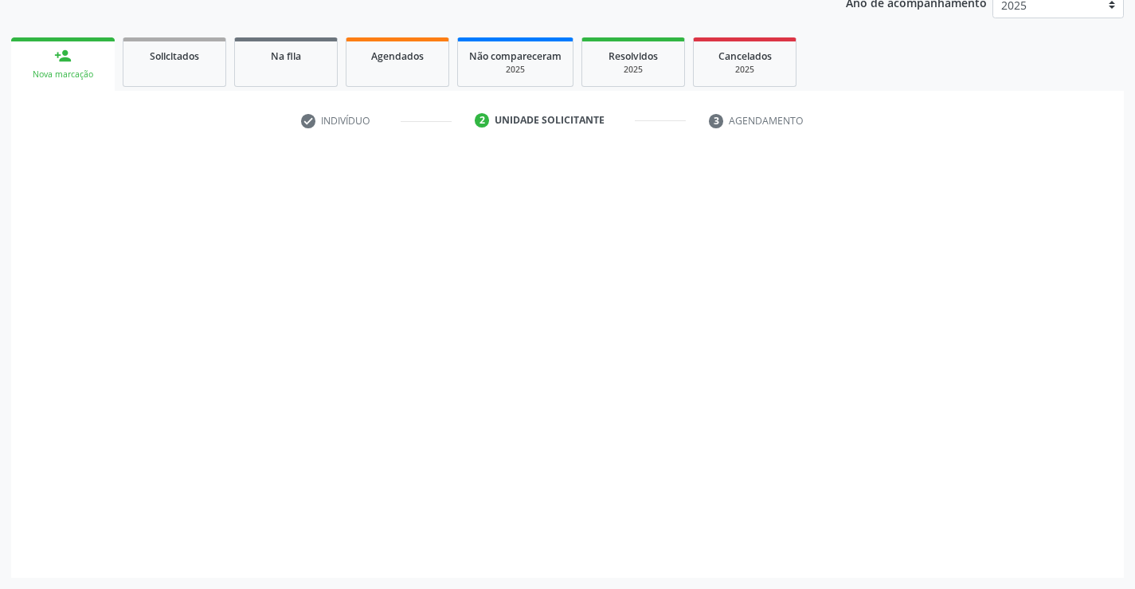
scroll to position [201, 0]
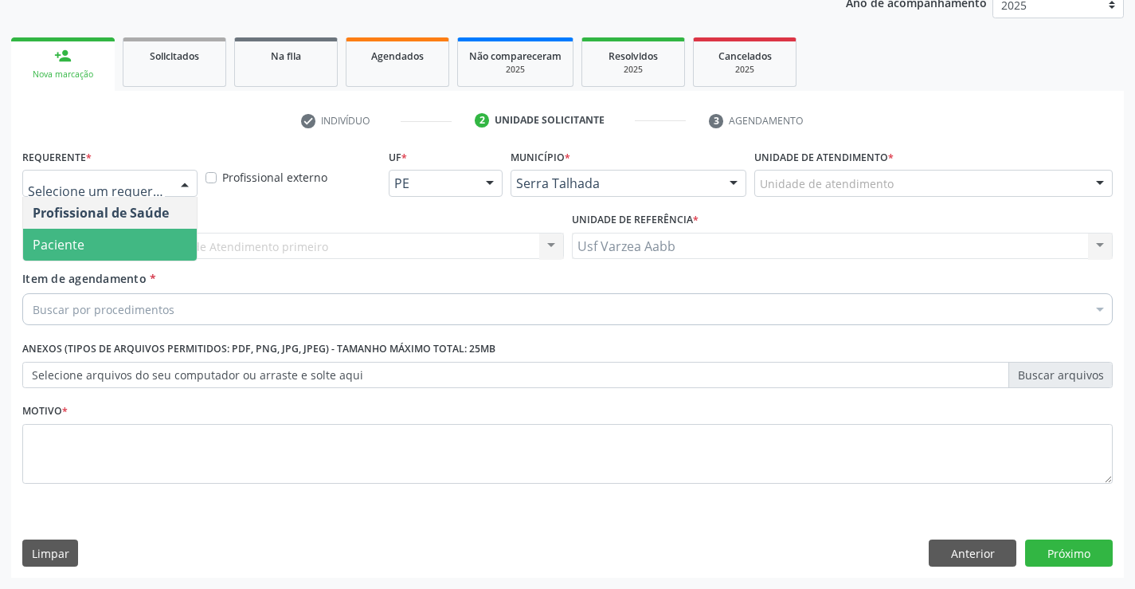
click at [143, 246] on span "Paciente" at bounding box center [110, 245] width 174 height 32
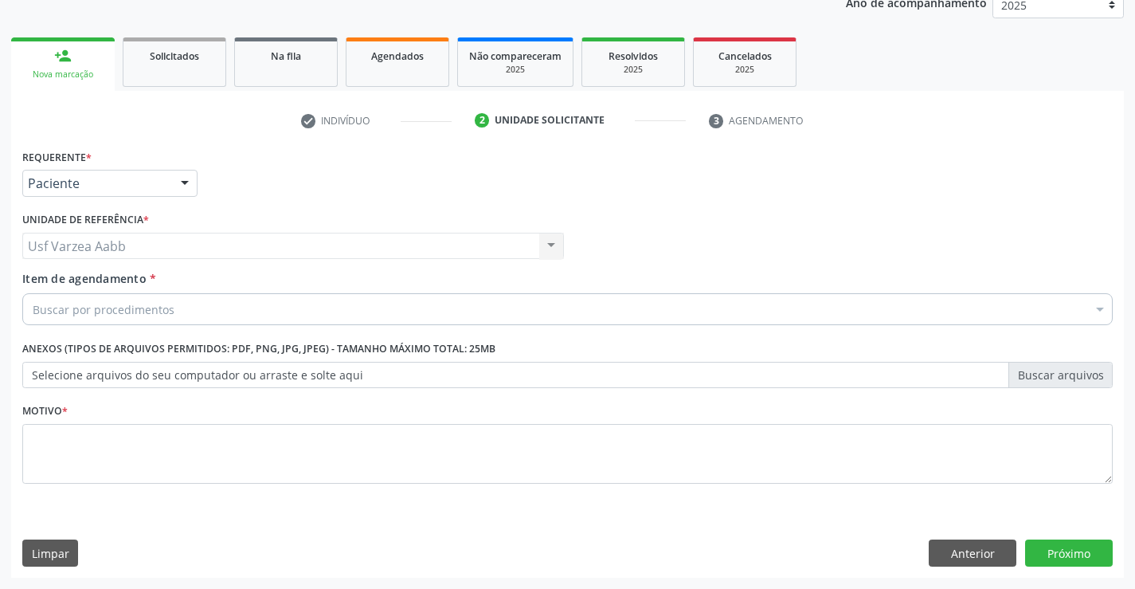
click at [157, 293] on div "Buscar por procedimentos" at bounding box center [567, 309] width 1091 height 32
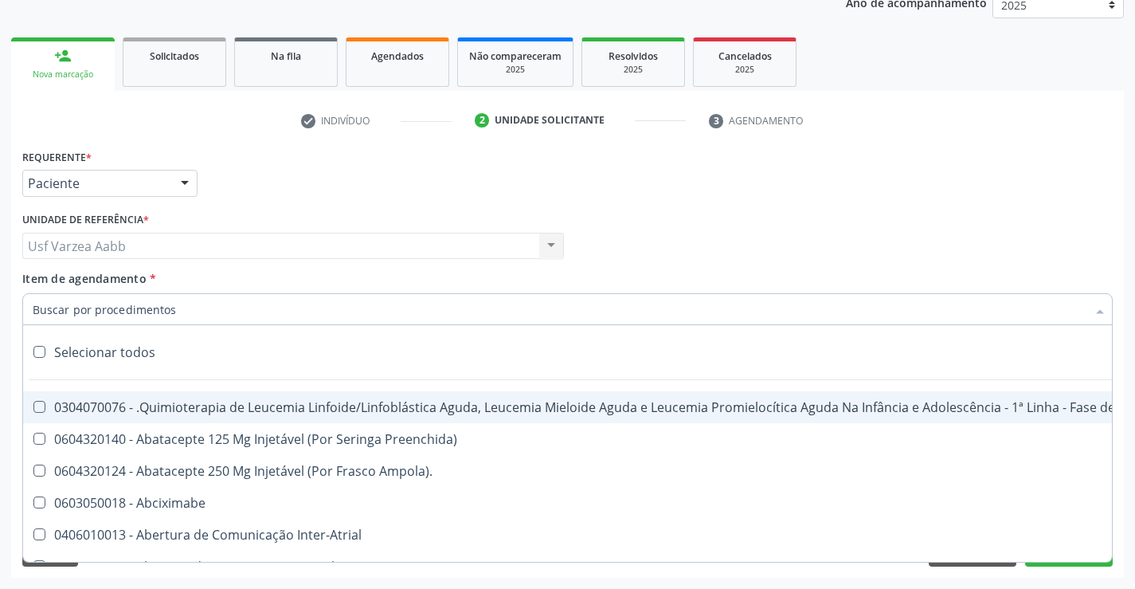
click at [160, 301] on input "Item de agendamento *" at bounding box center [560, 309] width 1054 height 32
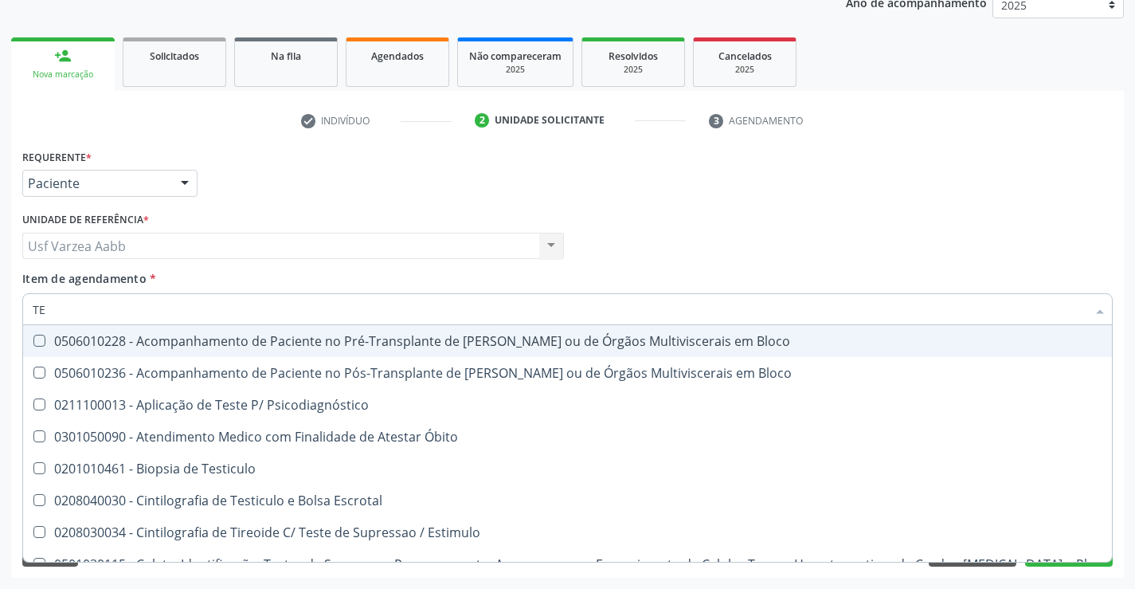
type input "T"
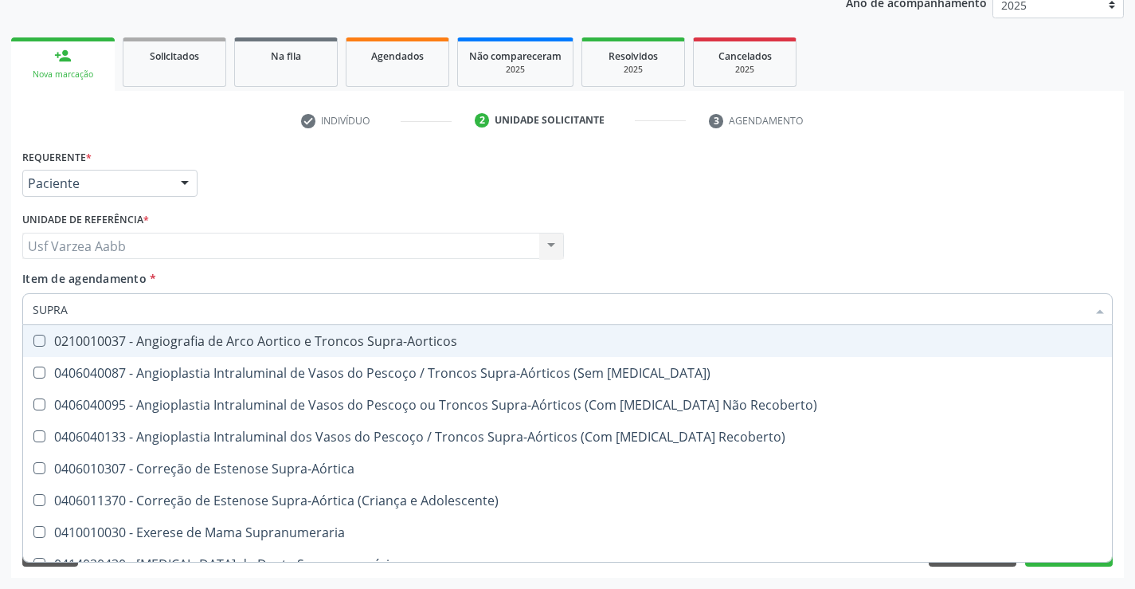
type input "SUPRAL"
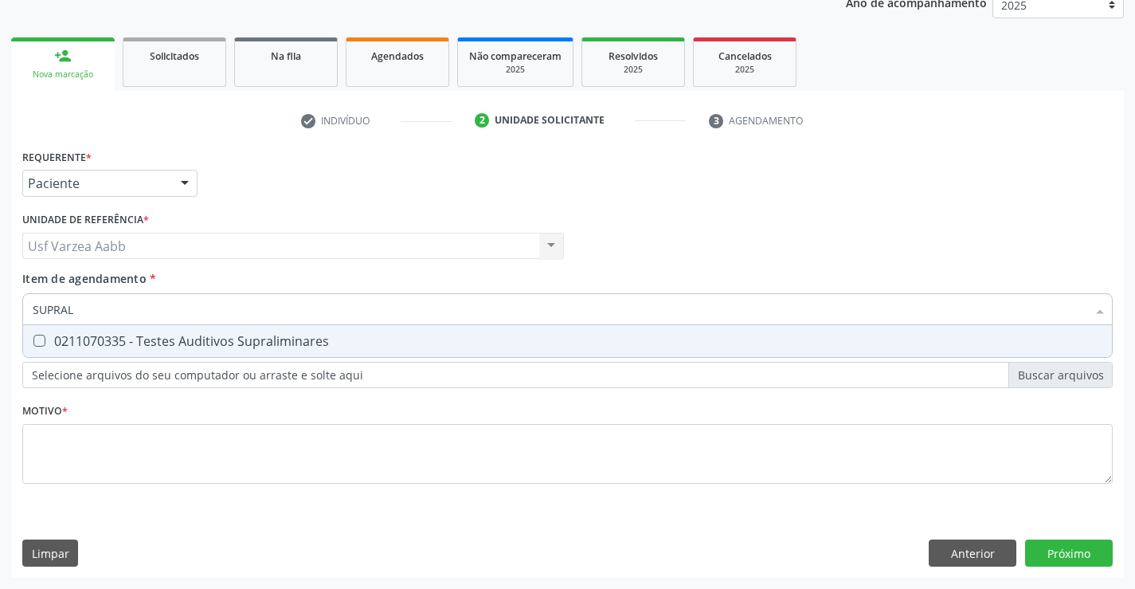
click at [190, 342] on div "0211070335 - Testes Auditivos Supraliminares" at bounding box center [568, 341] width 1070 height 13
checkbox Supraliminares "true"
click at [208, 472] on div "Requerente * Paciente Profissional de Saúde Paciente Nenhum resultado encontrad…" at bounding box center [567, 325] width 1091 height 361
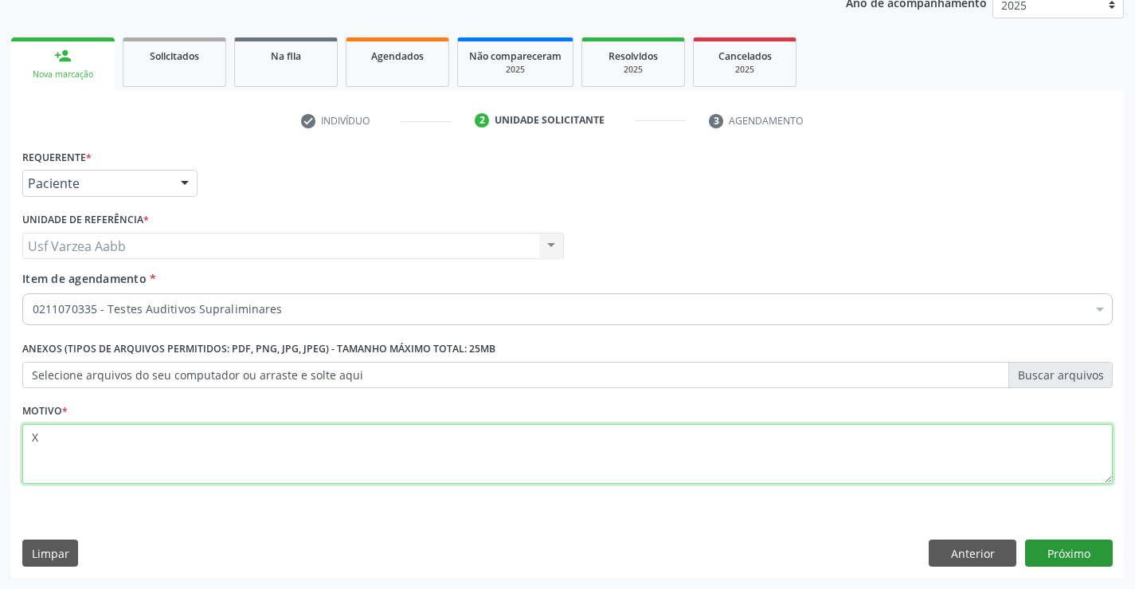
type textarea "X"
click at [1091, 554] on button "Próximo" at bounding box center [1069, 552] width 88 height 27
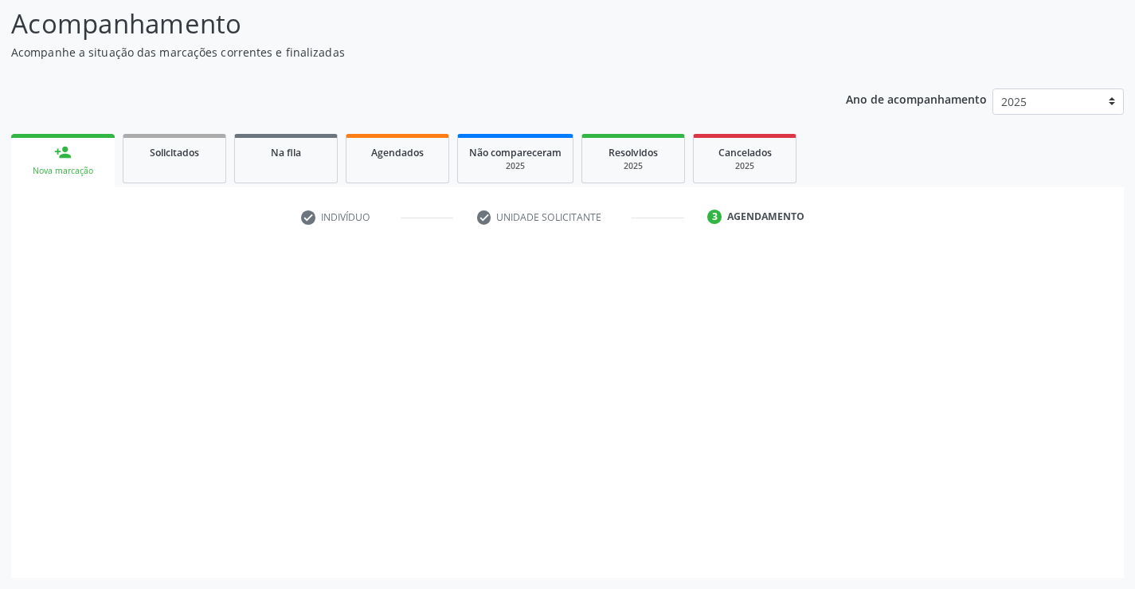
scroll to position [104, 0]
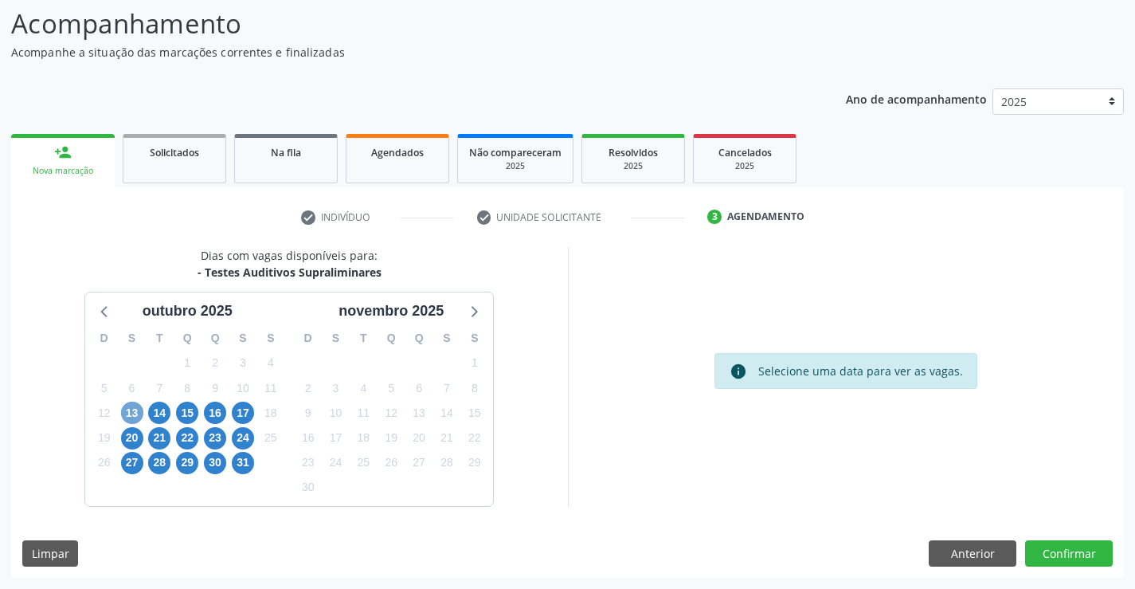
click at [126, 407] on span "13" at bounding box center [132, 413] width 22 height 22
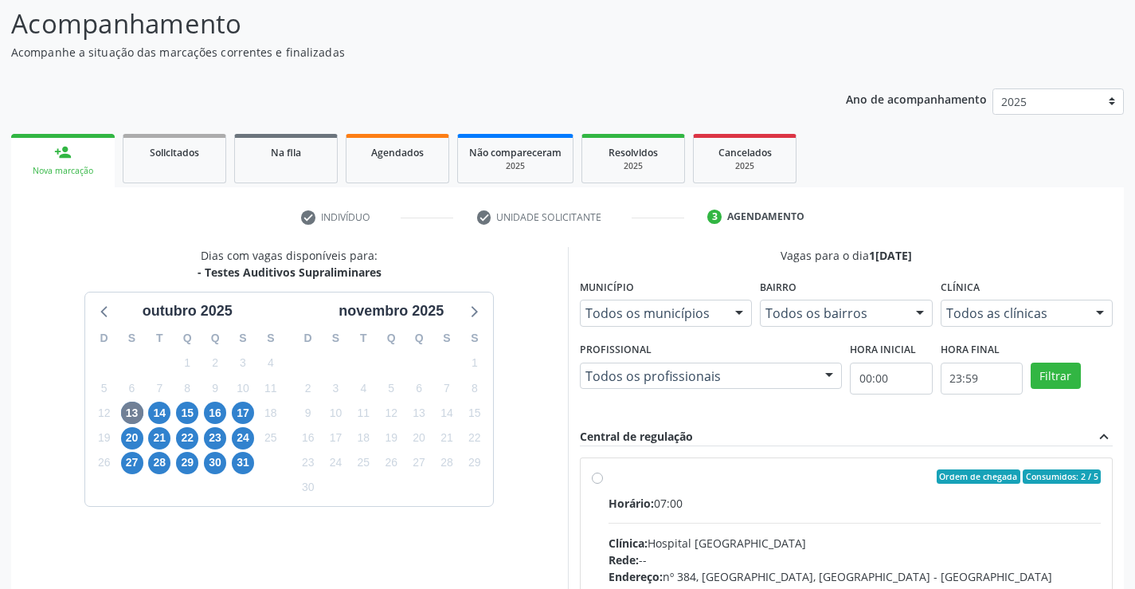
click at [609, 479] on label "Ordem de chegada Consumidos: 2 / 5 Horário: 07:00 Clínica: Hospital Sao Francis…" at bounding box center [855, 591] width 493 height 245
click at [599, 479] on input "Ordem de chegada Consumidos: 2 / 5 Horário: 07:00 Clínica: Hospital Sao Francis…" at bounding box center [597, 476] width 11 height 14
radio input "true"
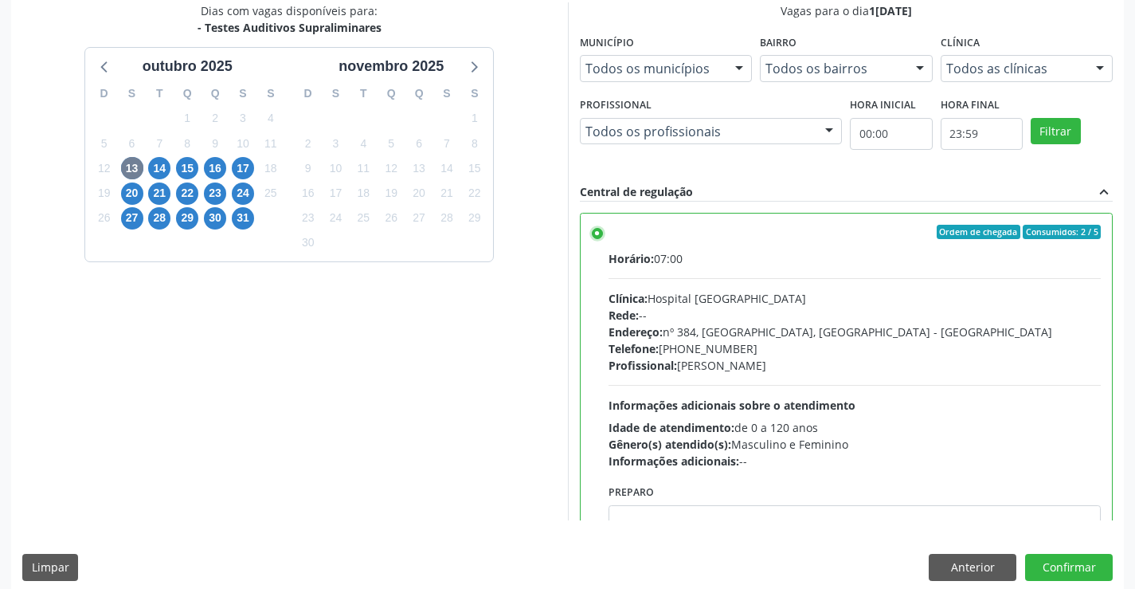
scroll to position [363, 0]
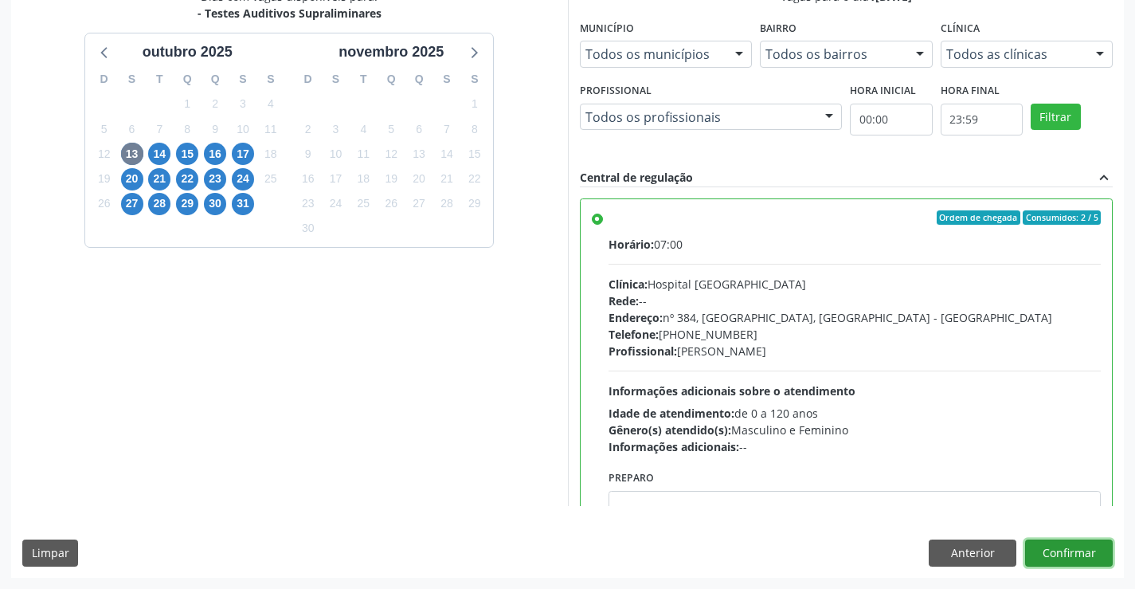
click at [1107, 562] on button "Confirmar" at bounding box center [1069, 552] width 88 height 27
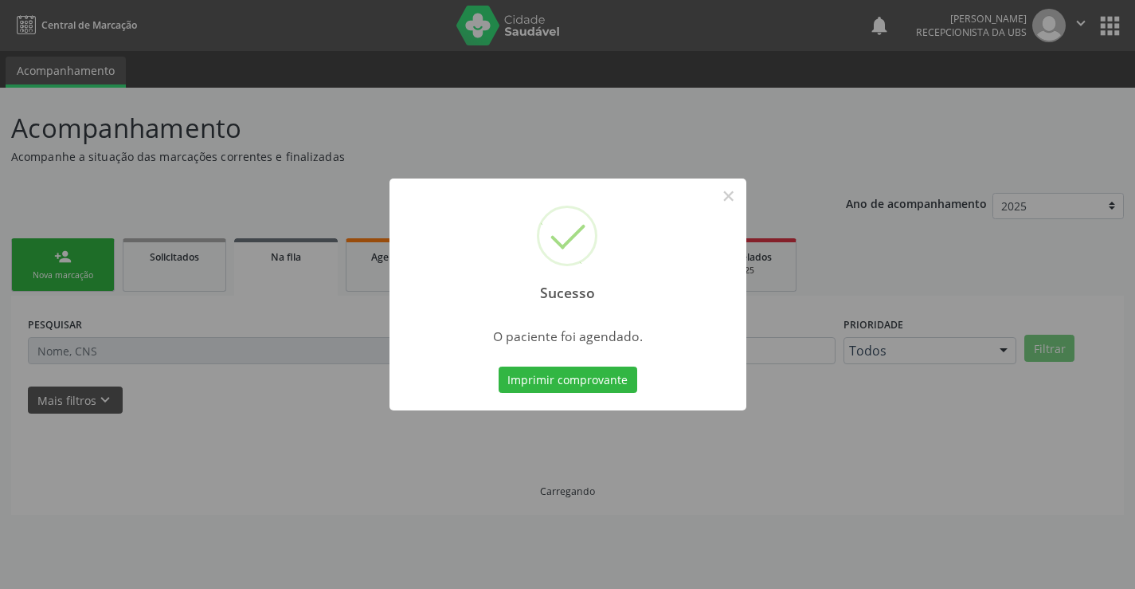
scroll to position [0, 0]
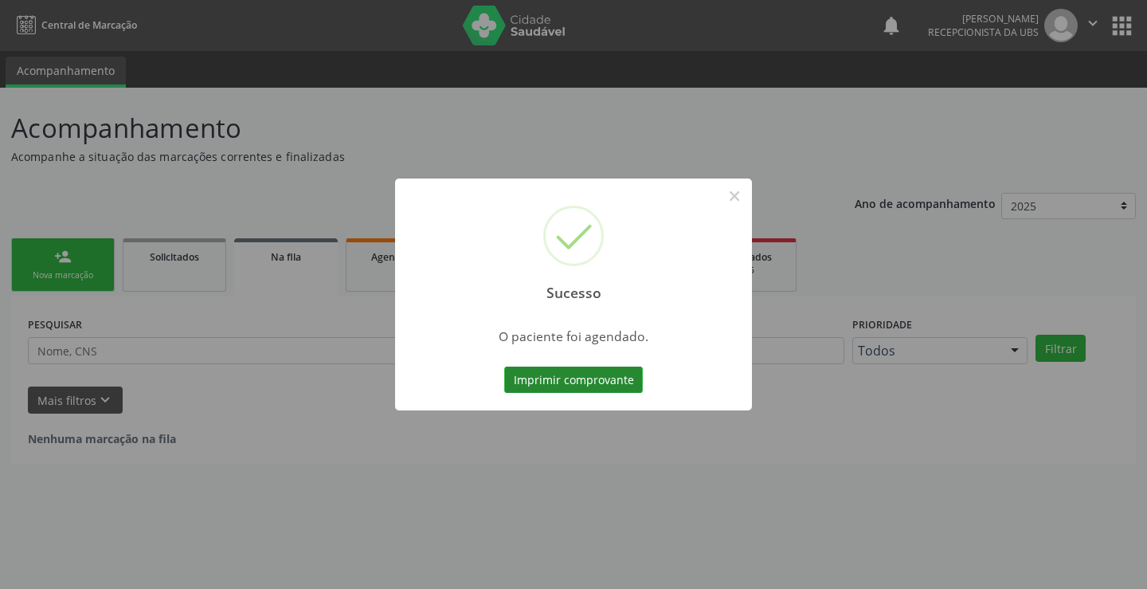
click at [587, 384] on button "Imprimir comprovante" at bounding box center [573, 379] width 139 height 27
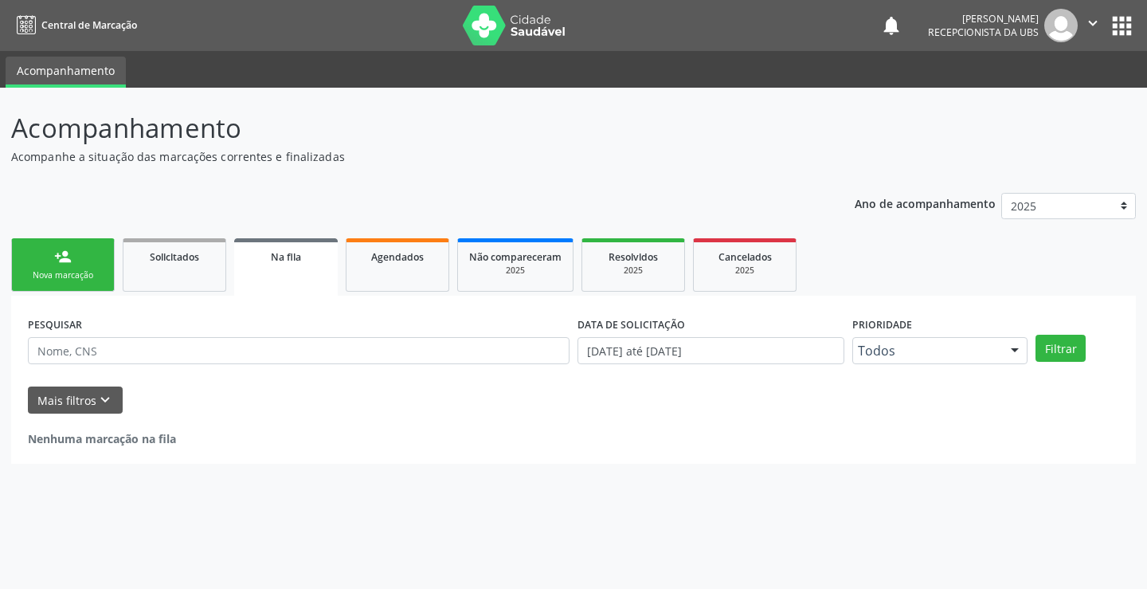
click at [57, 255] on div "person_add" at bounding box center [63, 257] width 18 height 18
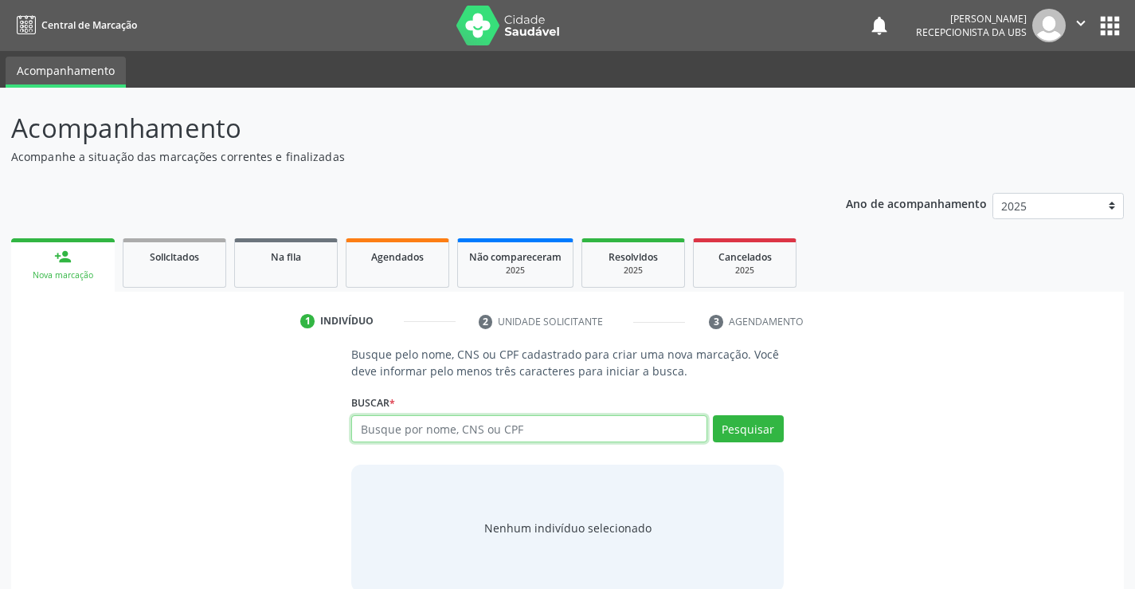
click at [618, 435] on input "text" at bounding box center [528, 428] width 355 height 27
type input "02300172828"
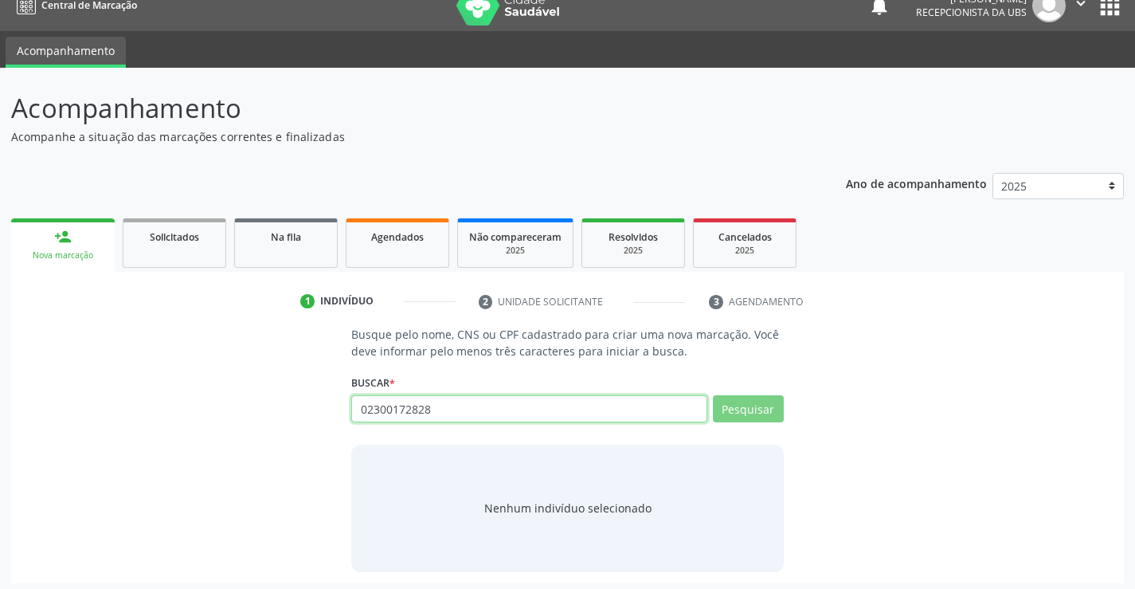
scroll to position [25, 0]
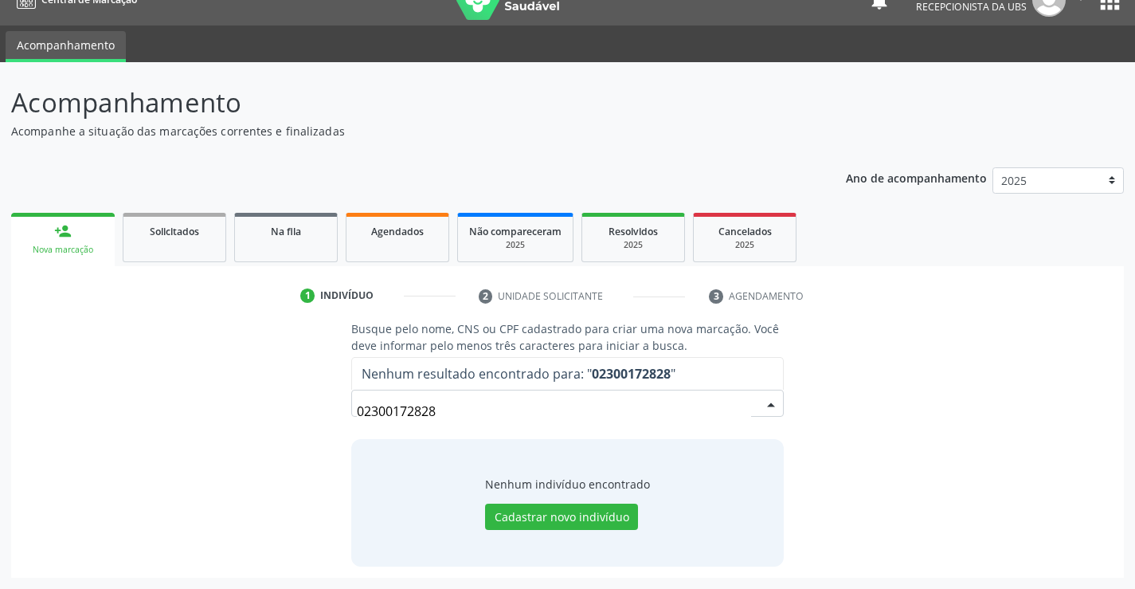
click at [629, 410] on input "02300172828" at bounding box center [554, 411] width 394 height 32
click at [584, 405] on input "02300172828" at bounding box center [554, 411] width 394 height 32
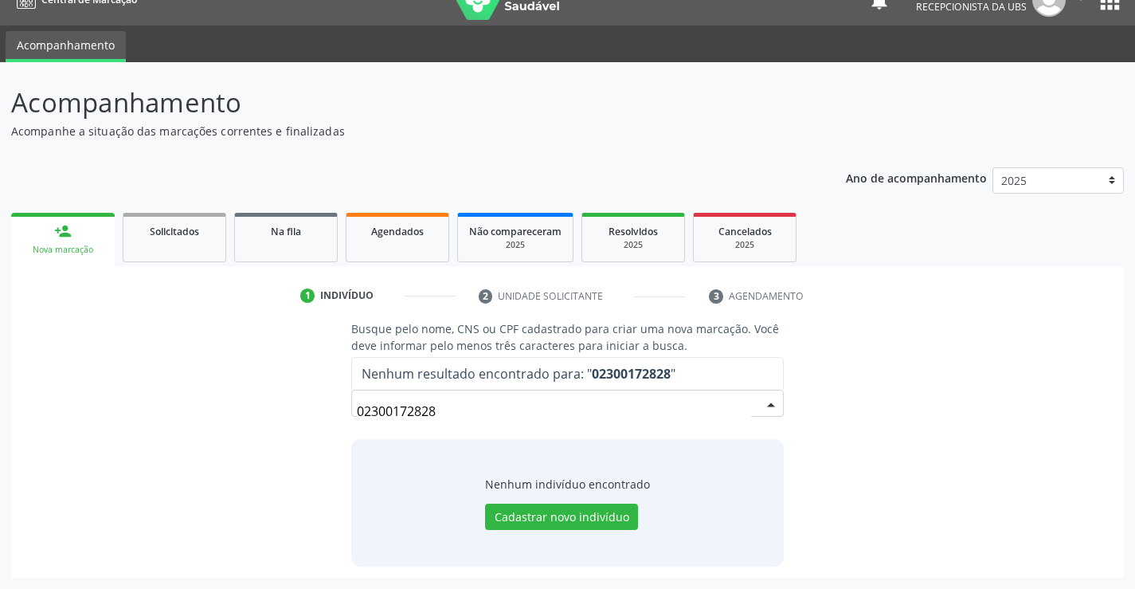
click at [584, 405] on input "02300172828" at bounding box center [554, 411] width 394 height 32
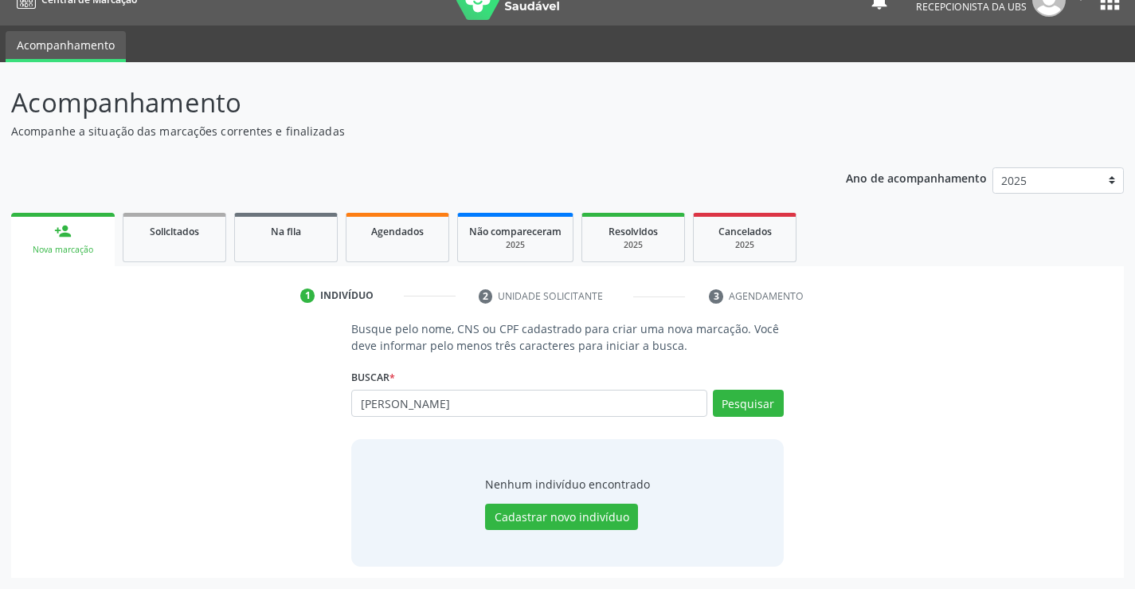
type input "MARCOS ANTONIO BEZERRA"
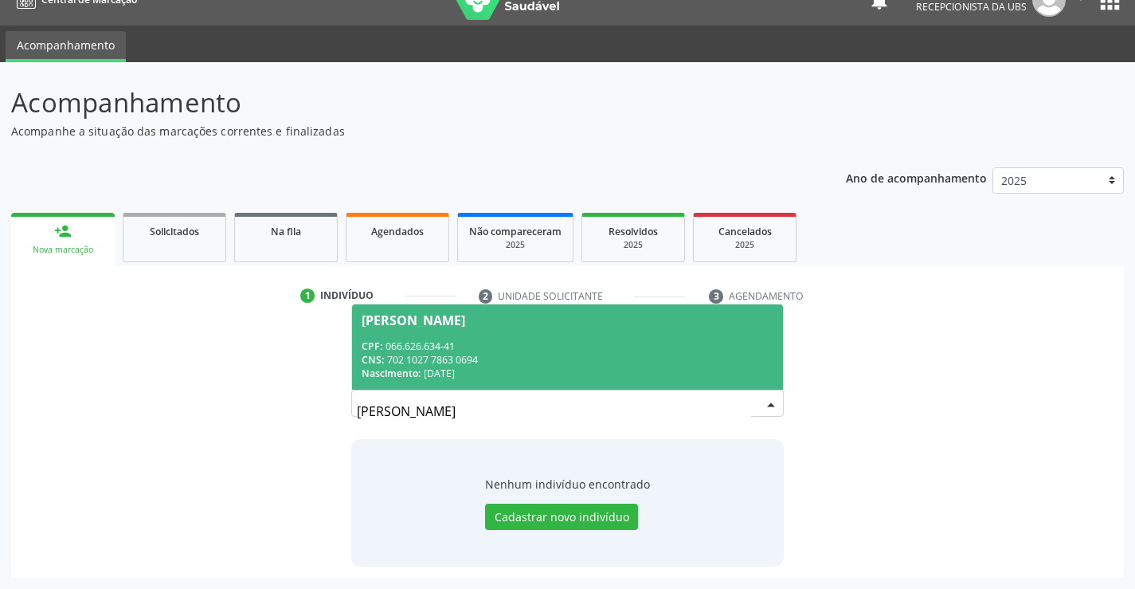
click at [586, 353] on div "CNS: 702 1027 7863 0694" at bounding box center [567, 360] width 411 height 14
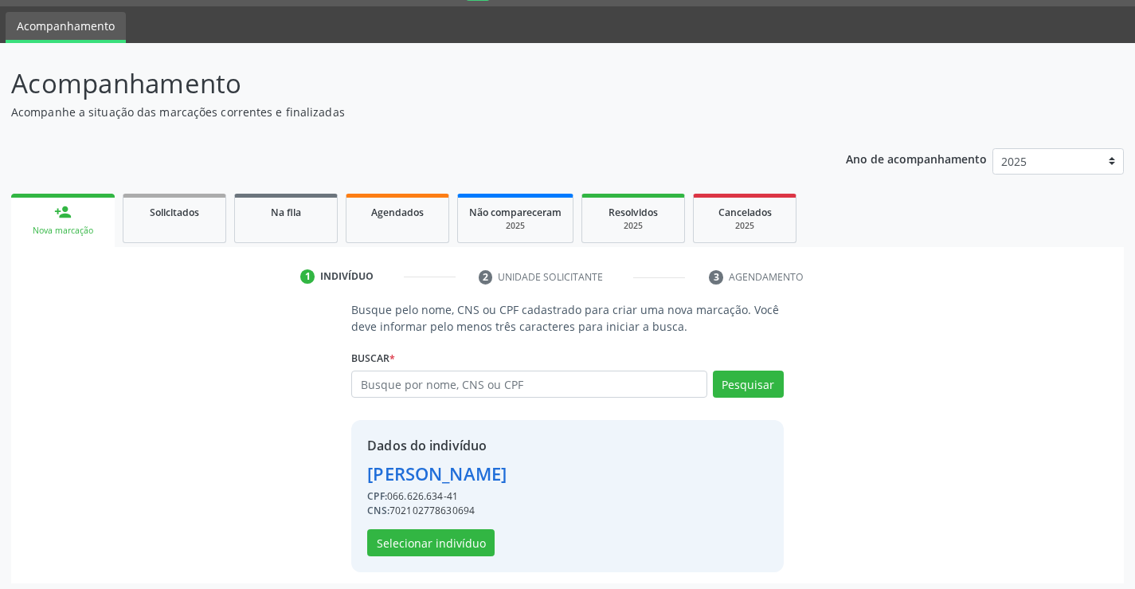
scroll to position [50, 0]
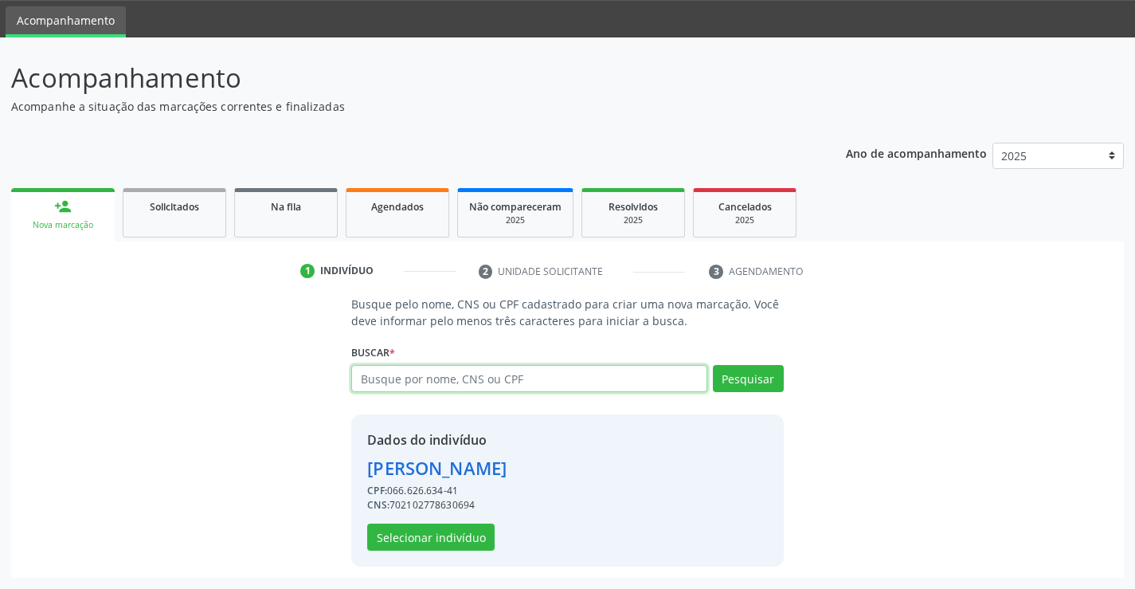
click at [556, 378] on input "text" at bounding box center [528, 378] width 355 height 27
type input "701401657459232"
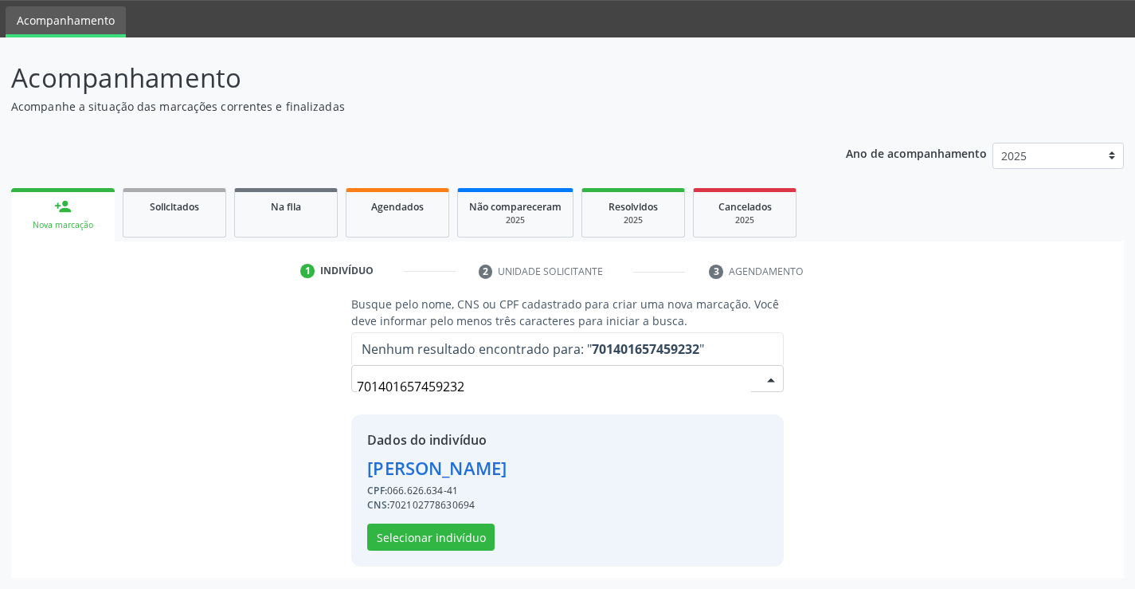
click at [675, 374] on input "701401657459232" at bounding box center [554, 386] width 394 height 32
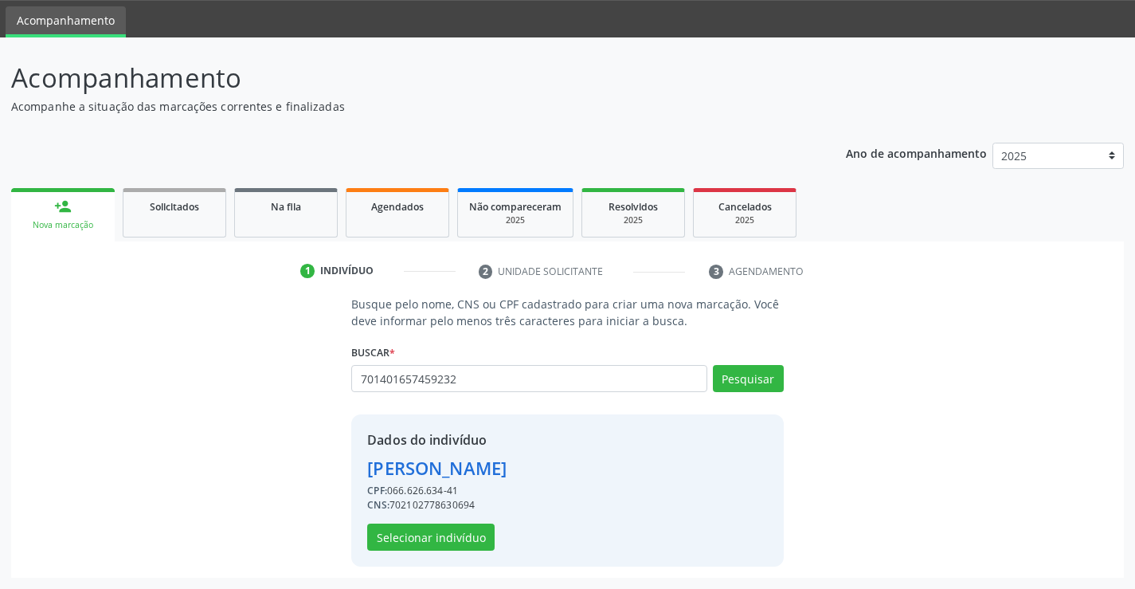
type input "701401657459232"
type input "7"
type input "47129395400"
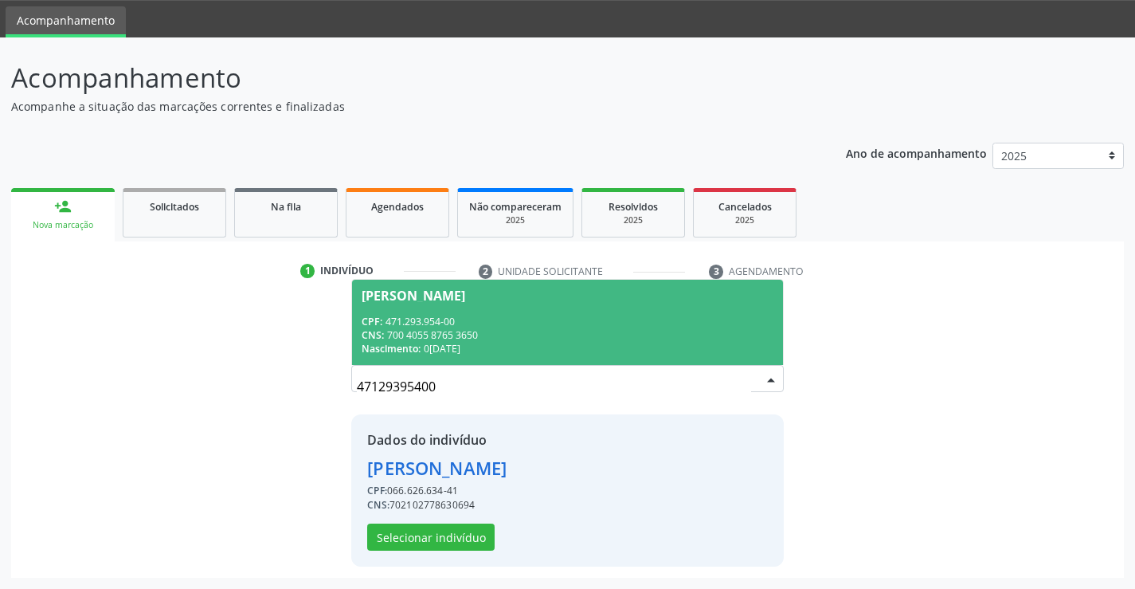
click at [415, 326] on div "CPF: 471.293.954-00" at bounding box center [567, 322] width 411 height 14
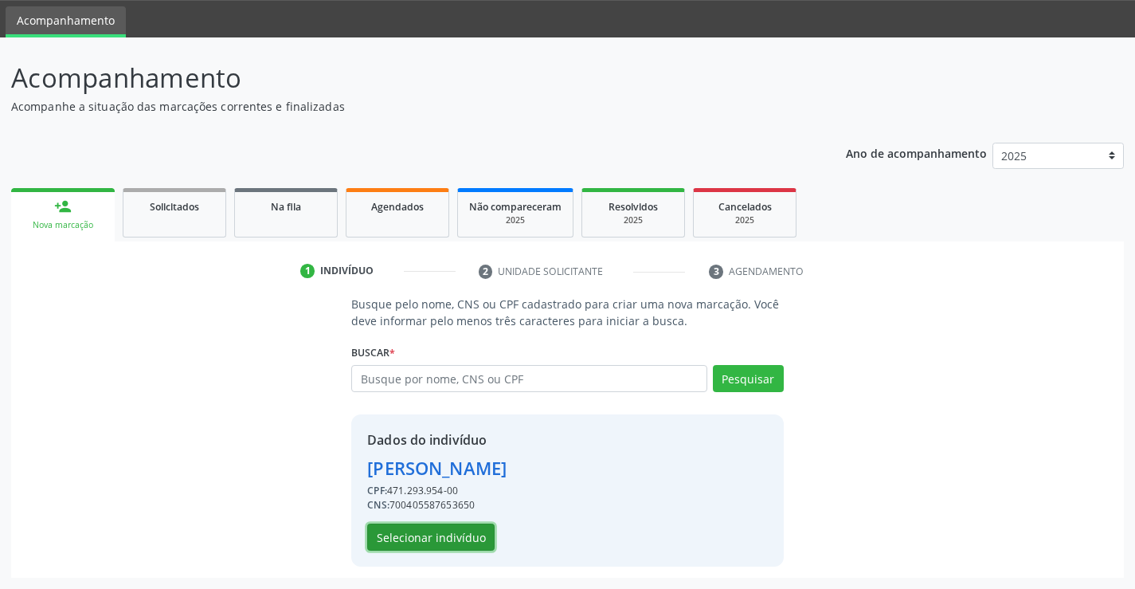
click at [433, 534] on button "Selecionar indivíduo" at bounding box center [430, 536] width 127 height 27
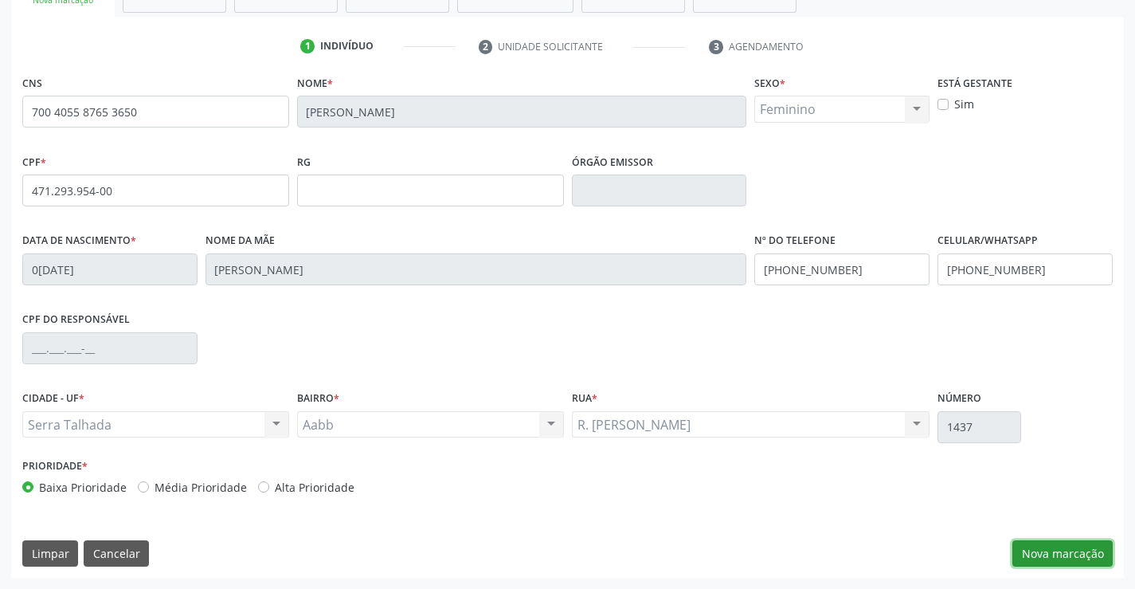
click at [1040, 547] on button "Nova marcação" at bounding box center [1063, 553] width 100 height 27
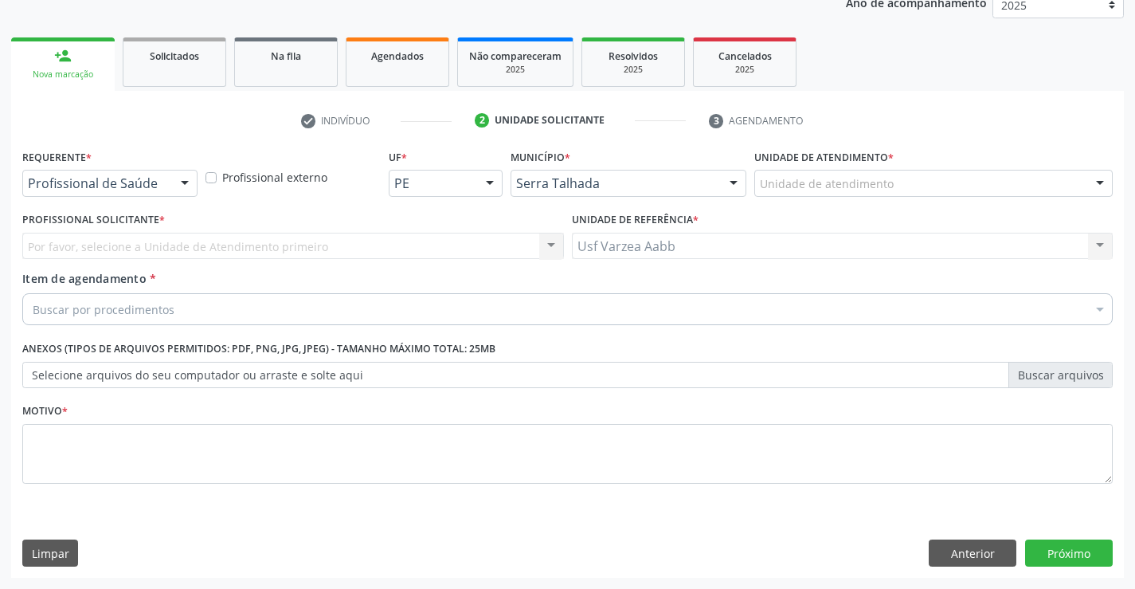
scroll to position [201, 0]
drag, startPoint x: 41, startPoint y: 202, endPoint x: 52, endPoint y: 194, distance: 13.7
click at [42, 202] on div "Requerente * Profissional de Saúde Profissional de Saúde Paciente Nenhum result…" at bounding box center [109, 176] width 183 height 62
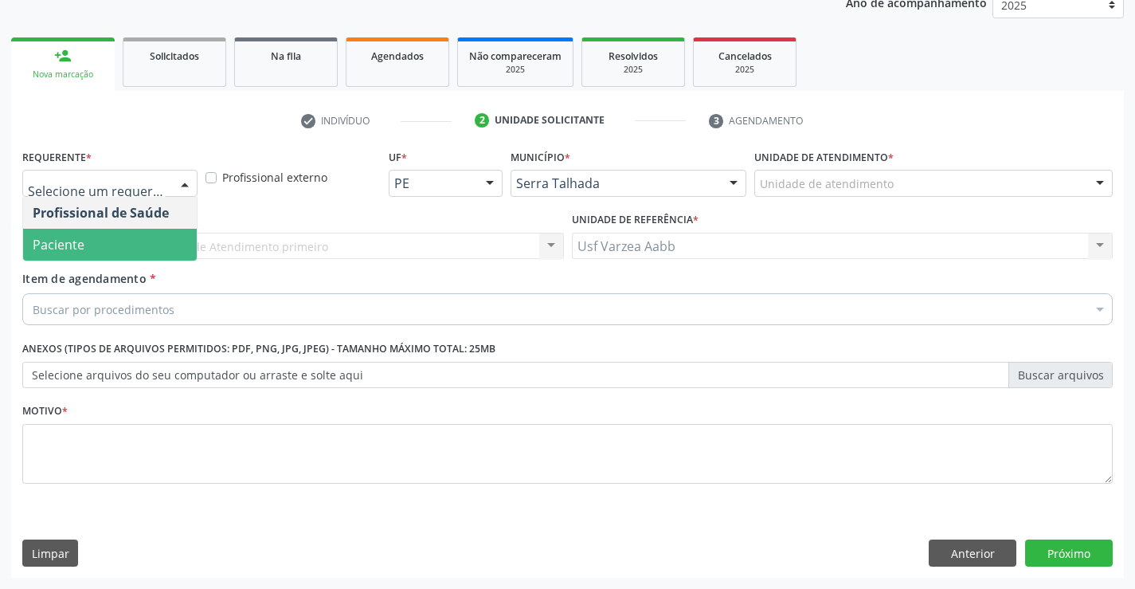
drag, startPoint x: 72, startPoint y: 245, endPoint x: 87, endPoint y: 303, distance: 59.3
click at [72, 246] on span "Paciente" at bounding box center [59, 245] width 52 height 18
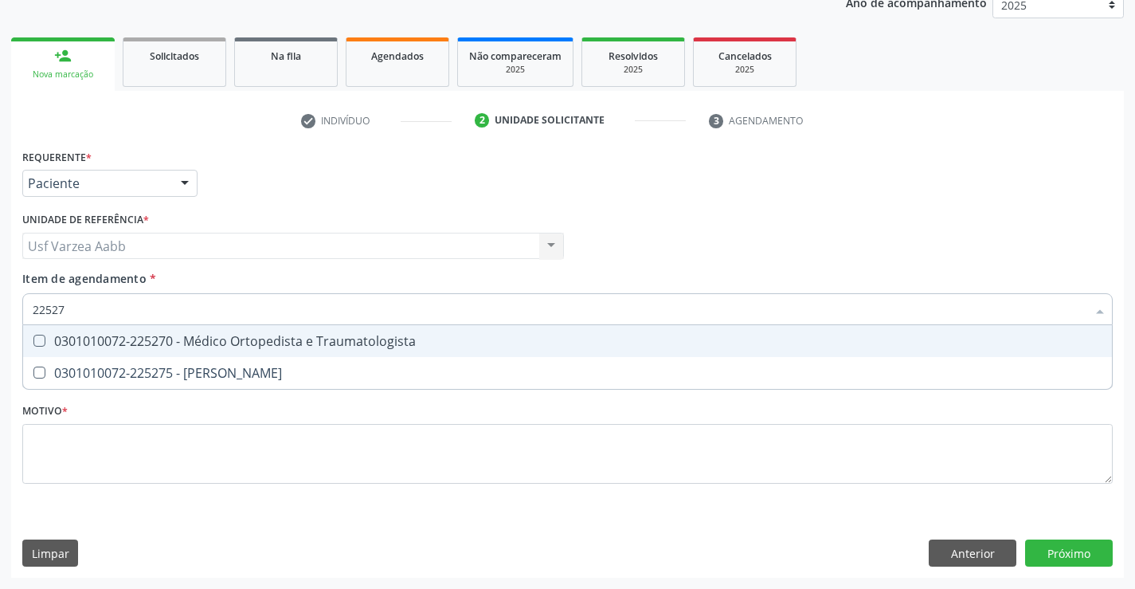
type input "225270"
click at [291, 335] on div "0301010072-225270 - Médico Ortopedista e Traumatologista" at bounding box center [568, 341] width 1070 height 13
checkbox Traumatologista "true"
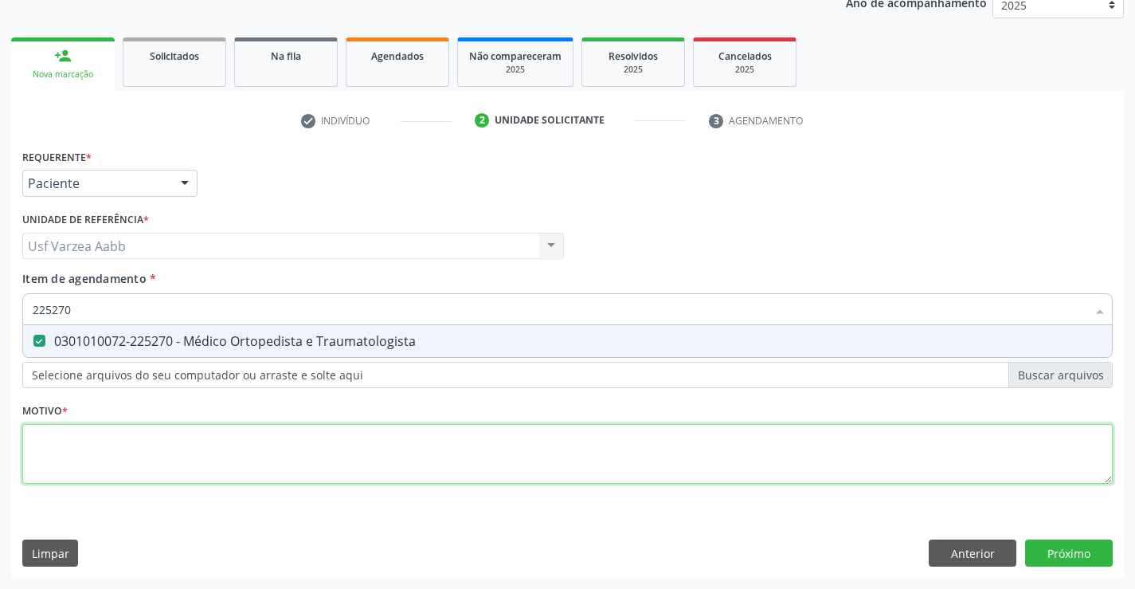
click at [298, 434] on div "Requerente * Paciente Profissional de Saúde Paciente Nenhum resultado encontrad…" at bounding box center [567, 325] width 1091 height 361
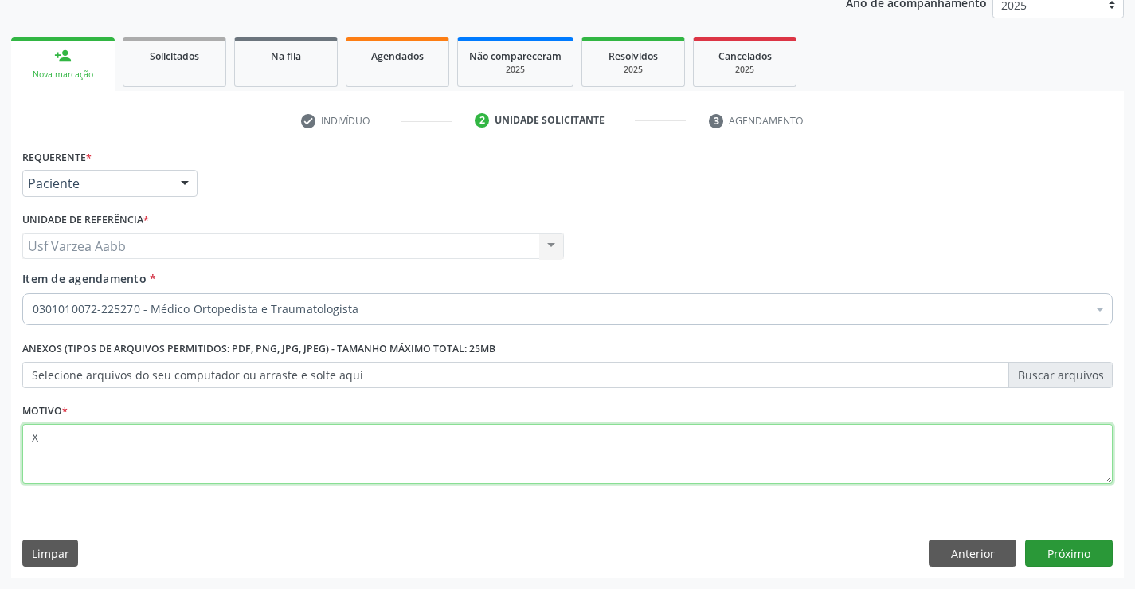
type textarea "X"
click at [1099, 550] on button "Próximo" at bounding box center [1069, 552] width 88 height 27
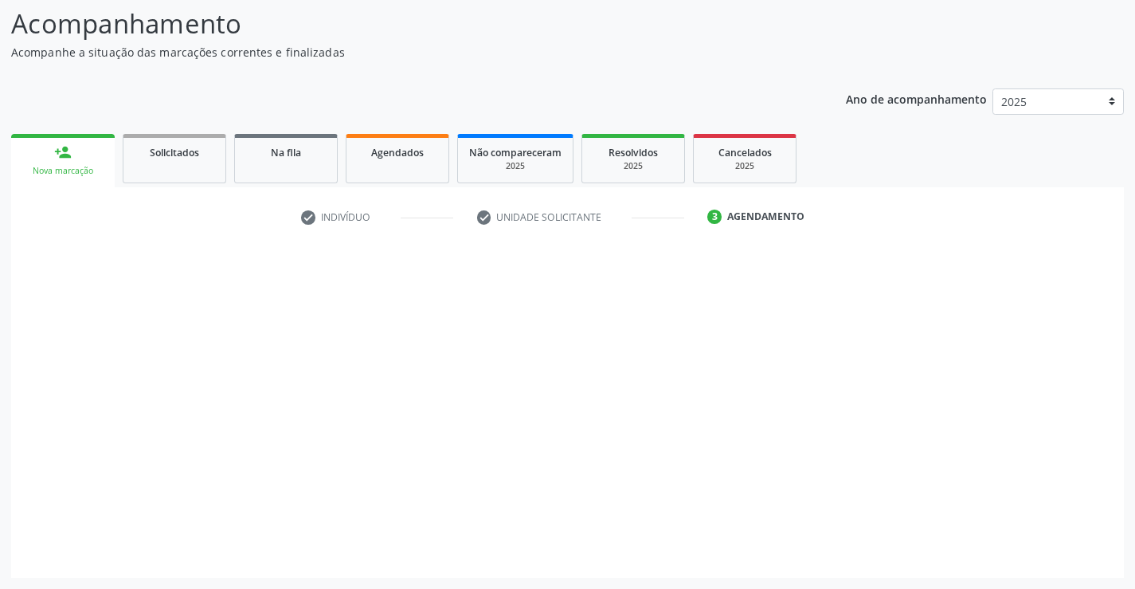
scroll to position [104, 0]
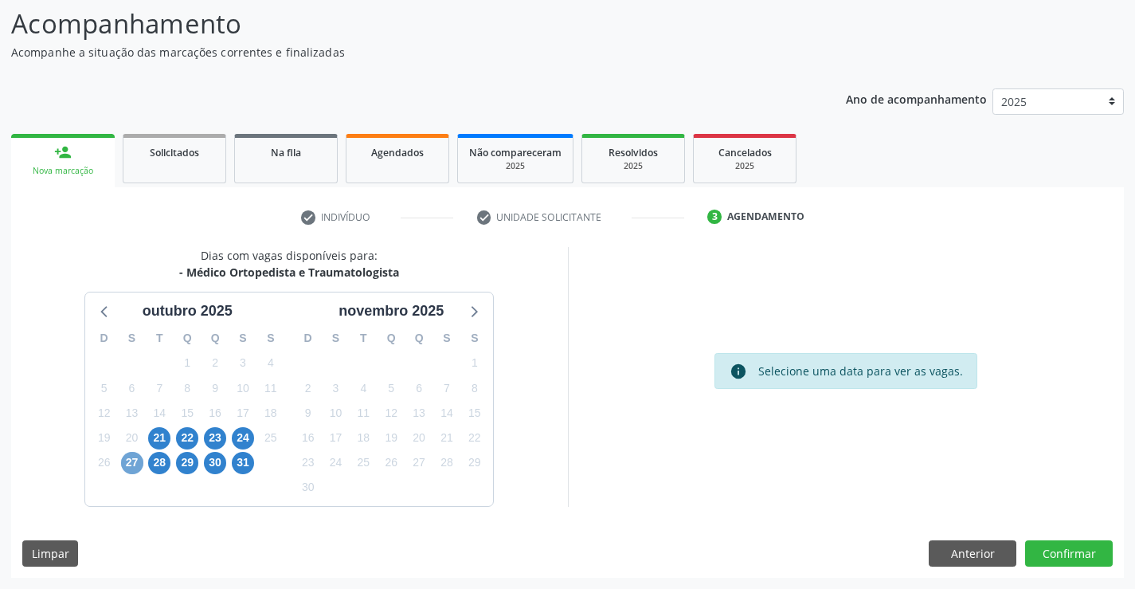
click at [131, 468] on span "27" at bounding box center [132, 463] width 22 height 22
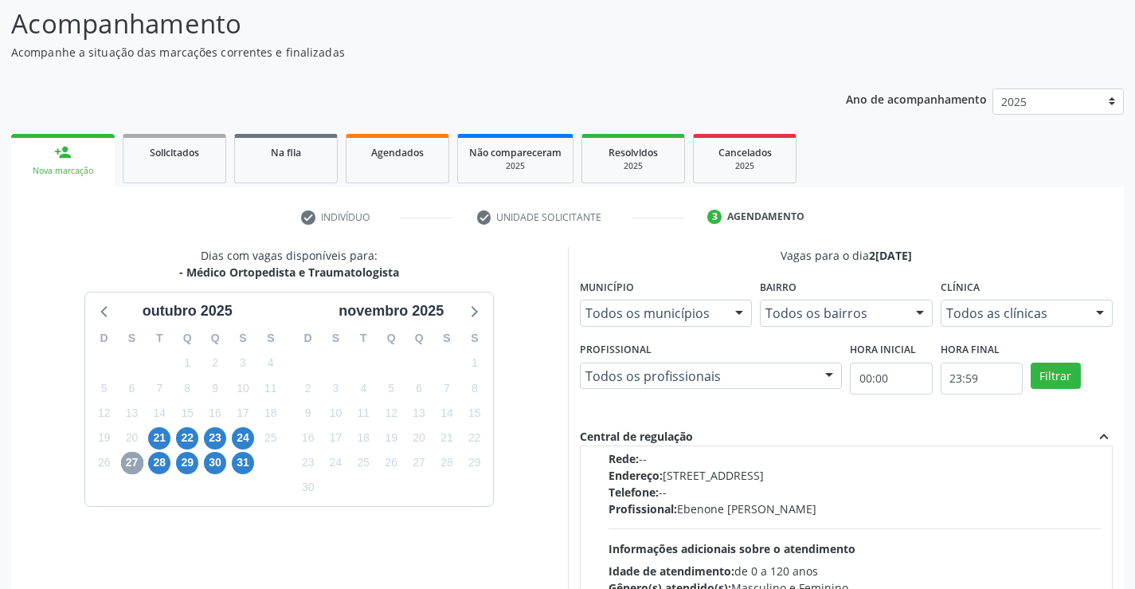
scroll to position [239, 0]
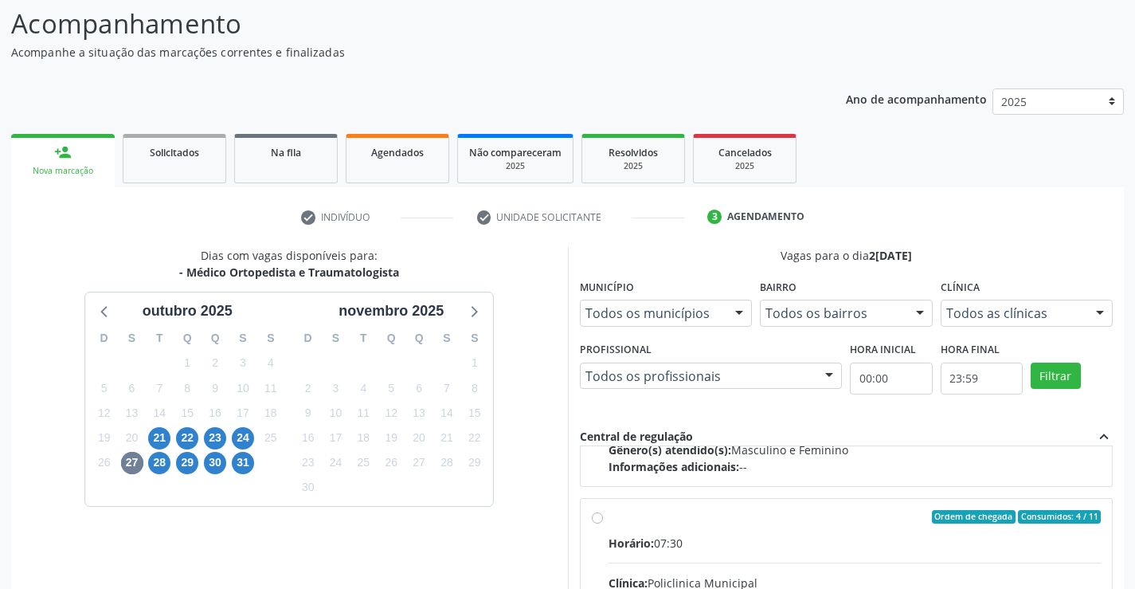
click at [595, 519] on input "Ordem de chegada Consumidos: 4 / 11 Horário: 07:30 Clínica: Policlinica Municip…" at bounding box center [597, 517] width 11 height 14
radio input "true"
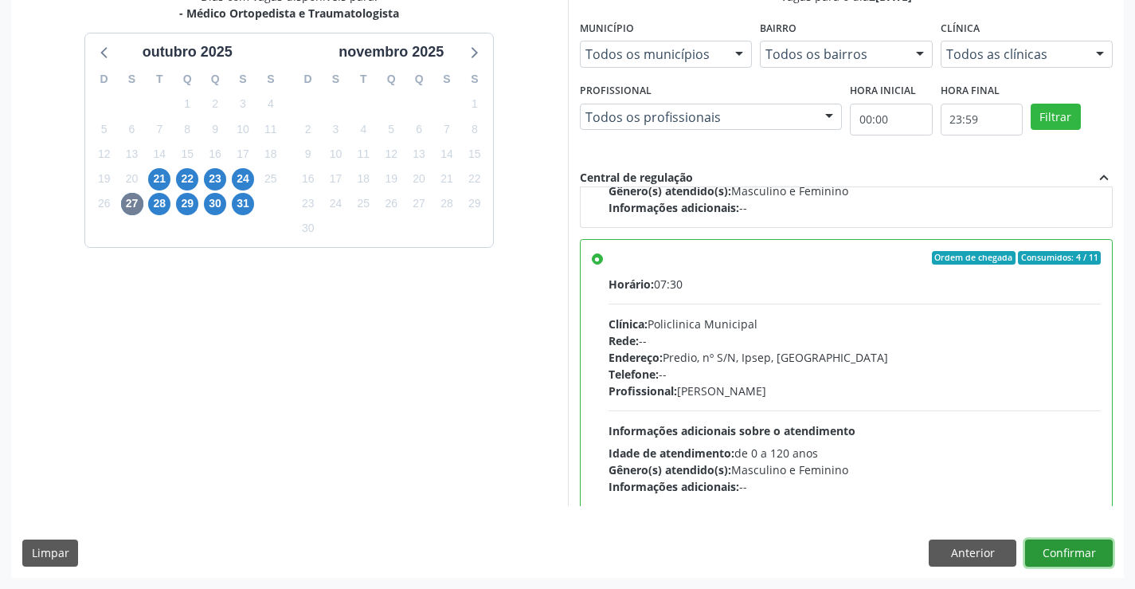
click at [1062, 547] on button "Confirmar" at bounding box center [1069, 552] width 88 height 27
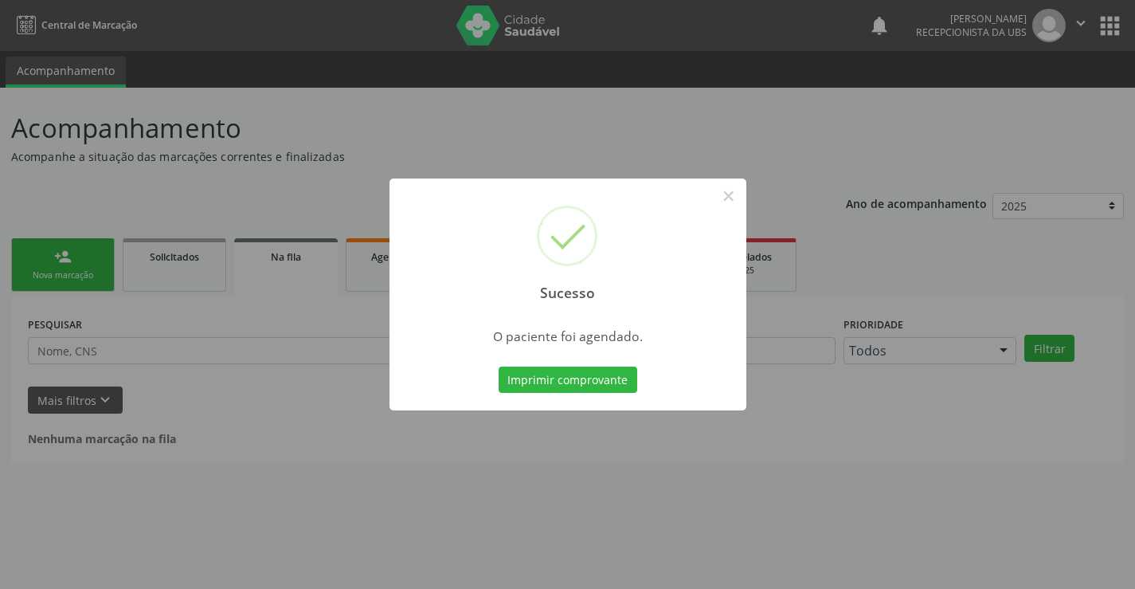
scroll to position [0, 0]
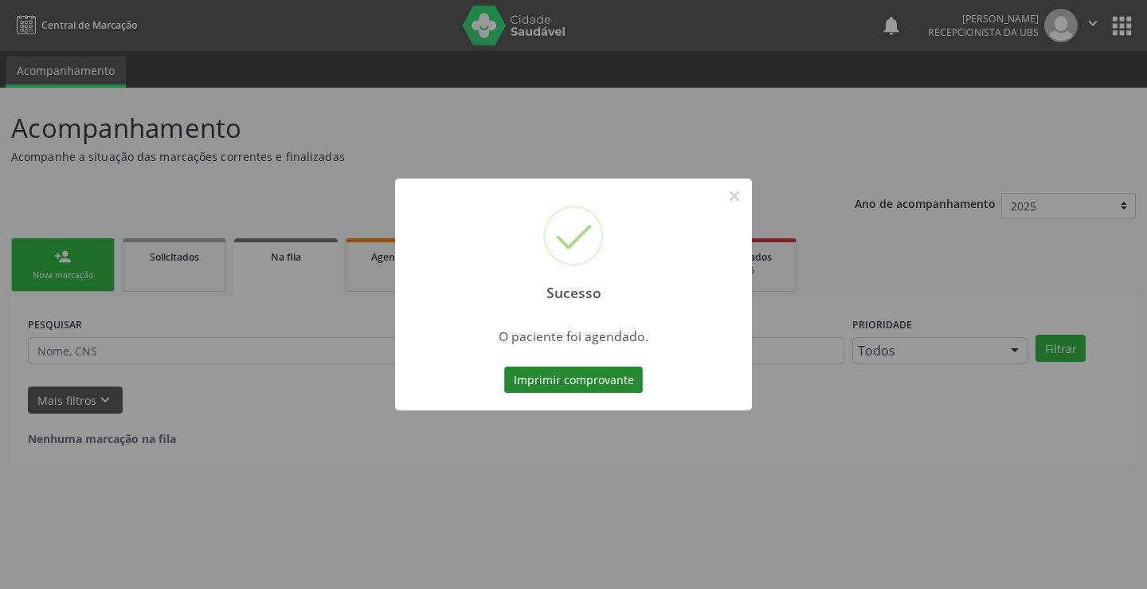
click at [597, 384] on button "Imprimir comprovante" at bounding box center [573, 379] width 139 height 27
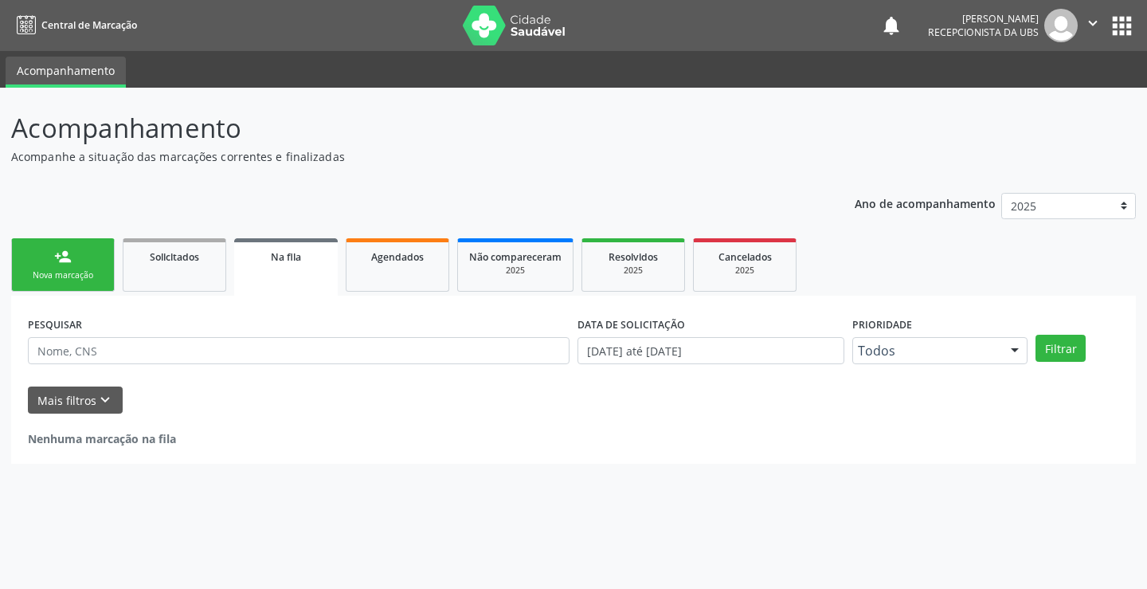
click at [75, 262] on link "person_add Nova marcação" at bounding box center [63, 264] width 104 height 53
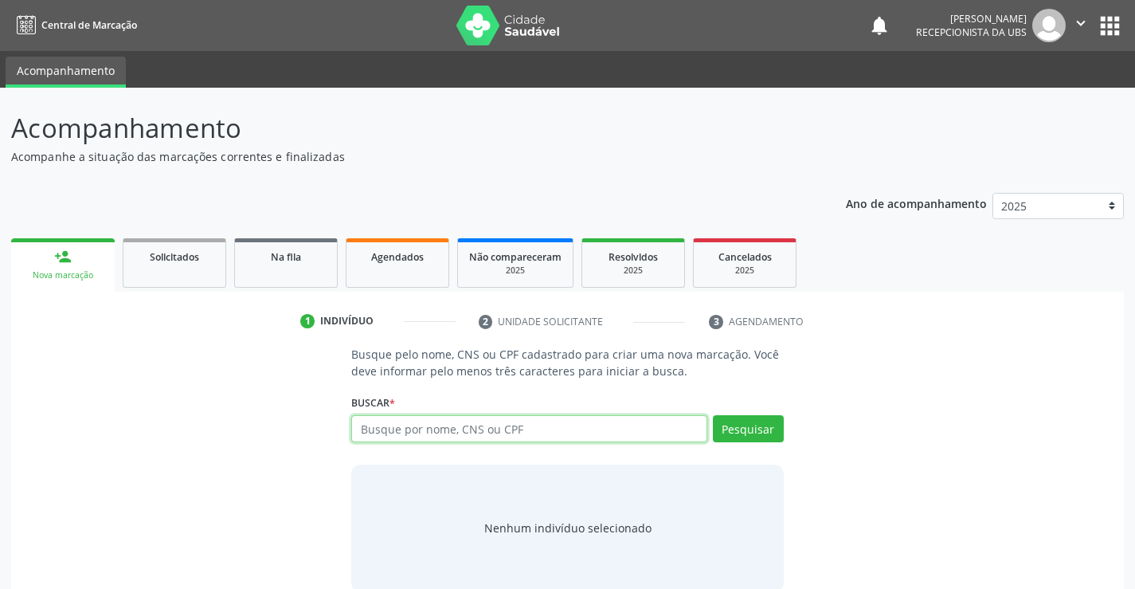
click at [395, 425] on input "text" at bounding box center [528, 428] width 355 height 27
type input "MARCOS ANTONIO BEZERRA DE ANDRADE"
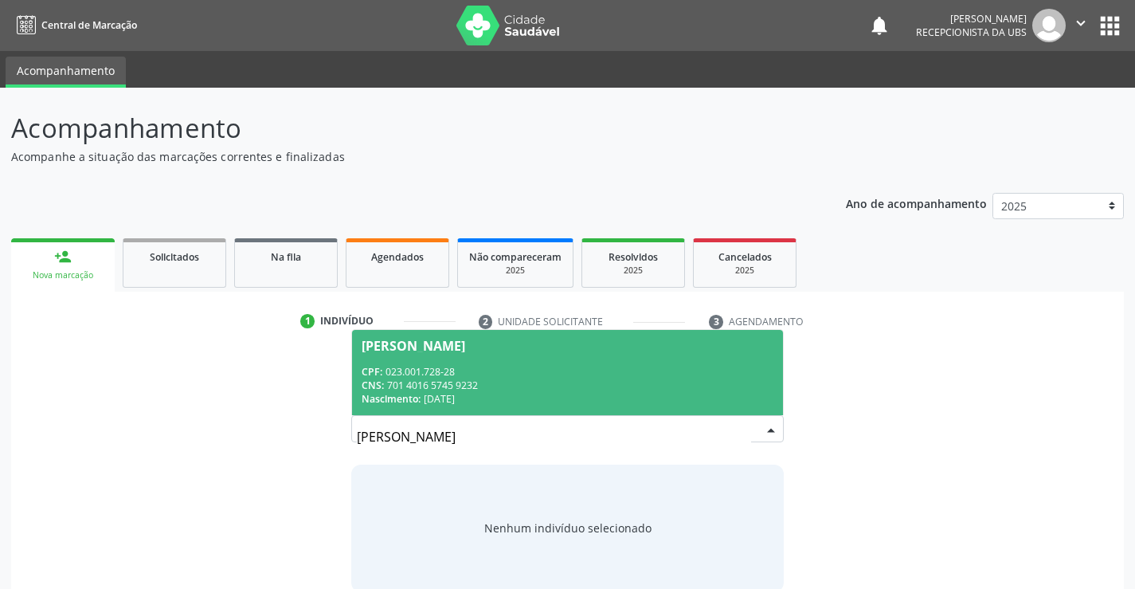
click at [454, 361] on span "Marcos Antonio Bezerra de Andrade CPF: 023.001.728-28 CNS: 701 4016 5745 9232 N…" at bounding box center [567, 372] width 430 height 85
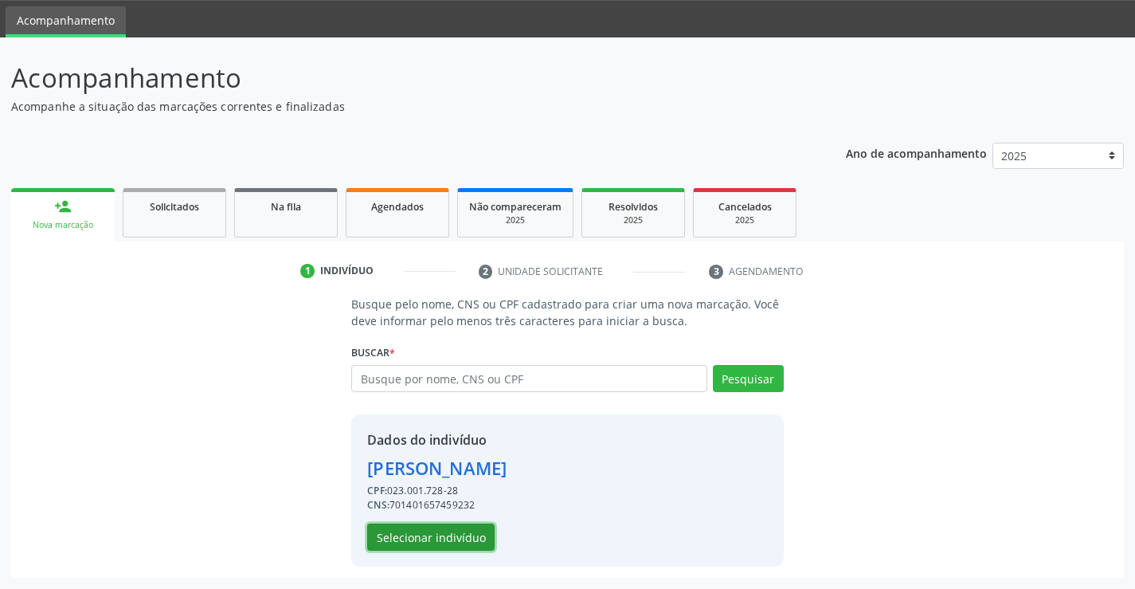
click at [422, 535] on button "Selecionar indivíduo" at bounding box center [430, 536] width 127 height 27
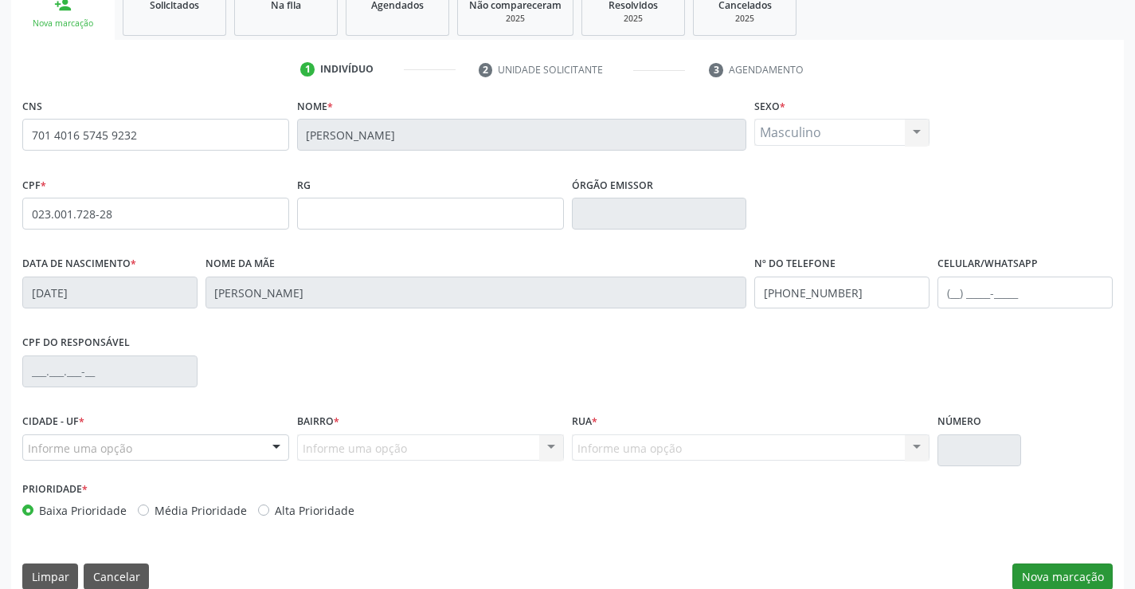
scroll to position [275, 0]
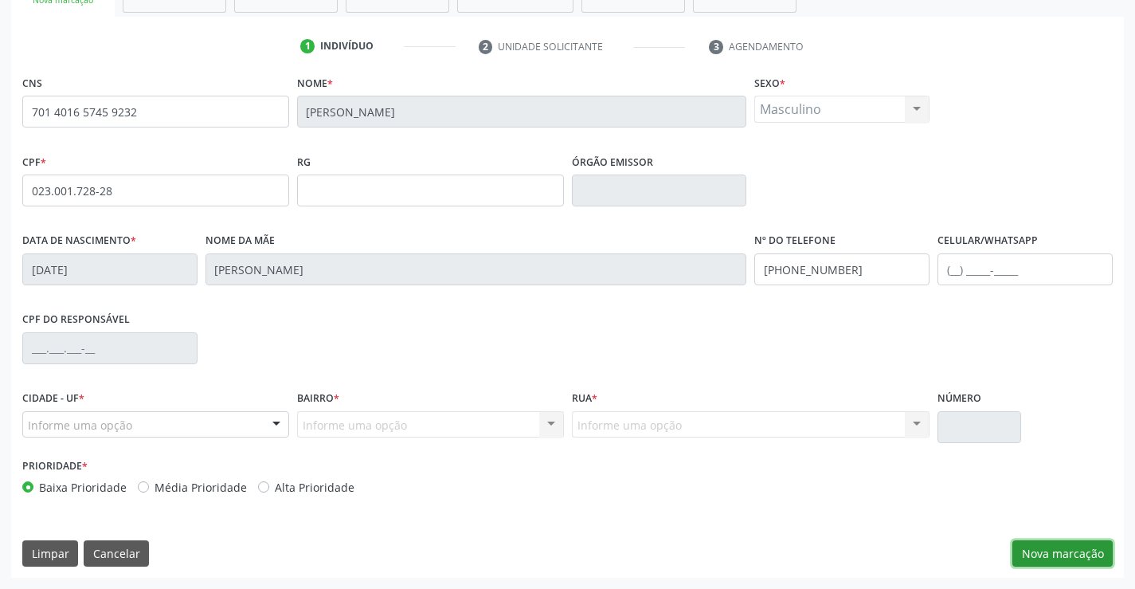
click at [1061, 544] on button "Nova marcação" at bounding box center [1063, 553] width 100 height 27
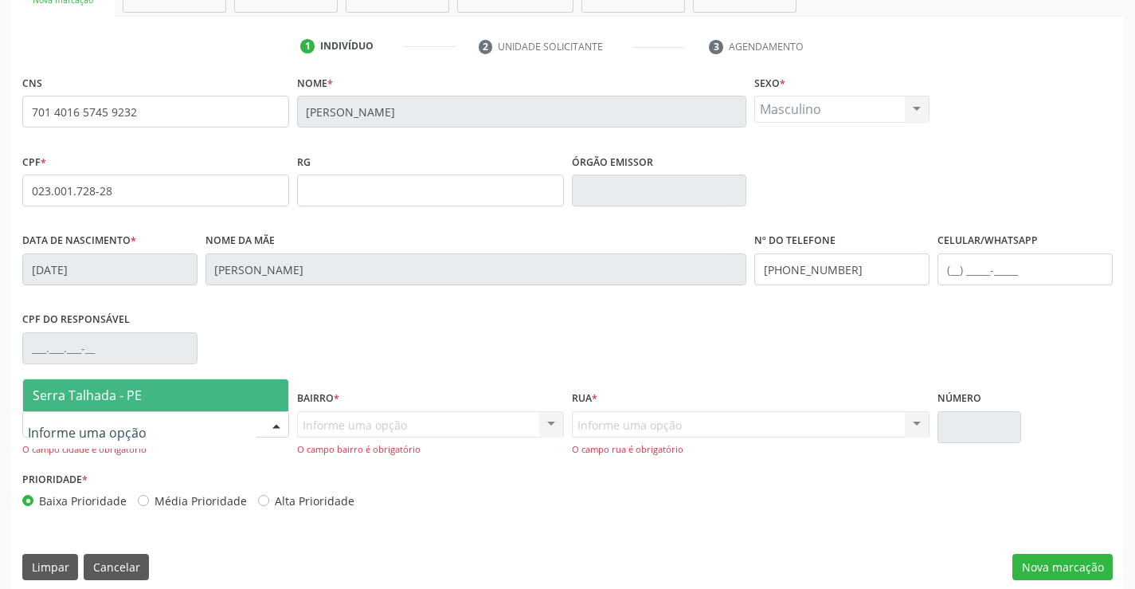
click at [163, 414] on div at bounding box center [155, 424] width 267 height 27
click at [142, 393] on span "Serra Talhada - PE" at bounding box center [155, 395] width 265 height 32
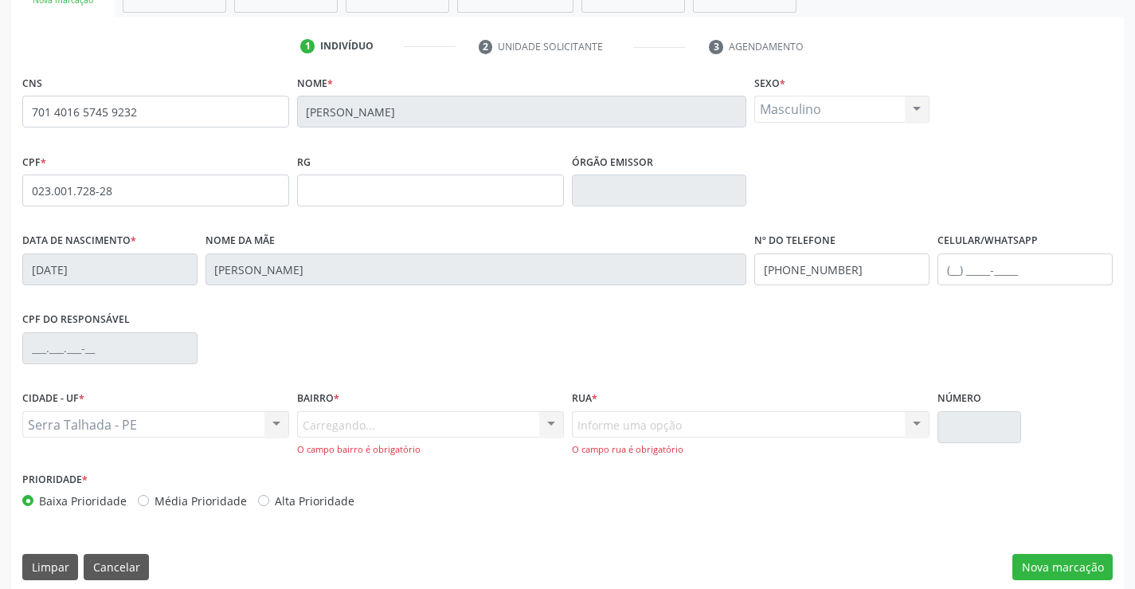
click at [344, 440] on div "Carregando... Nenhum resultado encontrado para: " " Nenhuma opção encontrada. D…" at bounding box center [430, 433] width 267 height 45
click at [343, 437] on div "Carregando... Nenhum resultado encontrado para: " " Nenhuma opção encontrada. D…" at bounding box center [430, 433] width 267 height 45
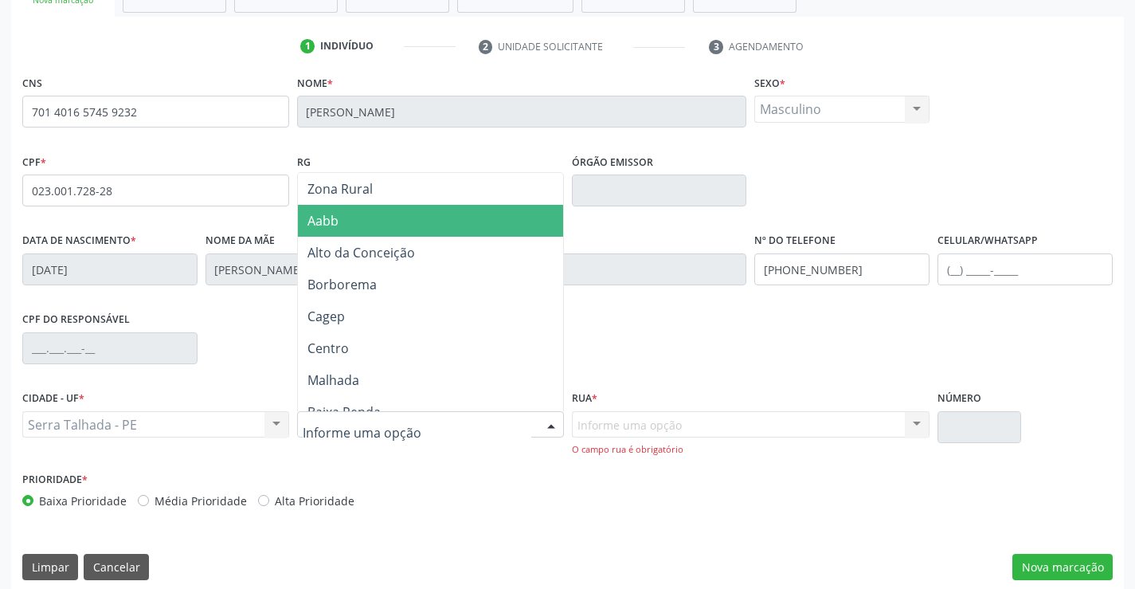
click at [326, 217] on span "Aabb" at bounding box center [323, 221] width 31 height 18
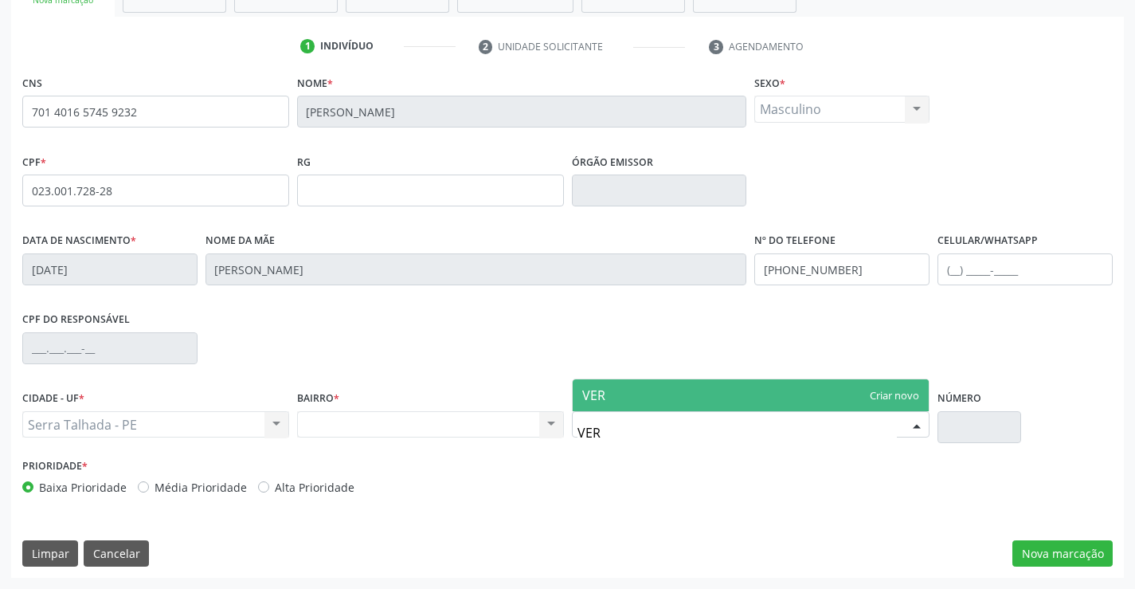
type input "VERE"
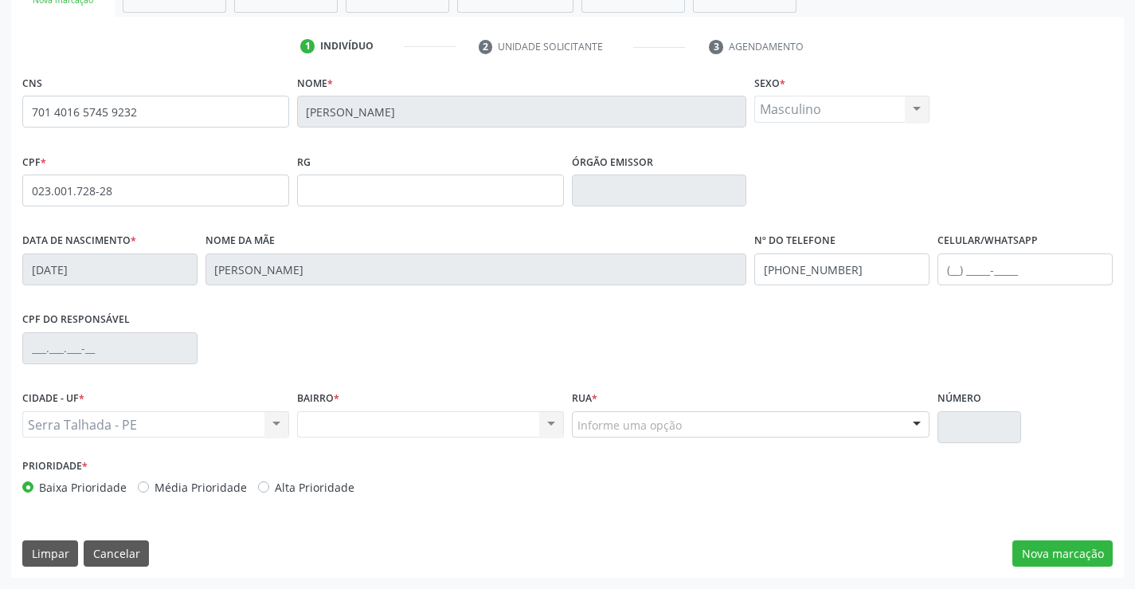
click at [412, 397] on div "BAIRRO * Nenhum resultado encontrado para: " " Não há nenhuma opção para ser ex…" at bounding box center [430, 411] width 267 height 51
click at [414, 424] on div "Nenhum resultado encontrado para: " " Não há nenhuma opção para ser exibida." at bounding box center [430, 424] width 267 height 27
click at [417, 425] on div "Nenhum resultado encontrado para: " " Não há nenhuma opção para ser exibida." at bounding box center [430, 424] width 267 height 27
drag, startPoint x: 503, startPoint y: 425, endPoint x: 521, endPoint y: 425, distance: 17.5
click at [507, 425] on div "Nenhum resultado encontrado para: " " Não há nenhuma opção para ser exibida." at bounding box center [430, 424] width 267 height 27
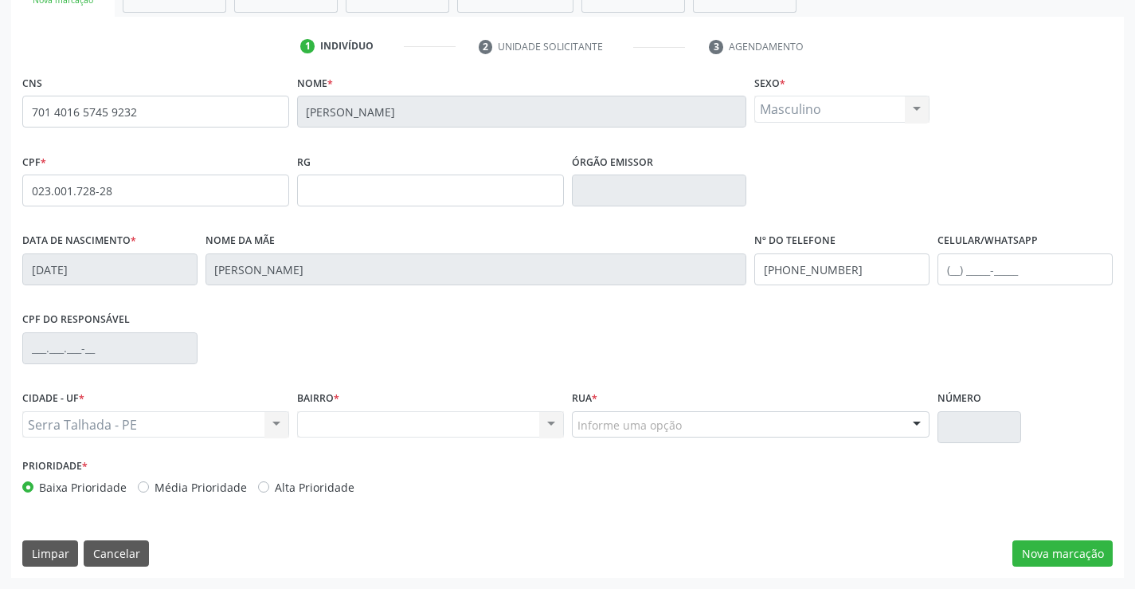
click at [547, 425] on div "Nenhum resultado encontrado para: " " Não há nenhuma opção para ser exibida." at bounding box center [430, 424] width 267 height 27
drag, startPoint x: 547, startPoint y: 424, endPoint x: 624, endPoint y: 418, distance: 76.7
click at [557, 421] on div "Nenhum resultado encontrado para: " " Não há nenhuma opção para ser exibida." at bounding box center [430, 424] width 267 height 27
drag, startPoint x: 624, startPoint y: 418, endPoint x: 416, endPoint y: 441, distance: 209.2
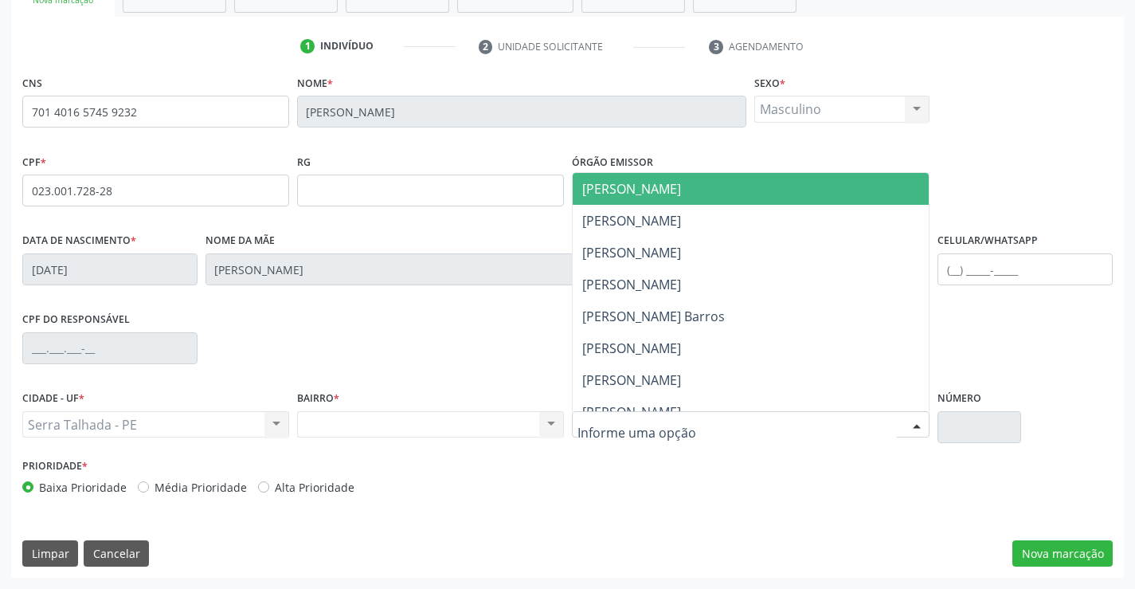
click at [270, 422] on div "Serra Talhada - PE Serra Talhada - PE Nenhum resultado encontrado para: " " Não…" at bounding box center [155, 424] width 267 height 27
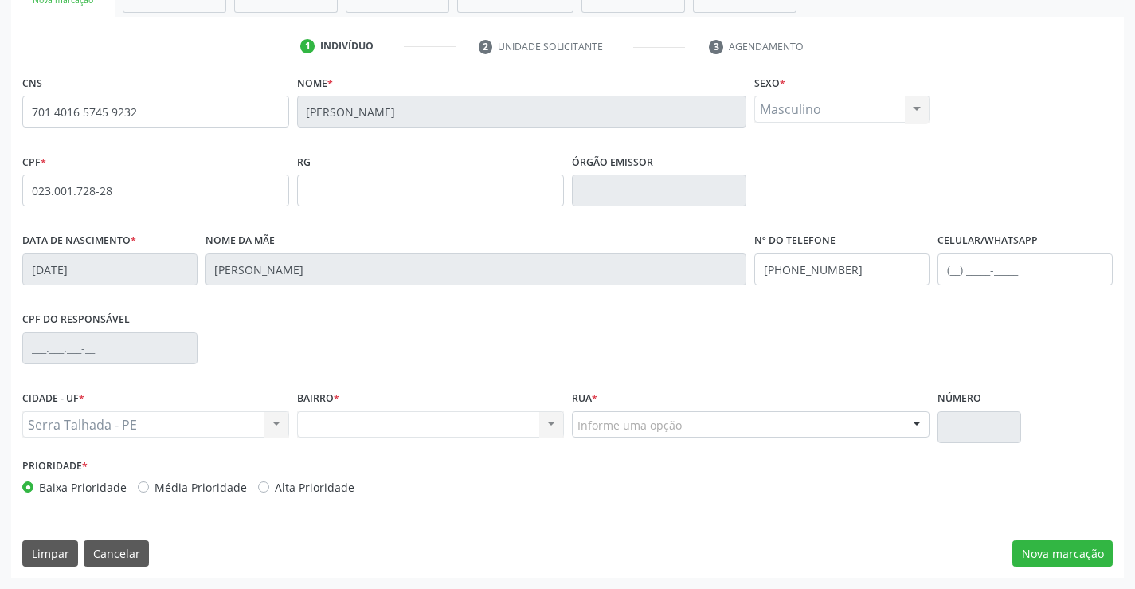
click at [266, 425] on div "Serra Talhada - PE Serra Talhada - PE Nenhum resultado encontrado para: " " Não…" at bounding box center [155, 424] width 267 height 27
drag, startPoint x: 266, startPoint y: 425, endPoint x: 425, endPoint y: 429, distance: 159.4
click at [309, 425] on div "CIDADE - UF * Serra Talhada - PE Serra Talhada - PE Nenhum resultado encontrado…" at bounding box center [567, 420] width 1099 height 68
click at [454, 432] on div "Nenhum resultado encontrado para: " " Não há nenhuma opção para ser exibida." at bounding box center [430, 424] width 267 height 27
drag, startPoint x: 454, startPoint y: 432, endPoint x: 562, endPoint y: 421, distance: 108.8
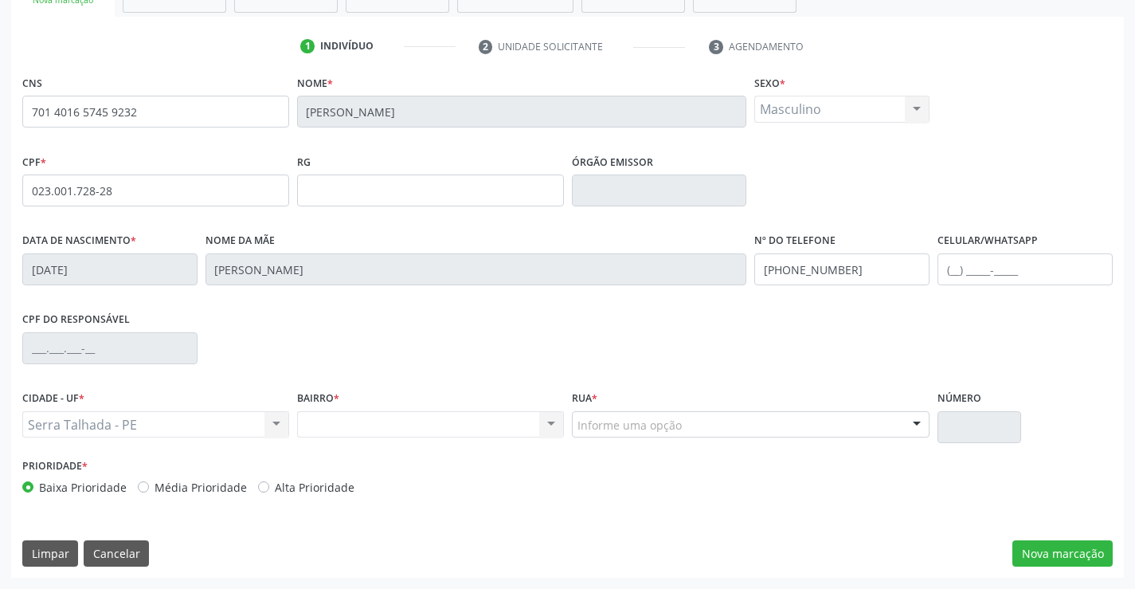
click at [469, 430] on div "Nenhum resultado encontrado para: " " Não há nenhuma opção para ser exibida." at bounding box center [430, 424] width 267 height 27
click at [562, 421] on div "Nenhum resultado encontrado para: " " Não há nenhuma opção para ser exibida." at bounding box center [430, 424] width 267 height 27
click at [548, 423] on div "Nenhum resultado encontrado para: " " Não há nenhuma opção para ser exibida." at bounding box center [430, 424] width 267 height 27
drag, startPoint x: 548, startPoint y: 423, endPoint x: 1038, endPoint y: 437, distance: 490.1
click at [603, 425] on div "CIDADE - UF * Serra Talhada - PE Serra Talhada - PE Nenhum resultado encontrado…" at bounding box center [567, 420] width 1099 height 68
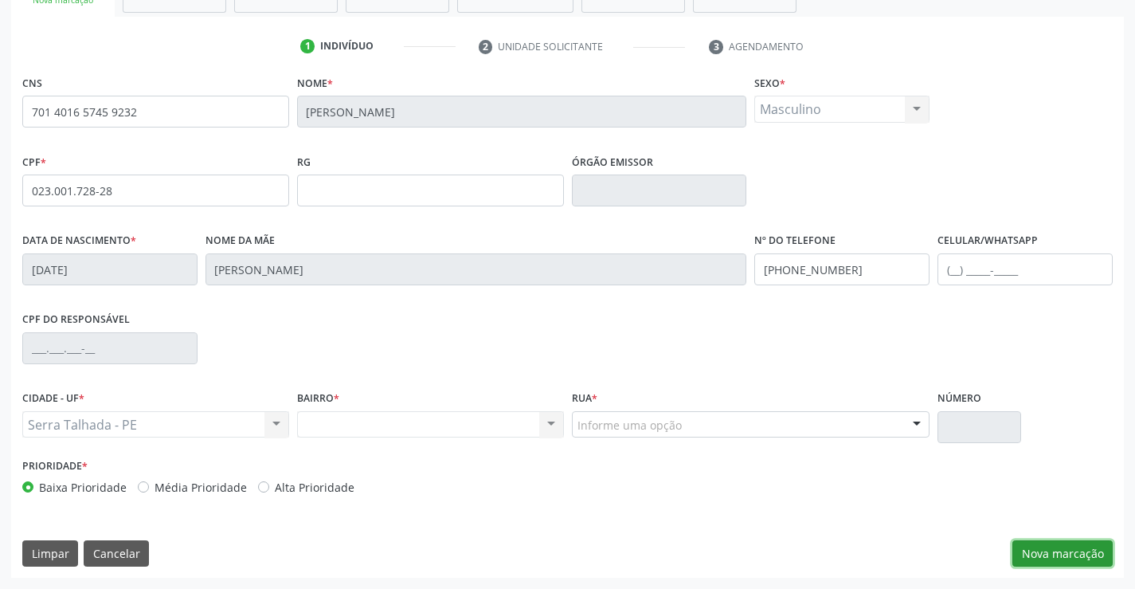
click at [1083, 548] on button "Nova marcação" at bounding box center [1063, 553] width 100 height 27
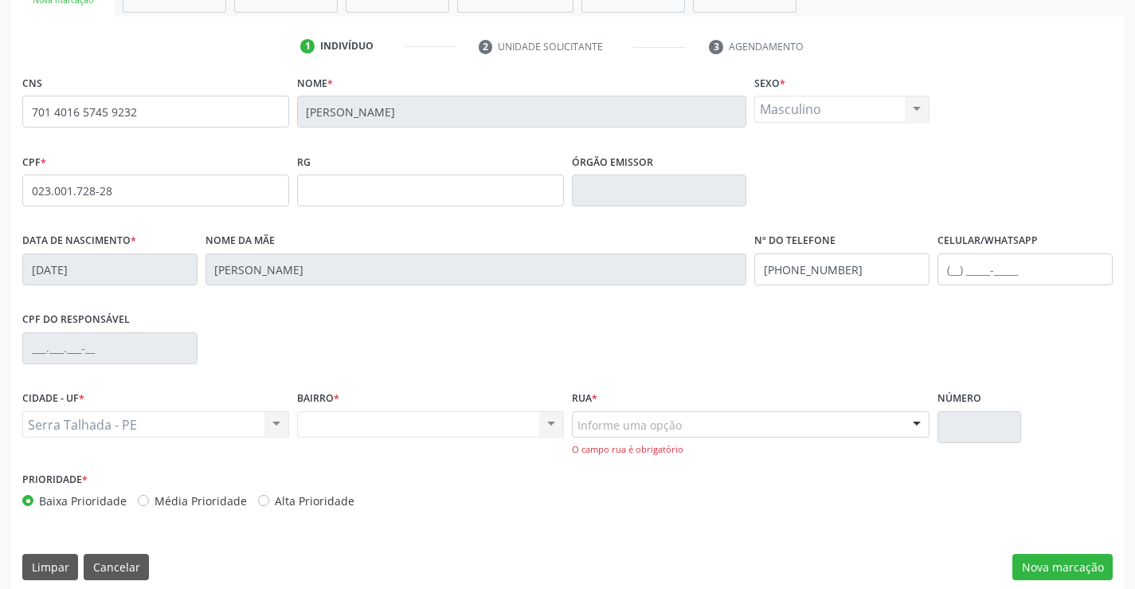
drag, startPoint x: 444, startPoint y: 425, endPoint x: 559, endPoint y: 433, distance: 115.8
click at [457, 425] on div "Nenhum resultado encontrado para: " " Não há nenhuma opção para ser exibida." at bounding box center [430, 424] width 267 height 27
click at [572, 433] on div "Informe uma opção" at bounding box center [751, 424] width 358 height 27
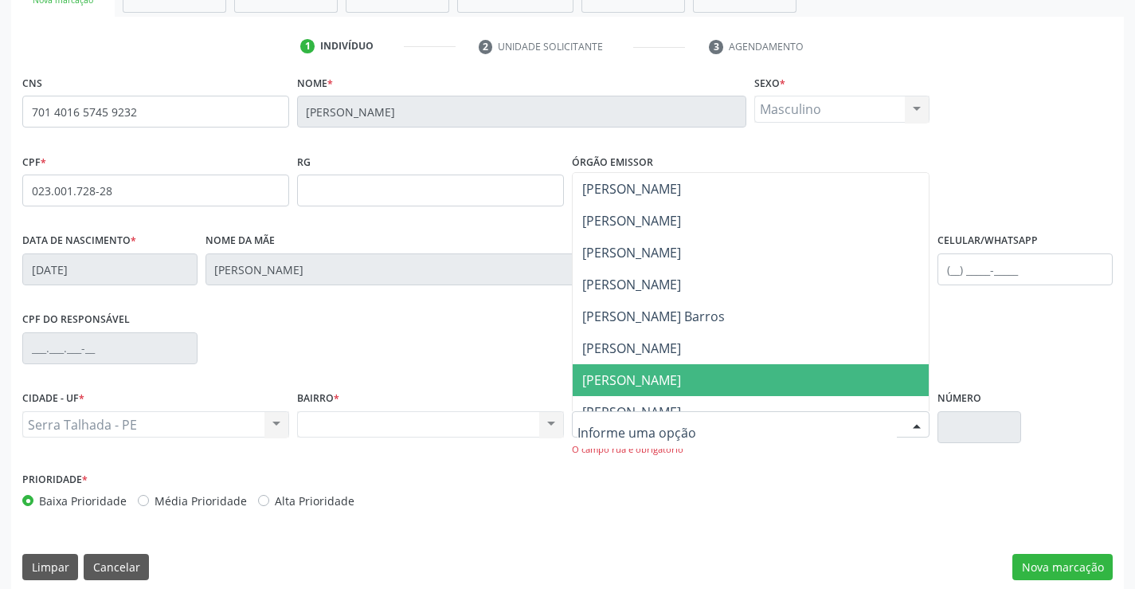
click at [604, 388] on span "Joao Rodrigues de Lima" at bounding box center [631, 380] width 99 height 18
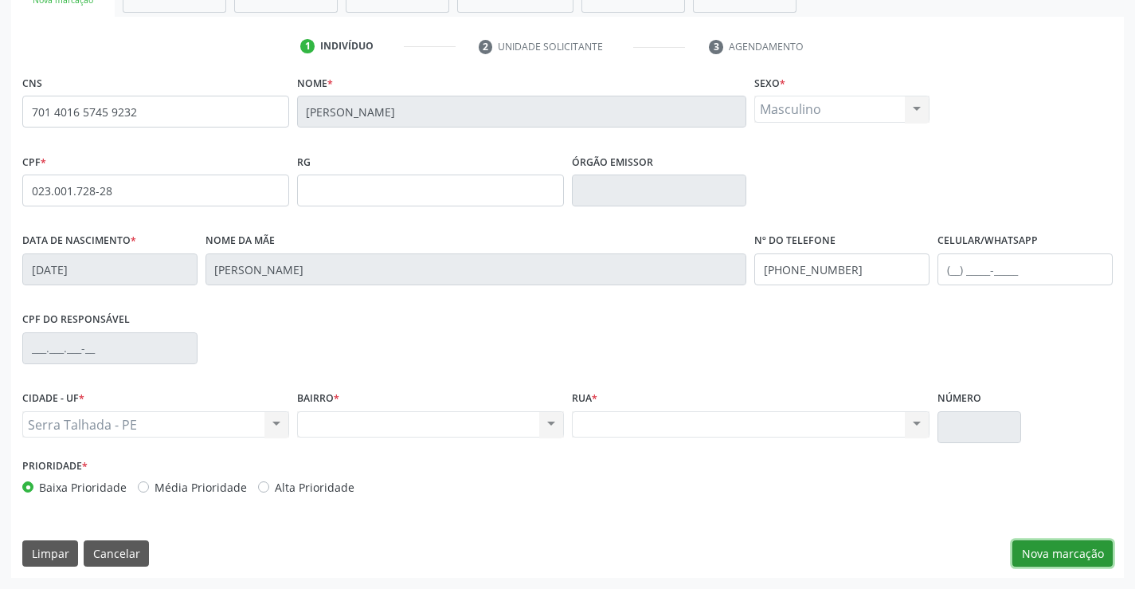
click at [1069, 543] on button "Nova marcação" at bounding box center [1063, 553] width 100 height 27
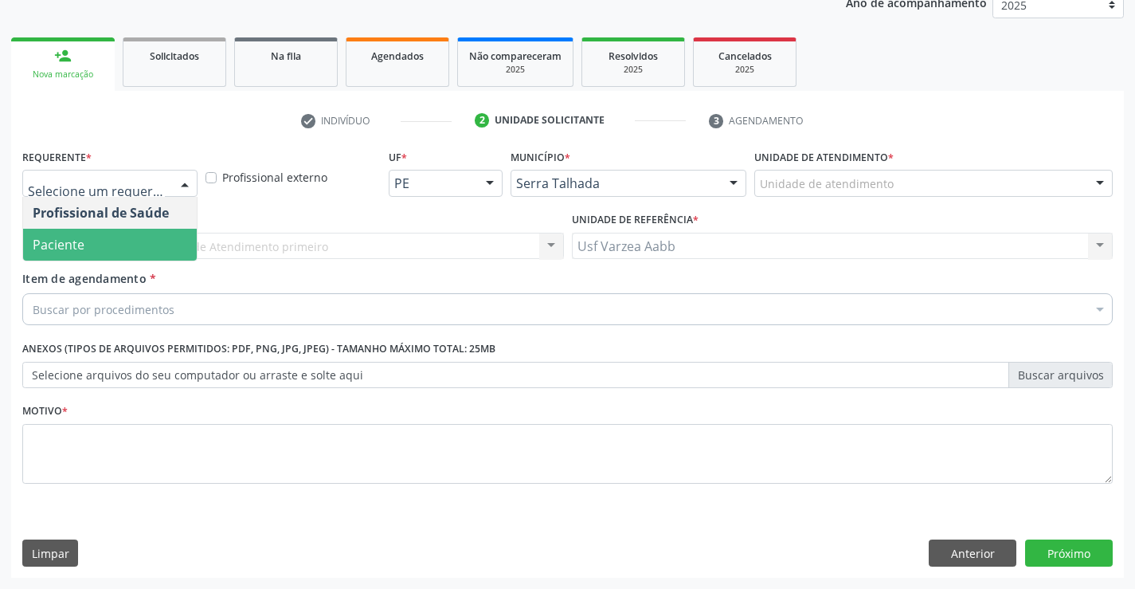
click at [159, 242] on span "Paciente" at bounding box center [110, 245] width 174 height 32
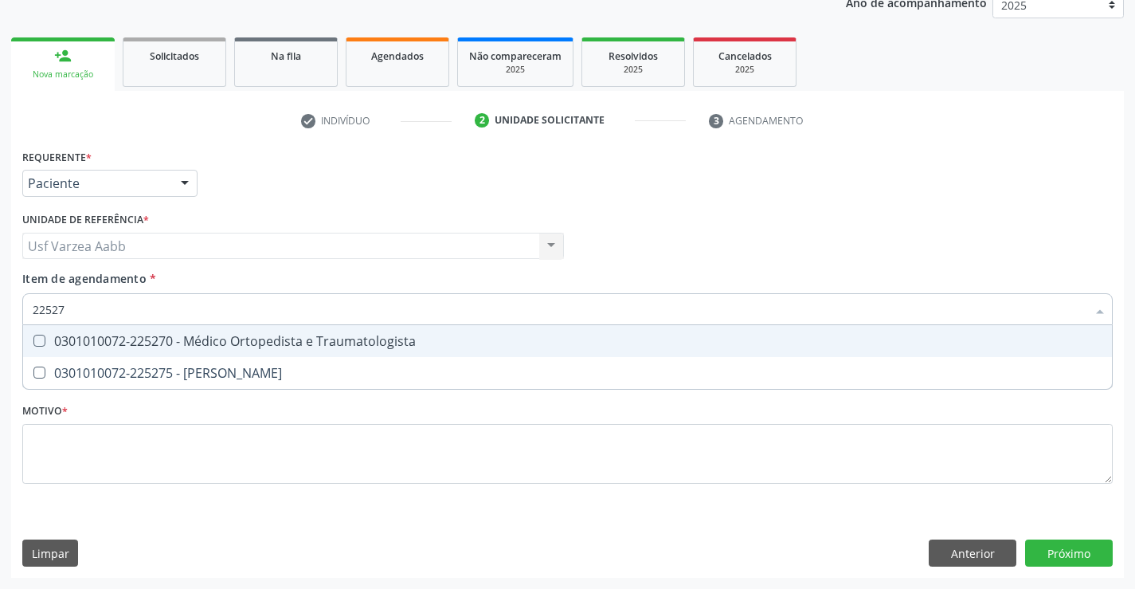
type input "225270"
click at [325, 341] on div "0301010072-225270 - Médico Ortopedista e Traumatologista" at bounding box center [568, 341] width 1070 height 13
checkbox Traumatologista "true"
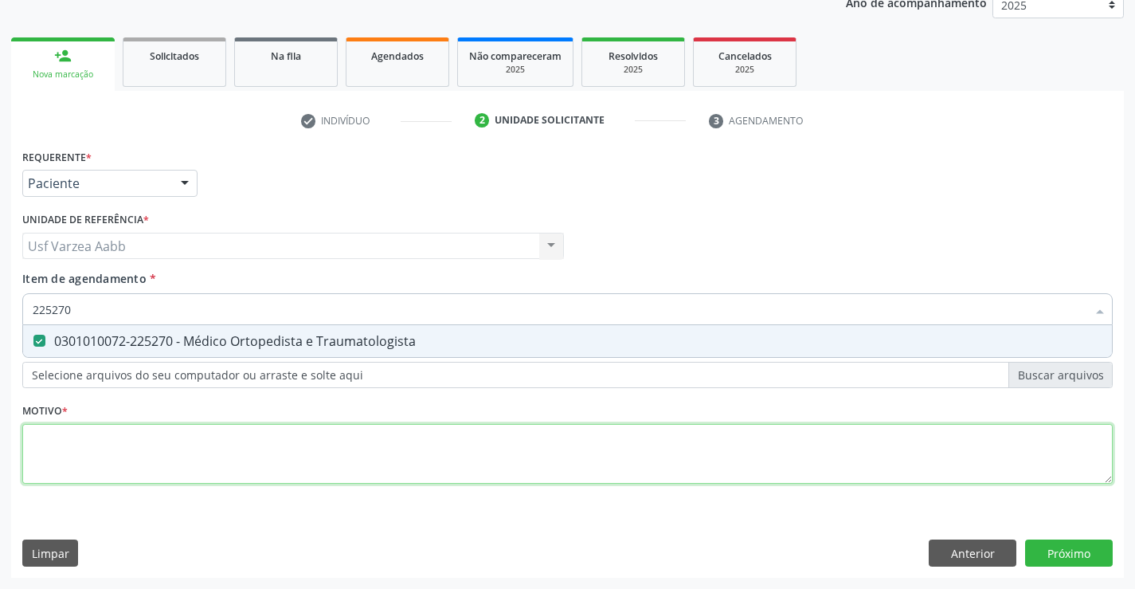
click at [351, 447] on div "Requerente * Paciente Profissional de Saúde Paciente Nenhum resultado encontrad…" at bounding box center [567, 325] width 1091 height 361
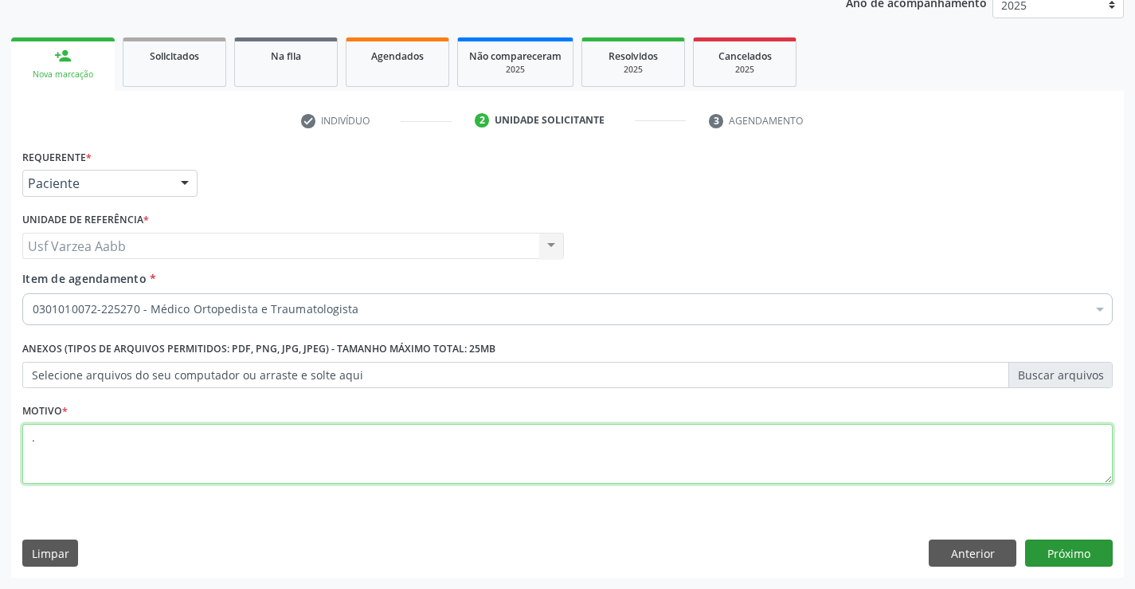
type textarea "."
click at [1053, 563] on button "Próximo" at bounding box center [1069, 552] width 88 height 27
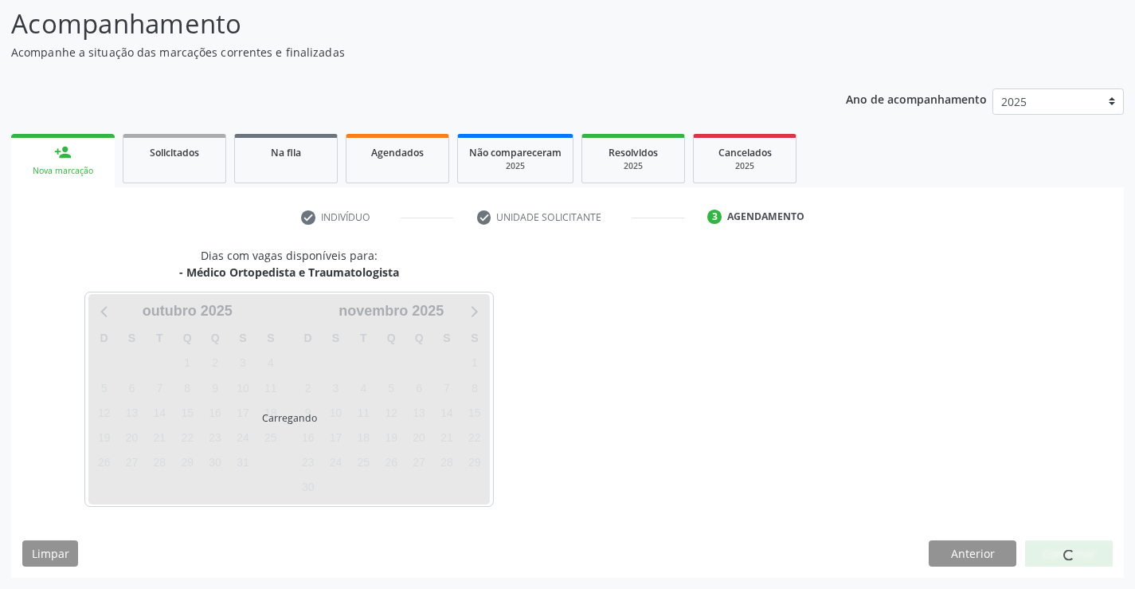
scroll to position [104, 0]
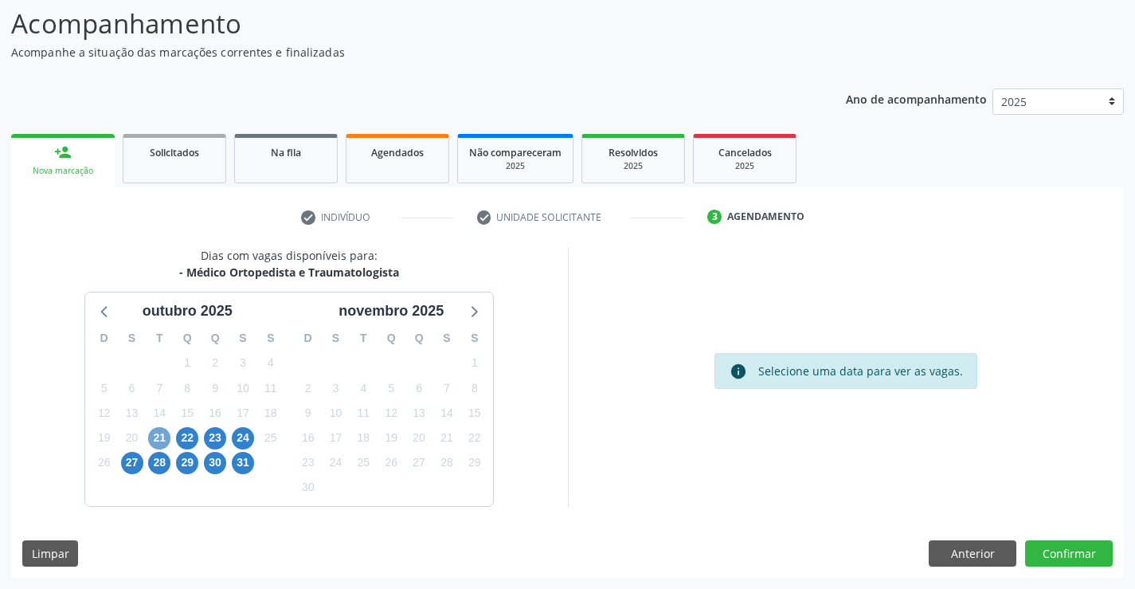
click at [151, 435] on span "21" at bounding box center [159, 438] width 22 height 22
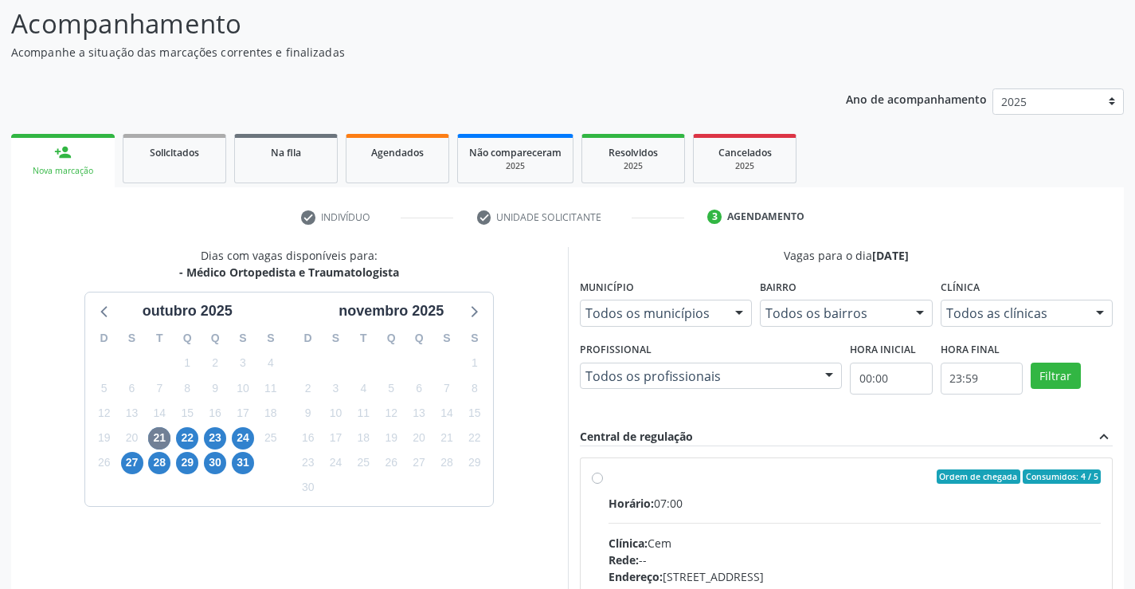
click at [609, 476] on label "Ordem de chegada Consumidos: 4 / 5 Horário: 07:00 Clínica: Cem Rede: -- Endereç…" at bounding box center [855, 591] width 493 height 245
click at [594, 476] on input "Ordem de chegada Consumidos: 4 / 5 Horário: 07:00 Clínica: Cem Rede: -- Endereç…" at bounding box center [597, 476] width 11 height 14
radio input "true"
drag, startPoint x: 729, startPoint y: 472, endPoint x: 736, endPoint y: 476, distance: 8.2
click at [736, 475] on div "Ordem de chegada Consumidos: 4 / 5" at bounding box center [855, 476] width 493 height 14
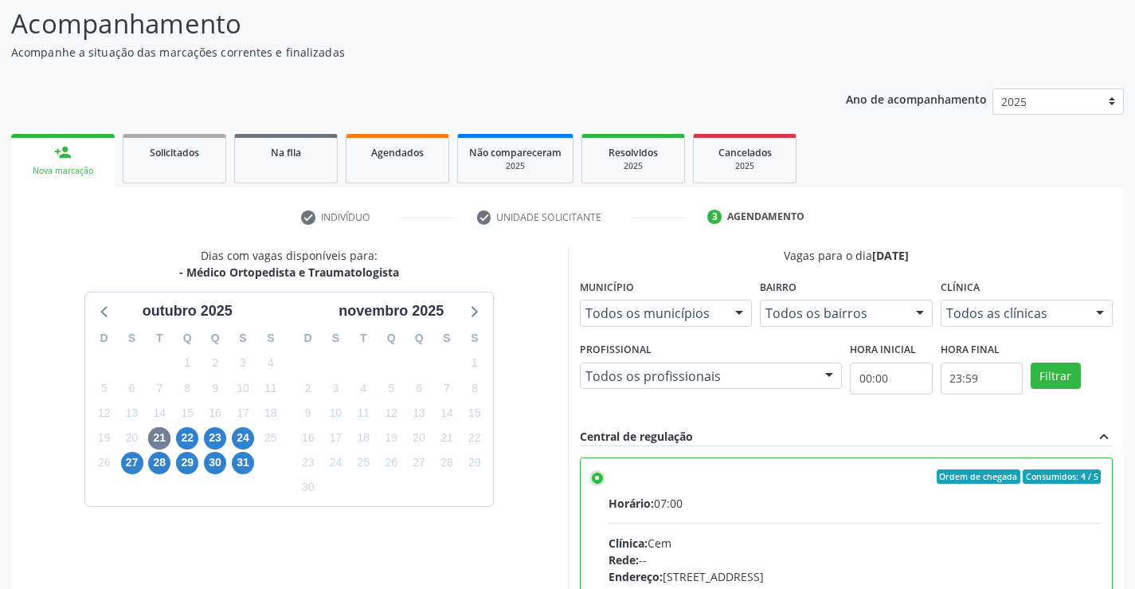
click at [603, 475] on input "Ordem de chegada Consumidos: 4 / 5 Horário: 07:00 Clínica: Cem Rede: -- Endereç…" at bounding box center [597, 476] width 11 height 14
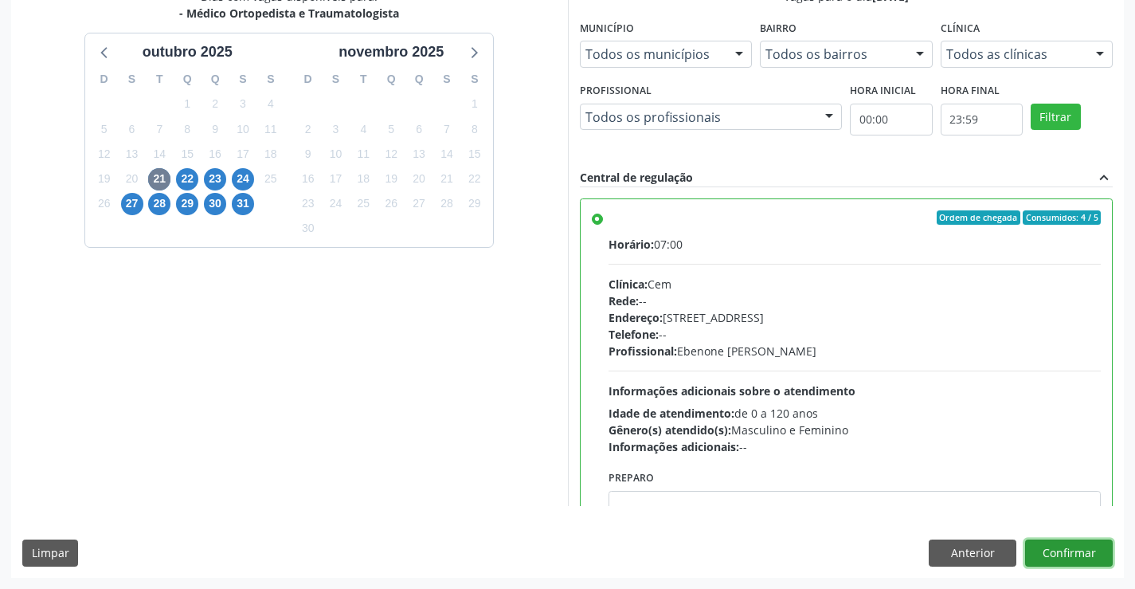
click at [1107, 560] on button "Confirmar" at bounding box center [1069, 552] width 88 height 27
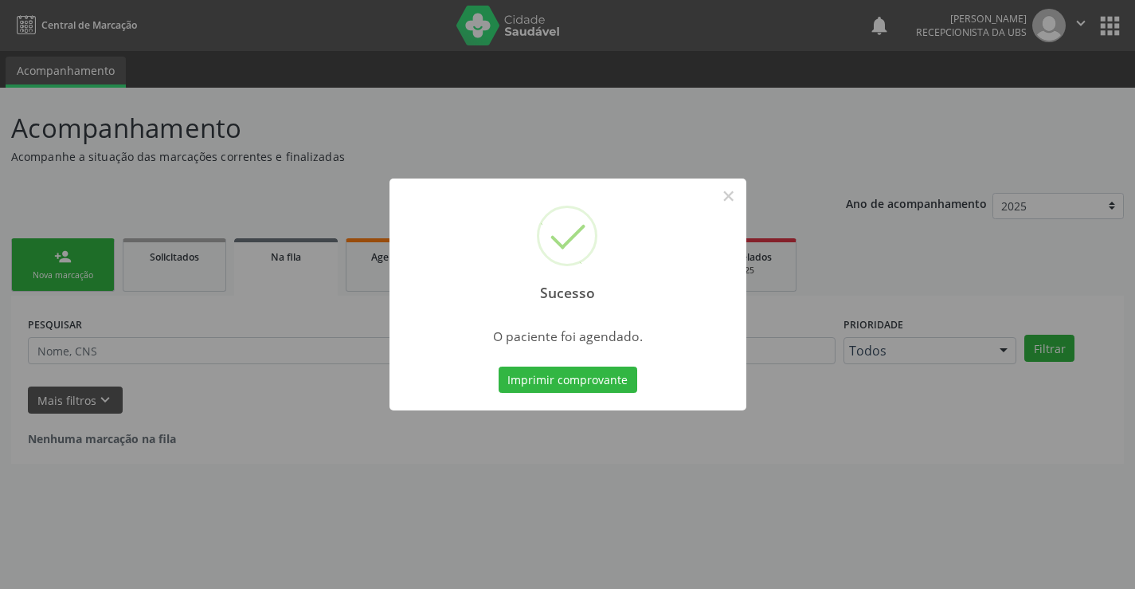
scroll to position [0, 0]
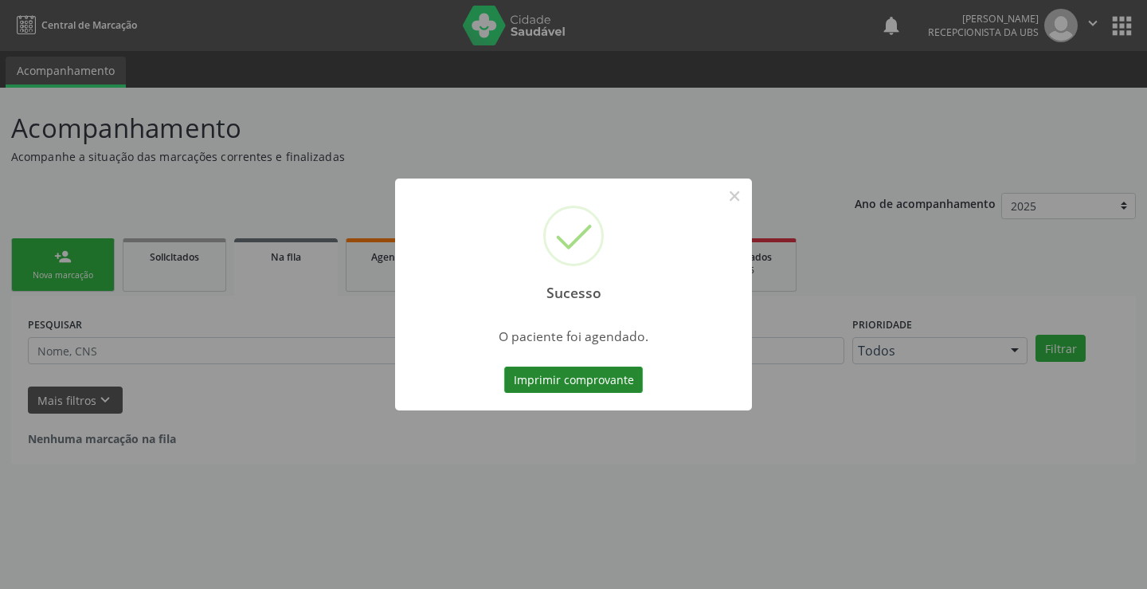
click at [576, 382] on button "Imprimir comprovante" at bounding box center [573, 379] width 139 height 27
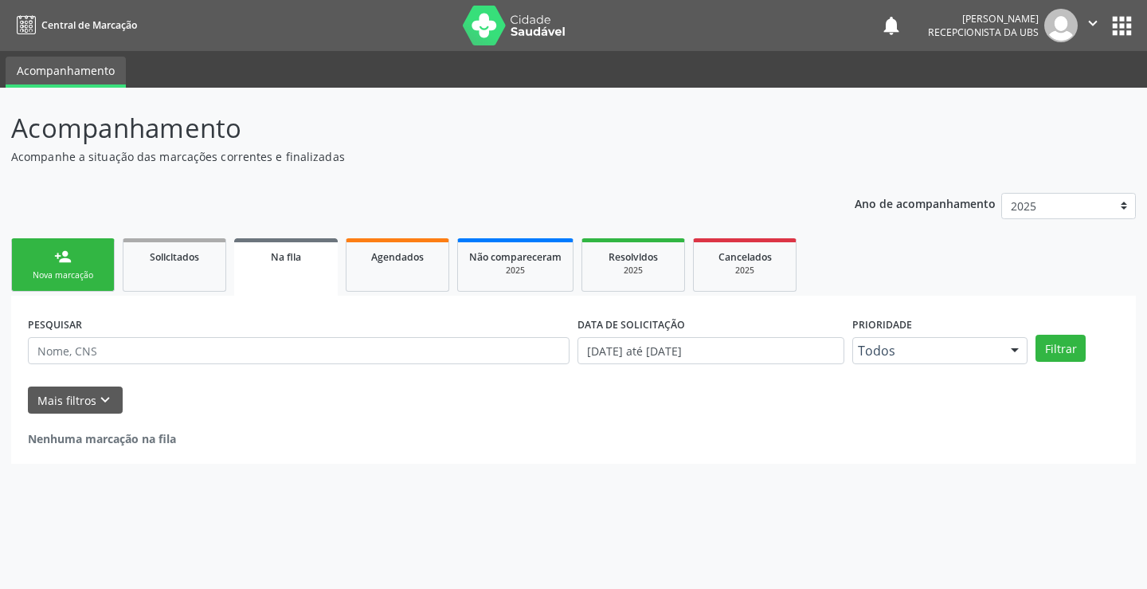
click at [76, 277] on div "Nova marcação" at bounding box center [63, 275] width 80 height 12
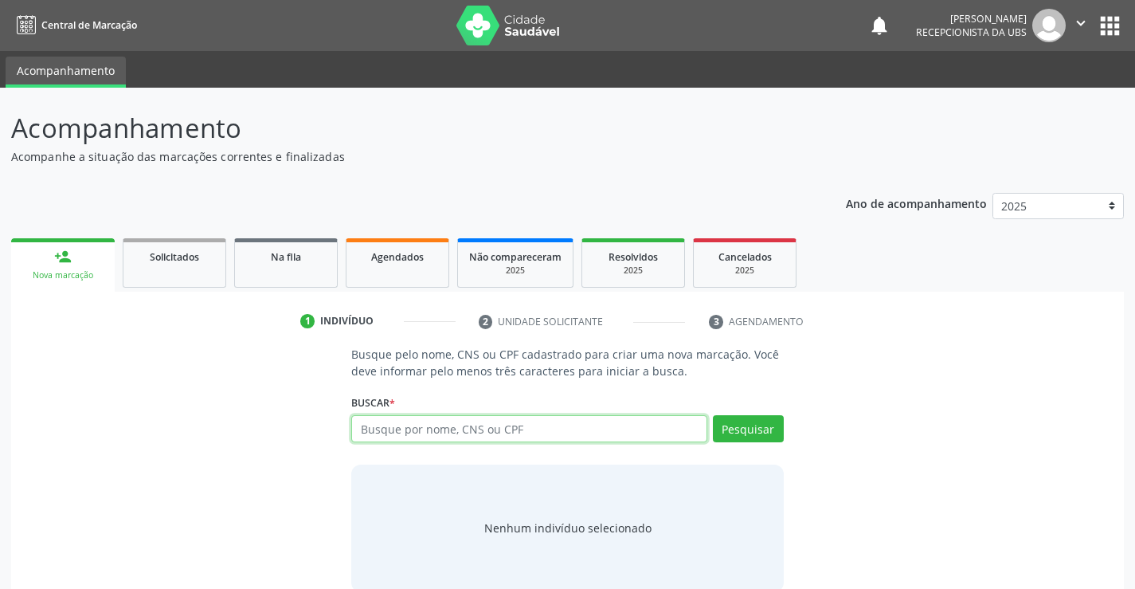
click at [429, 422] on input "text" at bounding box center [528, 428] width 355 height 27
type input "898003445022943"
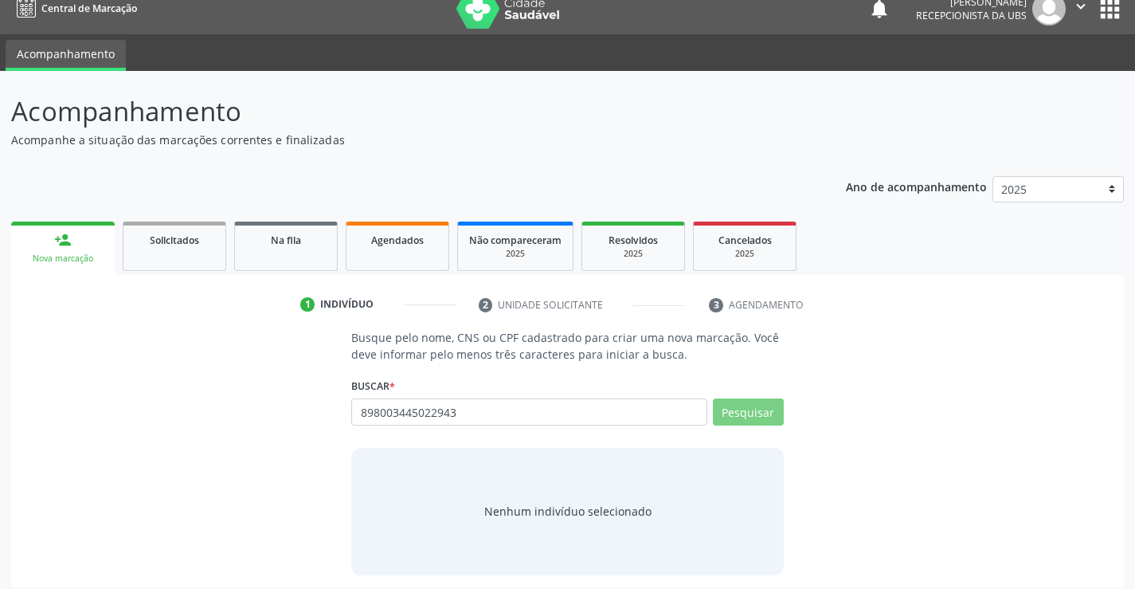
scroll to position [25, 0]
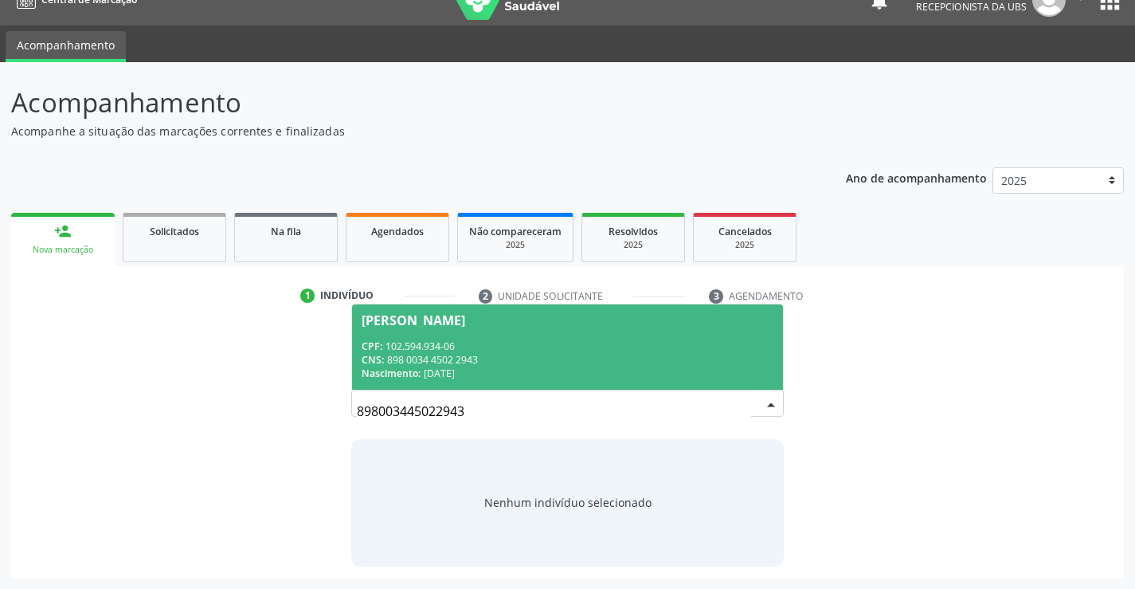
click at [445, 351] on div "CPF: 102.594.934-06" at bounding box center [567, 346] width 411 height 14
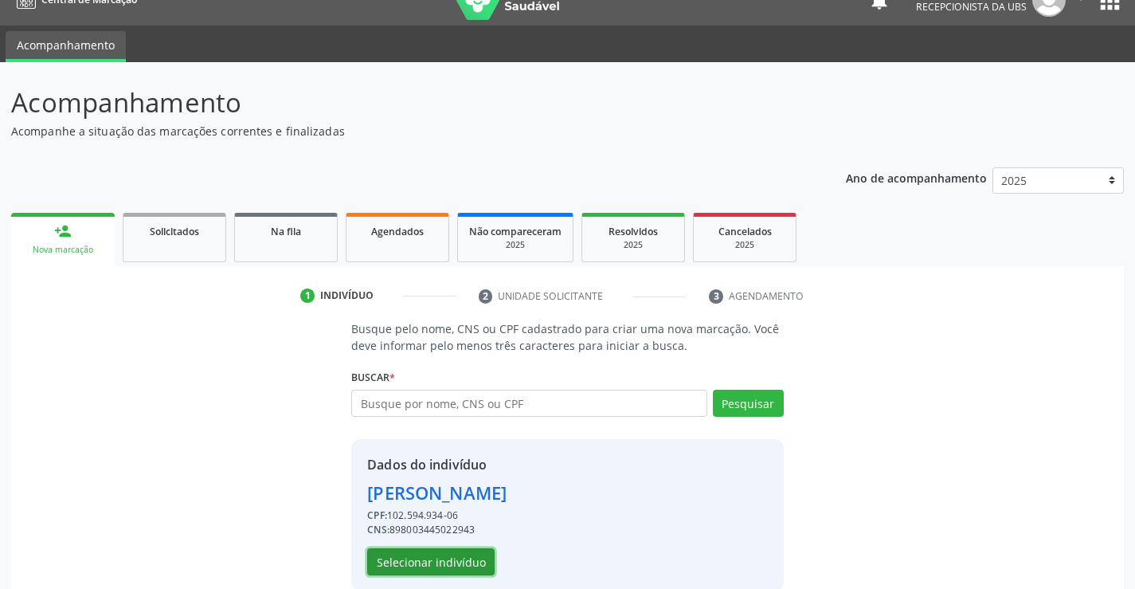
click at [449, 566] on button "Selecionar indivíduo" at bounding box center [430, 561] width 127 height 27
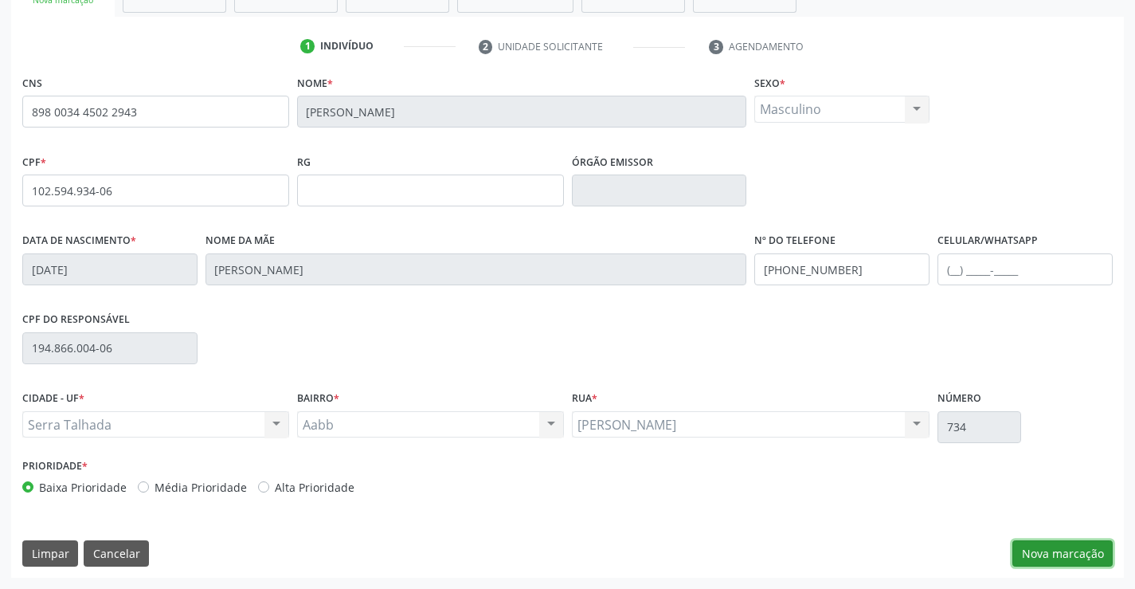
drag, startPoint x: 1045, startPoint y: 558, endPoint x: 1023, endPoint y: 527, distance: 37.6
click at [1044, 558] on button "Nova marcação" at bounding box center [1063, 553] width 100 height 27
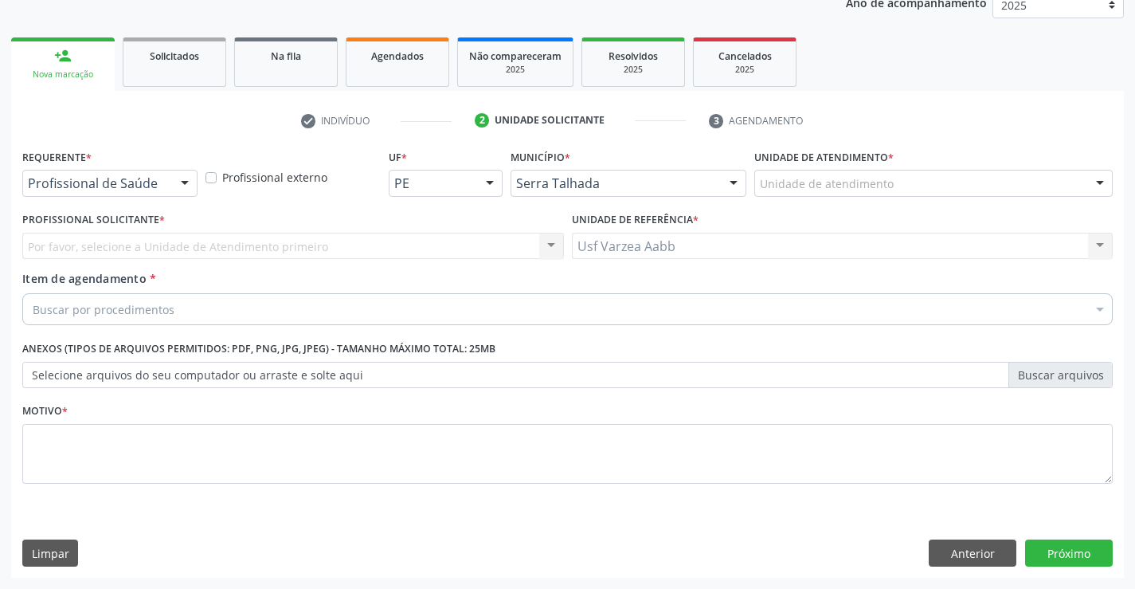
scroll to position [201, 0]
click at [80, 196] on div "Profissional de Saúde Profissional de Saúde Paciente Nenhum resultado encontrad…" at bounding box center [109, 183] width 175 height 27
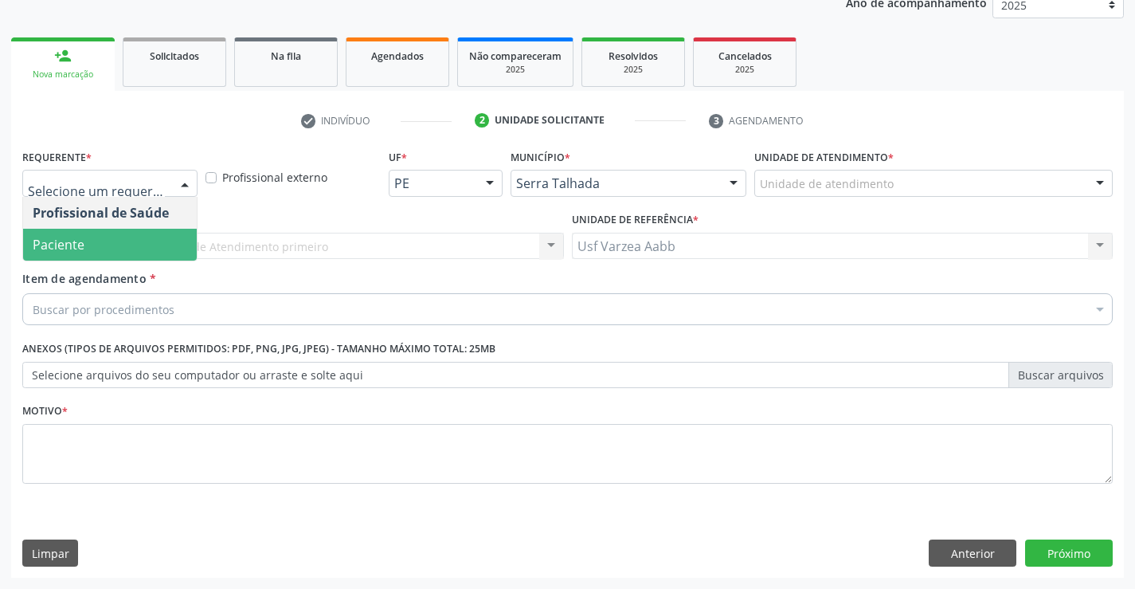
click at [80, 241] on span "Paciente" at bounding box center [59, 245] width 52 height 18
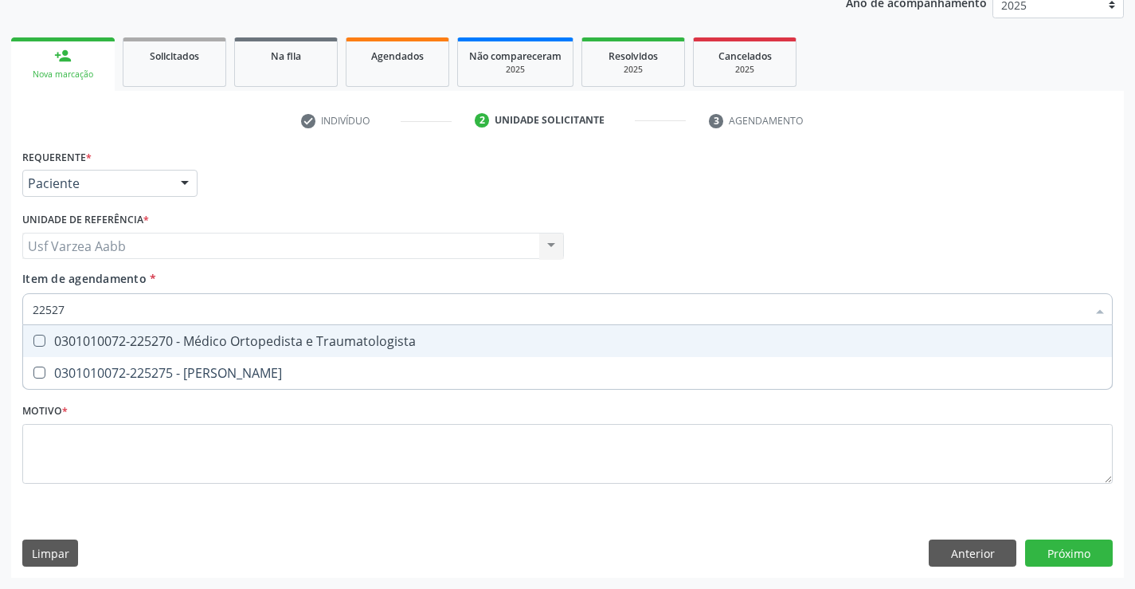
type input "225270"
drag, startPoint x: 399, startPoint y: 307, endPoint x: 402, endPoint y: 340, distance: 33.6
click at [402, 320] on div "225270 Selecionar todos 0301010072-225270 - Médico Ortopedista e Traumatologist…" at bounding box center [567, 306] width 1091 height 27
click at [402, 340] on div "0301010072-225270 - Médico Ortopedista e Traumatologista" at bounding box center [568, 341] width 1070 height 13
checkbox Traumatologista "true"
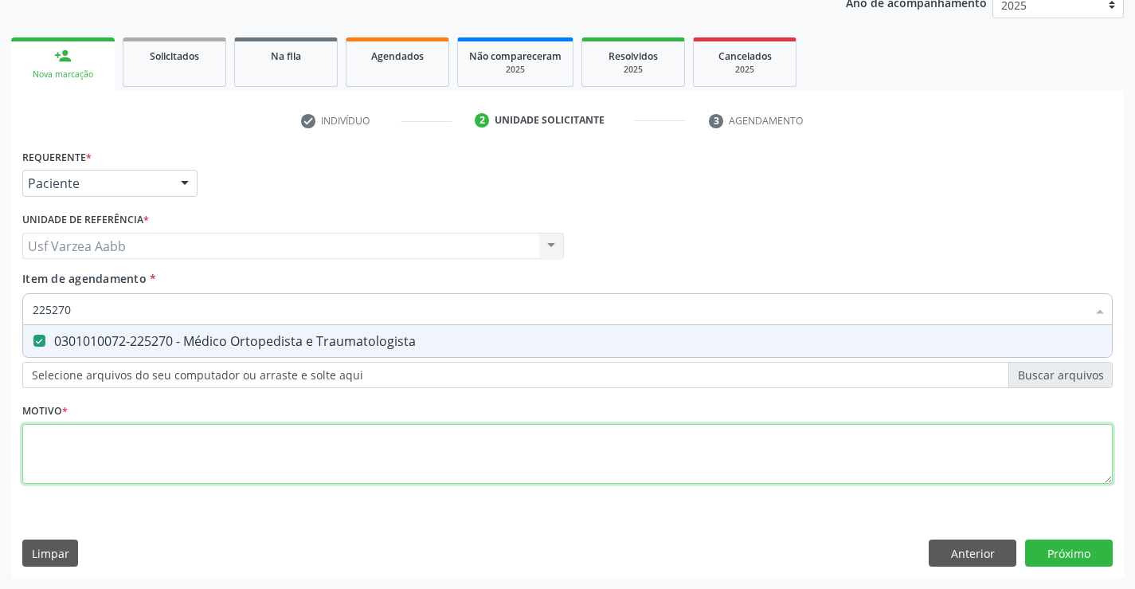
click at [352, 428] on div "Requerente * Paciente Profissional de Saúde Paciente Nenhum resultado encontrad…" at bounding box center [567, 325] width 1091 height 361
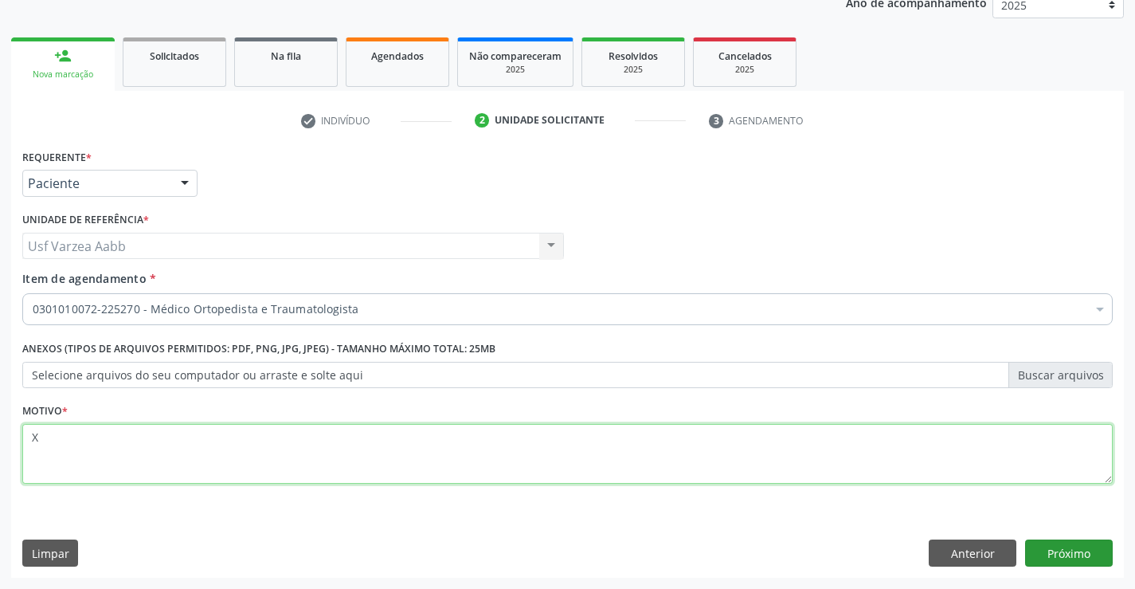
type textarea "X"
click at [1074, 551] on button "Próximo" at bounding box center [1069, 552] width 88 height 27
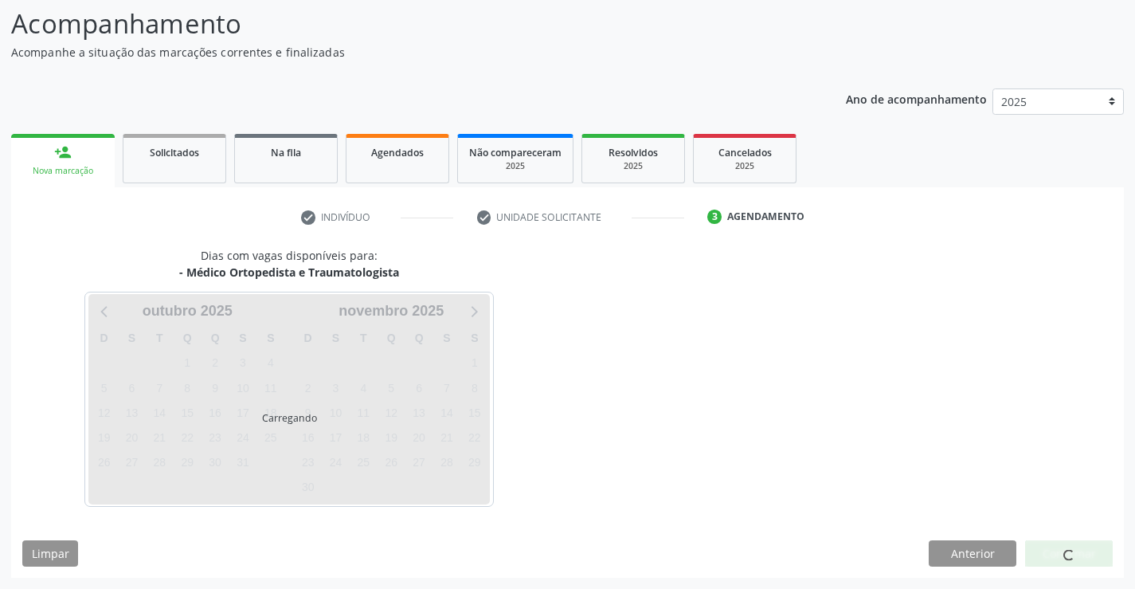
scroll to position [151, 0]
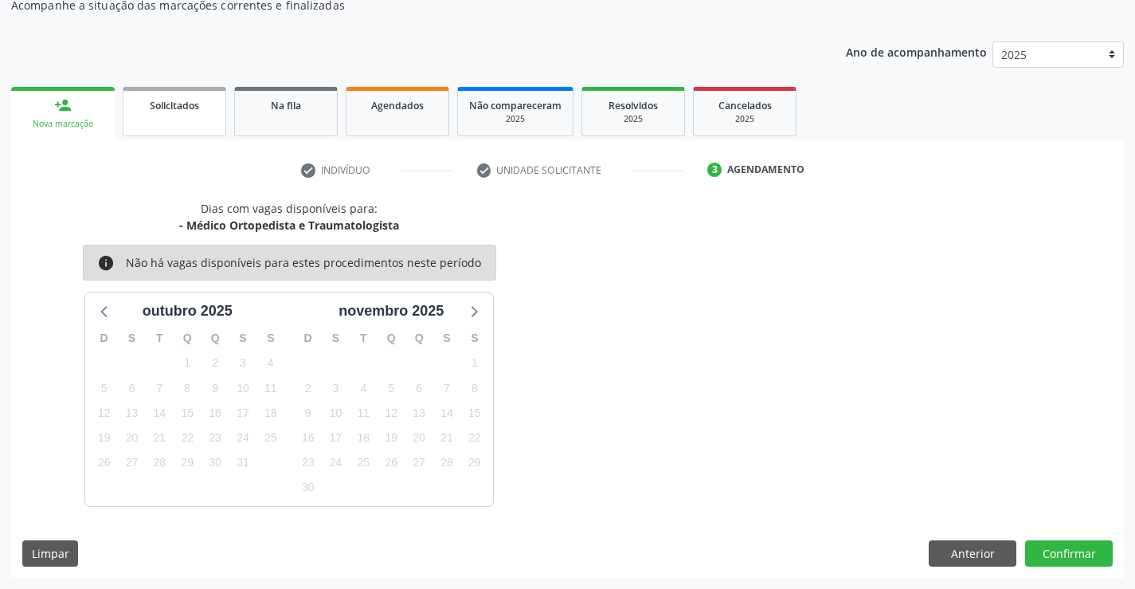
click at [202, 119] on link "Solicitados" at bounding box center [175, 111] width 104 height 49
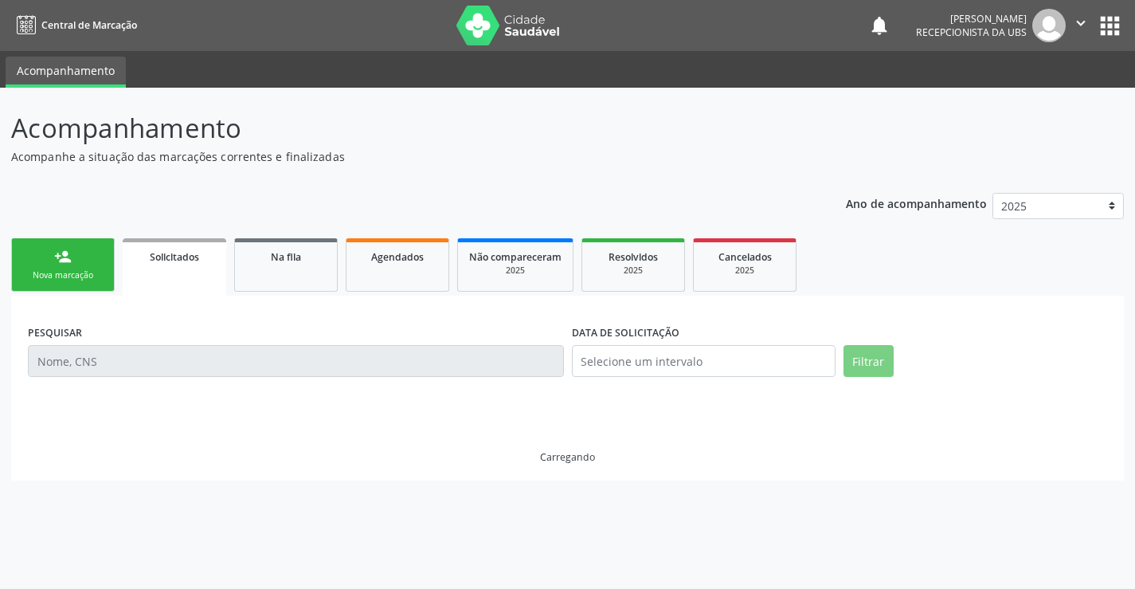
scroll to position [0, 0]
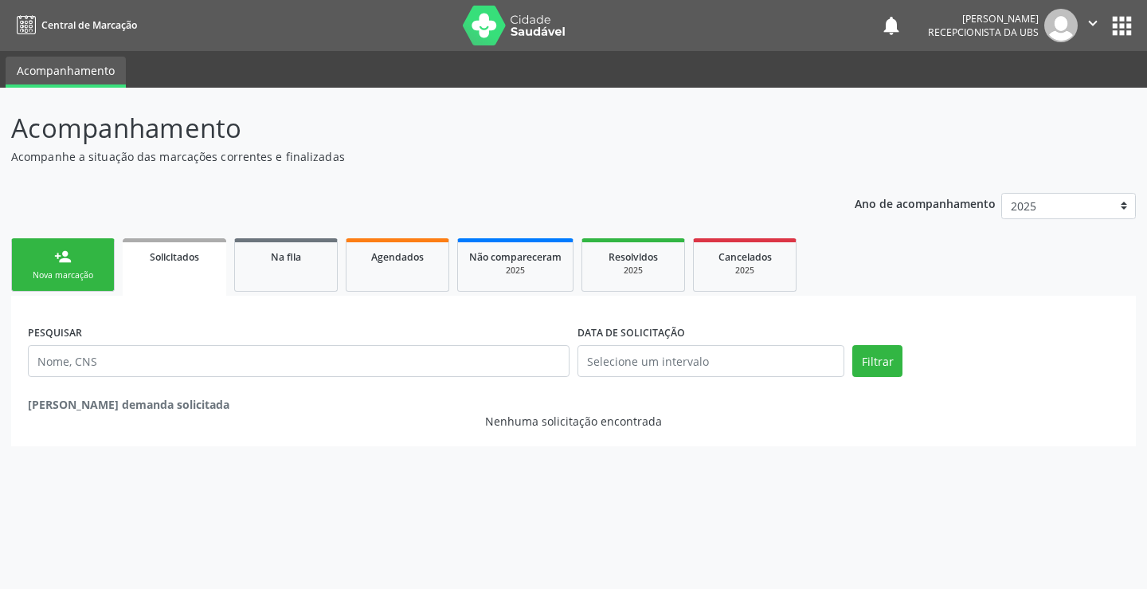
click at [100, 257] on link "person_add Nova marcação" at bounding box center [63, 264] width 104 height 53
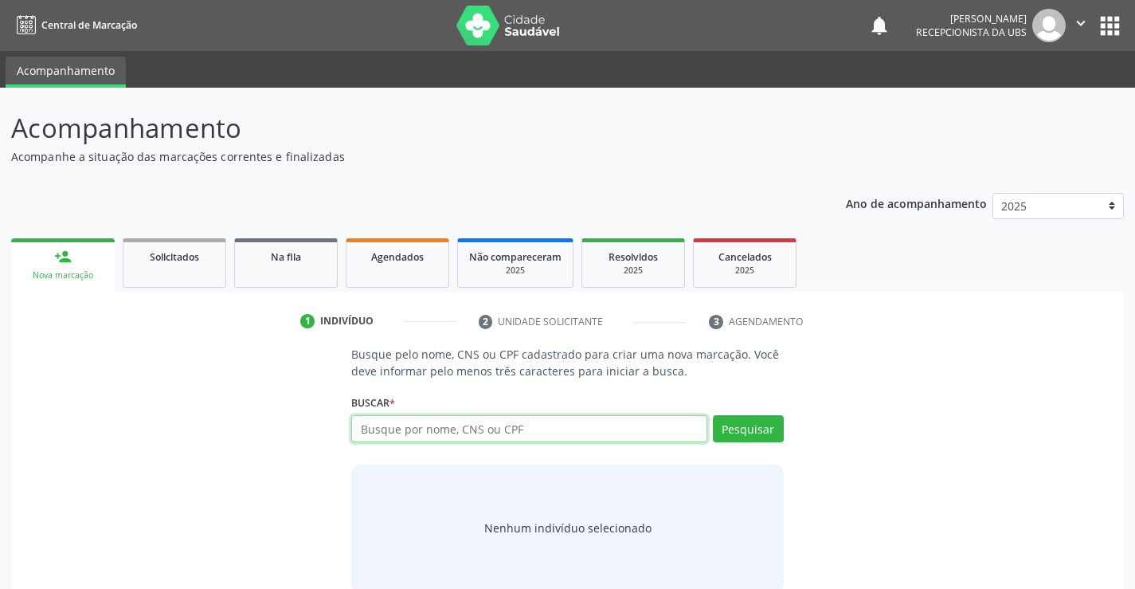
click at [470, 421] on input "text" at bounding box center [528, 428] width 355 height 27
type input "65717457472"
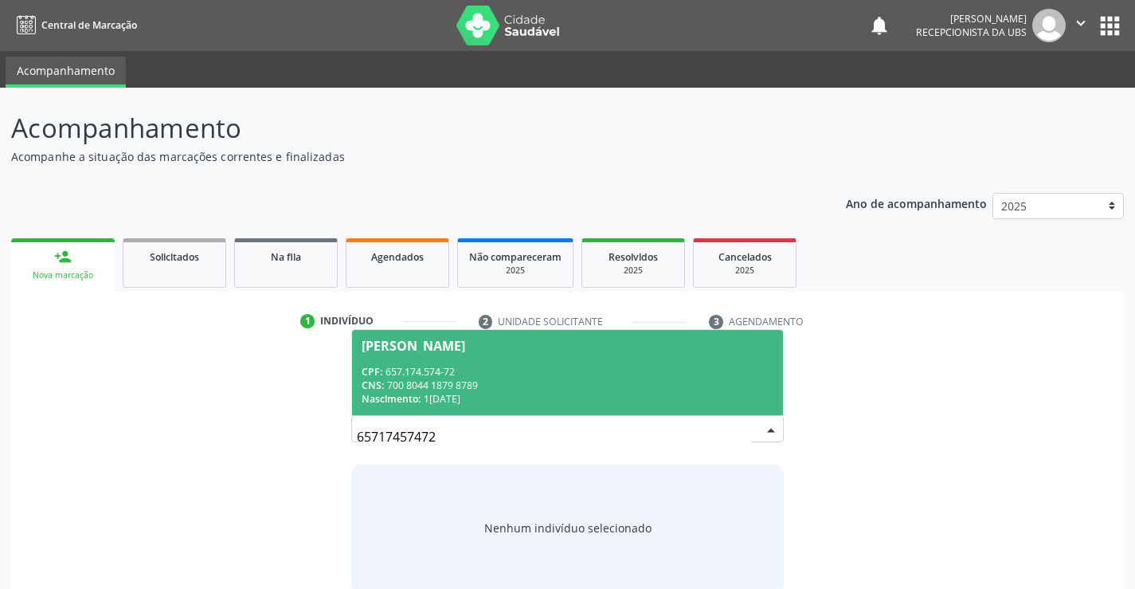
click at [632, 368] on div "CPF: 657.174.574-72" at bounding box center [567, 372] width 411 height 14
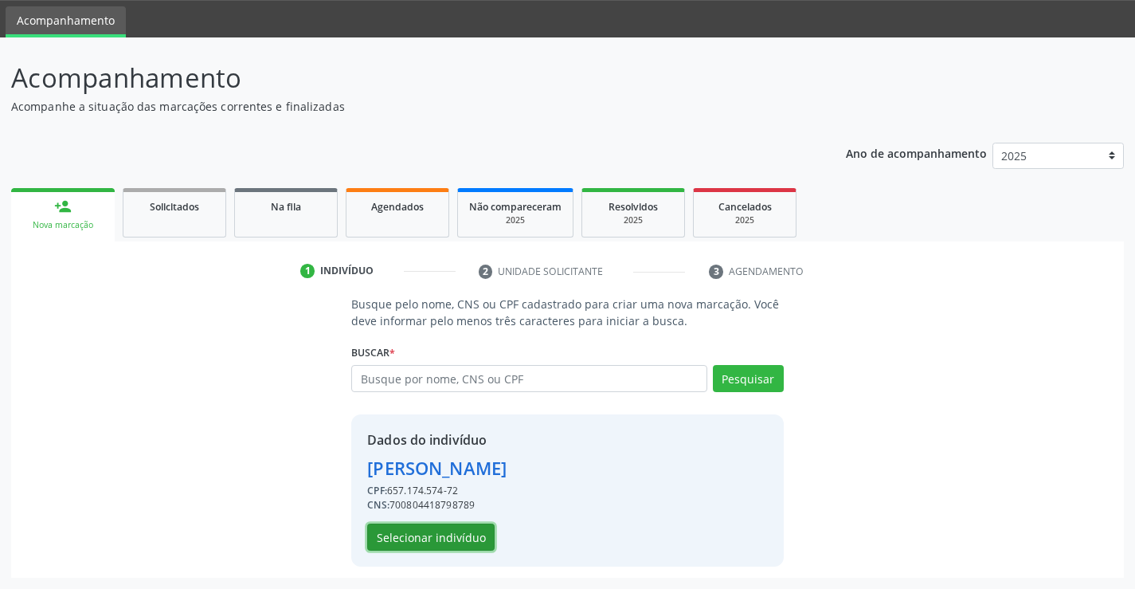
click at [451, 526] on button "Selecionar indivíduo" at bounding box center [430, 536] width 127 height 27
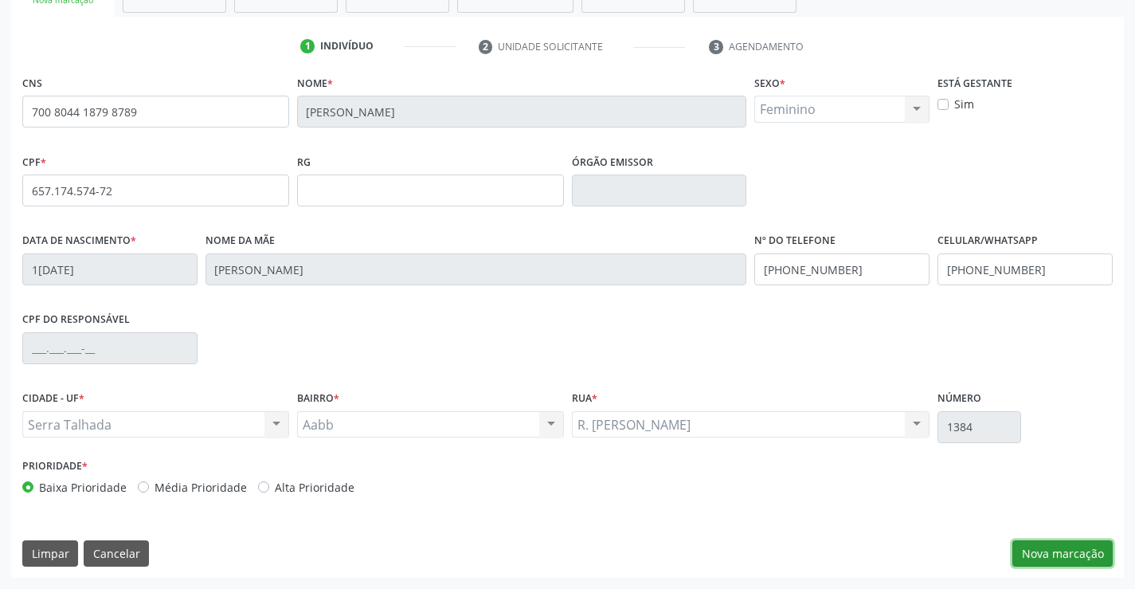
click at [1040, 549] on button "Nova marcação" at bounding box center [1063, 553] width 100 height 27
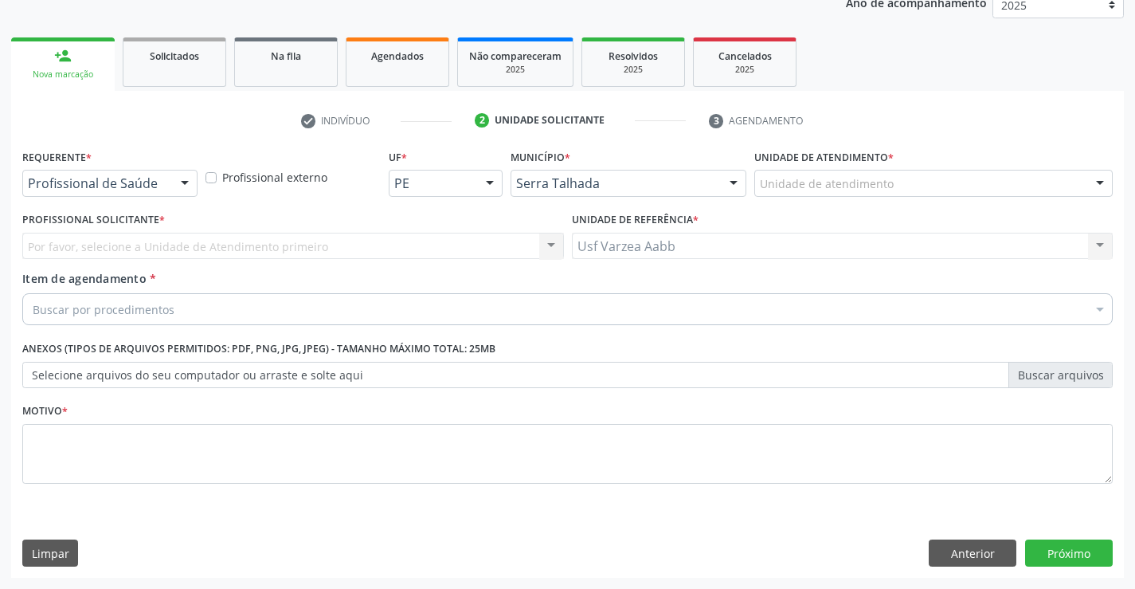
scroll to position [201, 0]
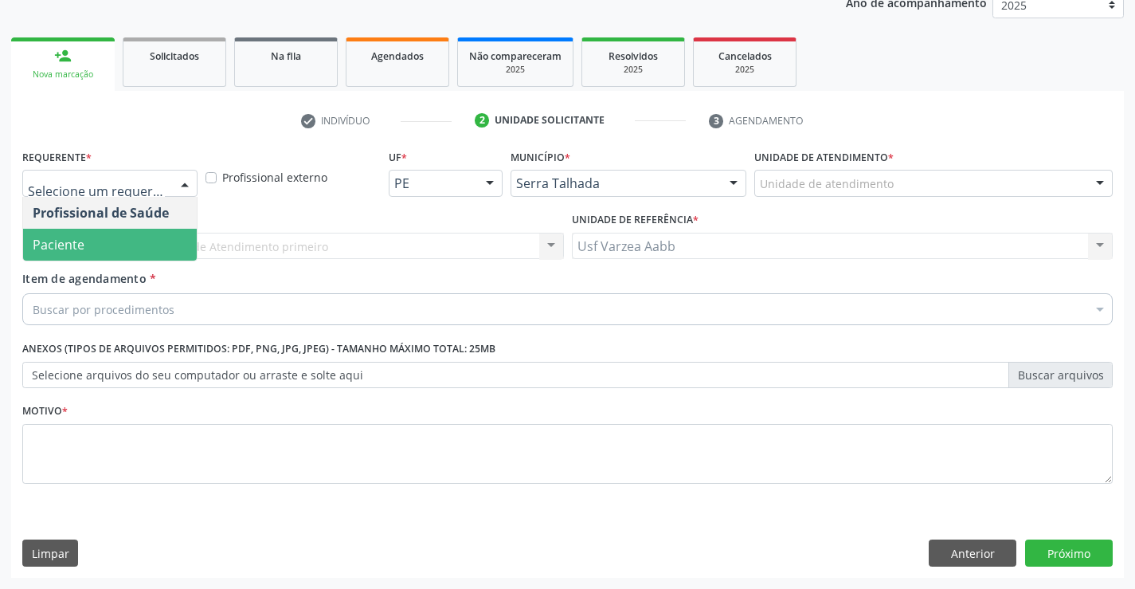
click at [116, 236] on span "Paciente" at bounding box center [110, 245] width 174 height 32
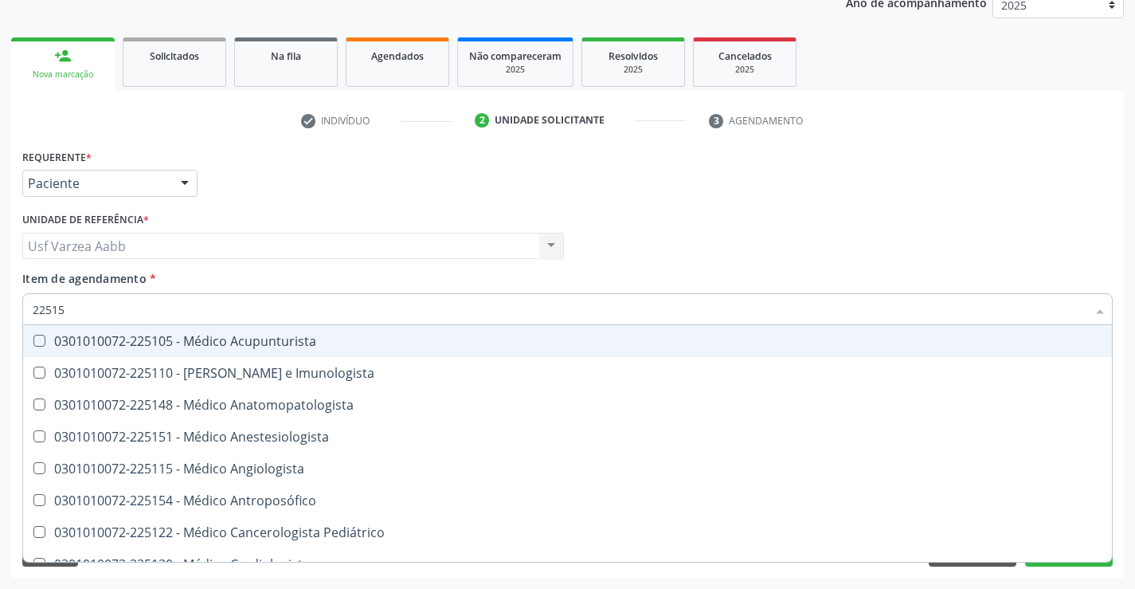
type input "225155"
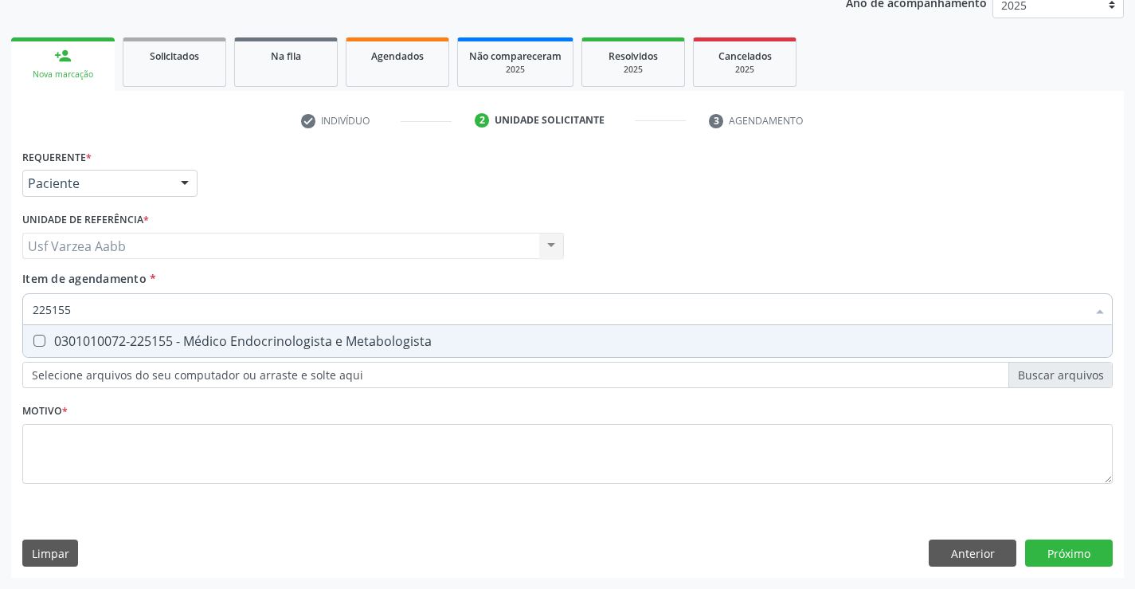
click at [506, 326] on span "0301010072-225155 - Médico Endocrinologista e Metabologista" at bounding box center [567, 341] width 1089 height 32
checkbox Metabologista "true"
click at [492, 449] on div "Requerente * Paciente Profissional de Saúde Paciente Nenhum resultado encontrad…" at bounding box center [567, 325] width 1091 height 361
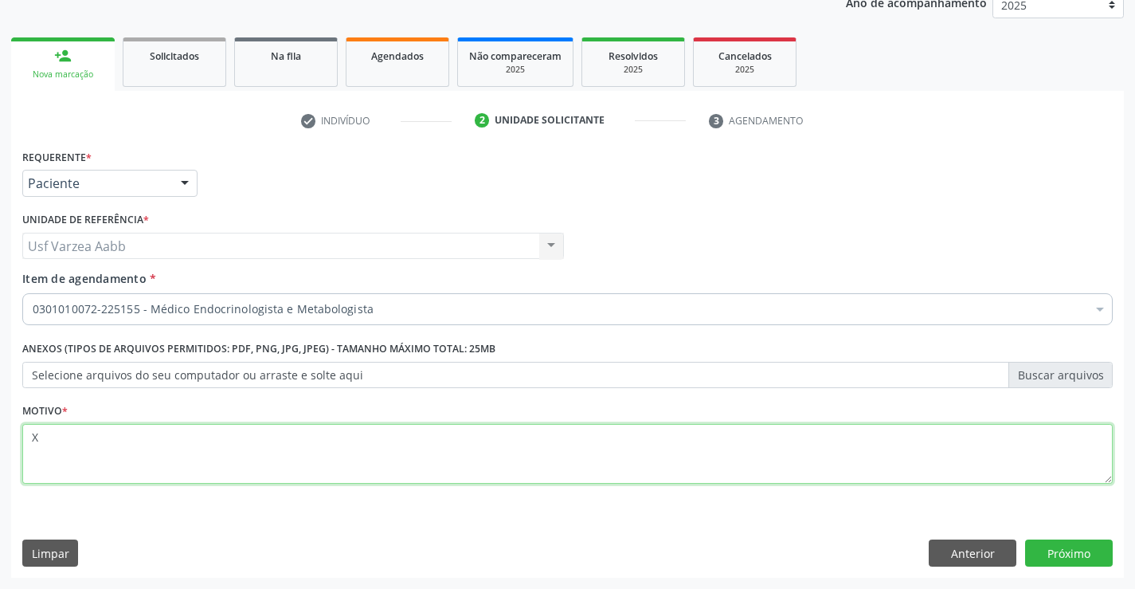
type textarea "X"
click at [1115, 548] on div "Requerente * Paciente Profissional de Saúde Paciente Nenhum resultado encontrad…" at bounding box center [567, 361] width 1113 height 433
click at [1087, 550] on button "Próximo" at bounding box center [1069, 552] width 88 height 27
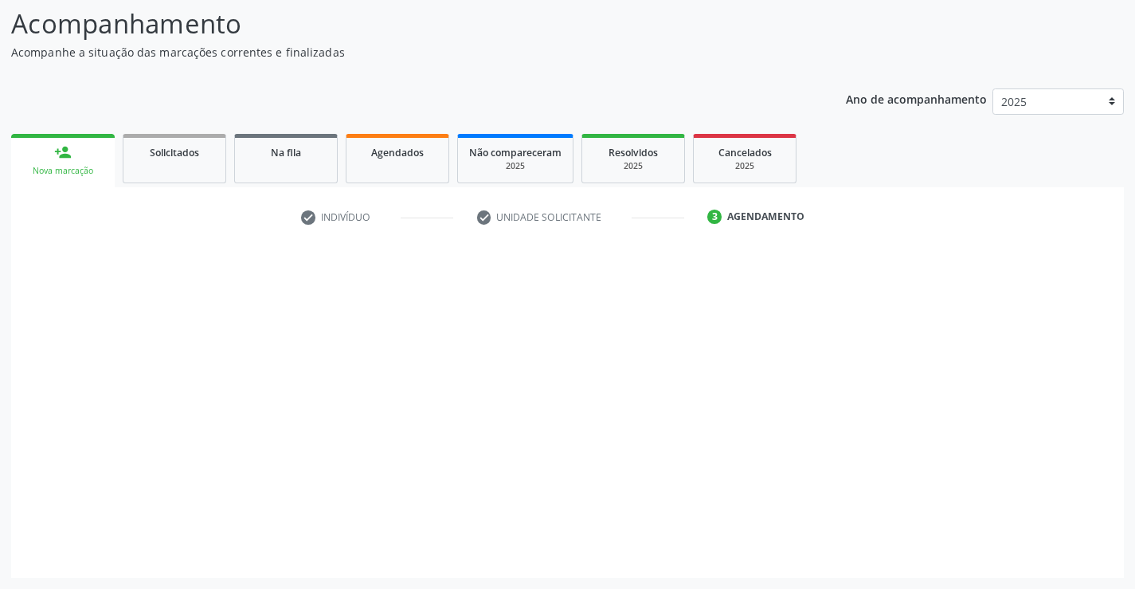
scroll to position [104, 0]
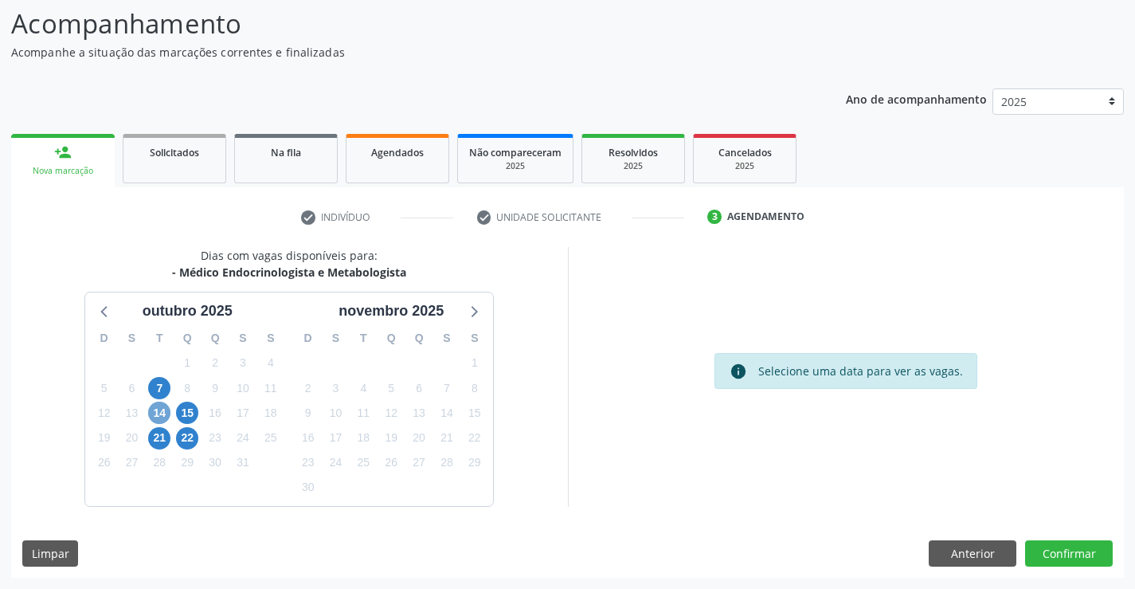
click at [155, 415] on span "14" at bounding box center [159, 413] width 22 height 22
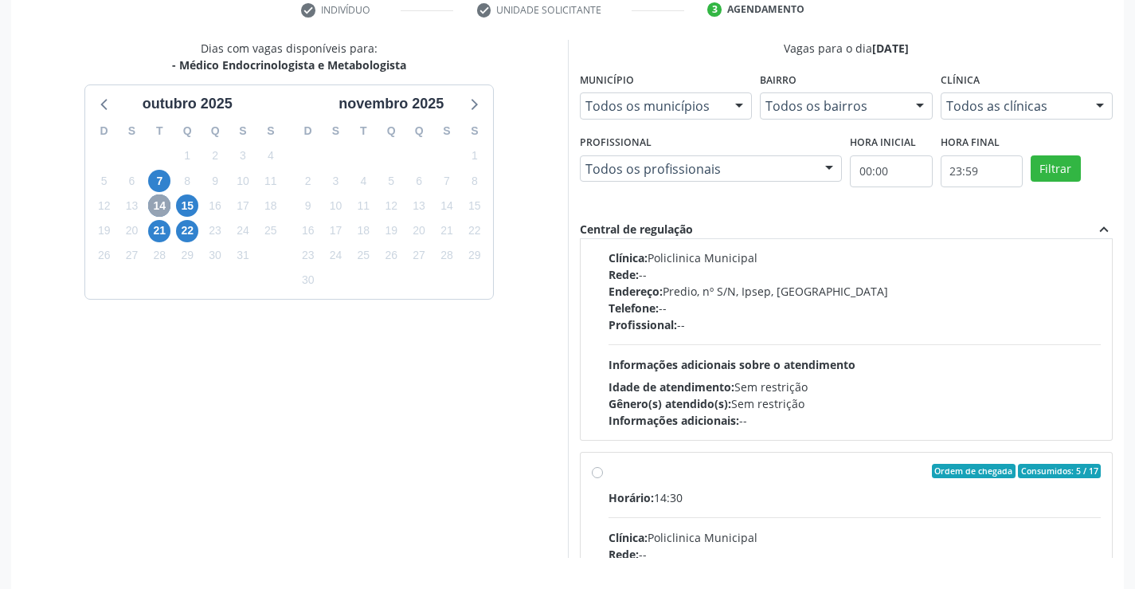
scroll to position [531, 0]
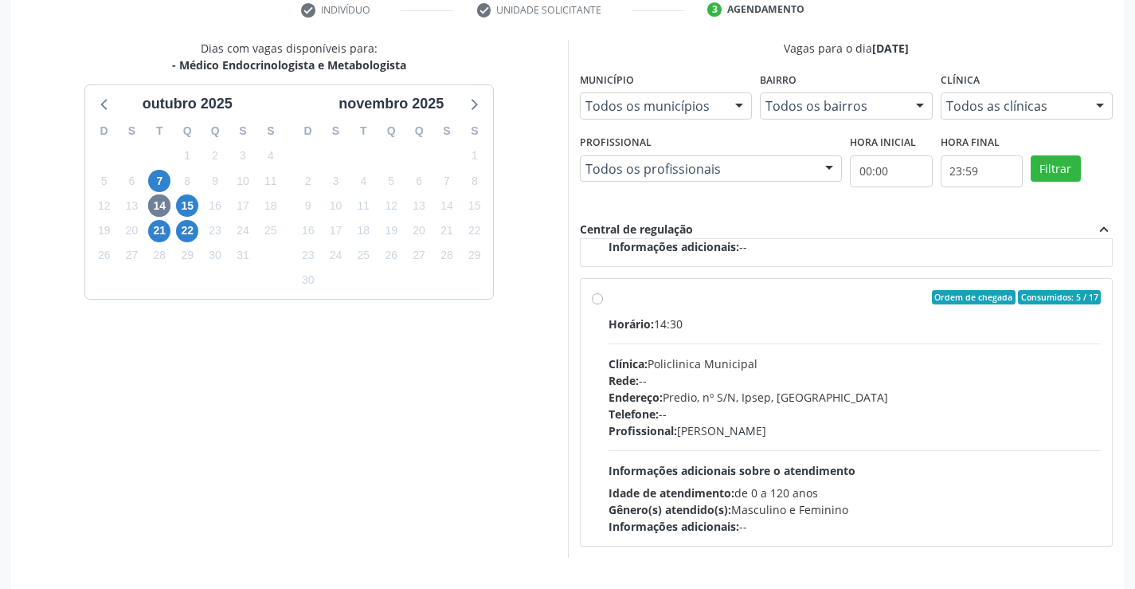
click at [609, 294] on label "Ordem de chegada Consumidos: 5 / 17 Horário: 14:30 Clínica: Policlinica Municip…" at bounding box center [855, 412] width 493 height 245
click at [598, 294] on input "Ordem de chegada Consumidos: 5 / 17 Horário: 14:30 Clínica: Policlinica Municip…" at bounding box center [597, 297] width 11 height 14
radio input "true"
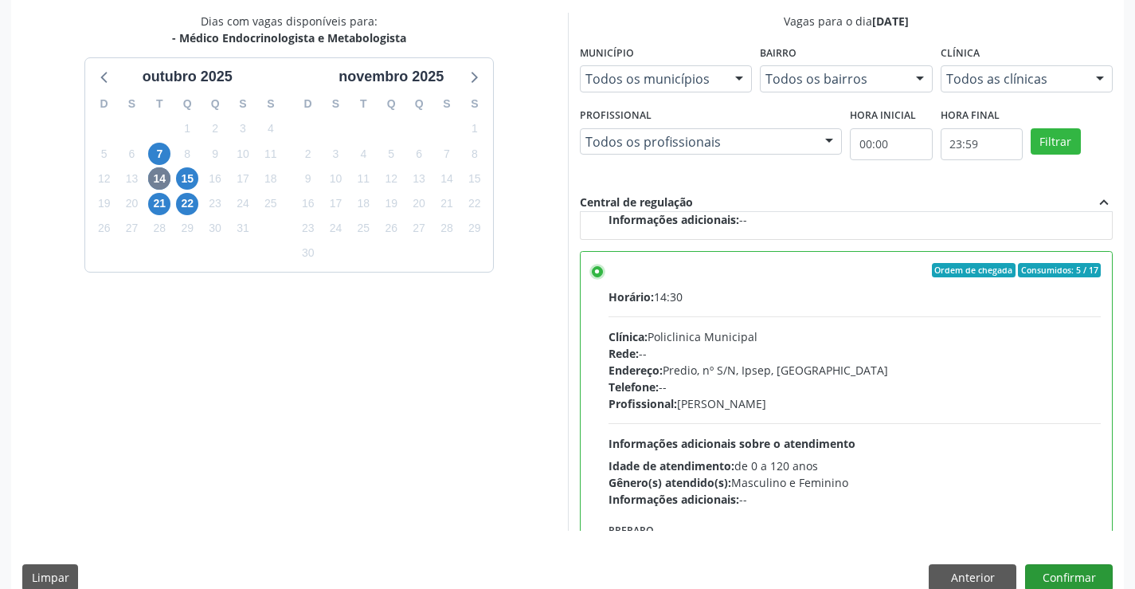
scroll to position [363, 0]
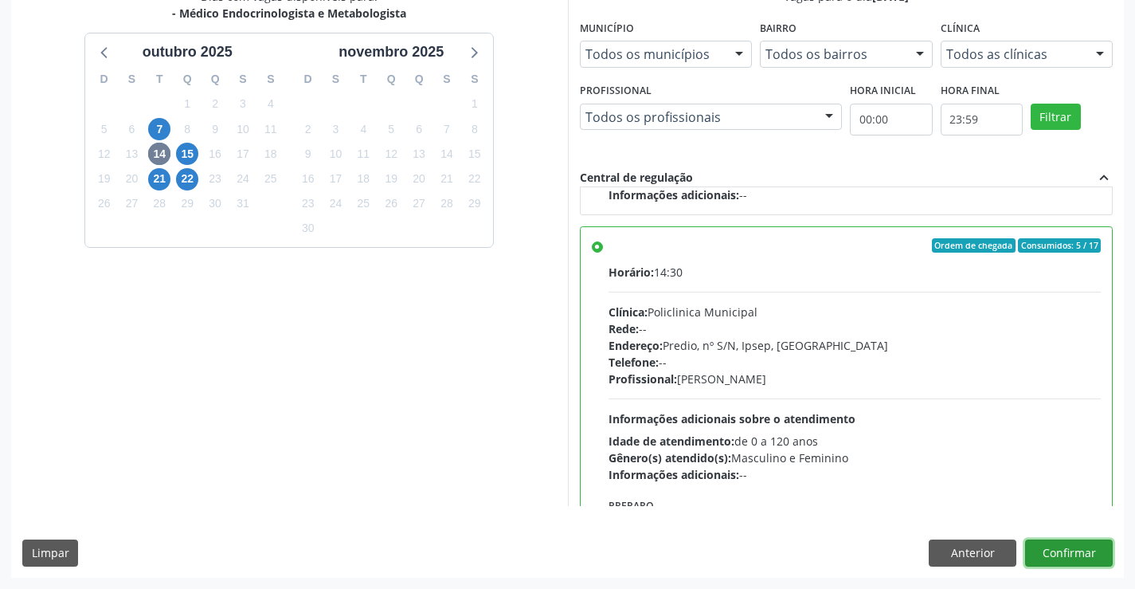
click at [1081, 562] on button "Confirmar" at bounding box center [1069, 552] width 88 height 27
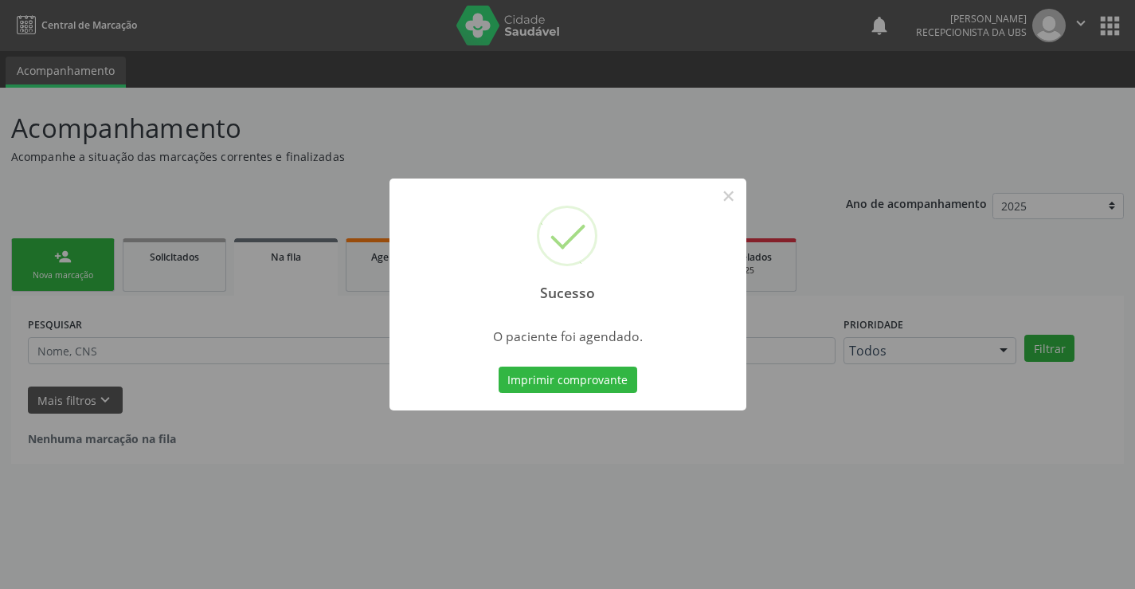
scroll to position [0, 0]
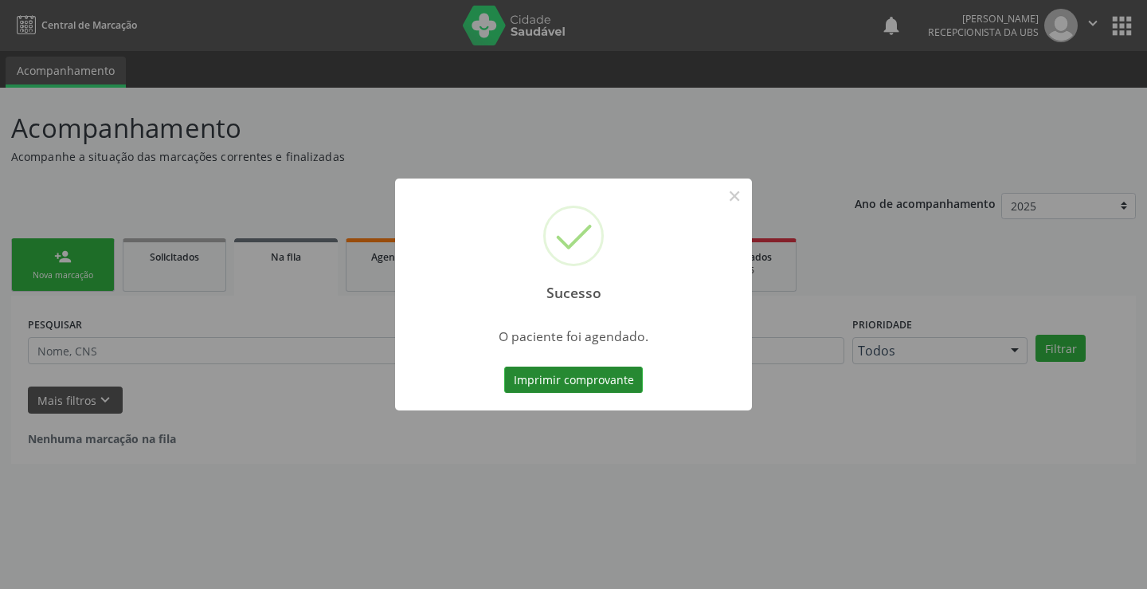
click at [618, 371] on button "Imprimir comprovante" at bounding box center [573, 379] width 139 height 27
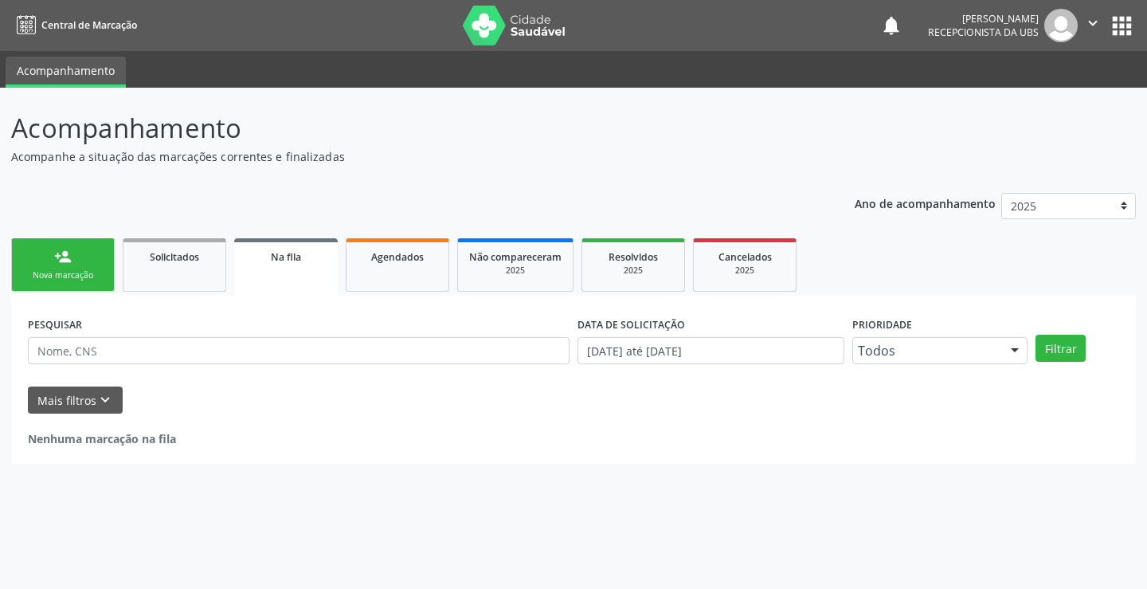
click at [81, 272] on div "Nova marcação" at bounding box center [63, 275] width 80 height 12
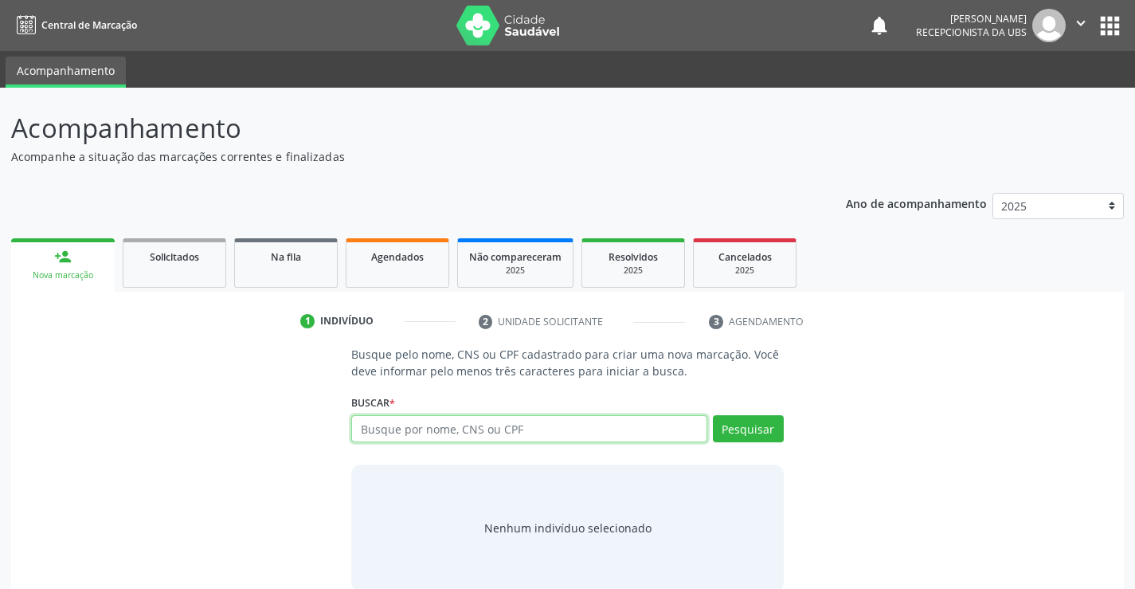
click at [594, 422] on input "text" at bounding box center [528, 428] width 355 height 27
type input "VANESSA DAMARIS"
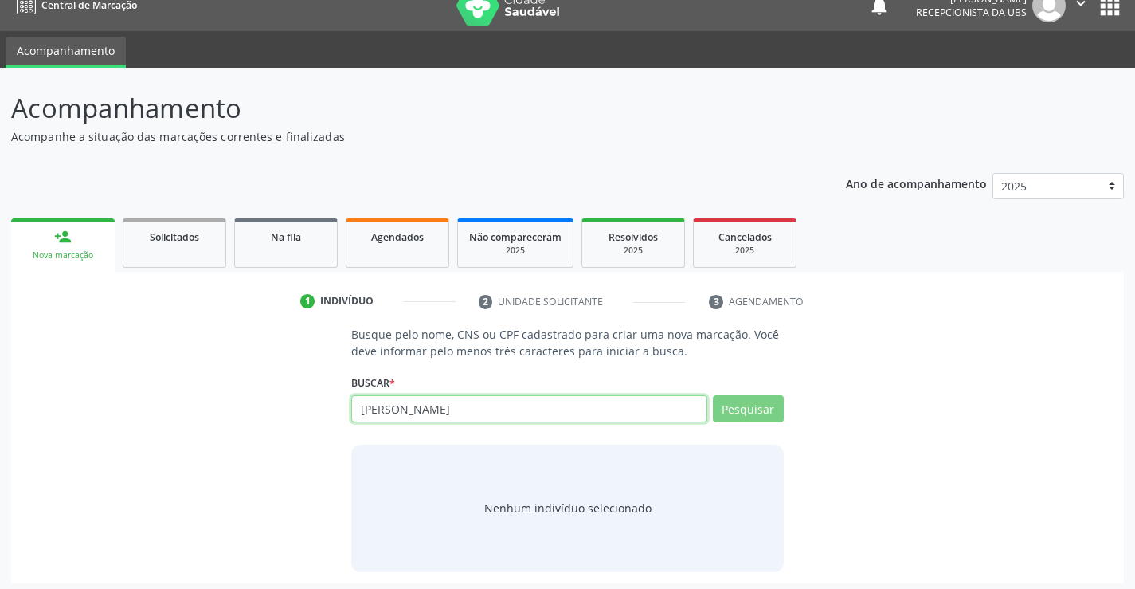
scroll to position [25, 0]
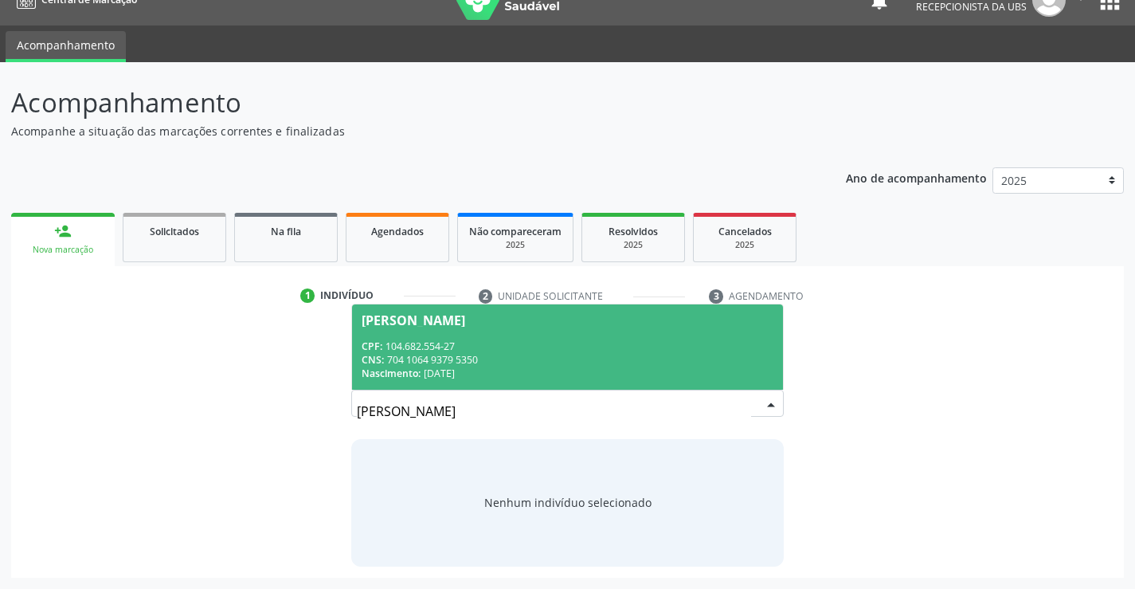
click at [664, 361] on div "CNS: 704 1064 9379 5350" at bounding box center [567, 360] width 411 height 14
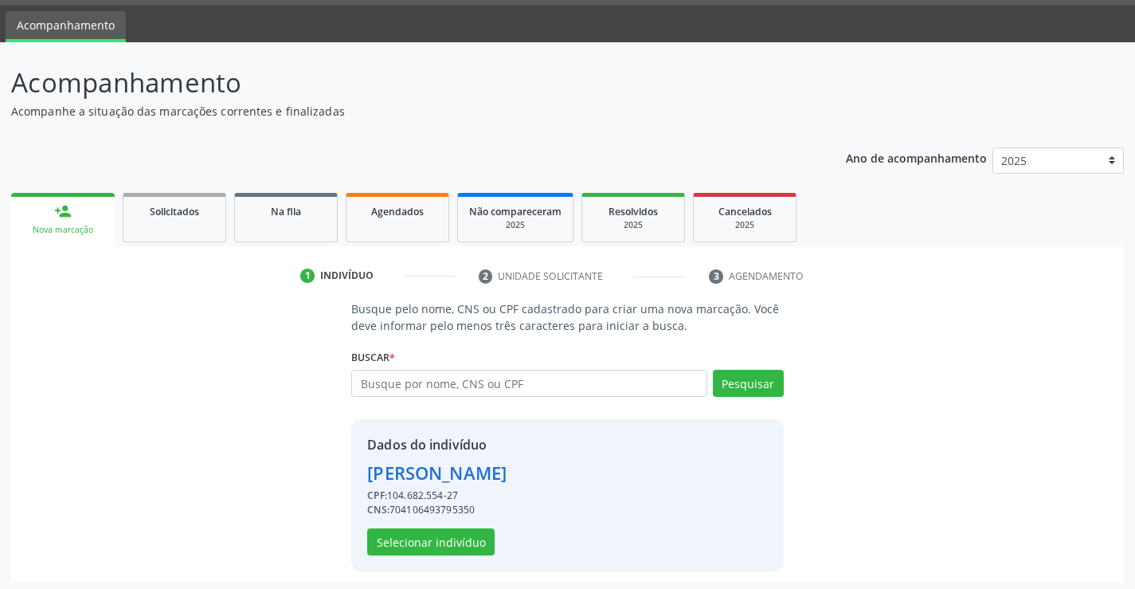
scroll to position [50, 0]
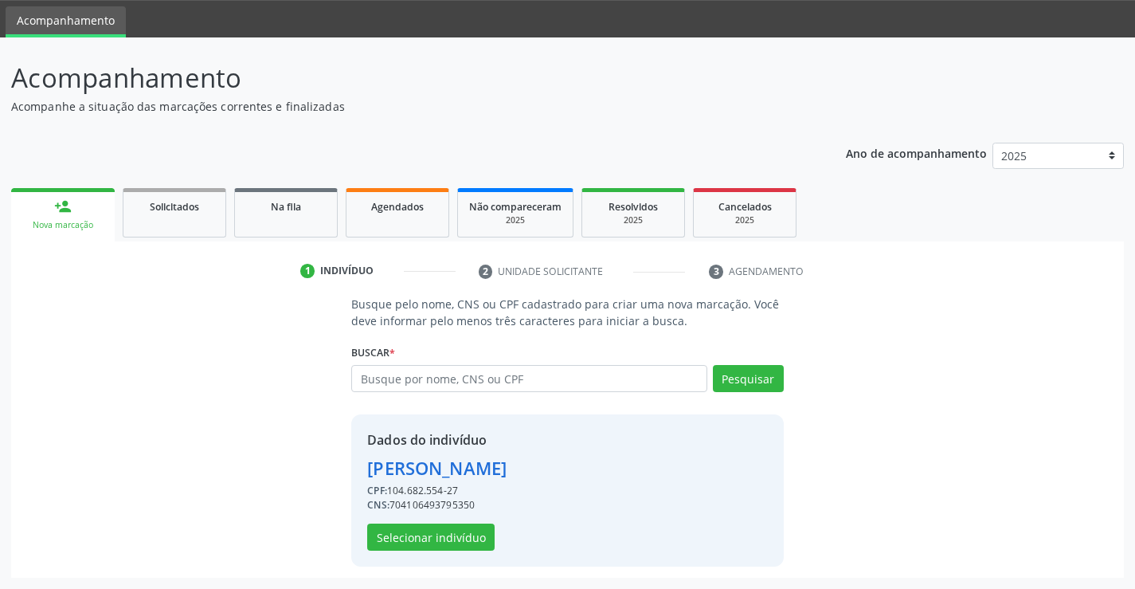
click at [459, 523] on div "Dados do indivíduo Vanessa Damaris da Silva Lima CPF: 104.682.554-27 CNS: 70410…" at bounding box center [436, 490] width 139 height 120
click at [460, 539] on button "Selecionar indivíduo" at bounding box center [430, 536] width 127 height 27
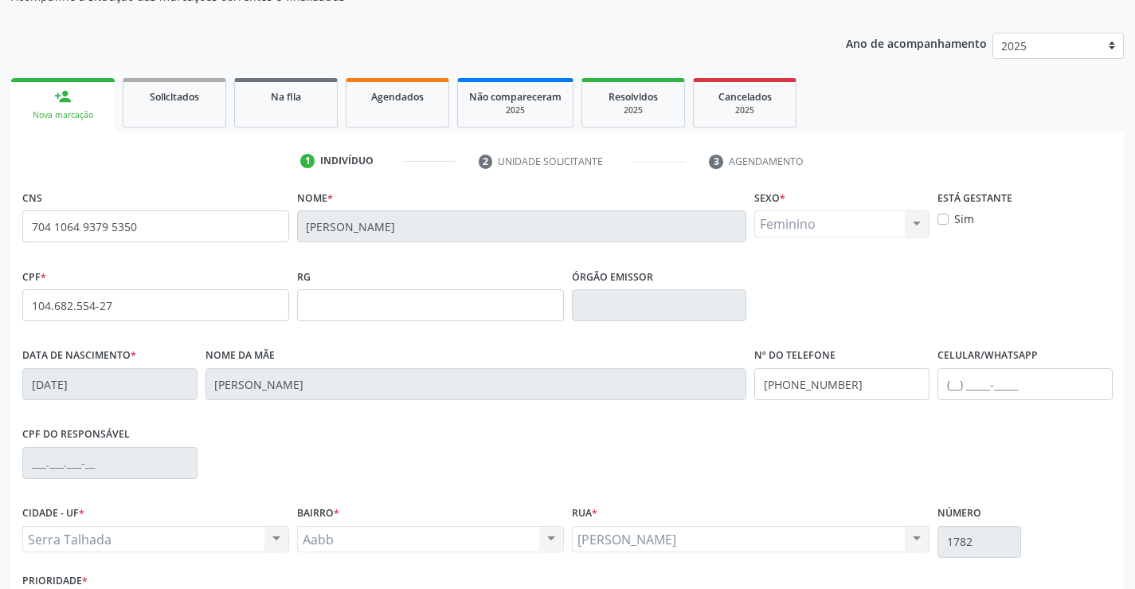
scroll to position [275, 0]
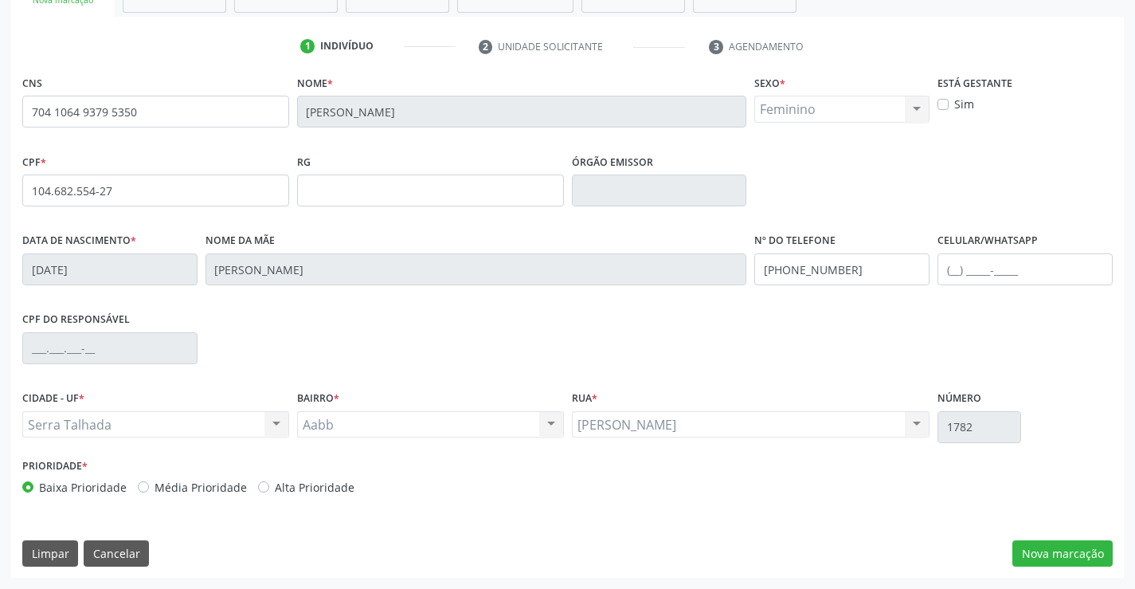
click at [1048, 572] on div "CNS 704 1064 9379 5350 Nome * Vanessa Damaris da Silva Lima Sexo * Feminino Mas…" at bounding box center [567, 324] width 1113 height 507
click at [1044, 547] on button "Nova marcação" at bounding box center [1063, 553] width 100 height 27
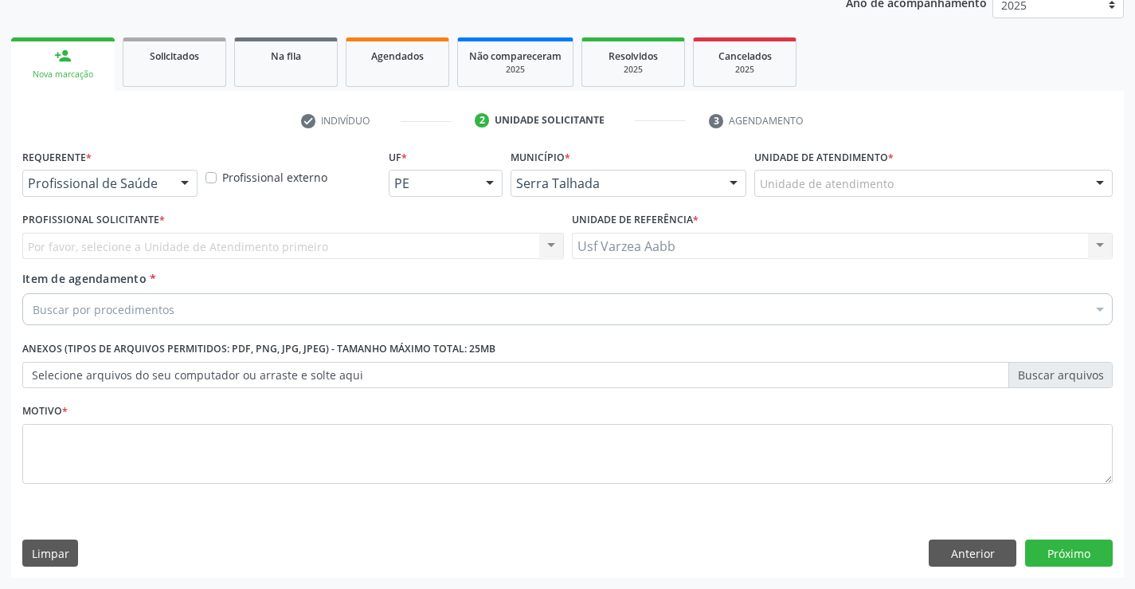
scroll to position [201, 0]
click at [140, 192] on div "Profissional de Saúde" at bounding box center [109, 183] width 175 height 27
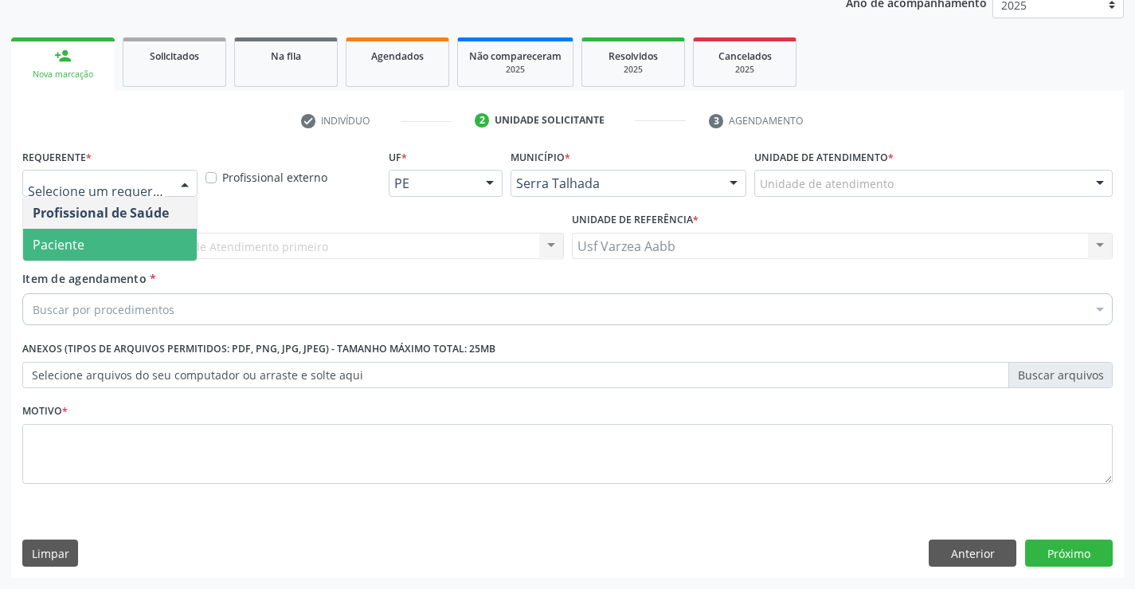
click at [142, 233] on span "Paciente" at bounding box center [110, 245] width 174 height 32
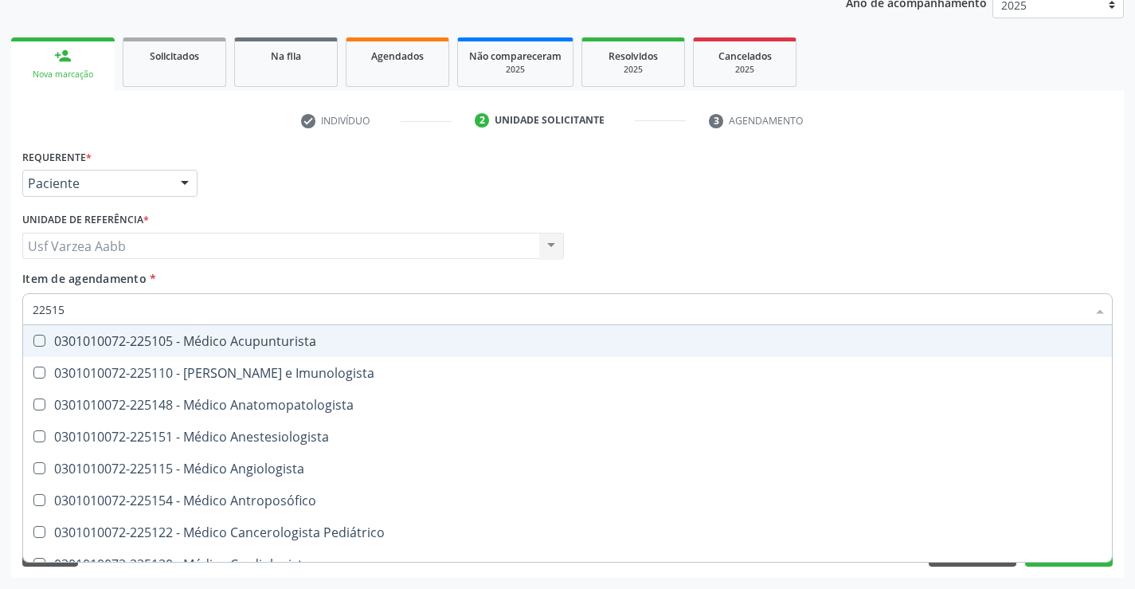
type input "225155"
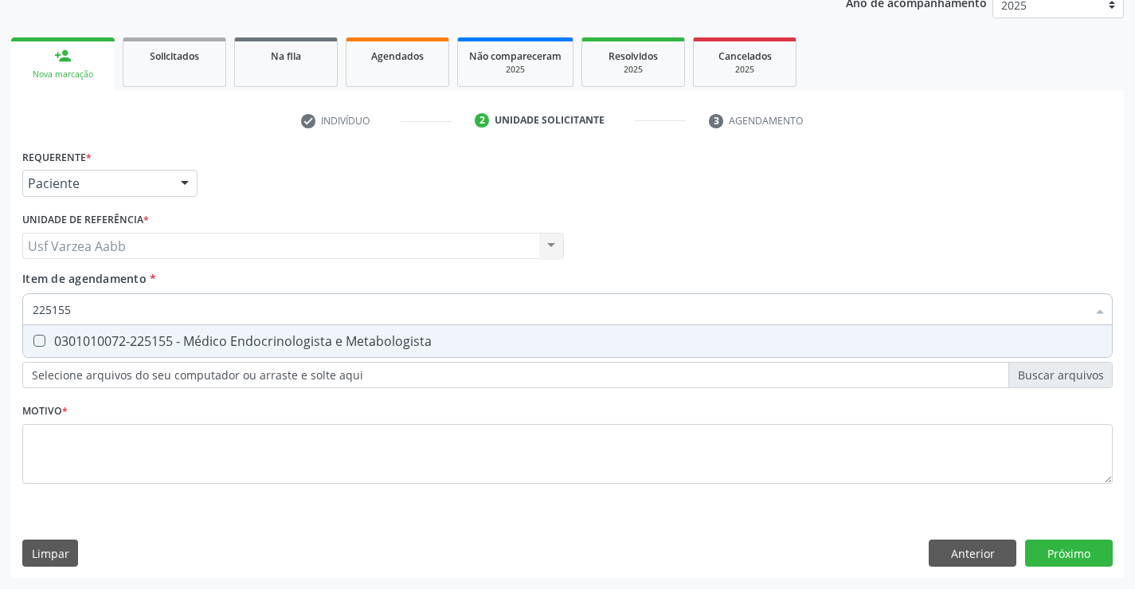
click at [323, 343] on div "0301010072-225155 - Médico Endocrinologista e Metabologista" at bounding box center [568, 341] width 1070 height 13
checkbox Metabologista "true"
click at [322, 441] on div "Requerente * Paciente Profissional de Saúde Paciente Nenhum resultado encontrad…" at bounding box center [567, 325] width 1091 height 361
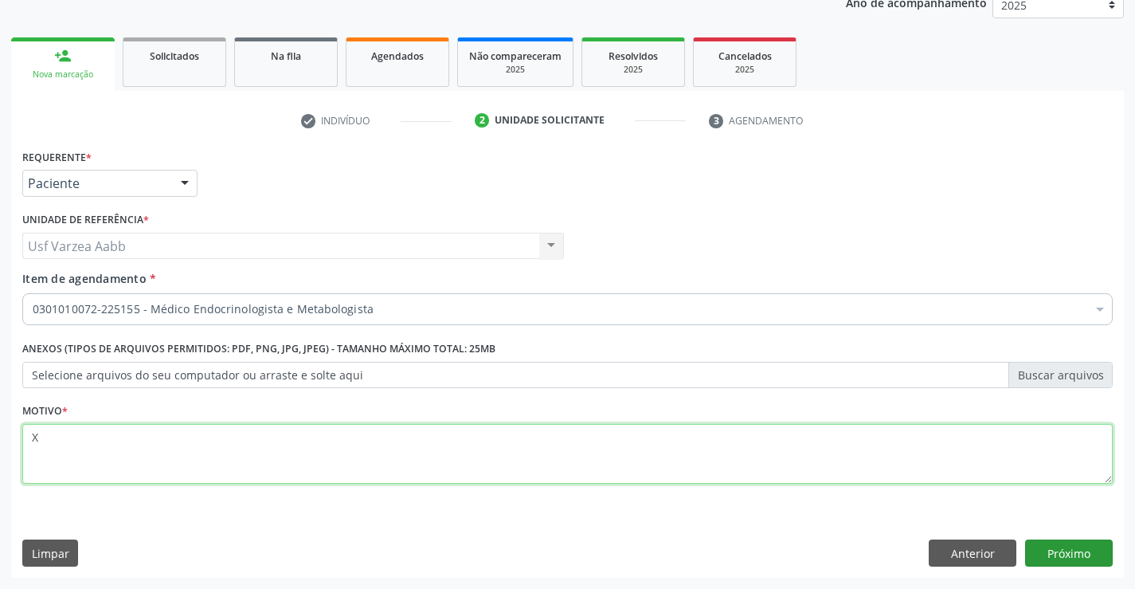
type textarea "X"
click at [1062, 550] on button "Próximo" at bounding box center [1069, 552] width 88 height 27
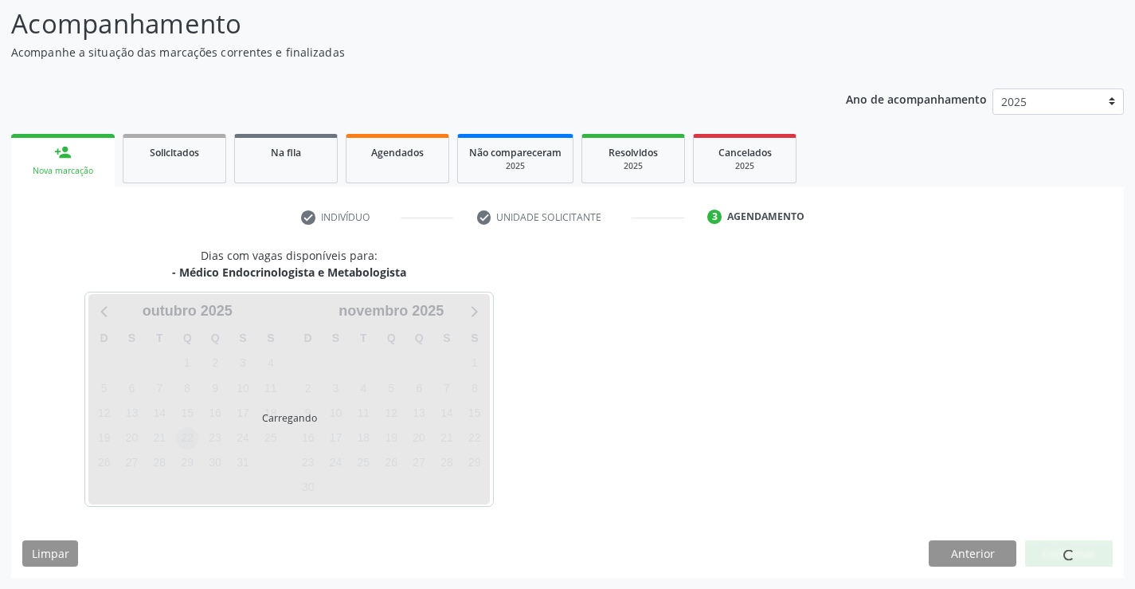
scroll to position [104, 0]
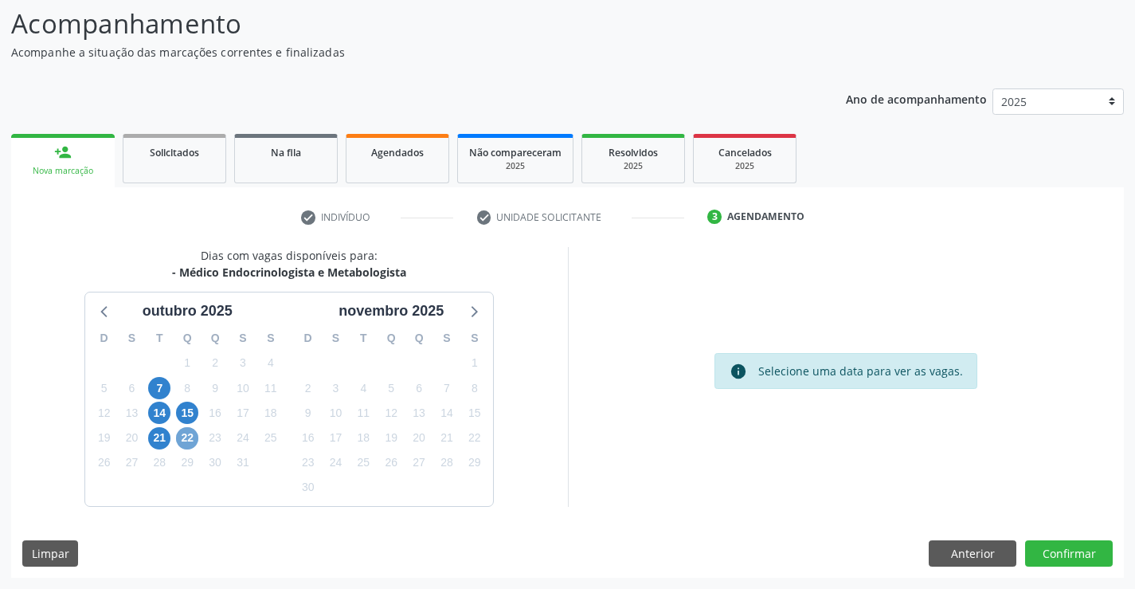
click at [190, 441] on span "22" at bounding box center [187, 438] width 22 height 22
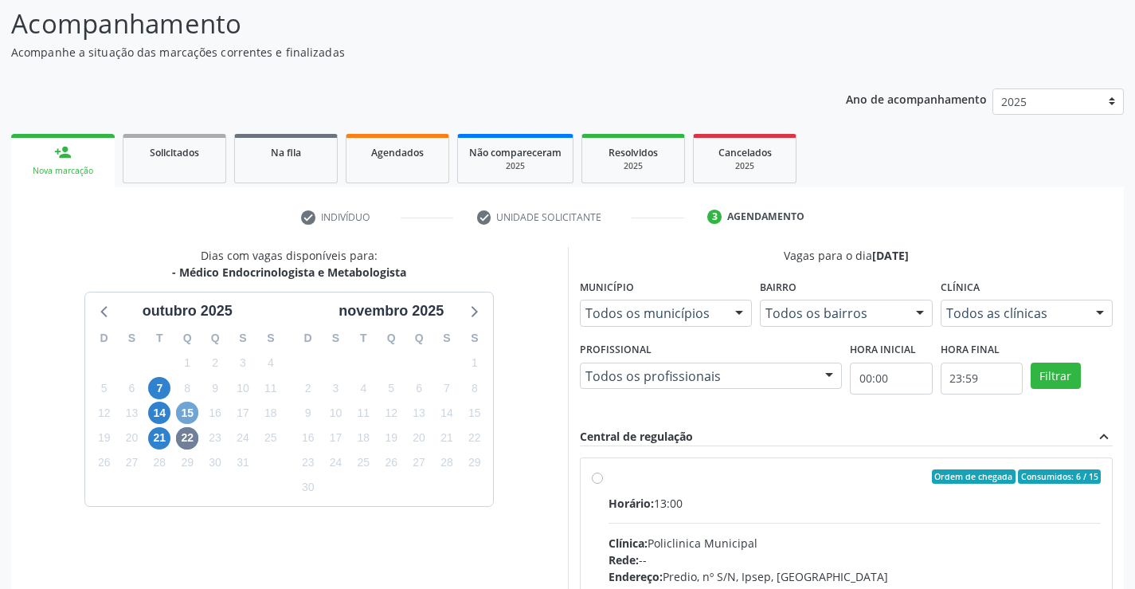
click at [190, 415] on span "15" at bounding box center [187, 413] width 22 height 22
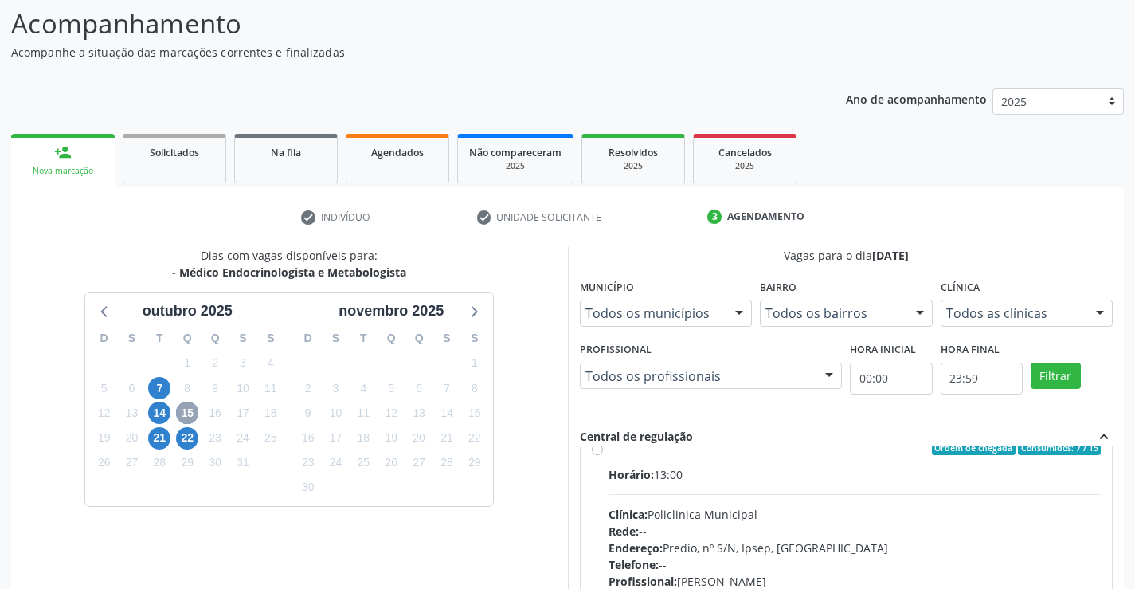
scroll to position [0, 0]
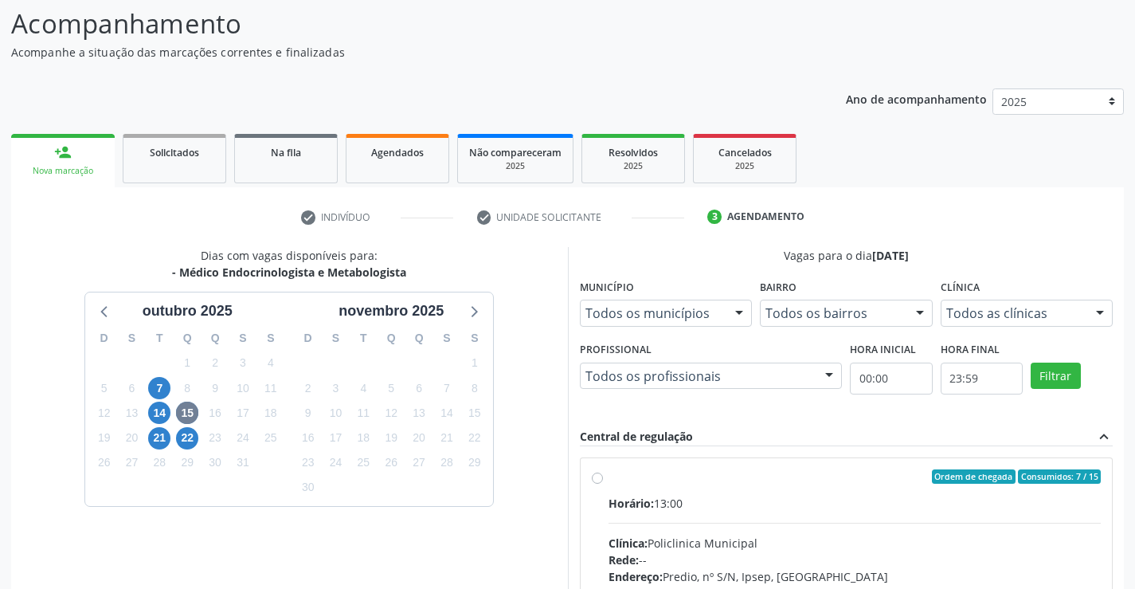
click at [609, 480] on label "Ordem de chegada Consumidos: 7 / 15 Horário: 13:00 Clínica: Policlinica Municip…" at bounding box center [855, 591] width 493 height 245
click at [599, 480] on input "Ordem de chegada Consumidos: 7 / 15 Horário: 13:00 Clínica: Policlinica Municip…" at bounding box center [597, 476] width 11 height 14
radio input "true"
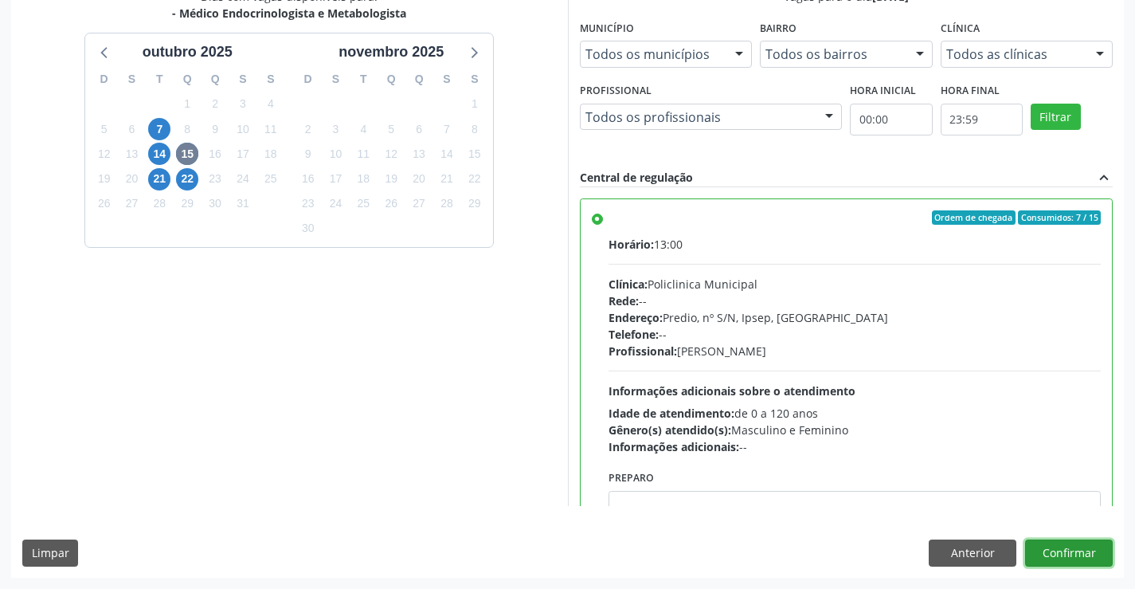
click at [1097, 549] on button "Confirmar" at bounding box center [1069, 552] width 88 height 27
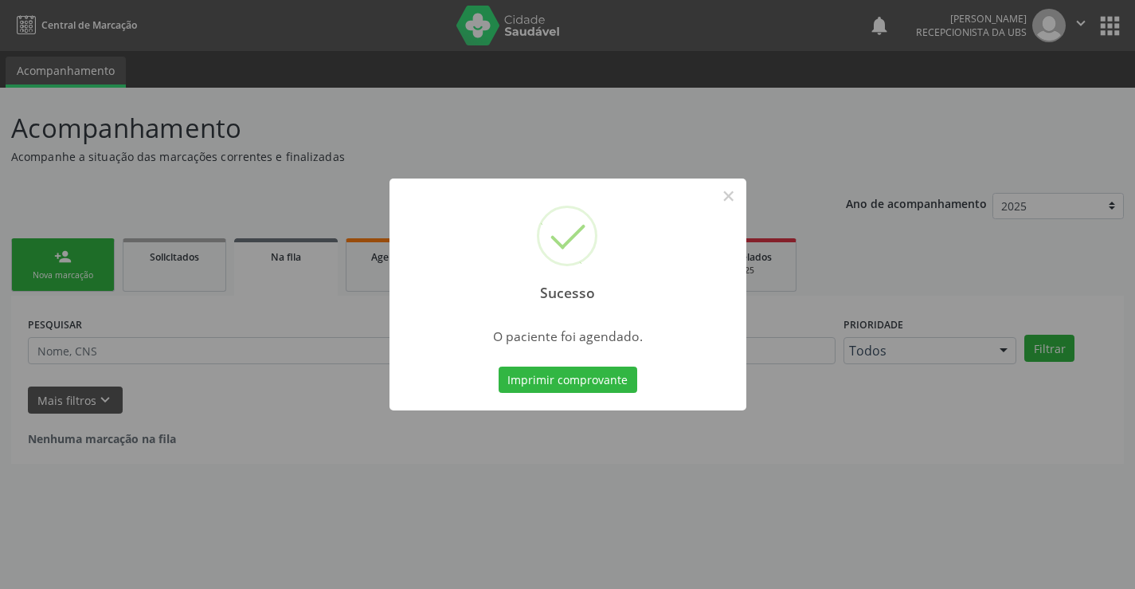
scroll to position [0, 0]
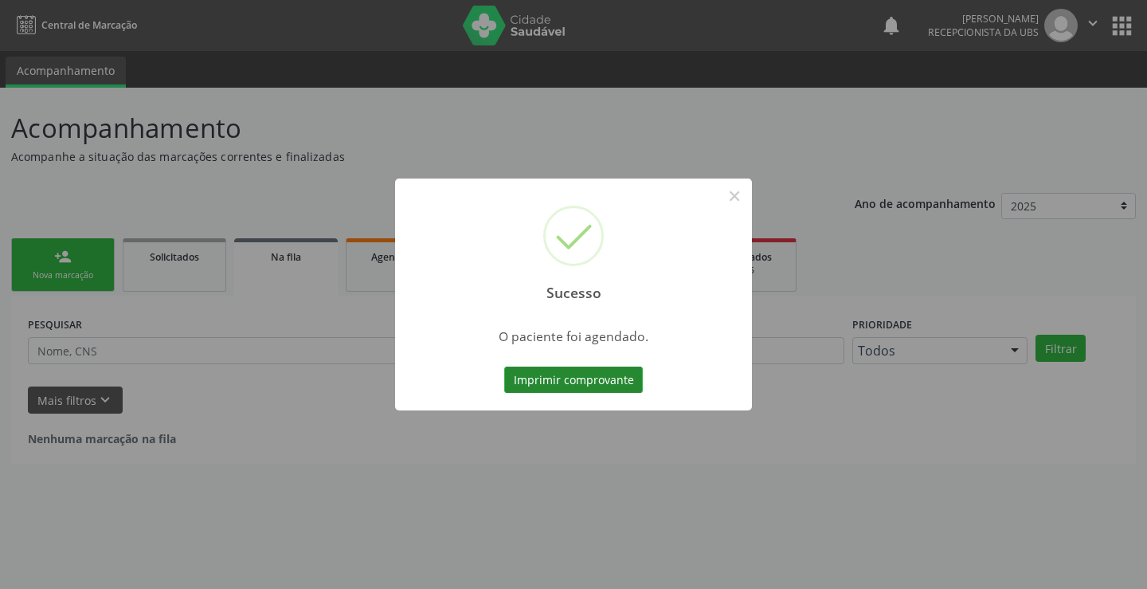
click at [594, 379] on button "Imprimir comprovante" at bounding box center [573, 379] width 139 height 27
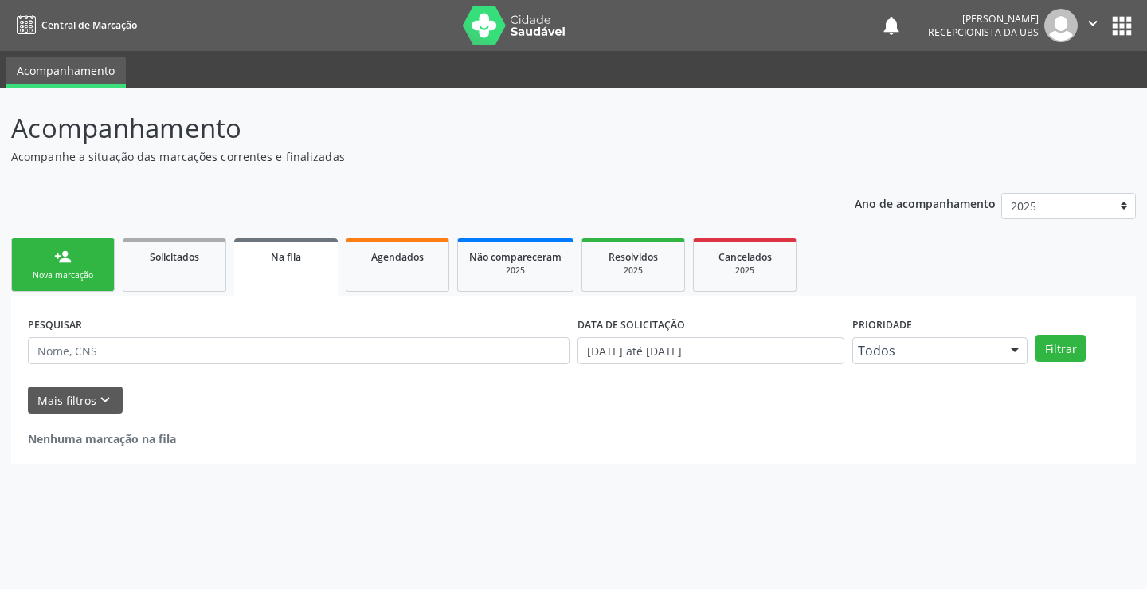
click at [81, 260] on link "person_add Nova marcação" at bounding box center [63, 264] width 104 height 53
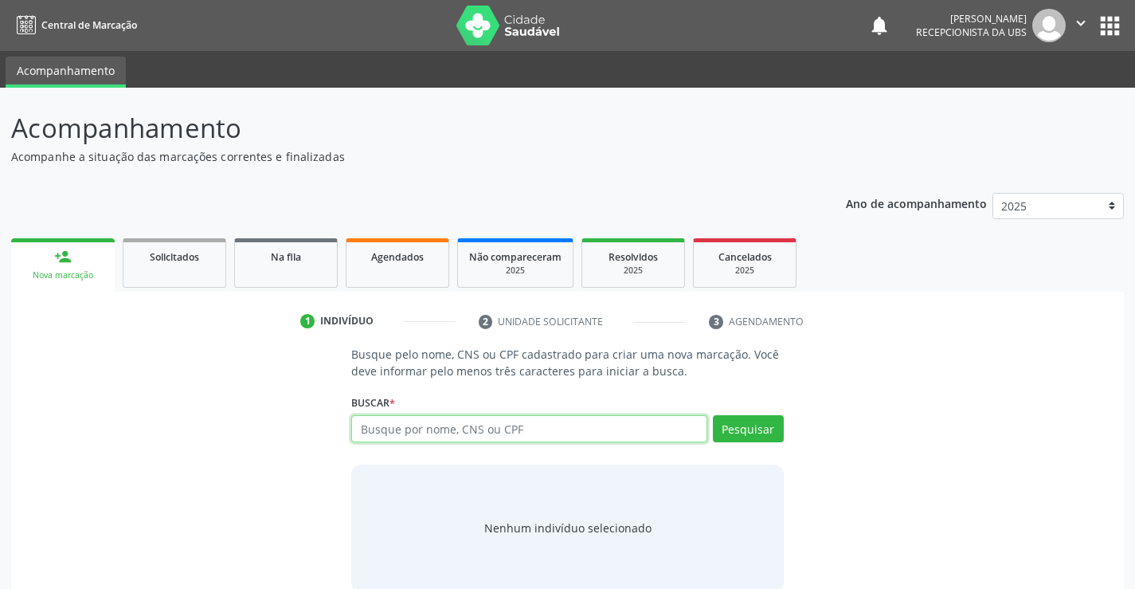
drag, startPoint x: 392, startPoint y: 429, endPoint x: 368, endPoint y: 455, distance: 34.9
click at [380, 433] on input "text" at bounding box center [528, 428] width 355 height 27
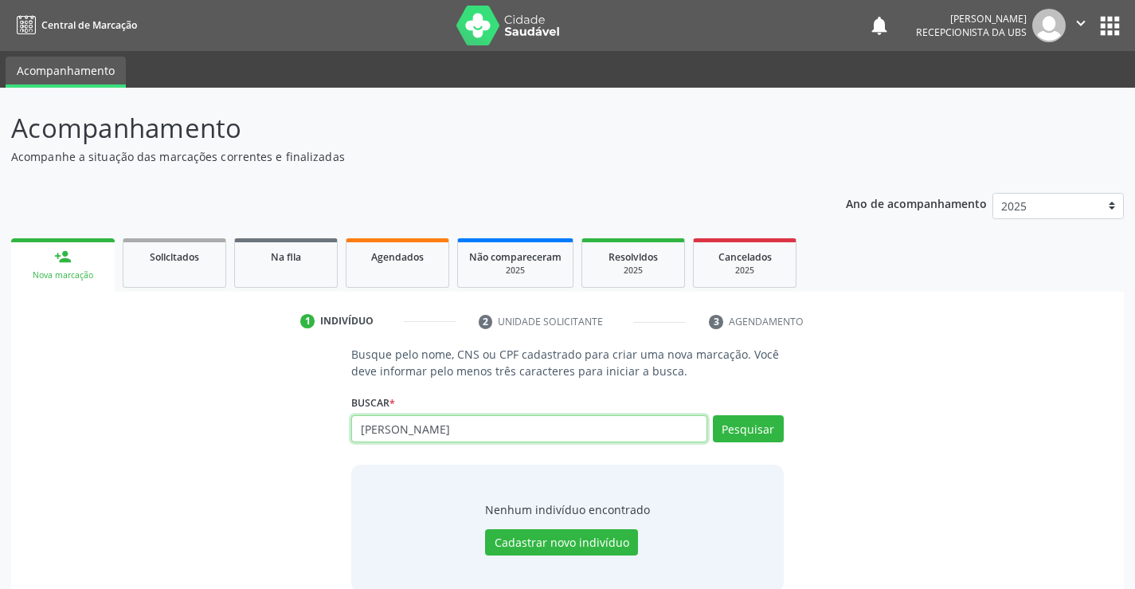
click at [691, 432] on input "EDNA MARIA DE SOUZA" at bounding box center [528, 428] width 355 height 27
type input "84402105404"
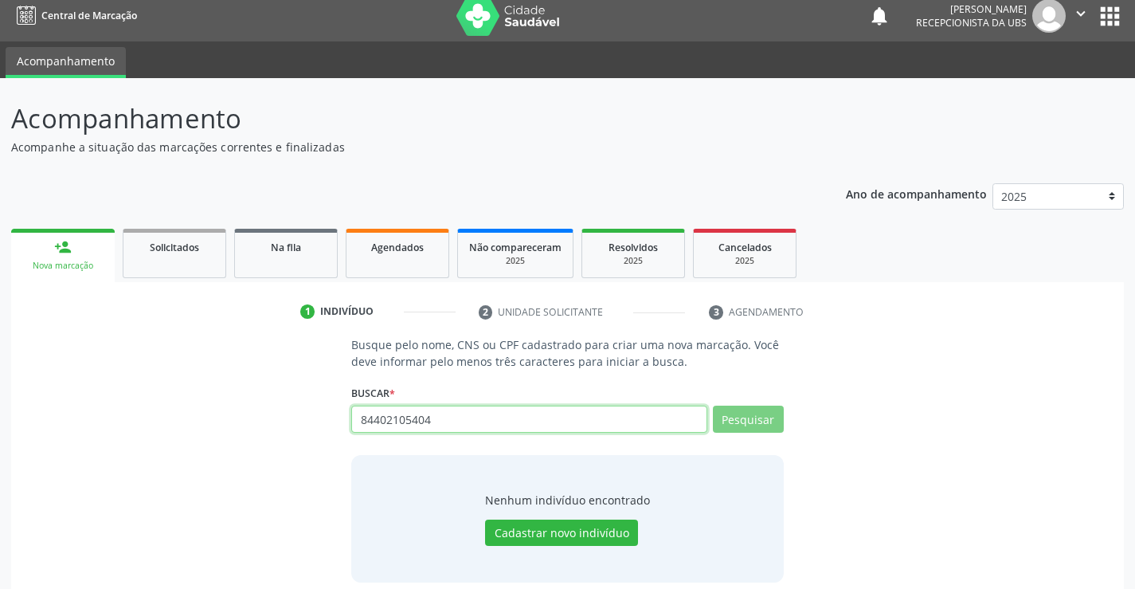
scroll to position [25, 0]
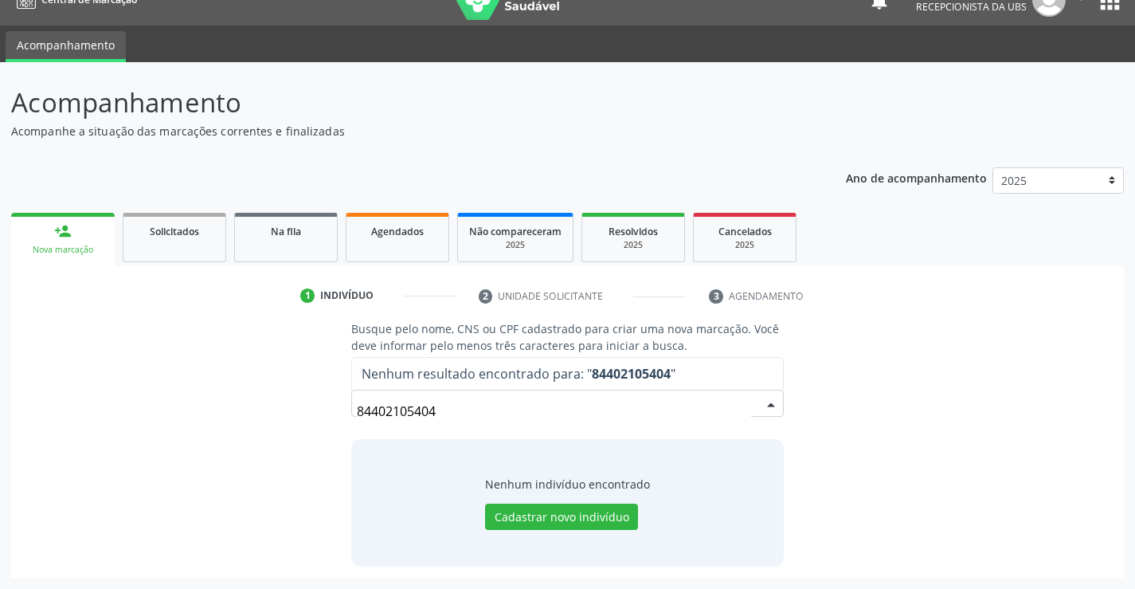
click at [579, 409] on input "84402105404" at bounding box center [554, 411] width 394 height 32
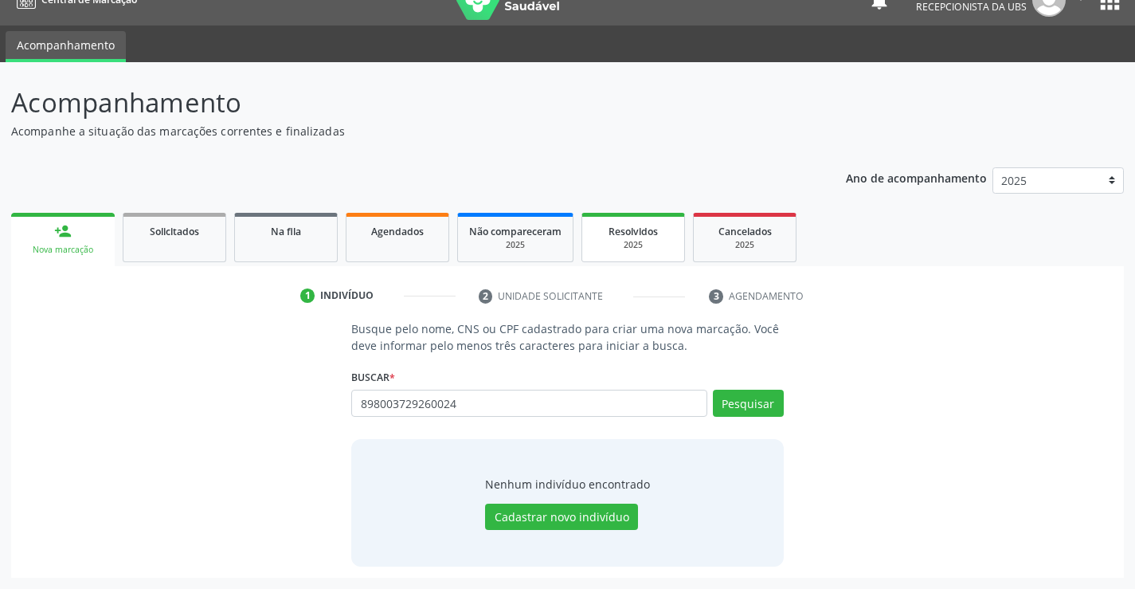
type input "898003729260024"
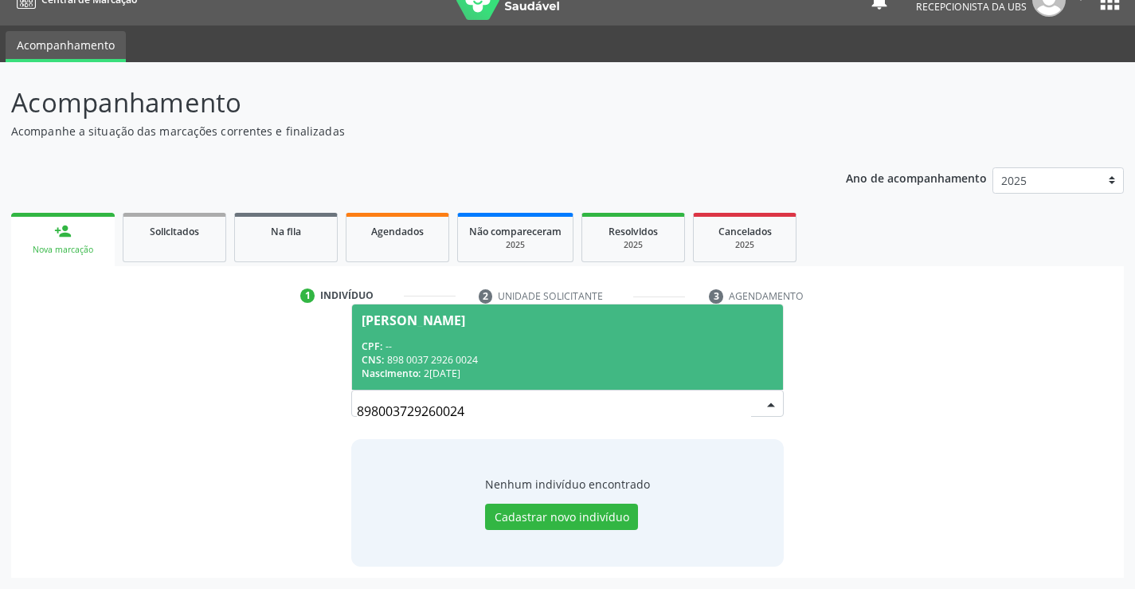
click at [652, 356] on div "CNS: 898 0037 2926 0024" at bounding box center [567, 360] width 411 height 14
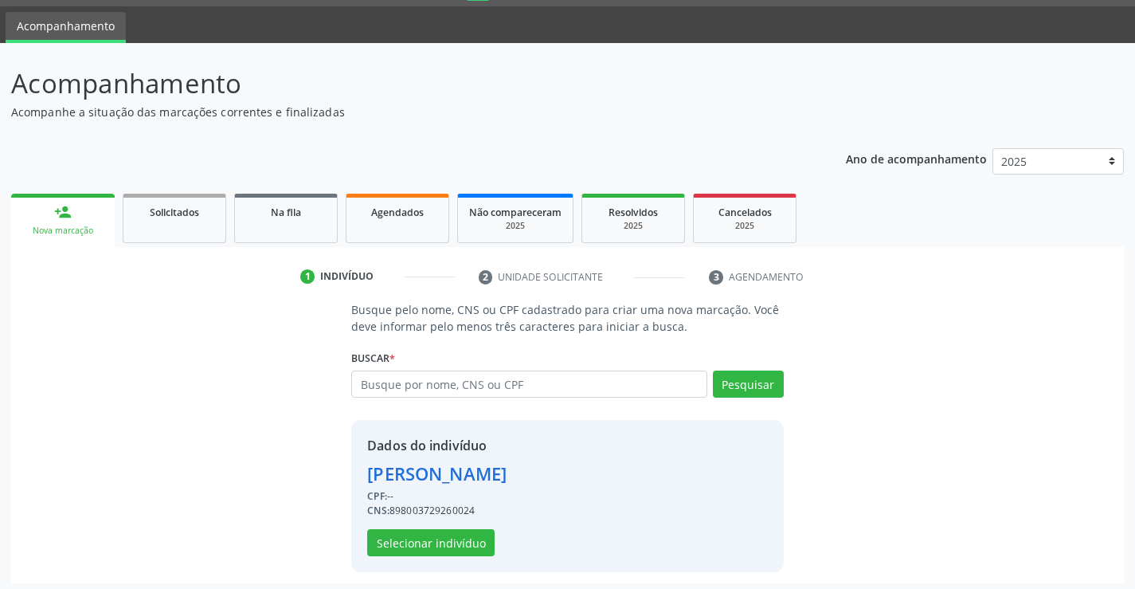
scroll to position [50, 0]
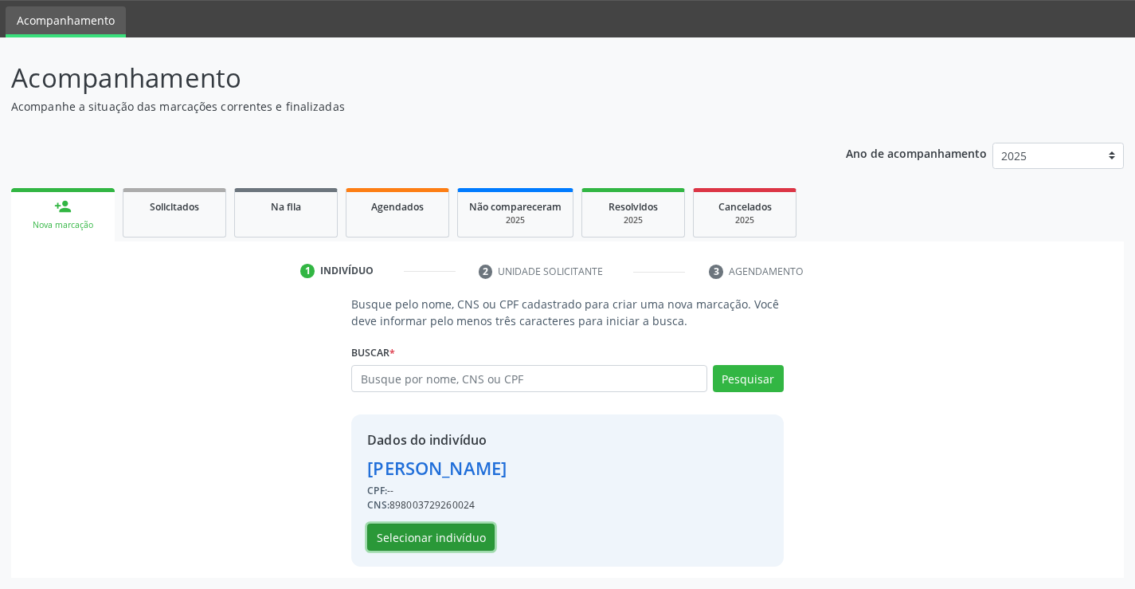
click at [471, 539] on button "Selecionar indivíduo" at bounding box center [430, 536] width 127 height 27
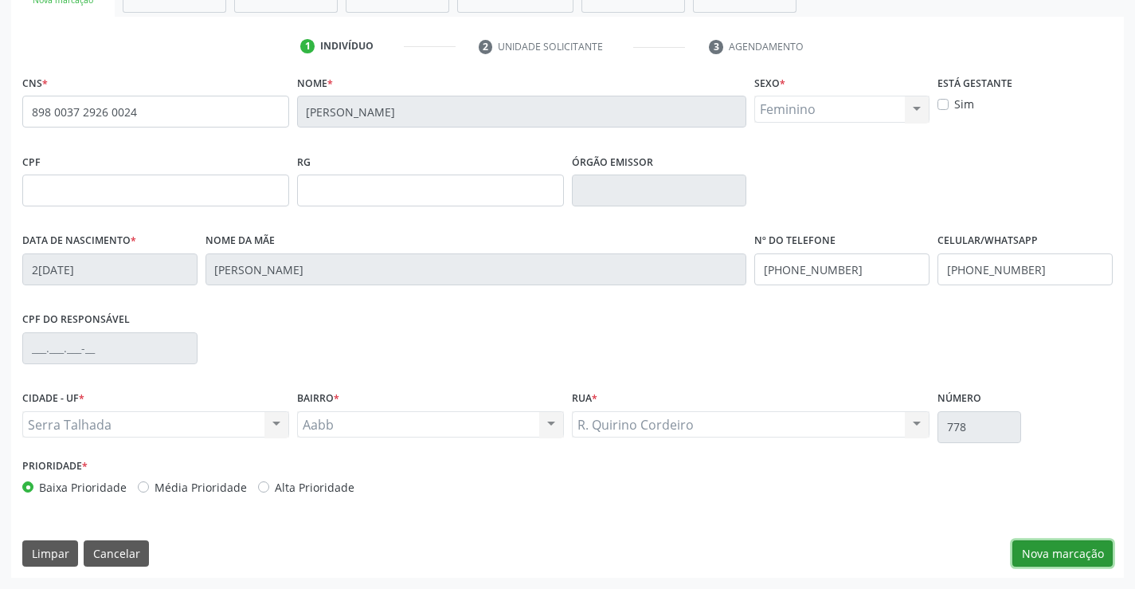
click at [1073, 546] on button "Nova marcação" at bounding box center [1063, 553] width 100 height 27
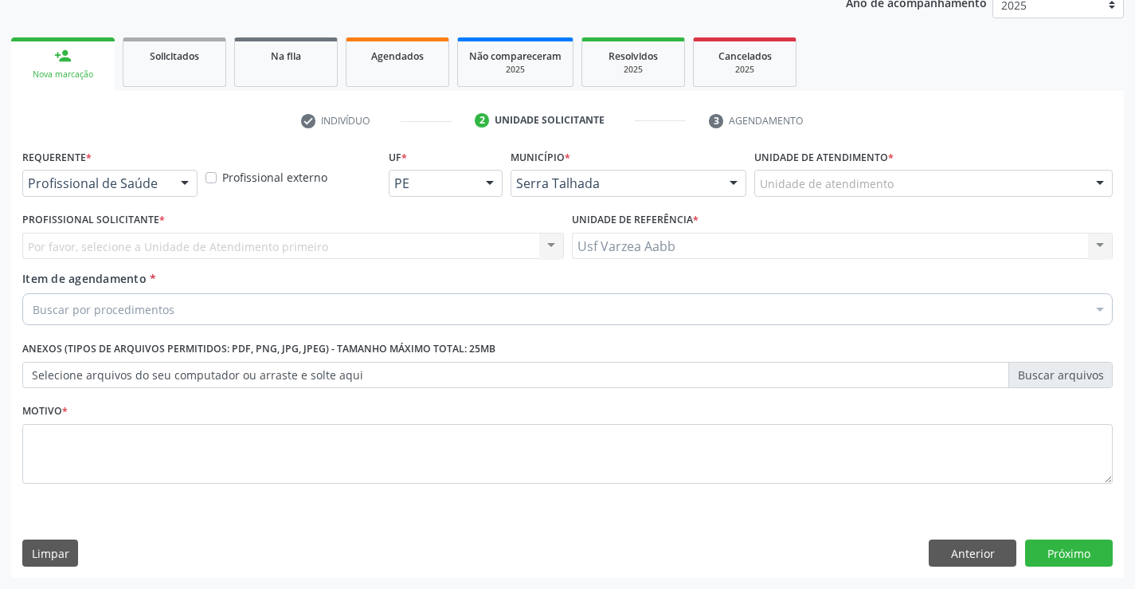
scroll to position [201, 0]
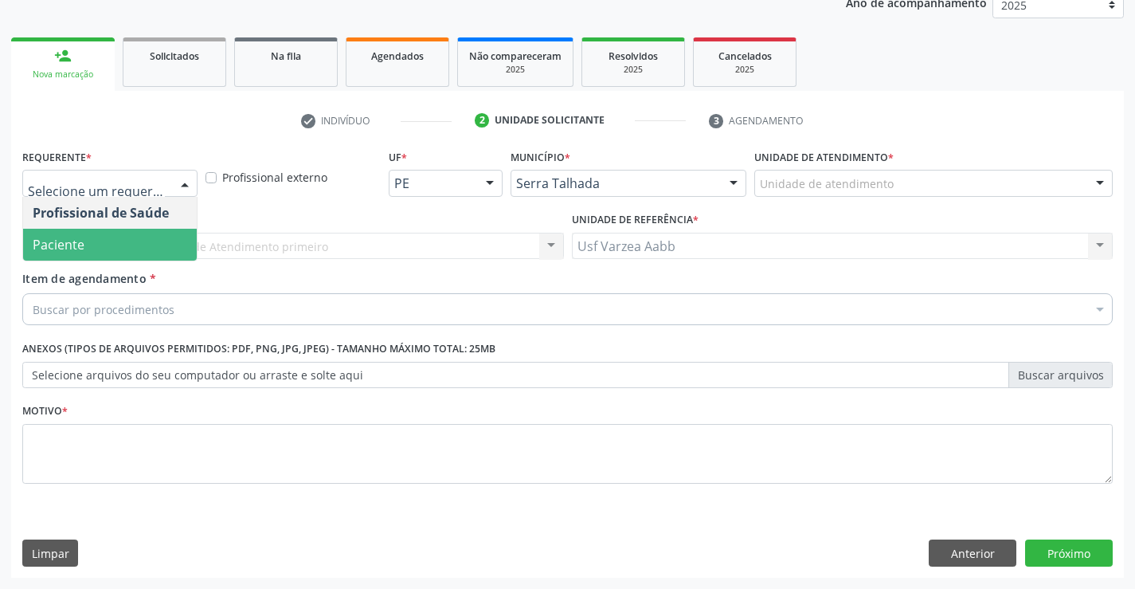
click at [133, 243] on span "Paciente" at bounding box center [110, 245] width 174 height 32
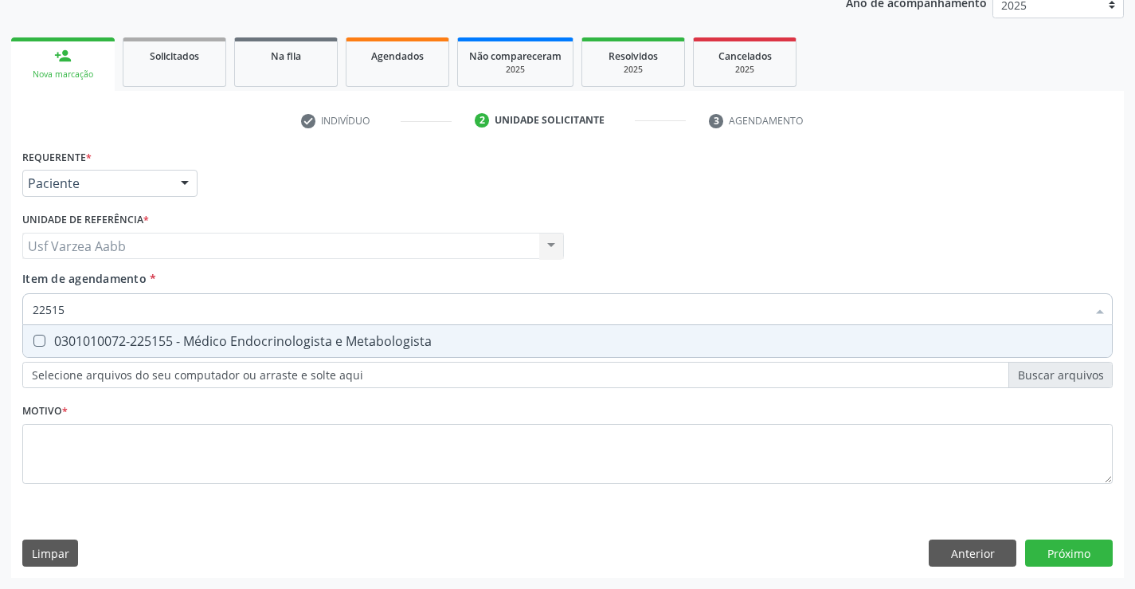
type input "225155"
click at [291, 335] on div "0301010072-225155 - Médico Endocrinologista e Metabologista" at bounding box center [568, 341] width 1070 height 13
checkbox Metabologista "true"
click at [289, 435] on div "Requerente * Paciente Profissional de Saúde Paciente Nenhum resultado encontrad…" at bounding box center [567, 325] width 1091 height 361
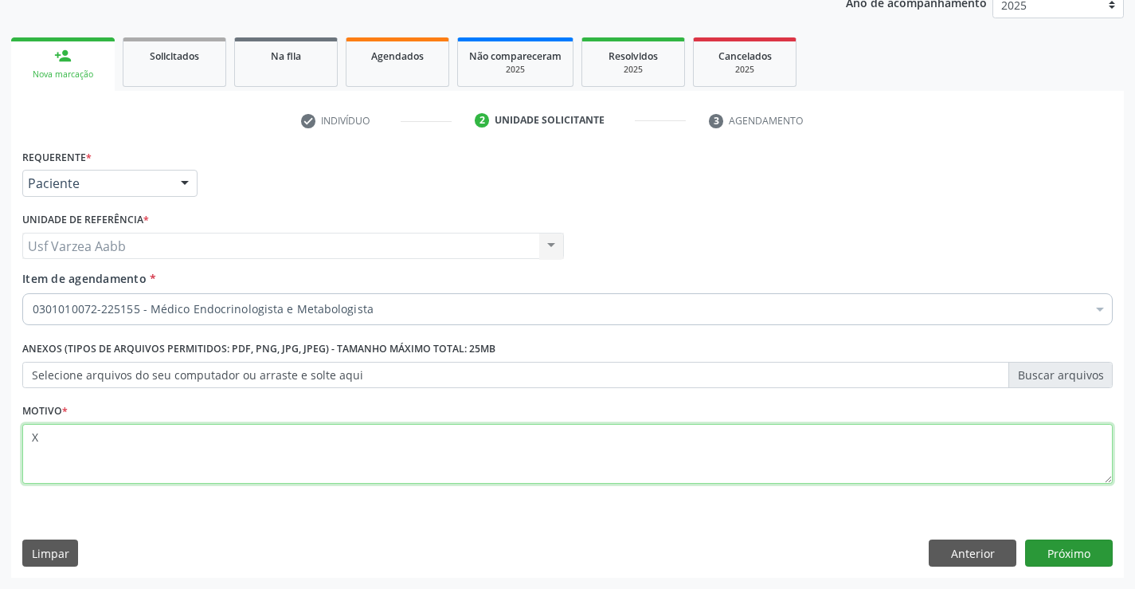
type textarea "X"
click at [1050, 553] on button "Próximo" at bounding box center [1069, 552] width 88 height 27
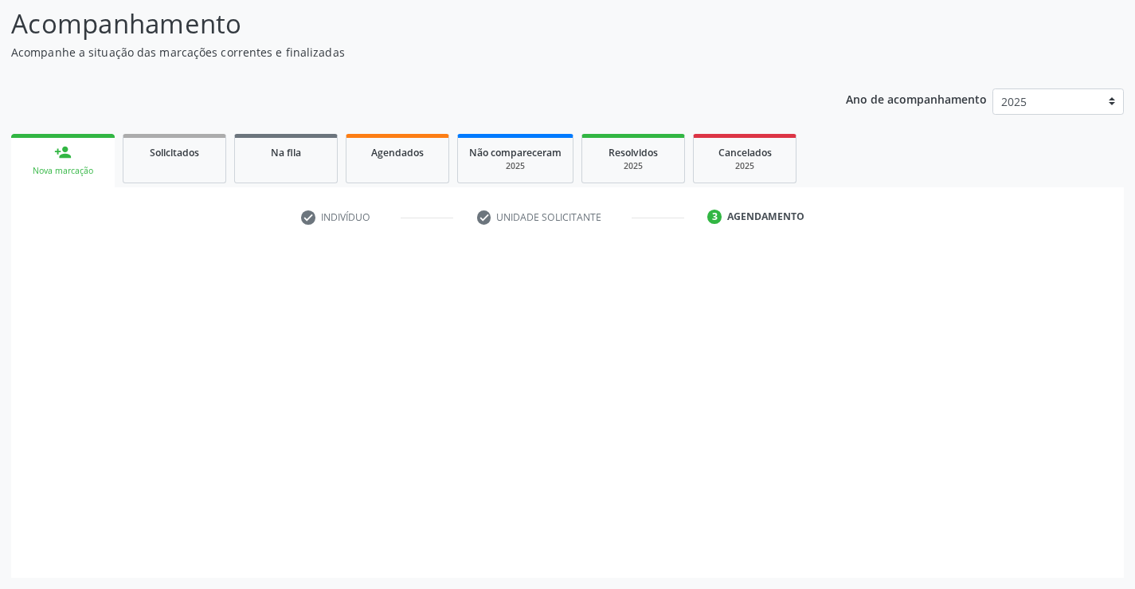
scroll to position [104, 0]
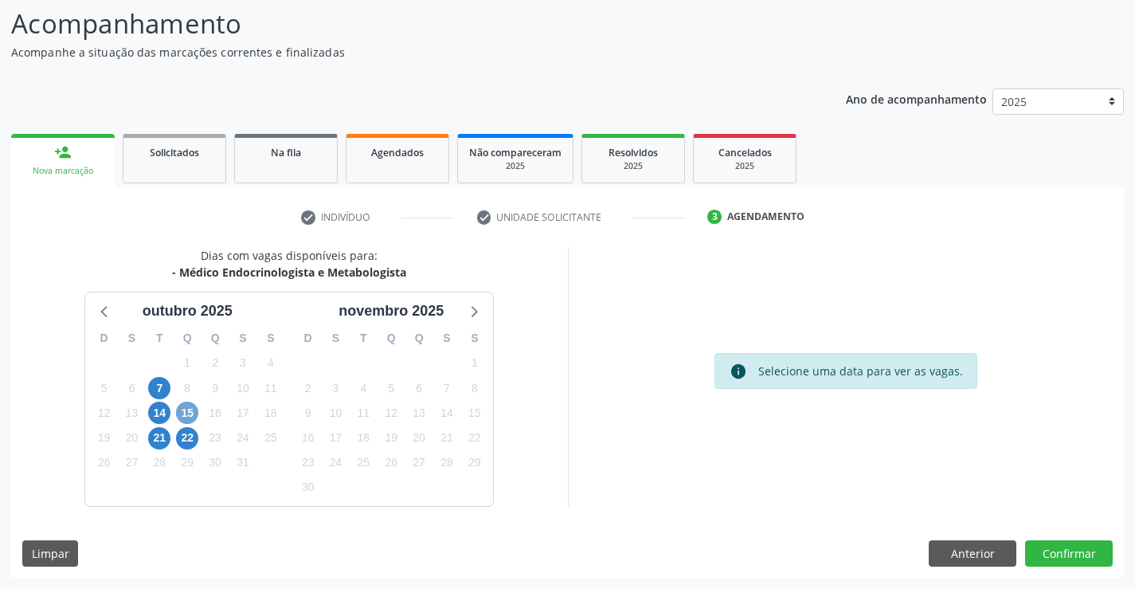
click at [177, 409] on span "15" at bounding box center [187, 413] width 22 height 22
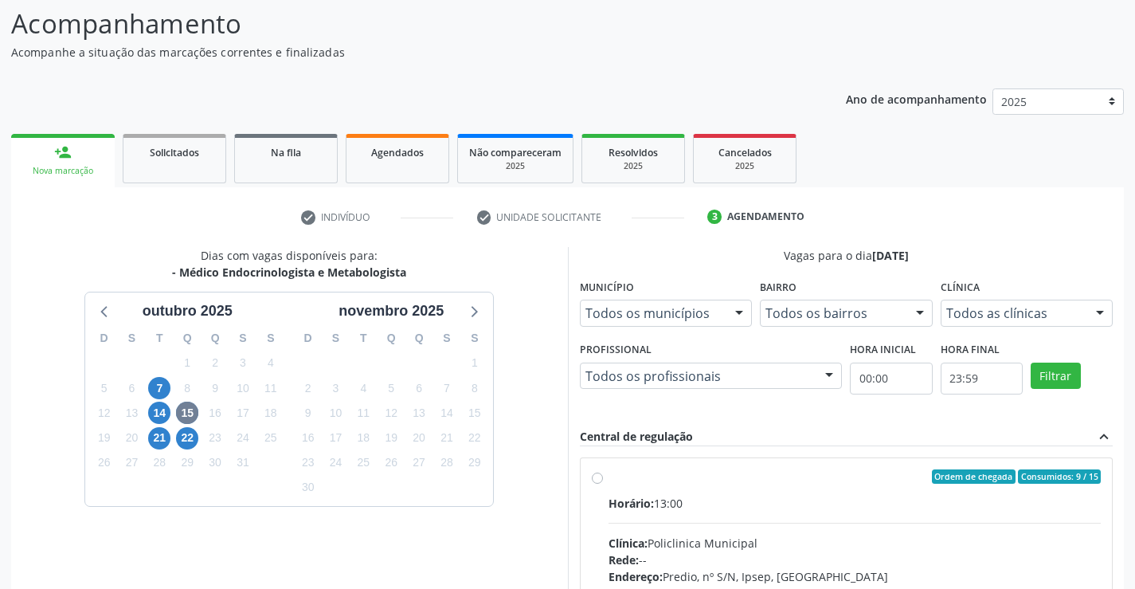
click at [609, 476] on label "Ordem de chegada Consumidos: 9 / 15 Horário: 13:00 Clínica: Policlinica Municip…" at bounding box center [855, 591] width 493 height 245
click at [598, 476] on input "Ordem de chegada Consumidos: 9 / 15 Horário: 13:00 Clínica: Policlinica Municip…" at bounding box center [597, 476] width 11 height 14
radio input "true"
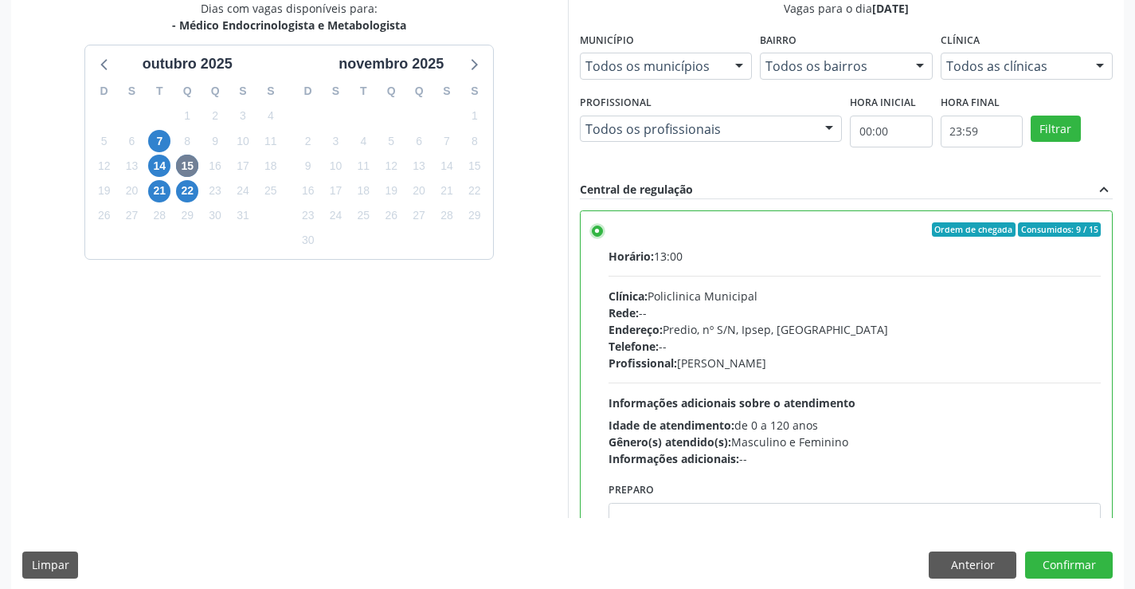
scroll to position [363, 0]
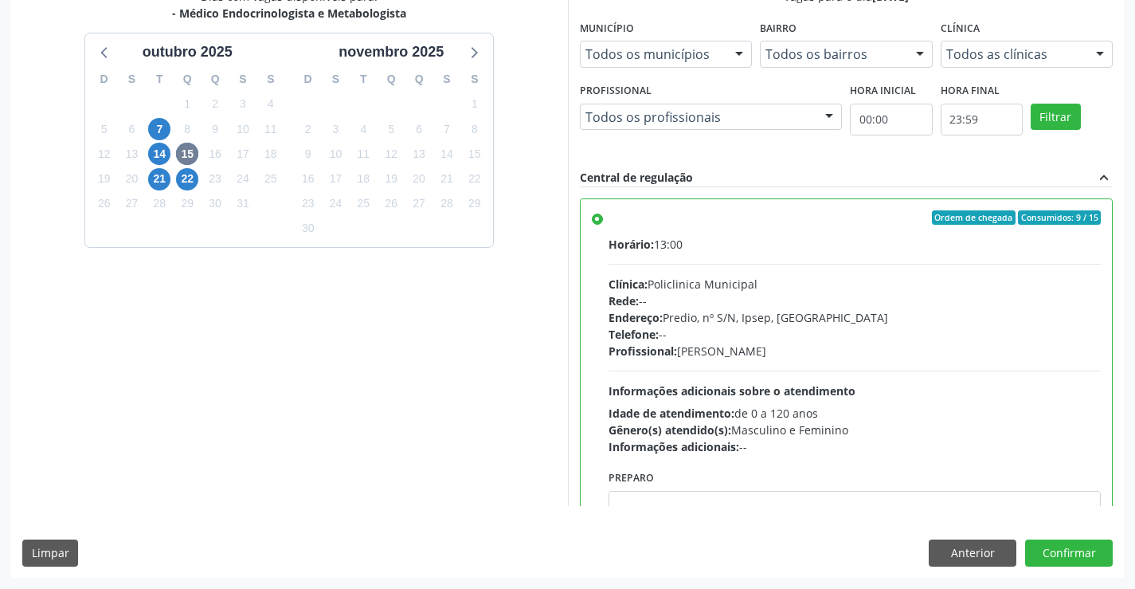
click at [1078, 566] on div "Dias com vagas disponíveis para: - Médico Endocrinologista e Metabologista outu…" at bounding box center [567, 282] width 1113 height 589
click at [1076, 559] on button "Confirmar" at bounding box center [1069, 552] width 88 height 27
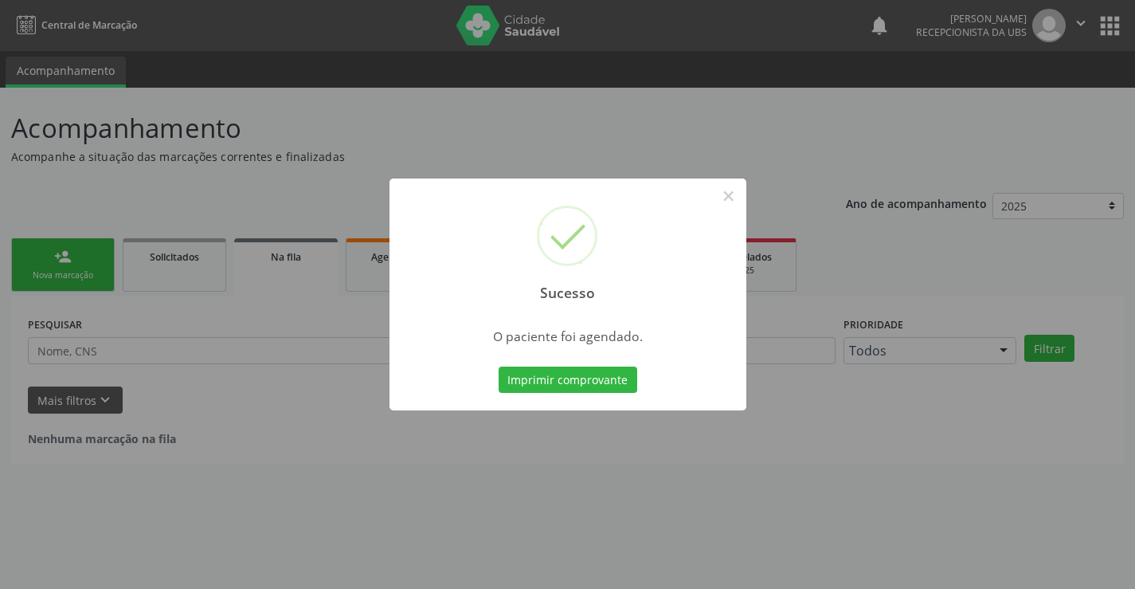
scroll to position [0, 0]
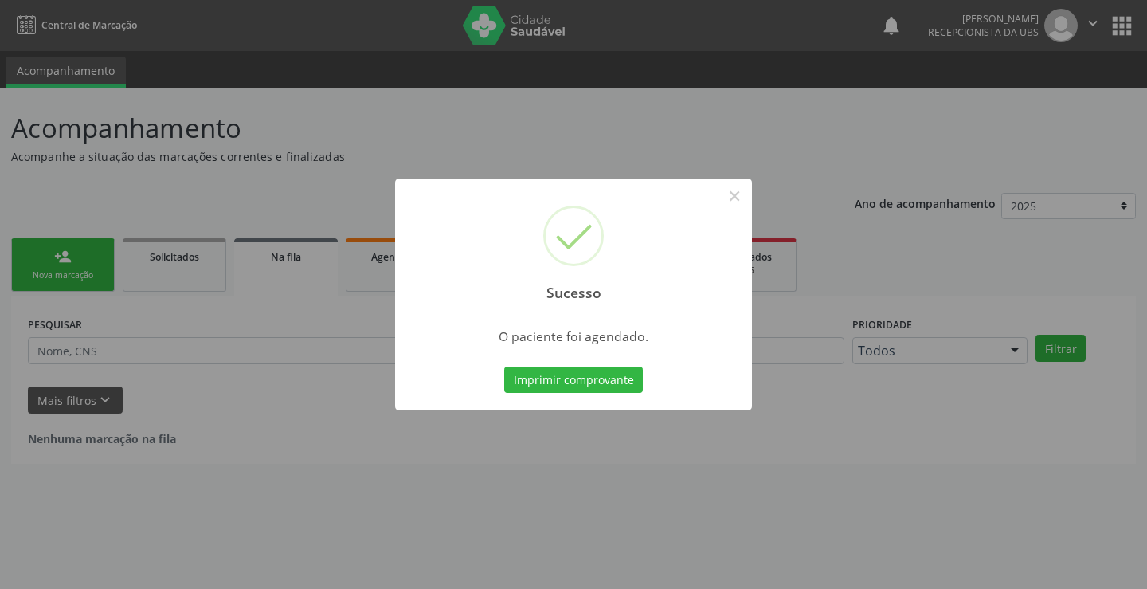
click at [605, 359] on div "Sucesso × O paciente foi agendado. Imprimir comprovante Cancel" at bounding box center [573, 294] width 357 height 233
click at [604, 384] on button "Imprimir comprovante" at bounding box center [573, 379] width 139 height 27
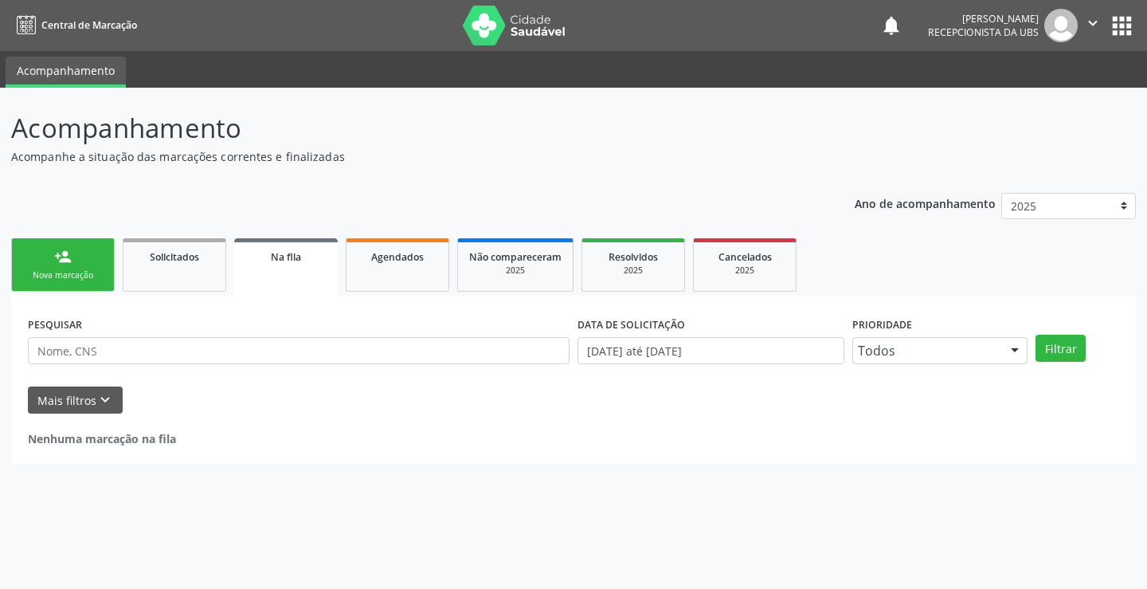
click at [91, 273] on div "Nova marcação" at bounding box center [63, 275] width 80 height 12
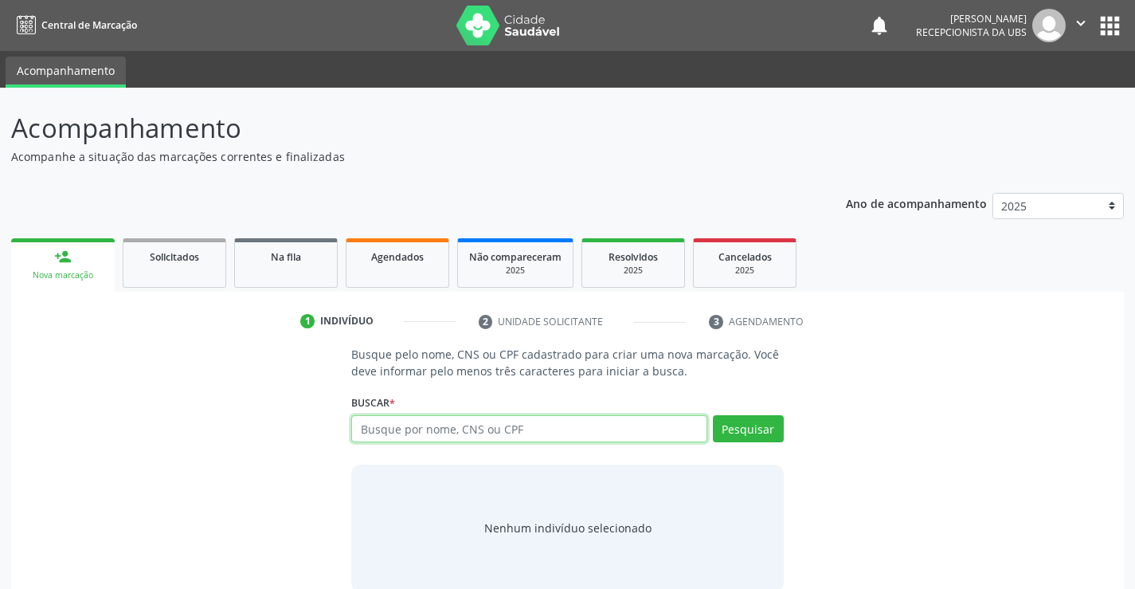
click at [479, 429] on input "text" at bounding box center [528, 428] width 355 height 27
type input "11002448409"
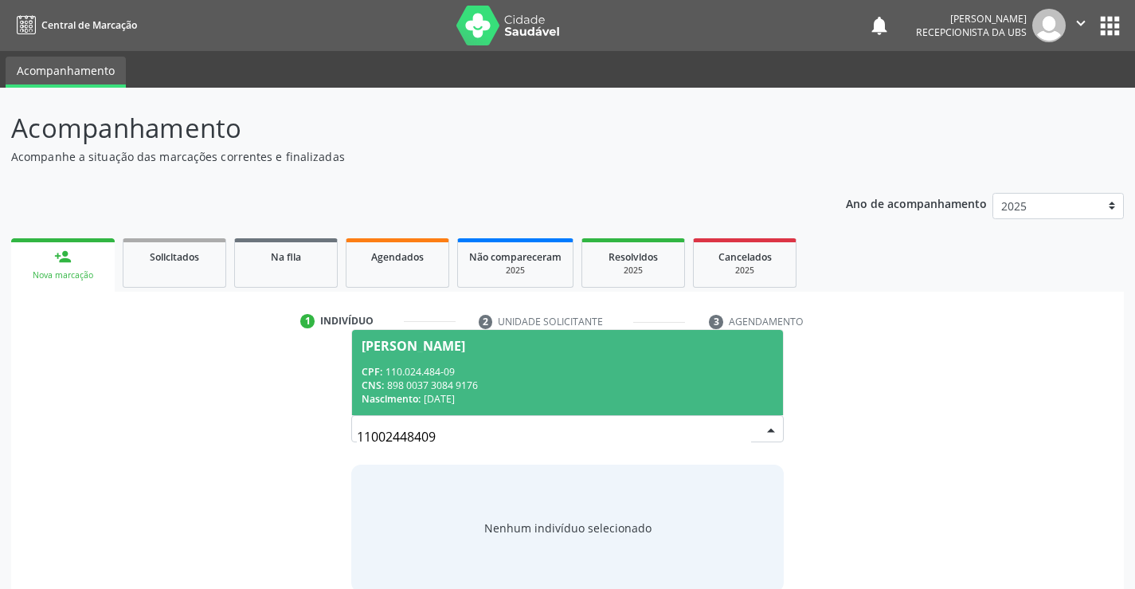
click at [605, 412] on span "[PERSON_NAME] CPF: 110.024.484-09 CNS: 898 0037 3084 9176 Nascimento: [DATE]" at bounding box center [567, 372] width 430 height 85
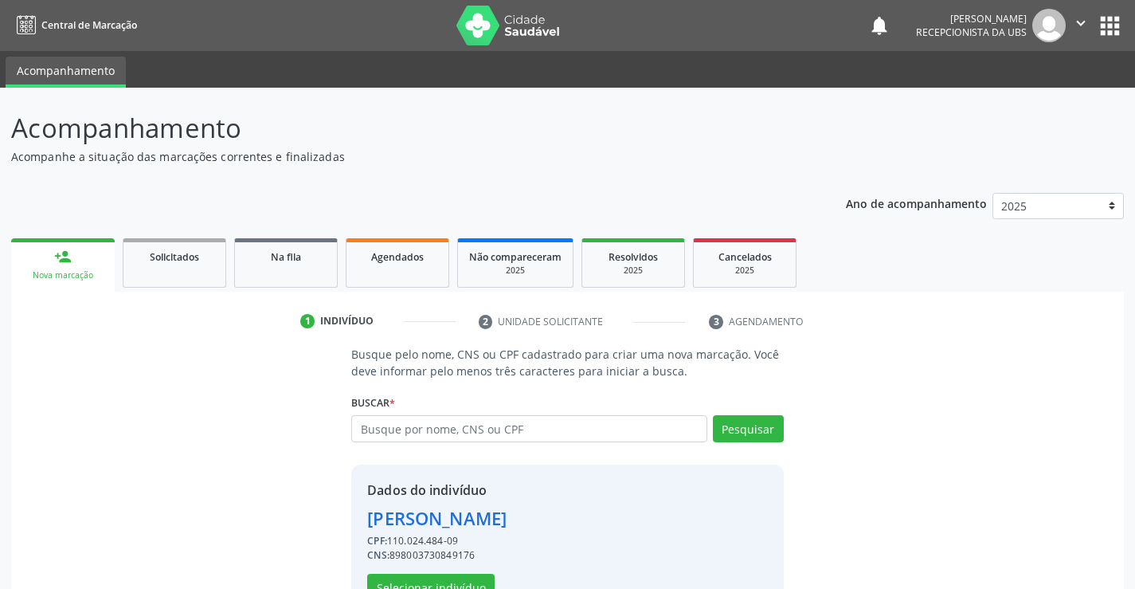
scroll to position [50, 0]
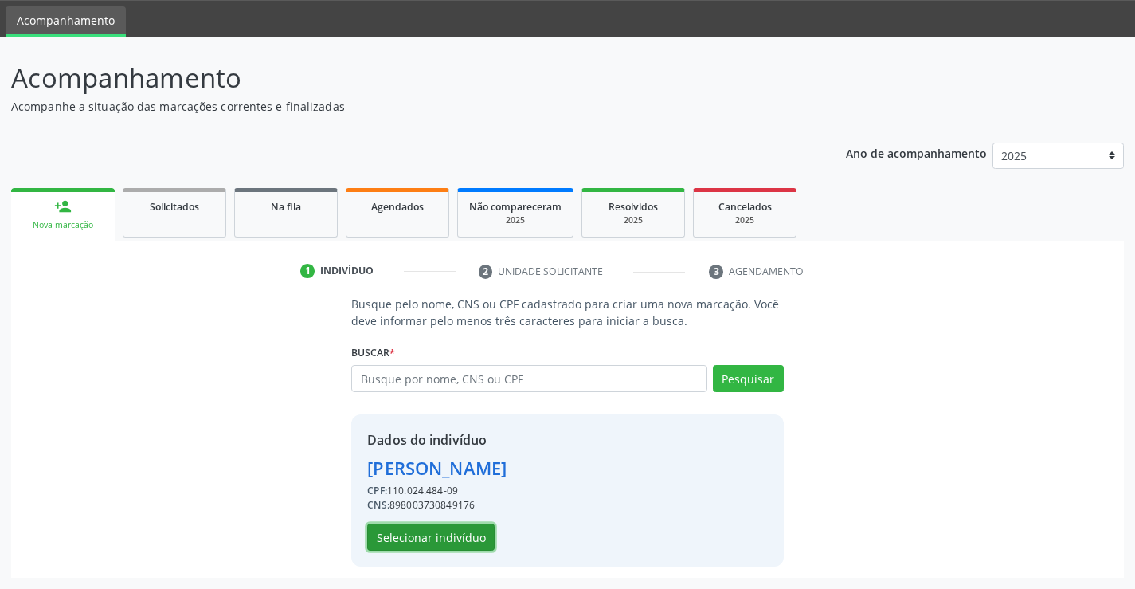
click at [457, 535] on button "Selecionar indivíduo" at bounding box center [430, 536] width 127 height 27
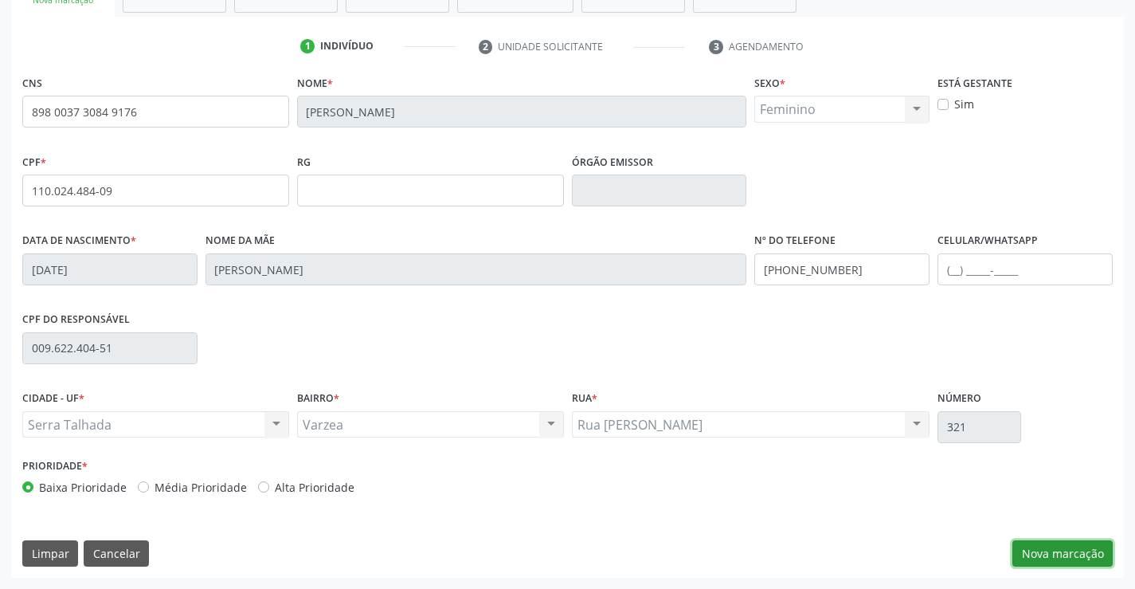
click at [1060, 558] on button "Nova marcação" at bounding box center [1063, 553] width 100 height 27
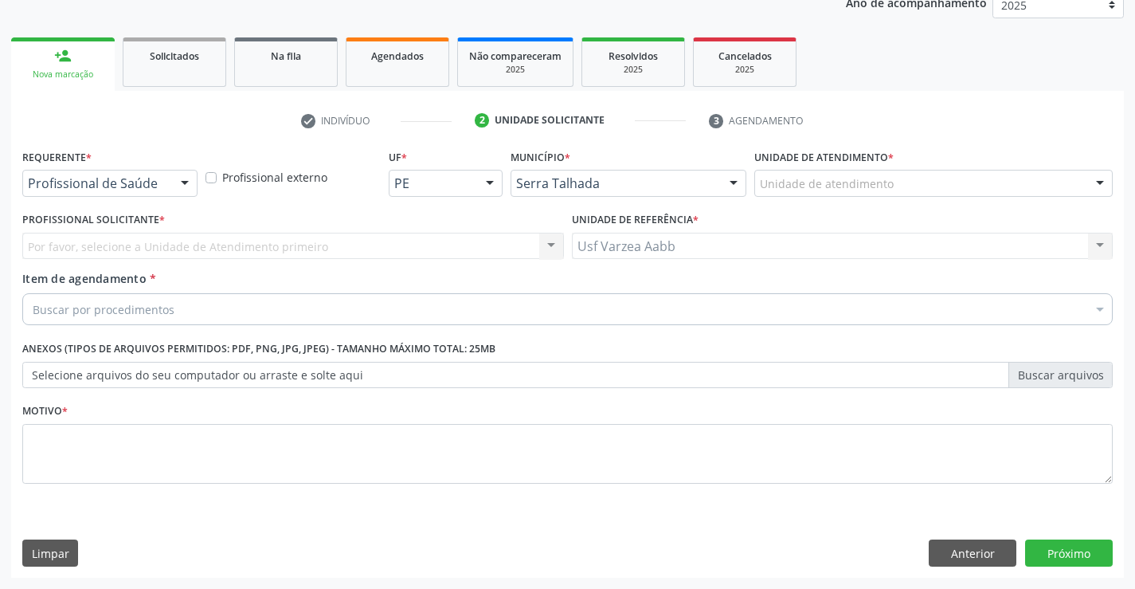
scroll to position [201, 0]
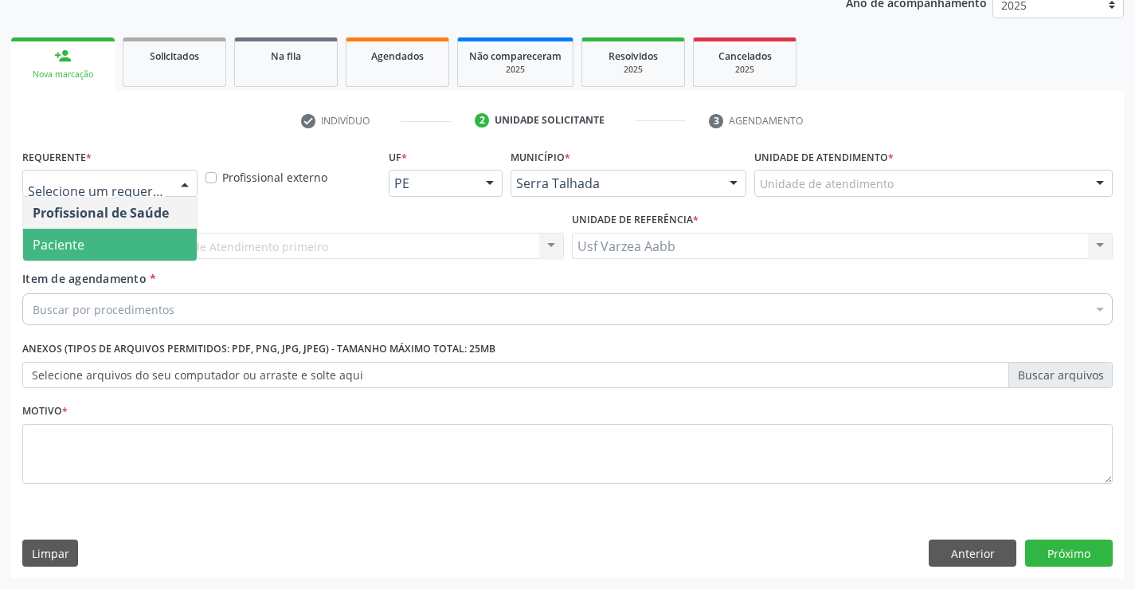
click at [67, 257] on span "Paciente" at bounding box center [110, 245] width 174 height 32
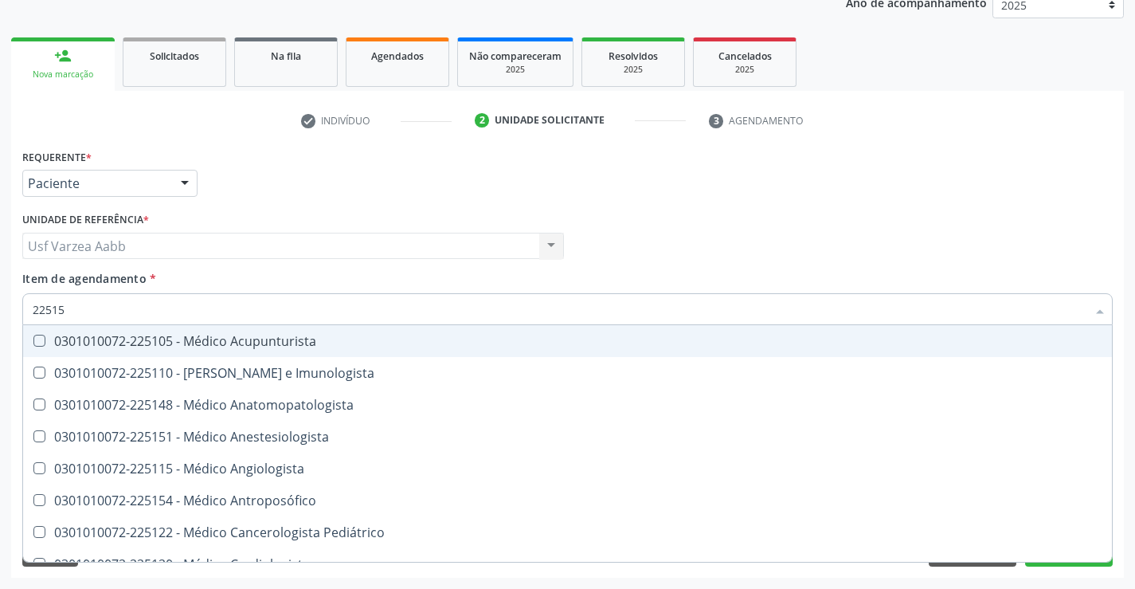
type input "225155"
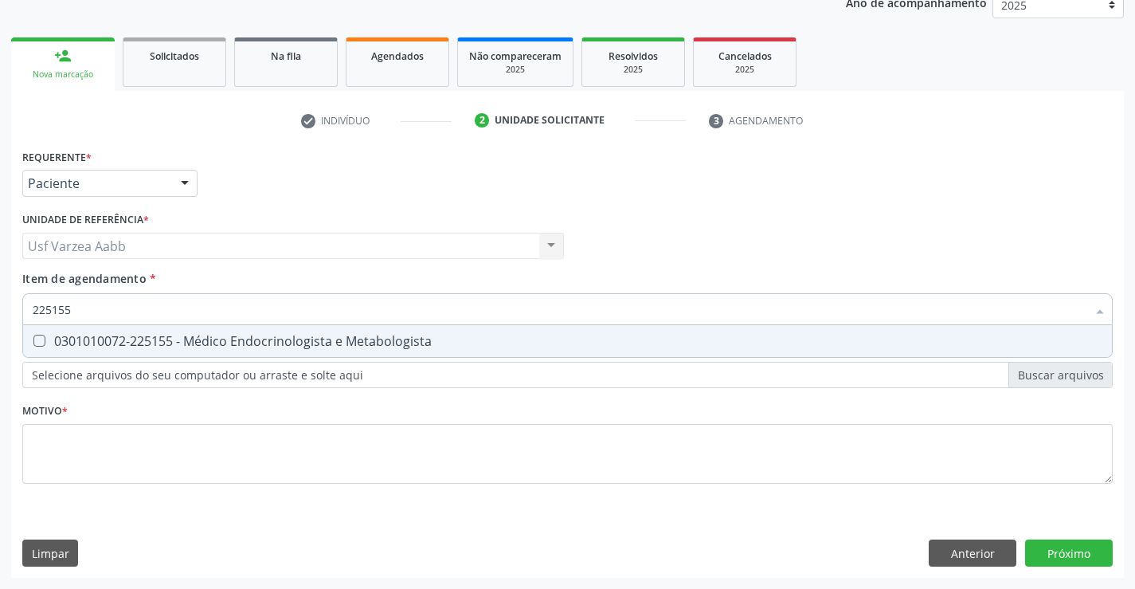
click at [232, 336] on div "0301010072-225155 - Médico Endocrinologista e Metabologista" at bounding box center [568, 341] width 1070 height 13
checkbox Metabologista "true"
click at [240, 456] on div "Requerente * Paciente Profissional de Saúde Paciente Nenhum resultado encontrad…" at bounding box center [567, 325] width 1091 height 361
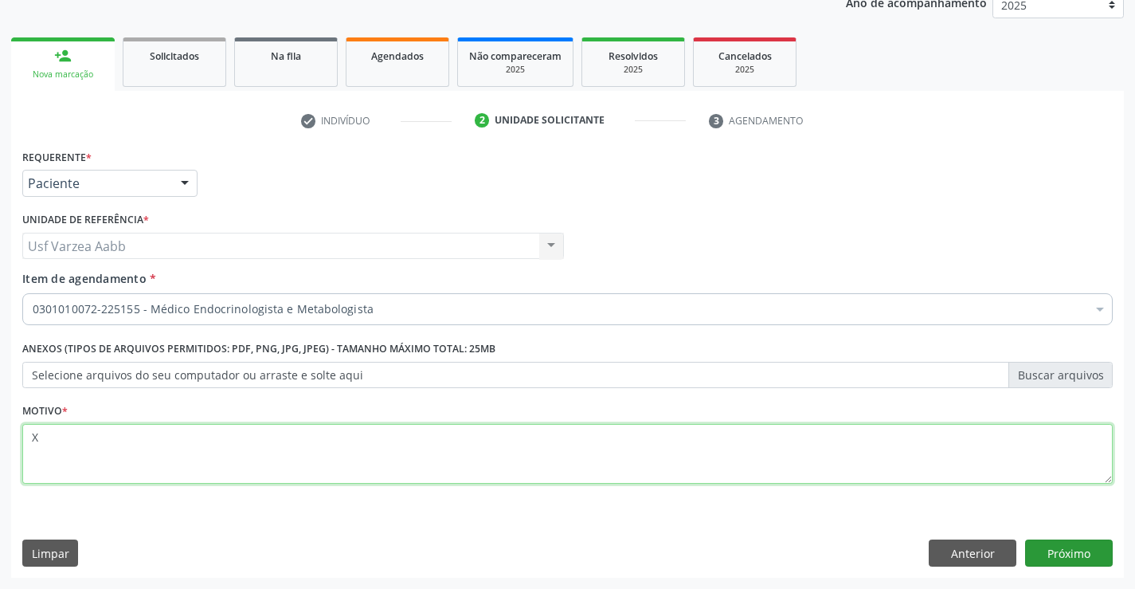
type textarea "X"
click at [1105, 564] on button "Próximo" at bounding box center [1069, 552] width 88 height 27
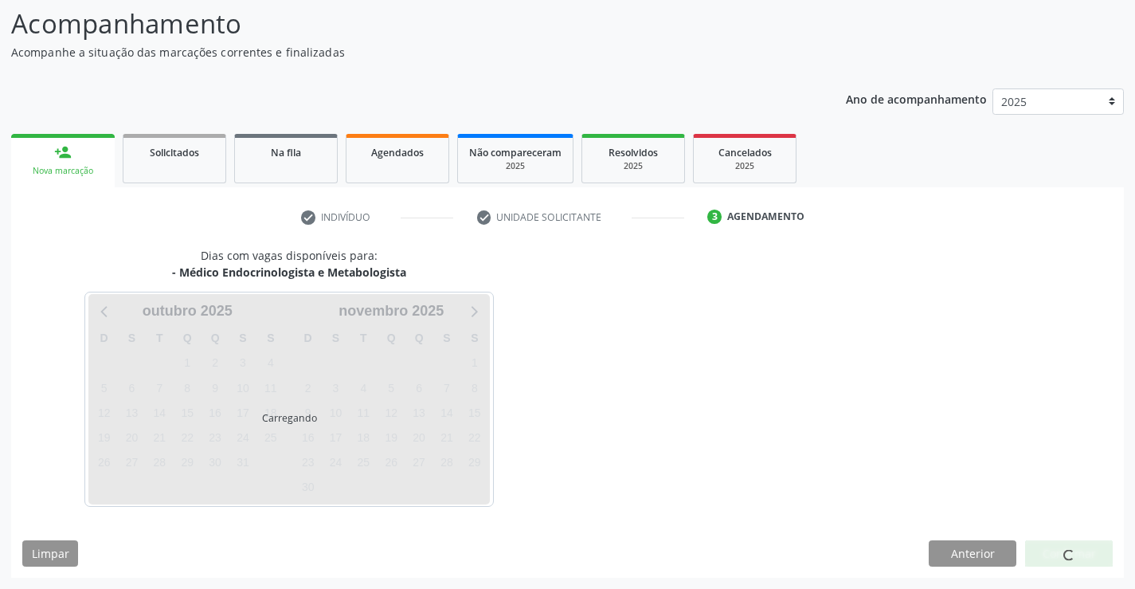
scroll to position [104, 0]
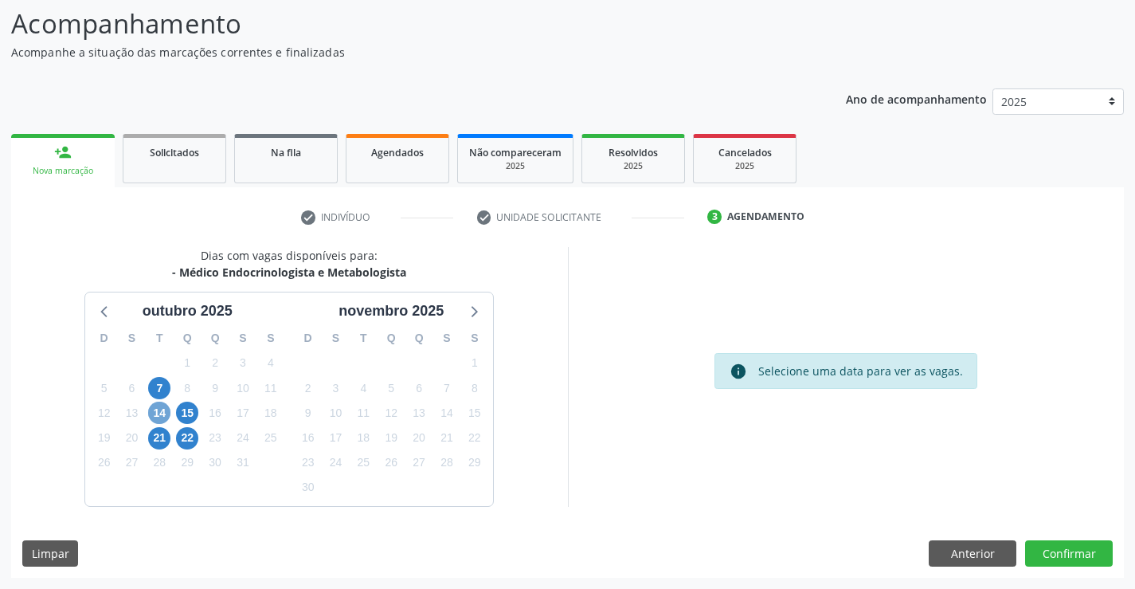
click at [156, 420] on span "14" at bounding box center [159, 413] width 22 height 22
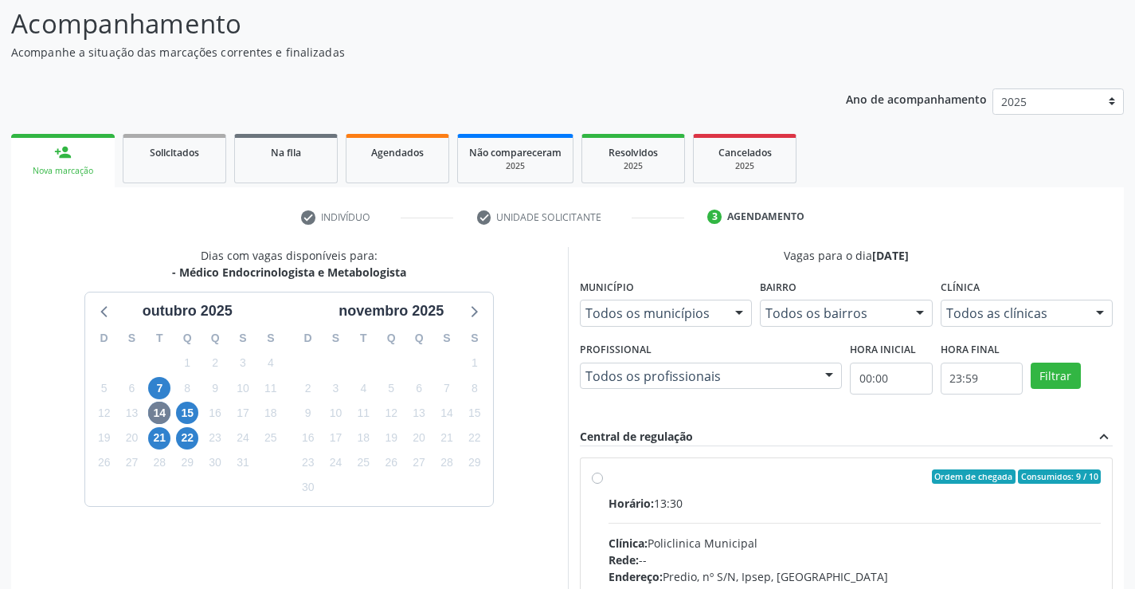
click at [609, 473] on label "Ordem de chegada Consumidos: 9 / 10 Horário: 13:30 Clínica: Policlinica Municip…" at bounding box center [855, 591] width 493 height 245
click at [594, 473] on input "Ordem de chegada Consumidos: 9 / 10 Horário: 13:30 Clínica: Policlinica Municip…" at bounding box center [597, 476] width 11 height 14
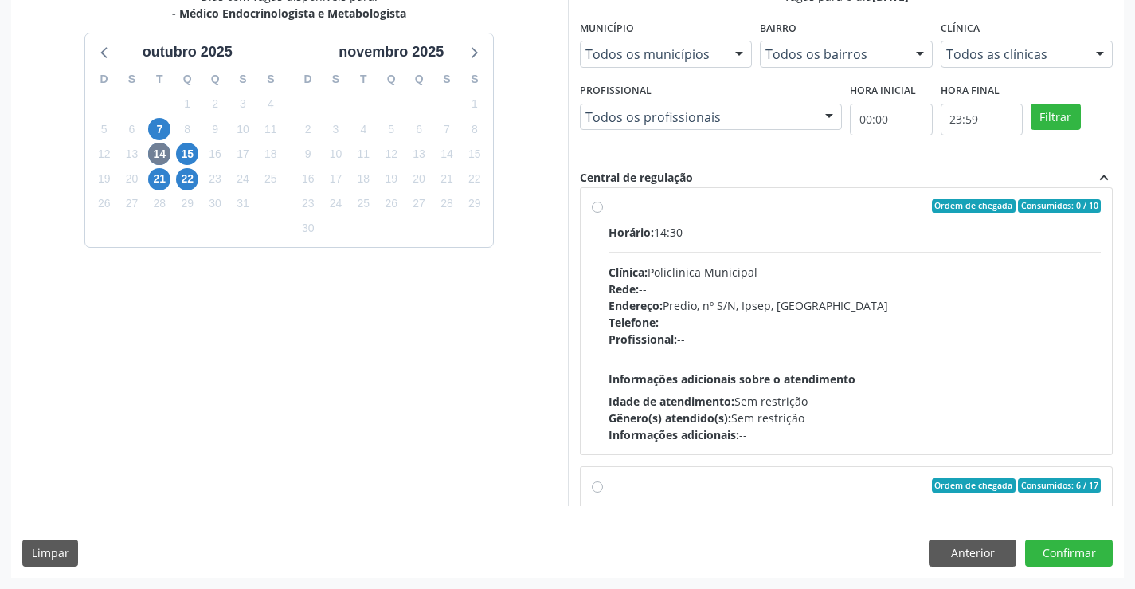
scroll to position [637, 0]
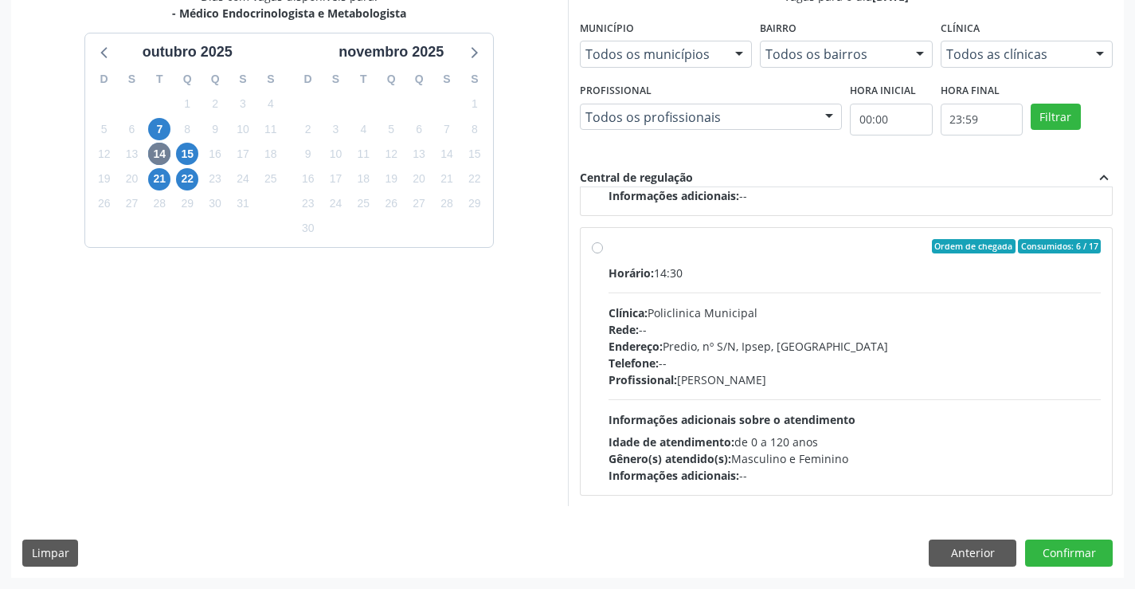
click at [597, 257] on div "Ordem de chegada Consumidos: 6 / 17 Horário: 14:30 Clínica: Policlinica Municip…" at bounding box center [847, 361] width 510 height 245
radio input "false"
radio input "true"
click at [1073, 549] on button "Confirmar" at bounding box center [1069, 552] width 88 height 27
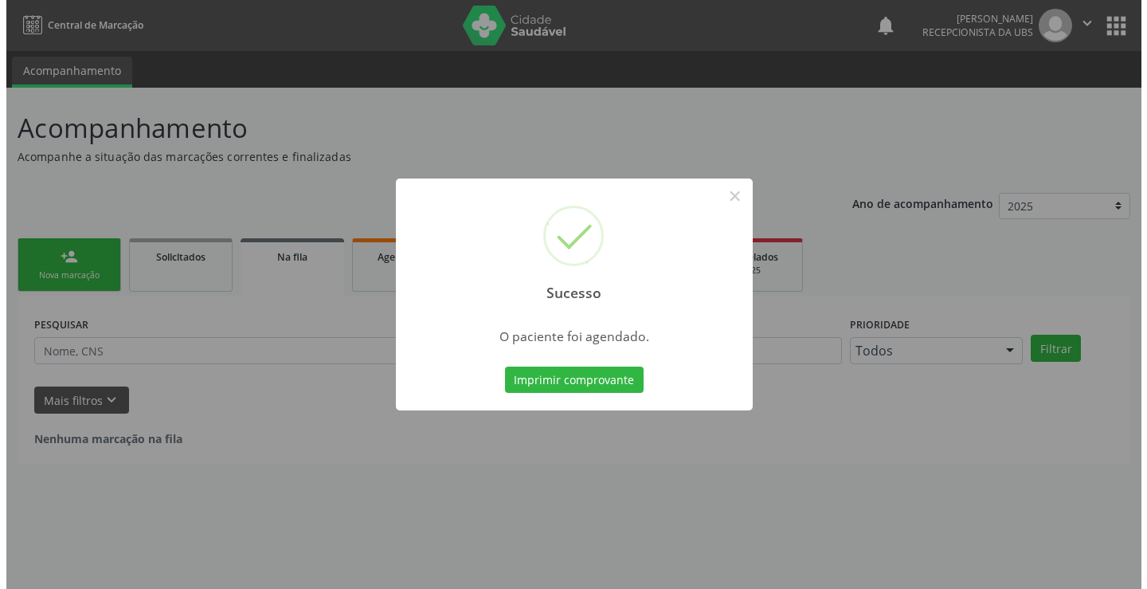
scroll to position [0, 0]
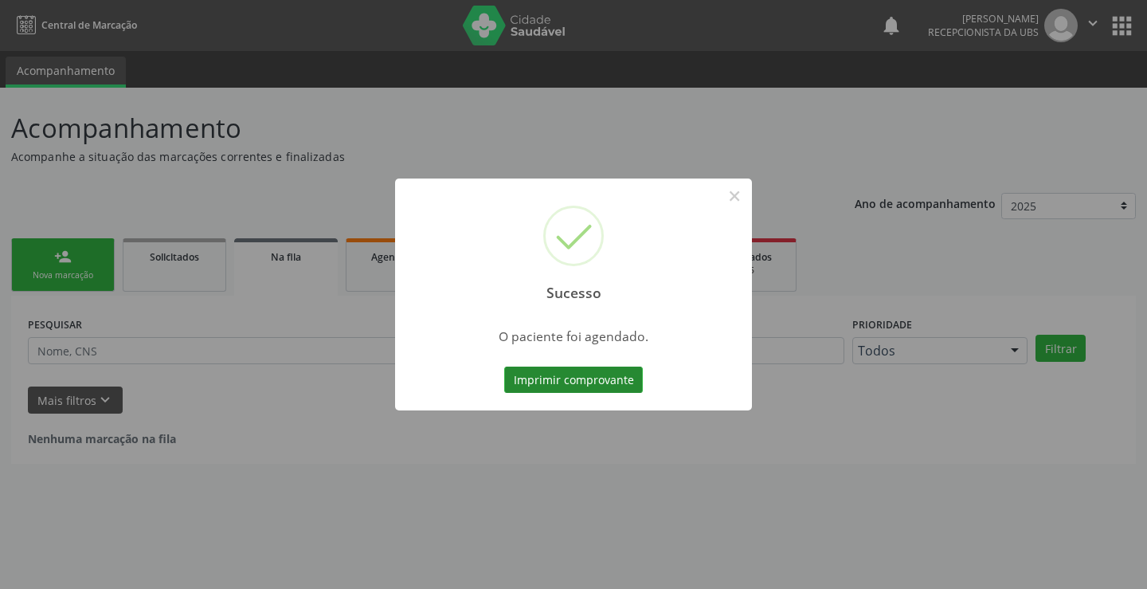
click at [614, 376] on button "Imprimir comprovante" at bounding box center [573, 379] width 139 height 27
